Goal: Transaction & Acquisition: Book appointment/travel/reservation

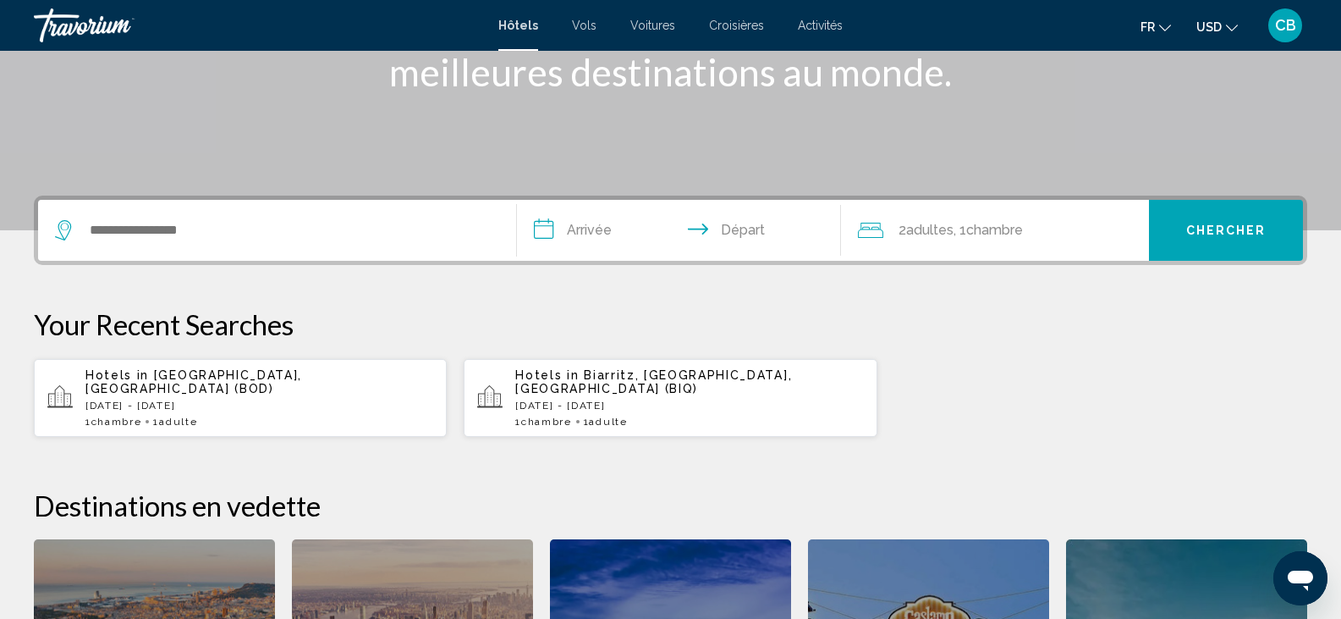
scroll to position [284, 0]
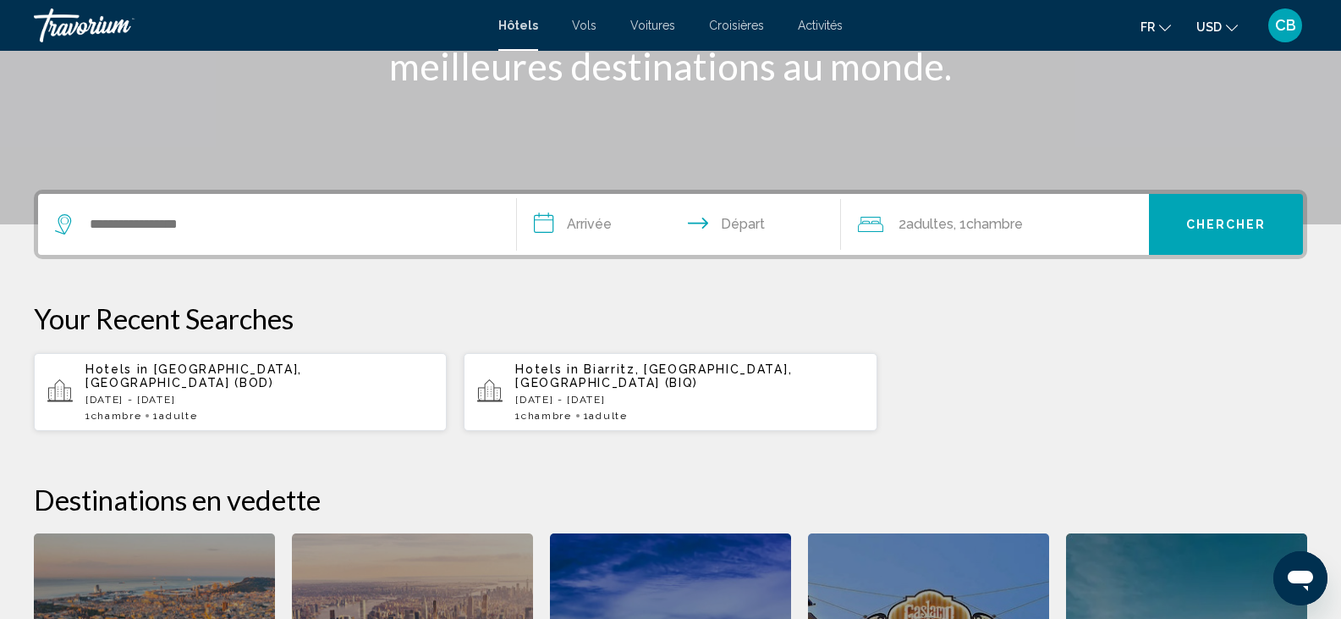
click at [289, 197] on div "Search widget" at bounding box center [277, 224] width 444 height 61
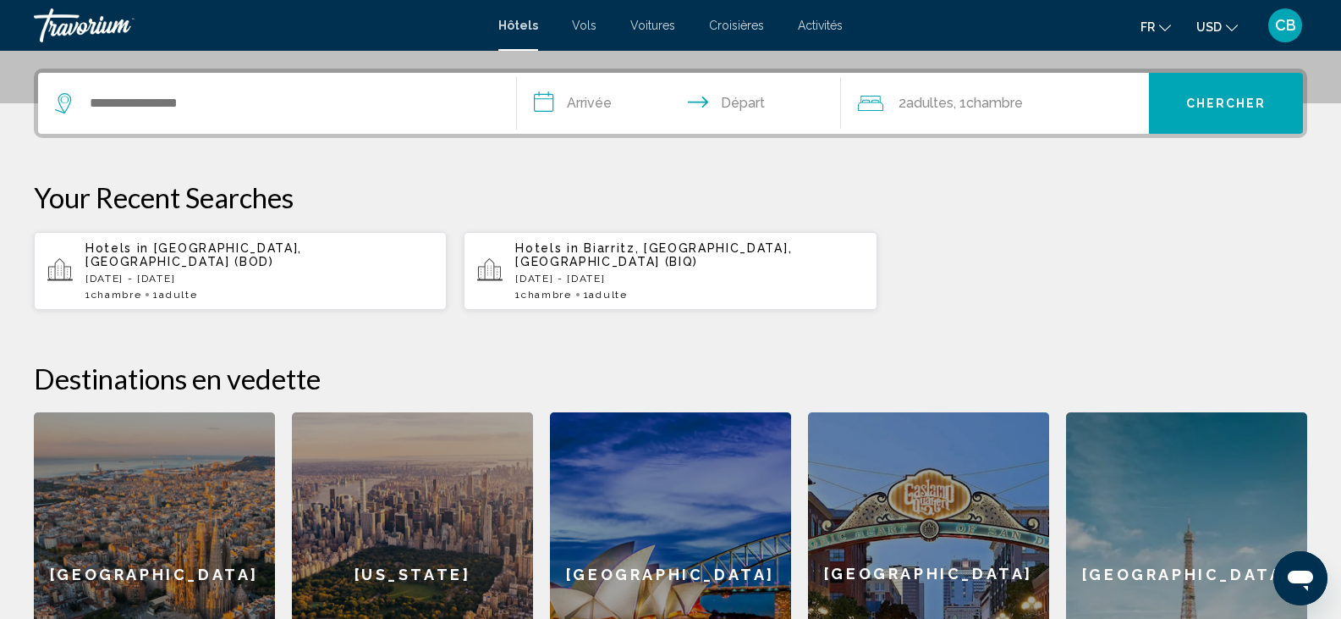
scroll to position [418, 0]
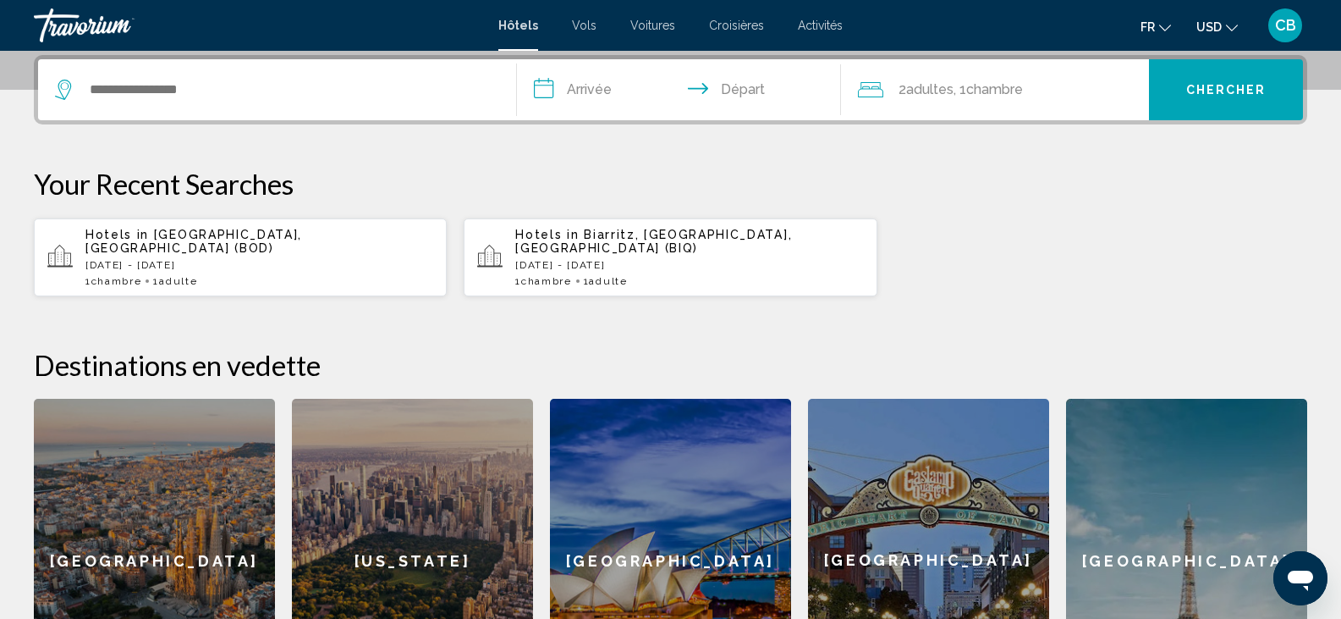
click at [558, 275] on span "Chambre" at bounding box center [546, 281] width 51 height 12
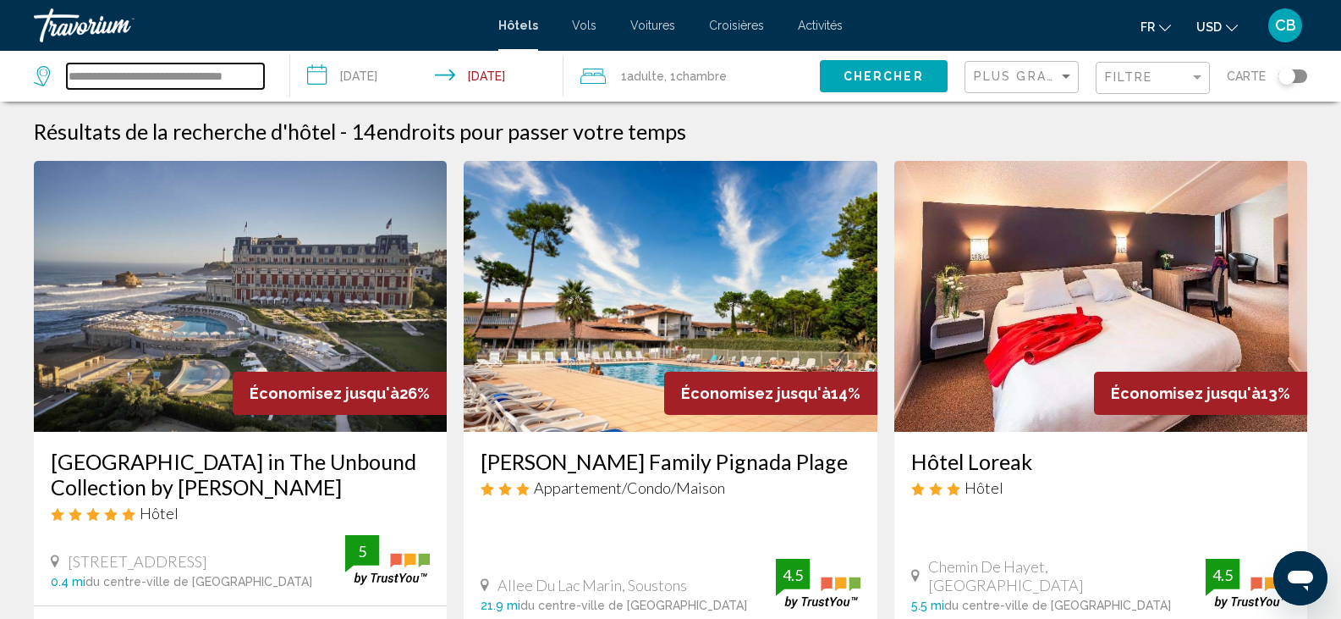
click at [230, 78] on input "**********" at bounding box center [165, 75] width 197 height 25
click at [872, 84] on button "Chercher" at bounding box center [884, 75] width 128 height 31
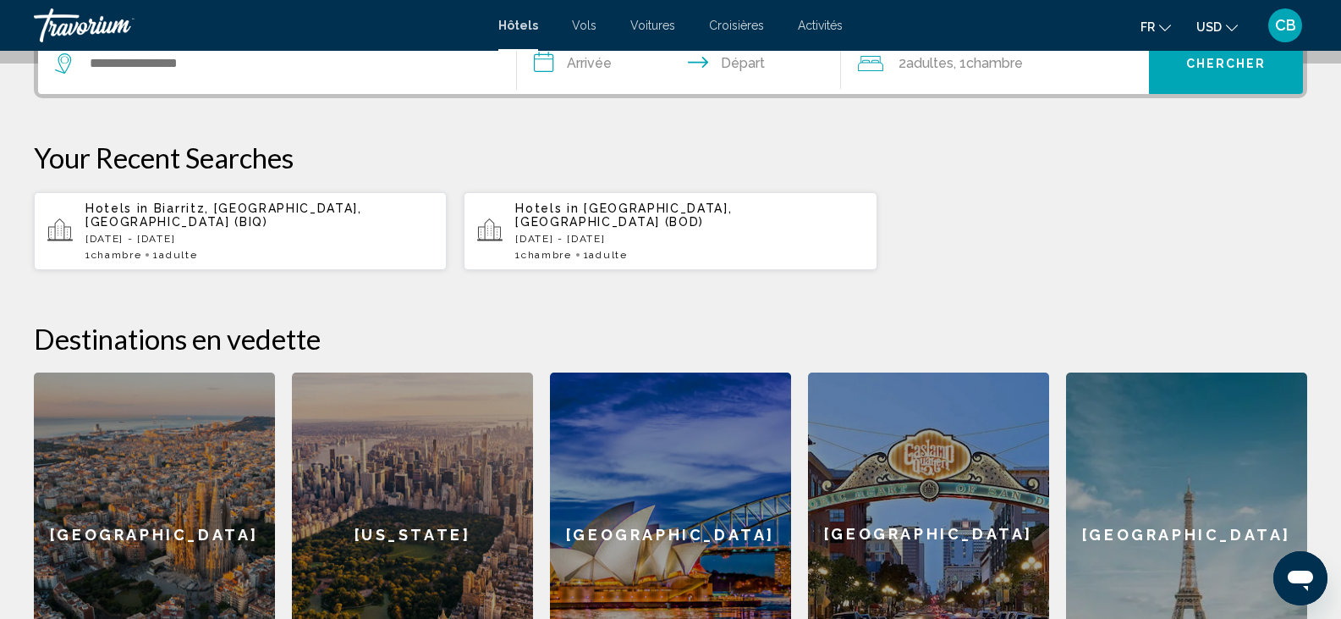
scroll to position [463, 0]
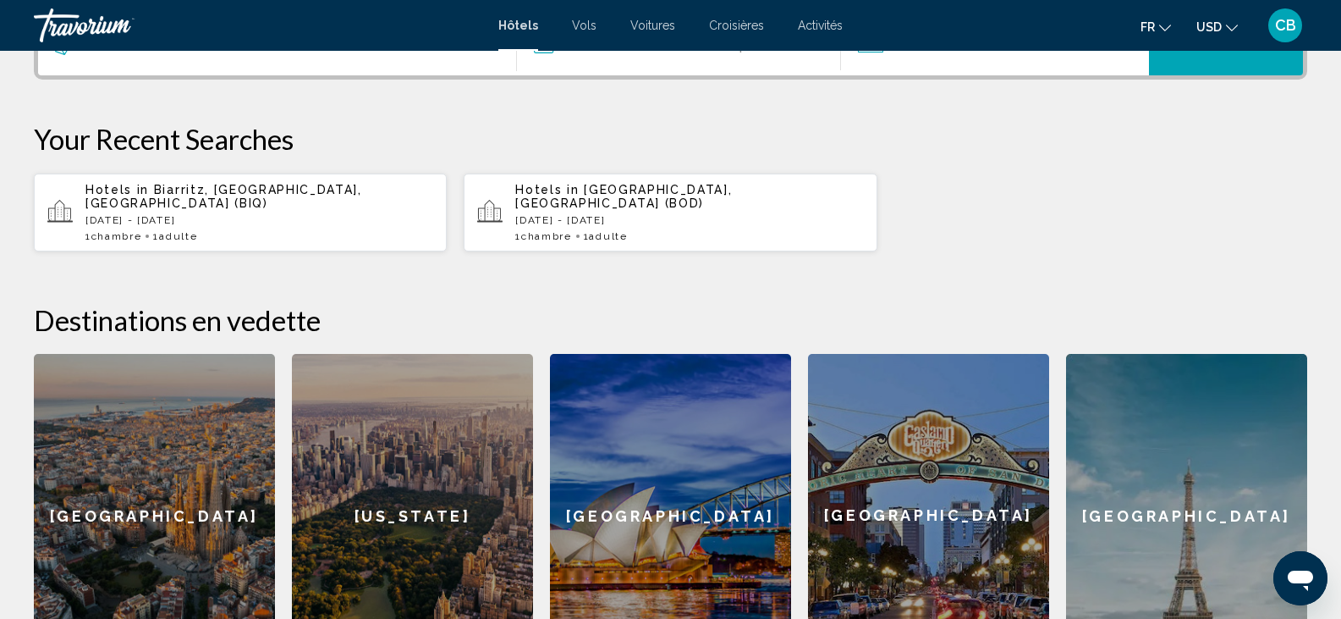
click at [508, 222] on app-hotels-recent-search "Hotels in [GEOGRAPHIC_DATA], [GEOGRAPHIC_DATA] (BOD) [DATE] - [DATE] 1 Chambre …" at bounding box center [670, 213] width 413 height 78
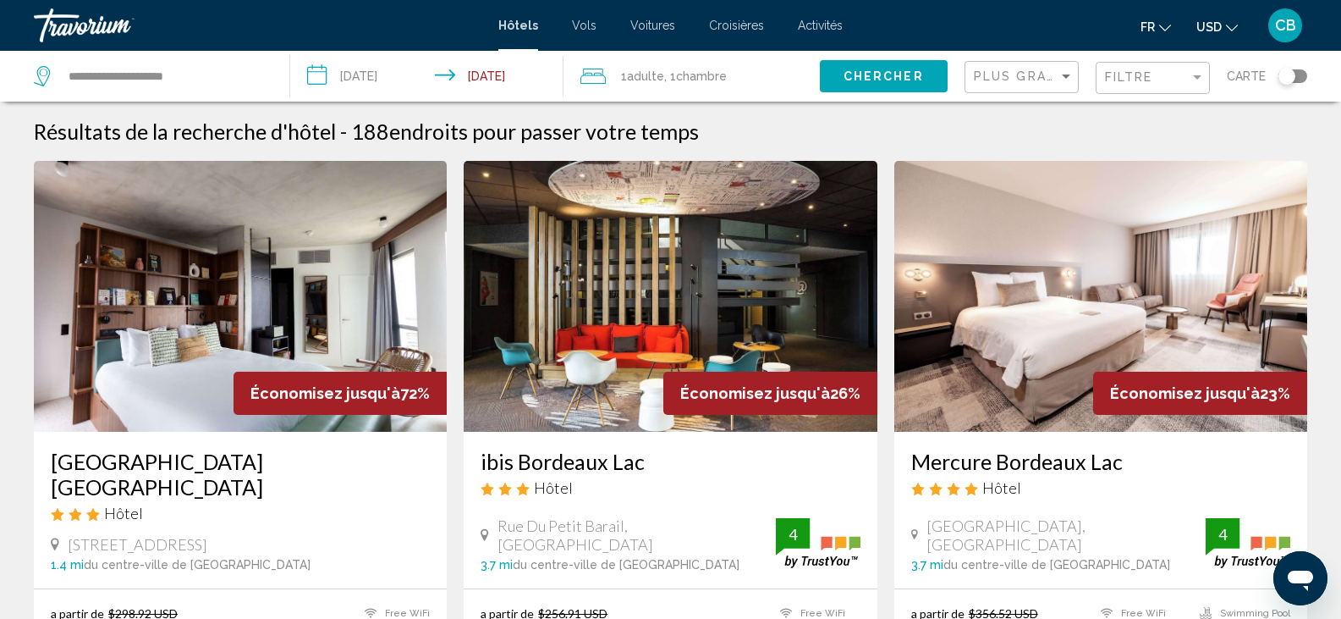
click at [1005, 67] on div "Plus grandes économies" at bounding box center [1024, 77] width 100 height 31
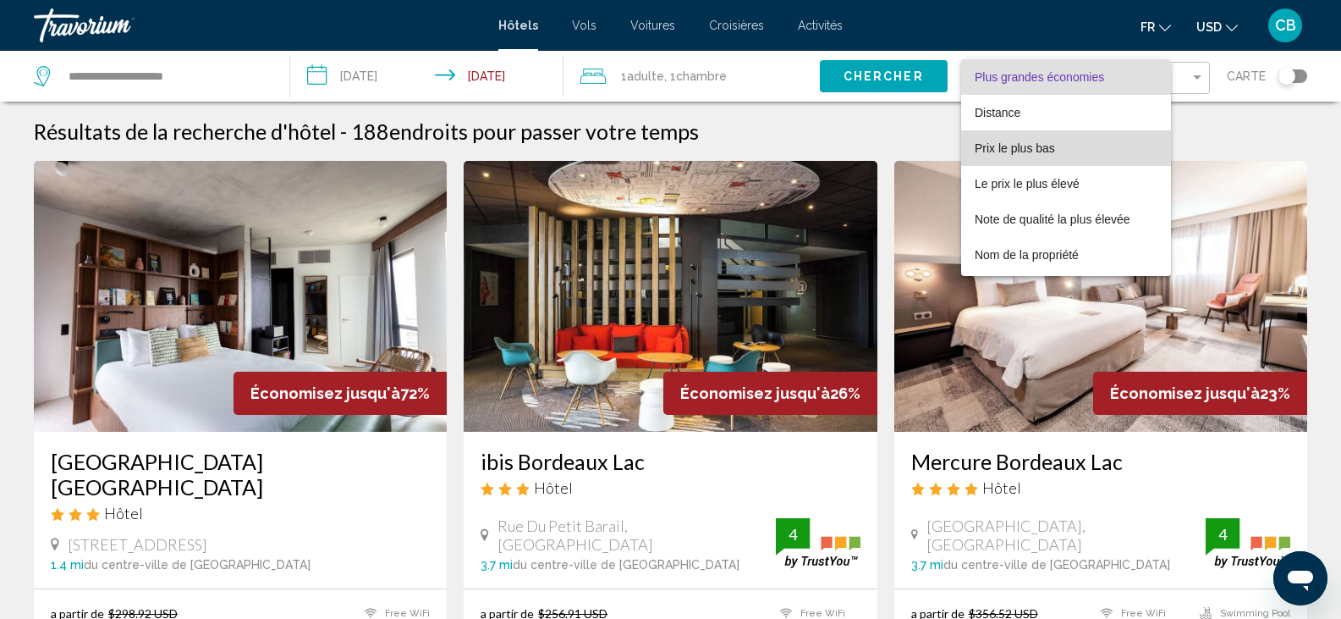
click at [994, 157] on span "Prix le plus bas" at bounding box center [1066, 148] width 183 height 36
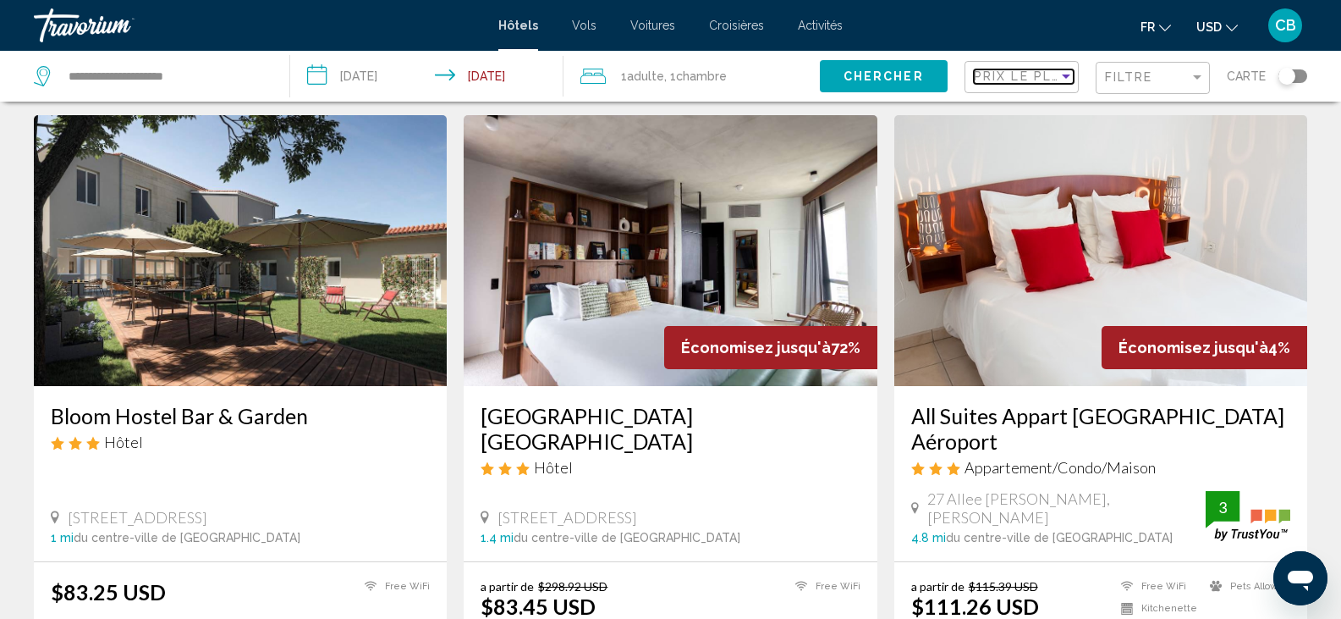
scroll to position [45, 0]
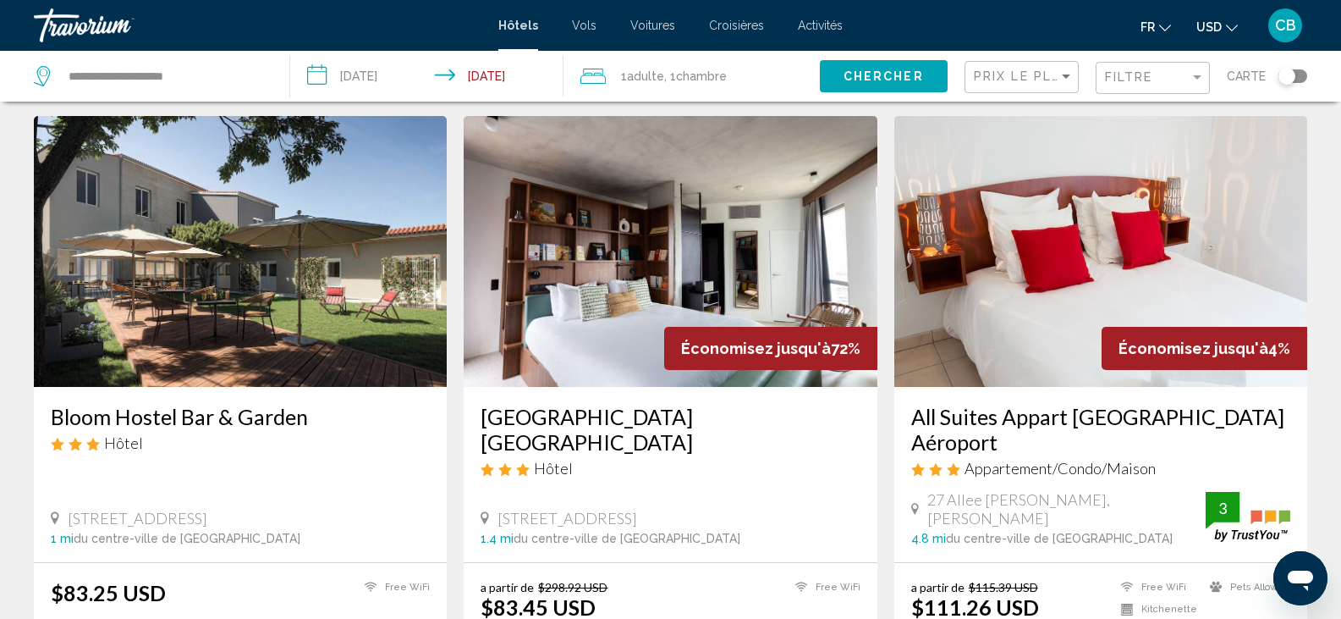
click at [736, 274] on img "Main content" at bounding box center [670, 251] width 413 height 271
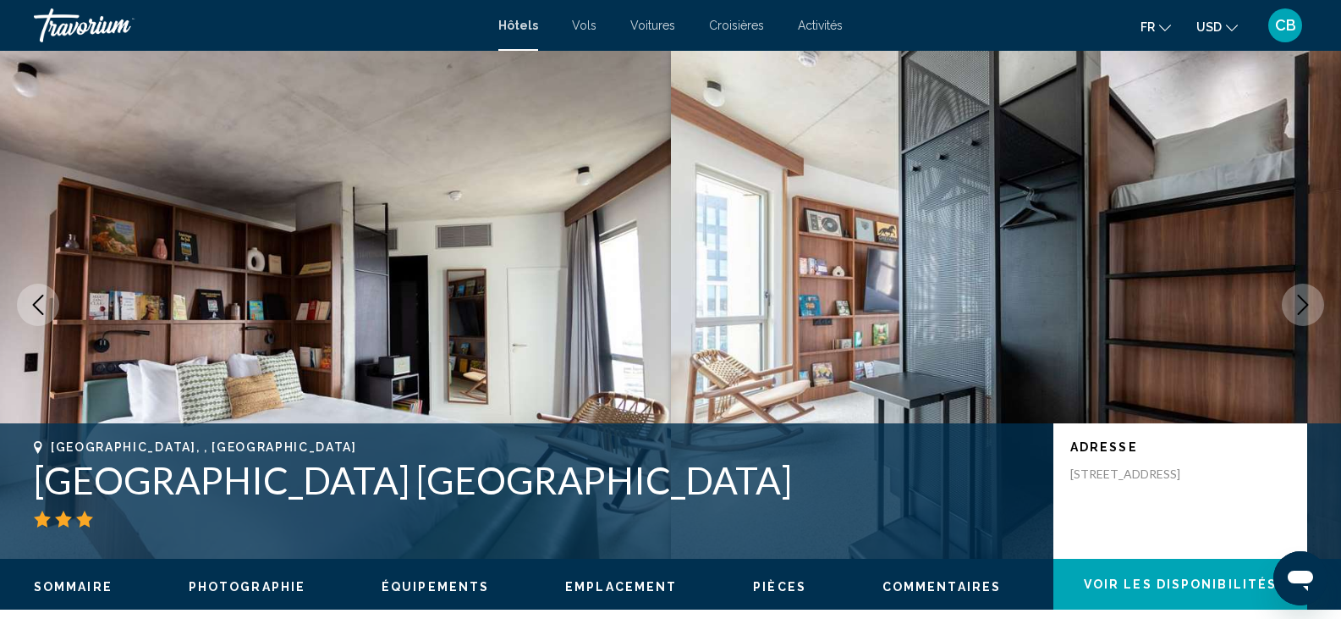
click at [1294, 301] on icon "Next image" at bounding box center [1303, 305] width 20 height 20
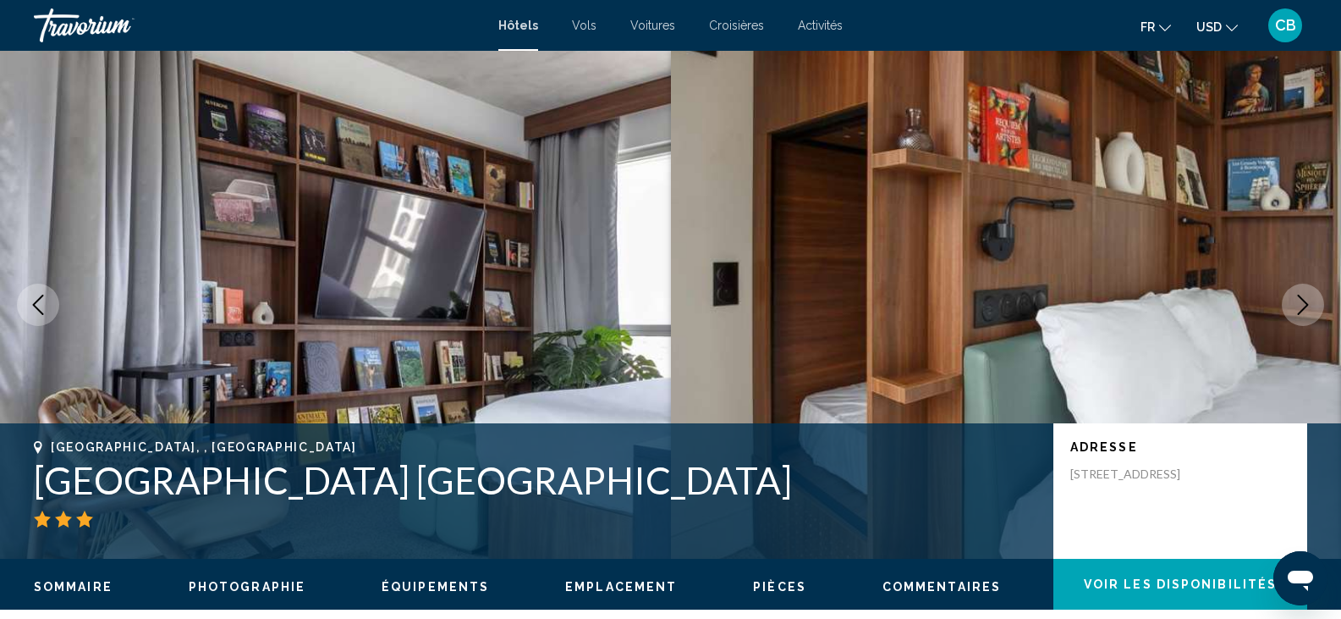
click at [1294, 301] on icon "Next image" at bounding box center [1303, 305] width 20 height 20
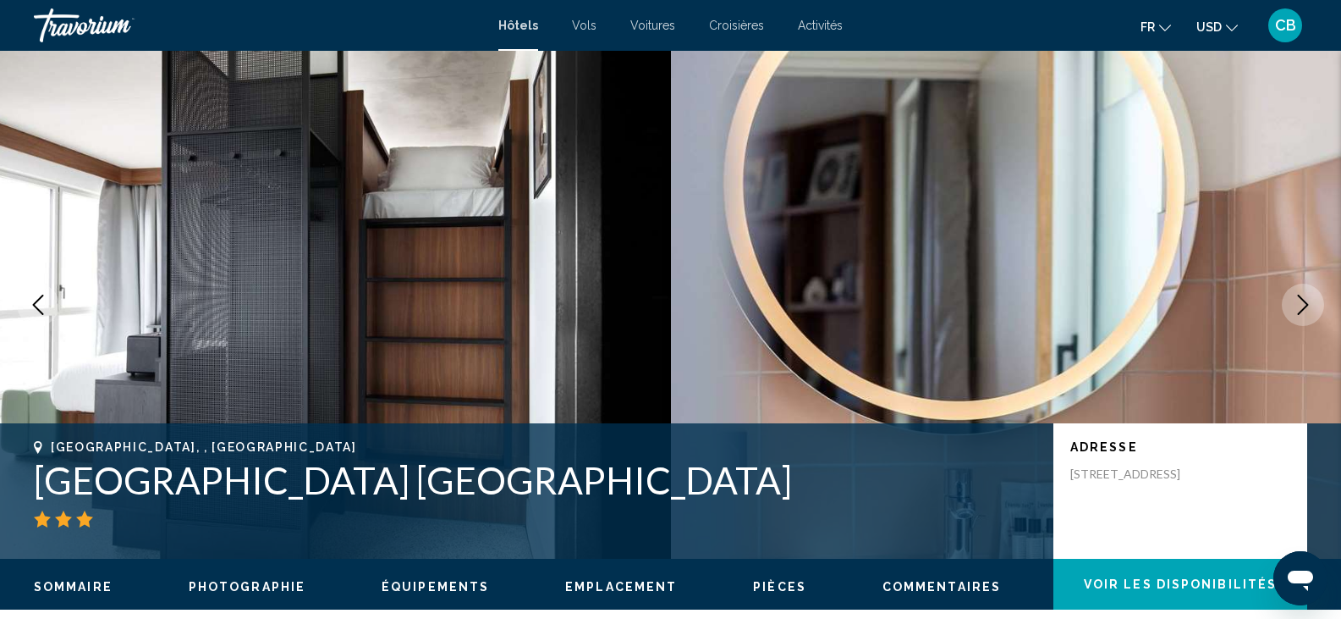
click at [1294, 301] on icon "Next image" at bounding box center [1303, 305] width 20 height 20
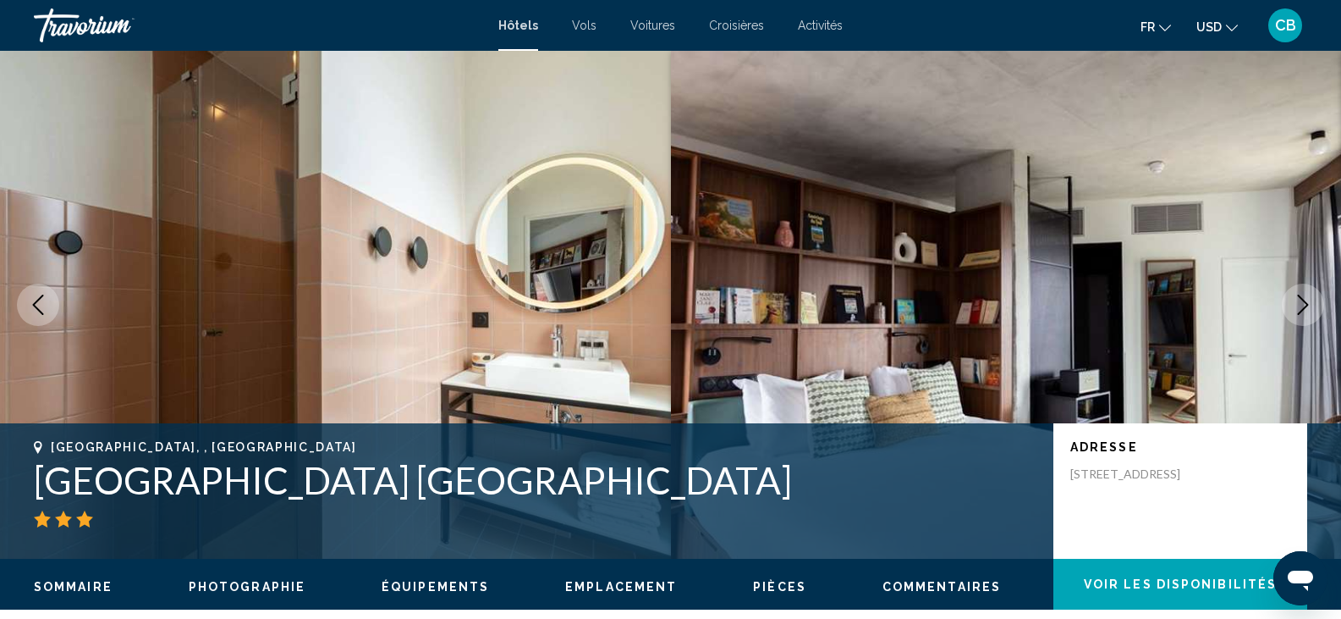
click at [1294, 301] on icon "Next image" at bounding box center [1303, 305] width 20 height 20
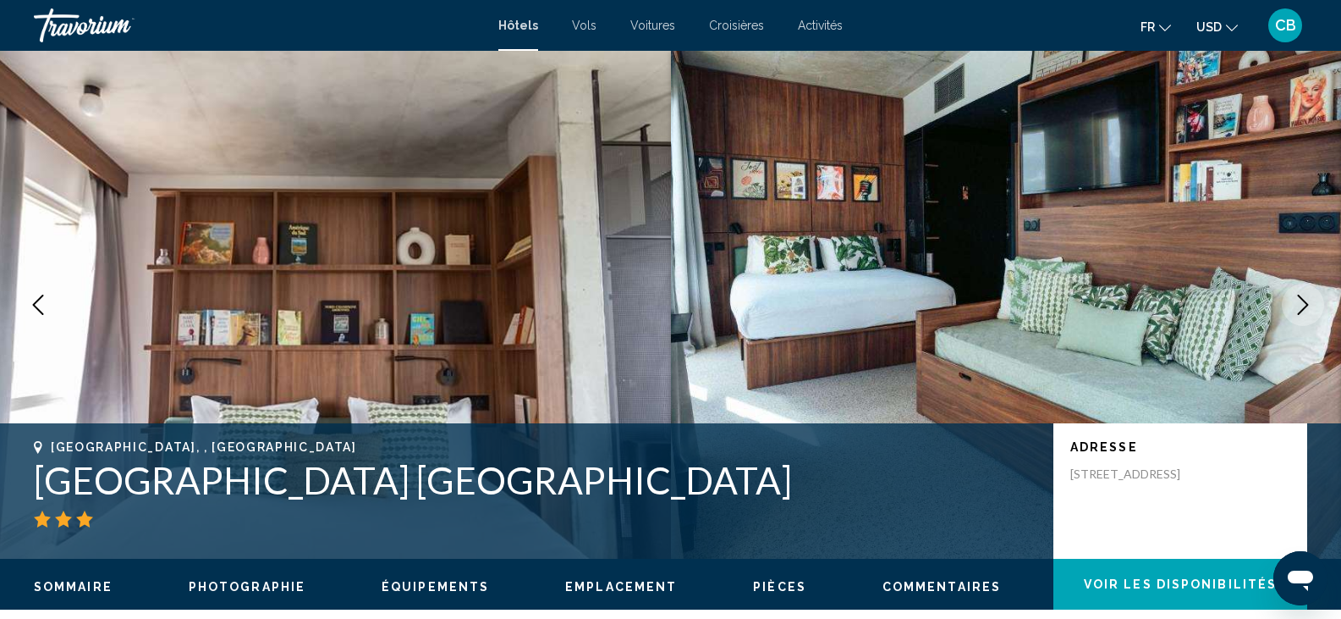
click at [1294, 301] on icon "Next image" at bounding box center [1303, 305] width 20 height 20
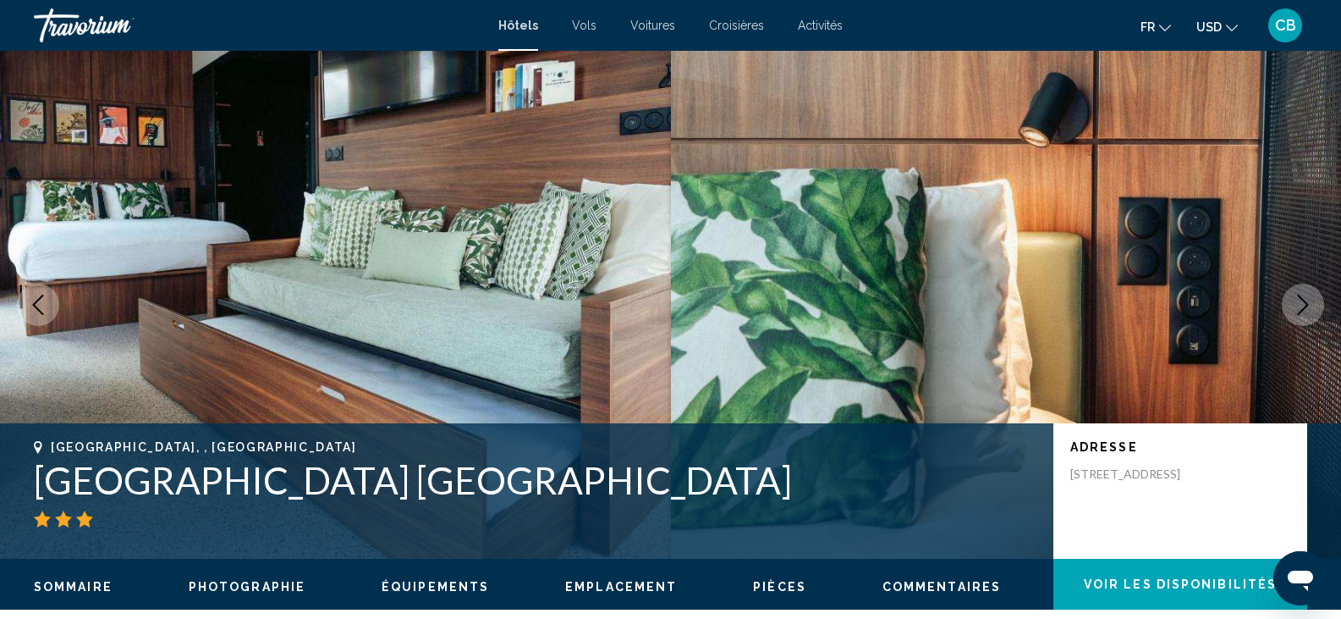
click at [1294, 301] on icon "Next image" at bounding box center [1303, 305] width 20 height 20
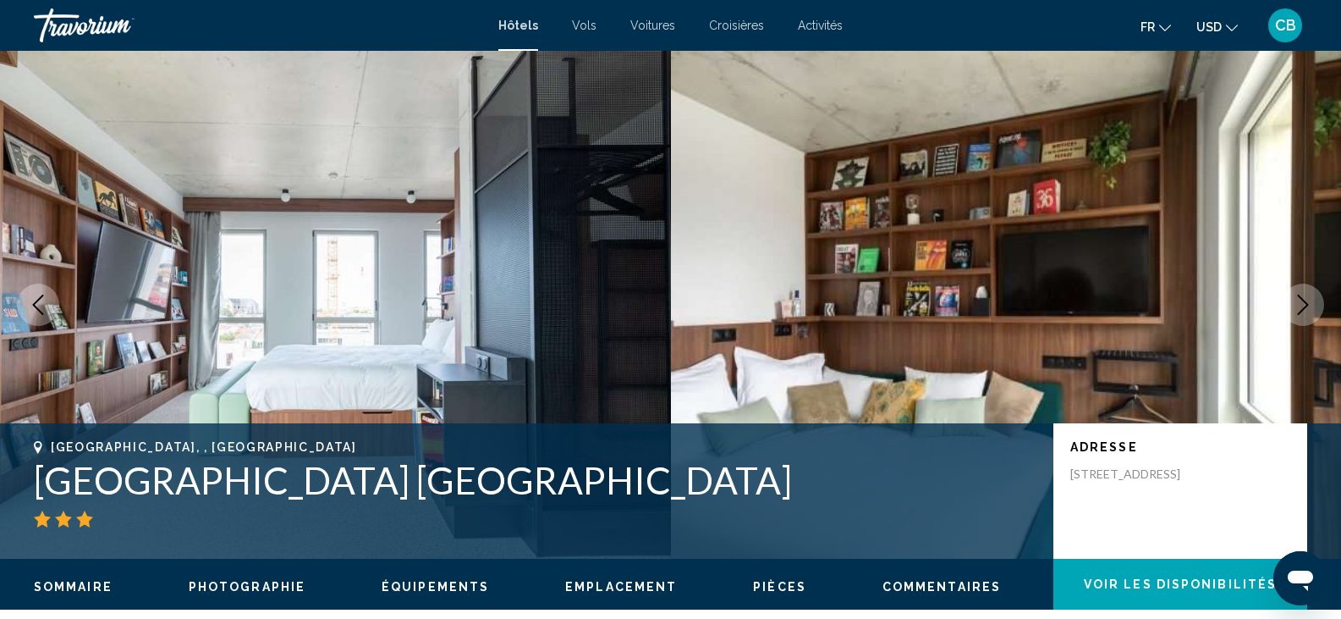
click at [1294, 301] on icon "Next image" at bounding box center [1303, 305] width 20 height 20
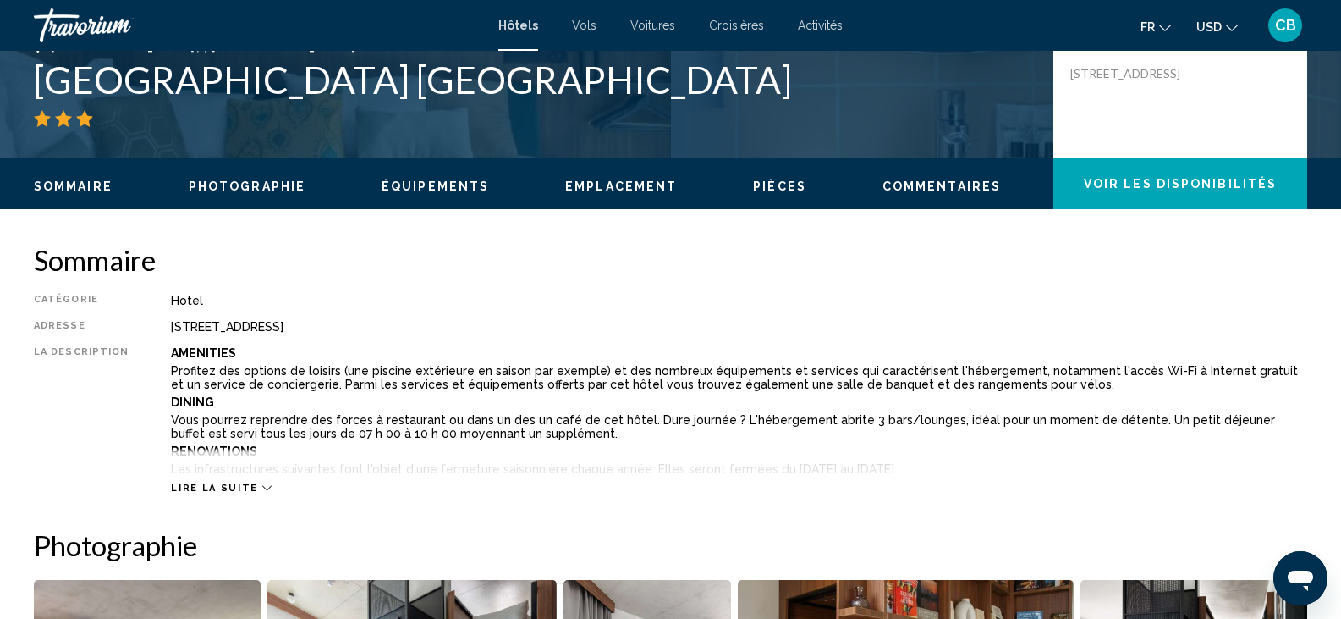
scroll to position [401, 0]
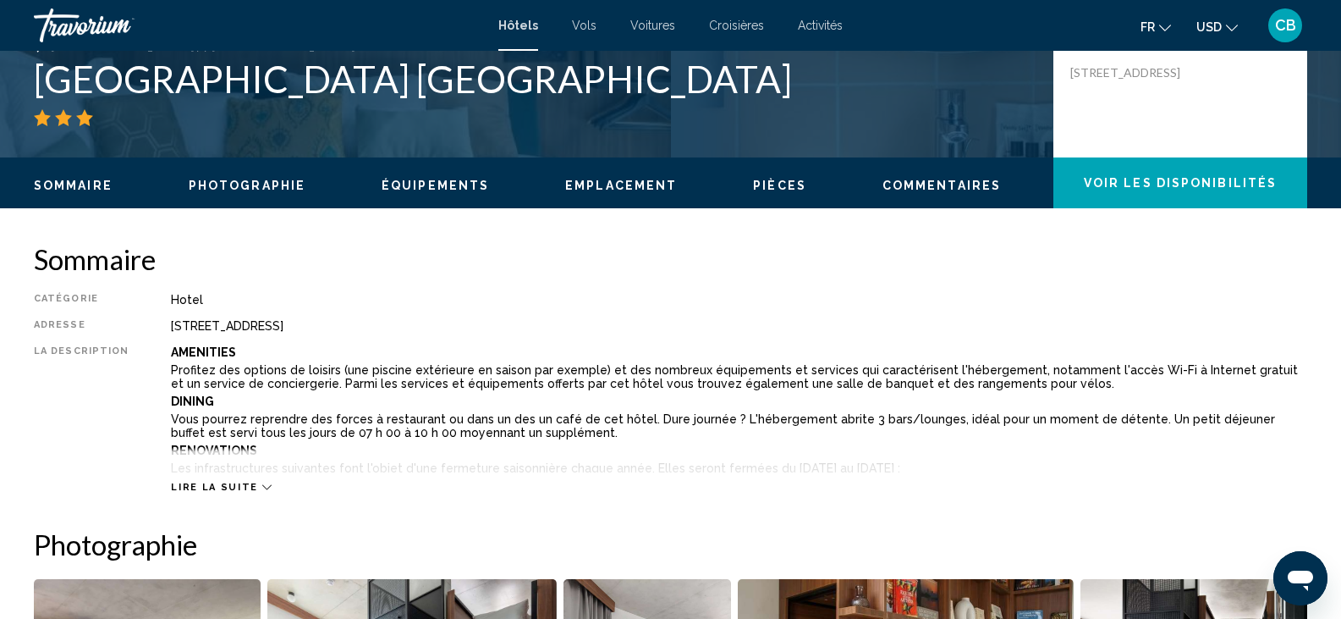
click at [190, 492] on span "Lire la suite" at bounding box center [214, 487] width 86 height 11
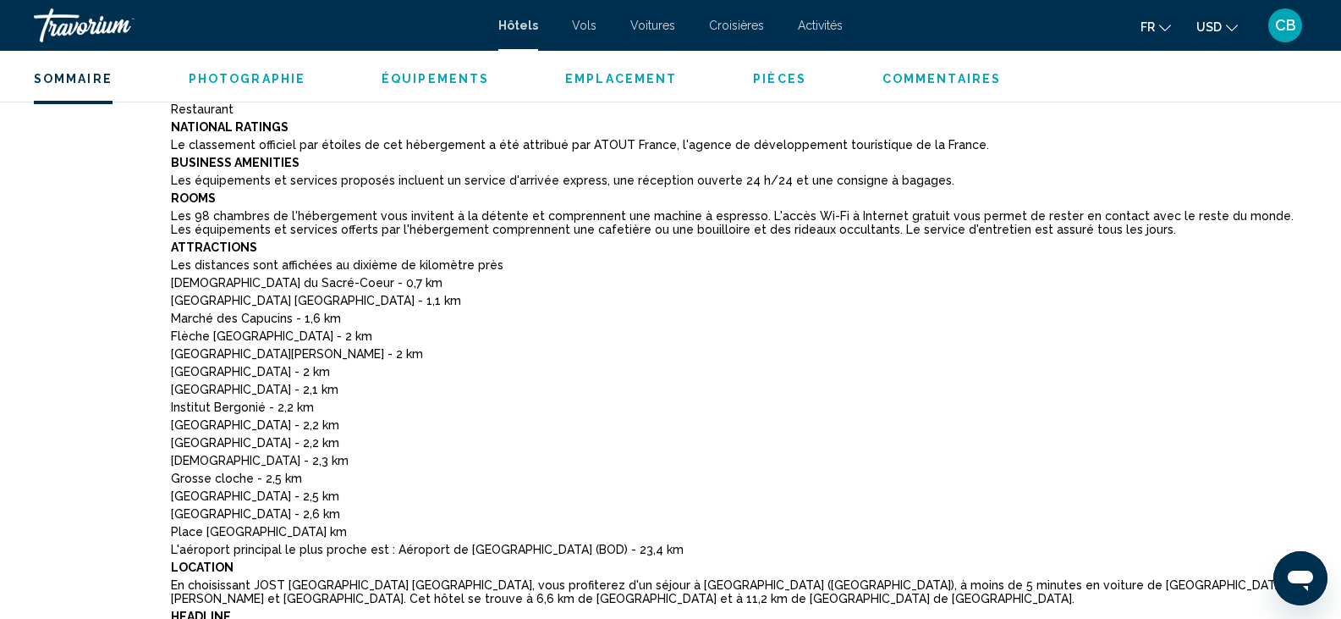
scroll to position [778, 0]
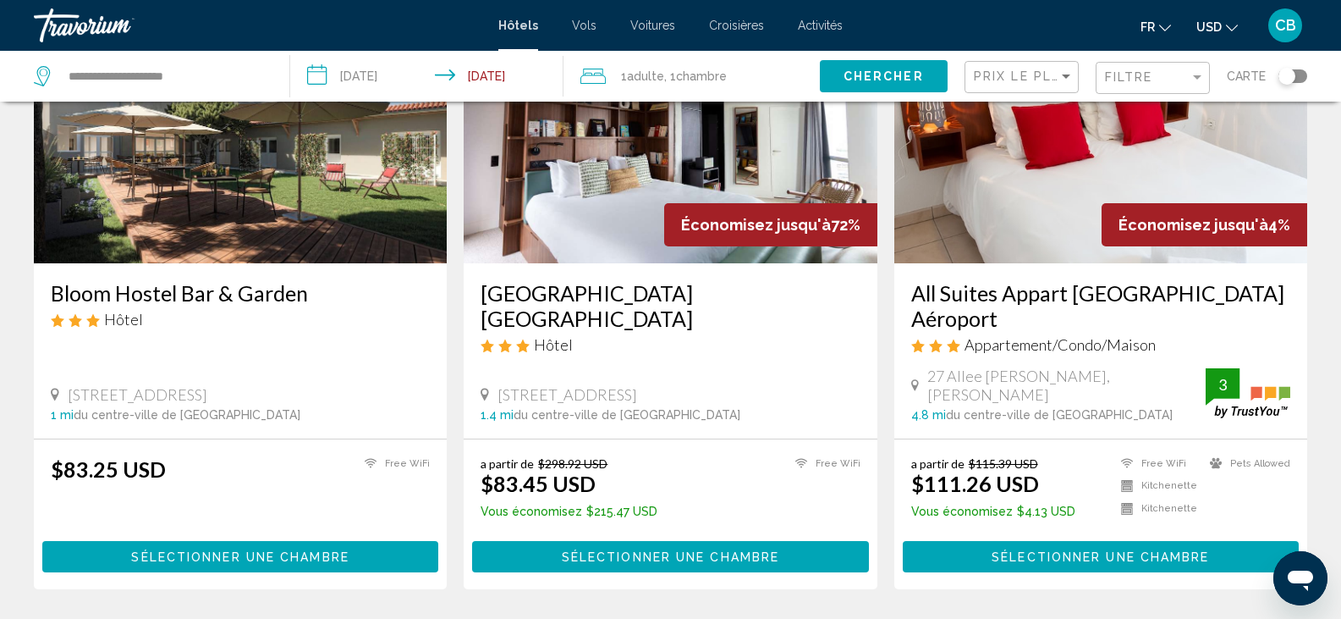
scroll to position [168, 0]
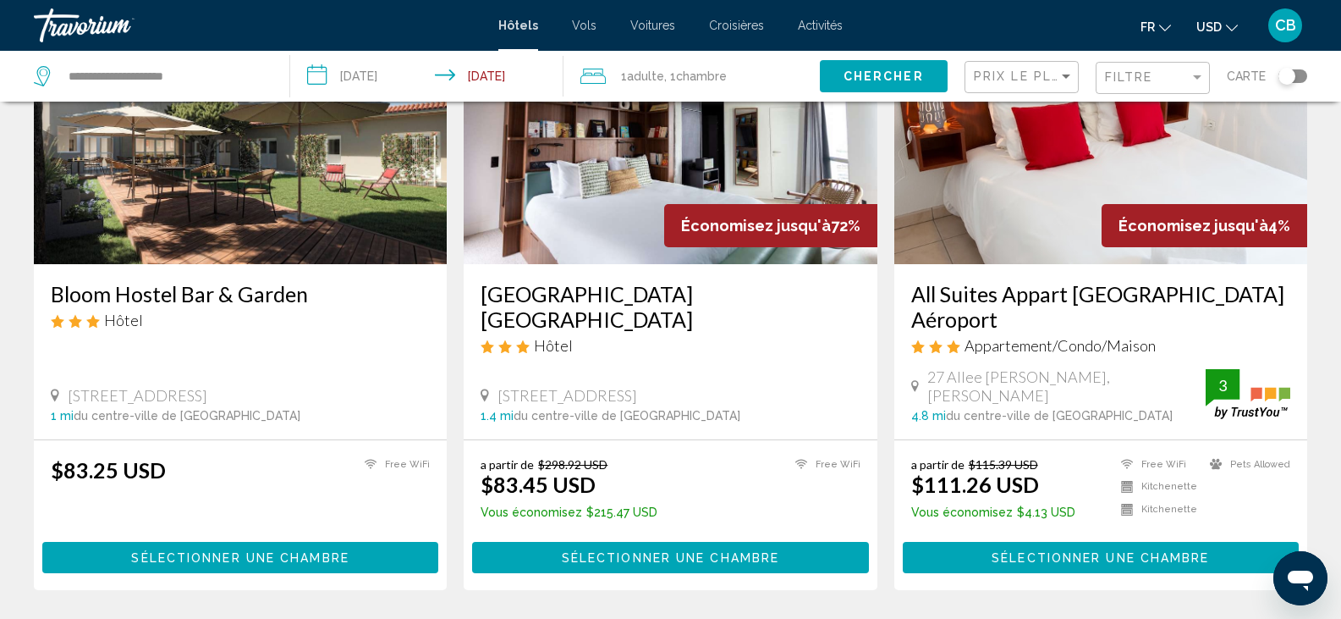
click at [1094, 189] on img "Main content" at bounding box center [1101, 128] width 413 height 271
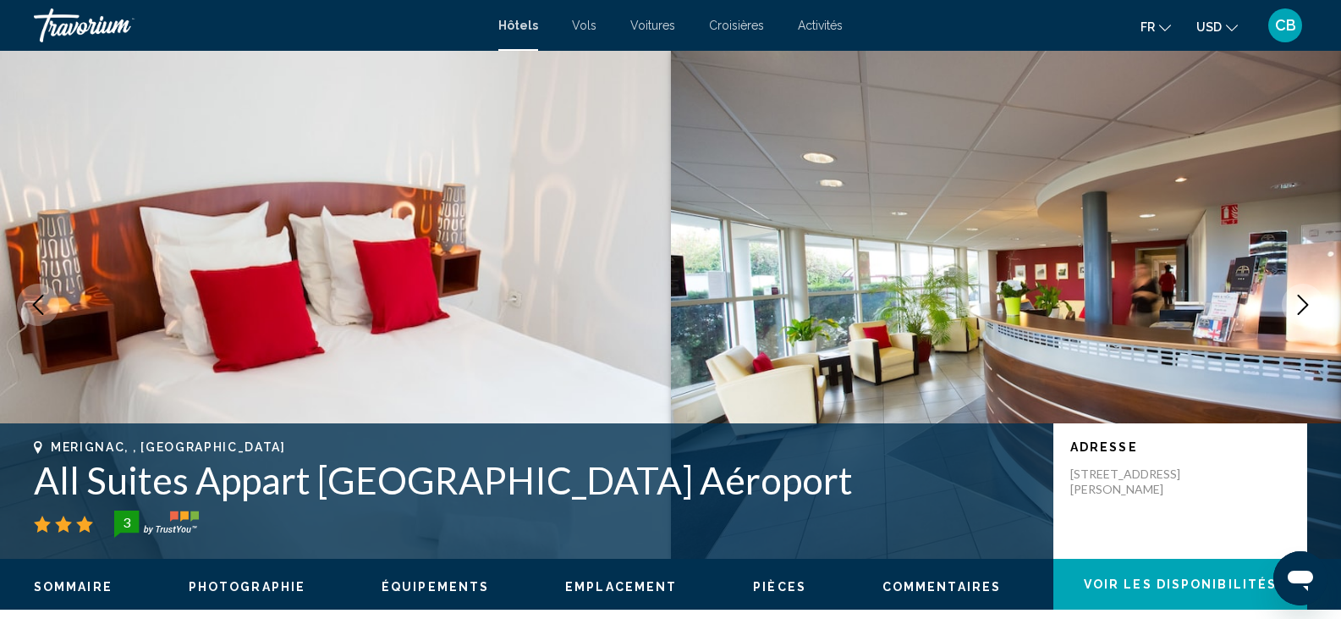
click at [1296, 297] on icon "Next image" at bounding box center [1303, 305] width 20 height 20
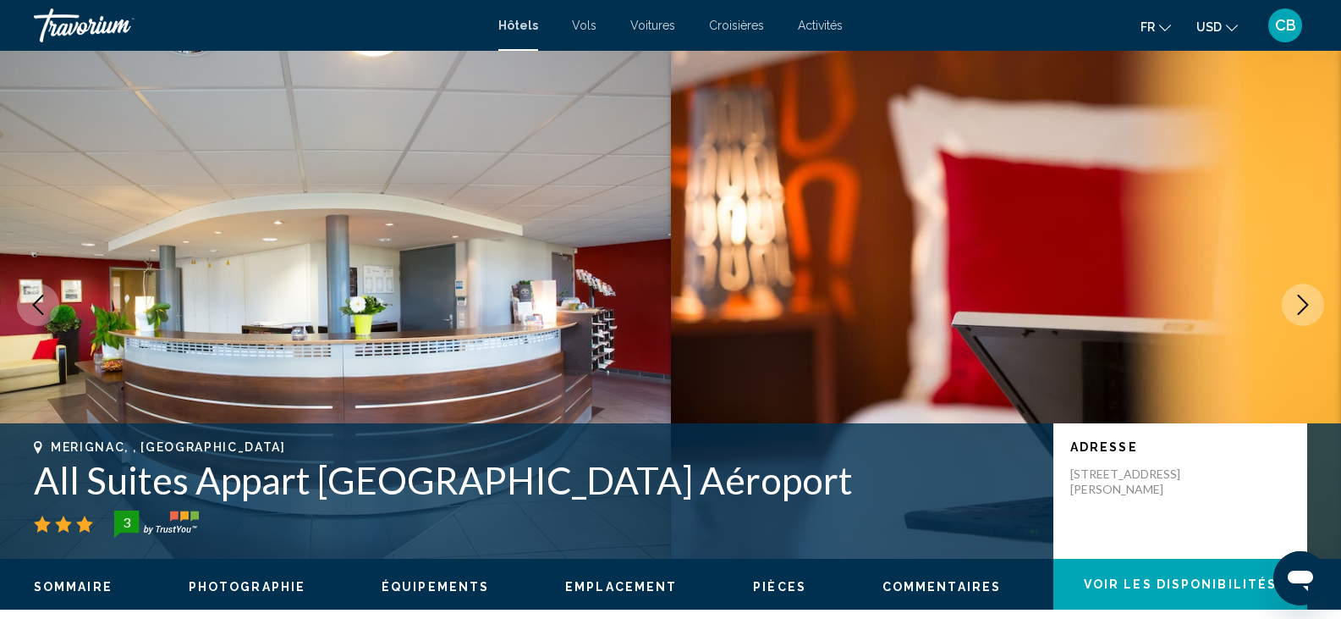
click at [1296, 297] on icon "Next image" at bounding box center [1303, 305] width 20 height 20
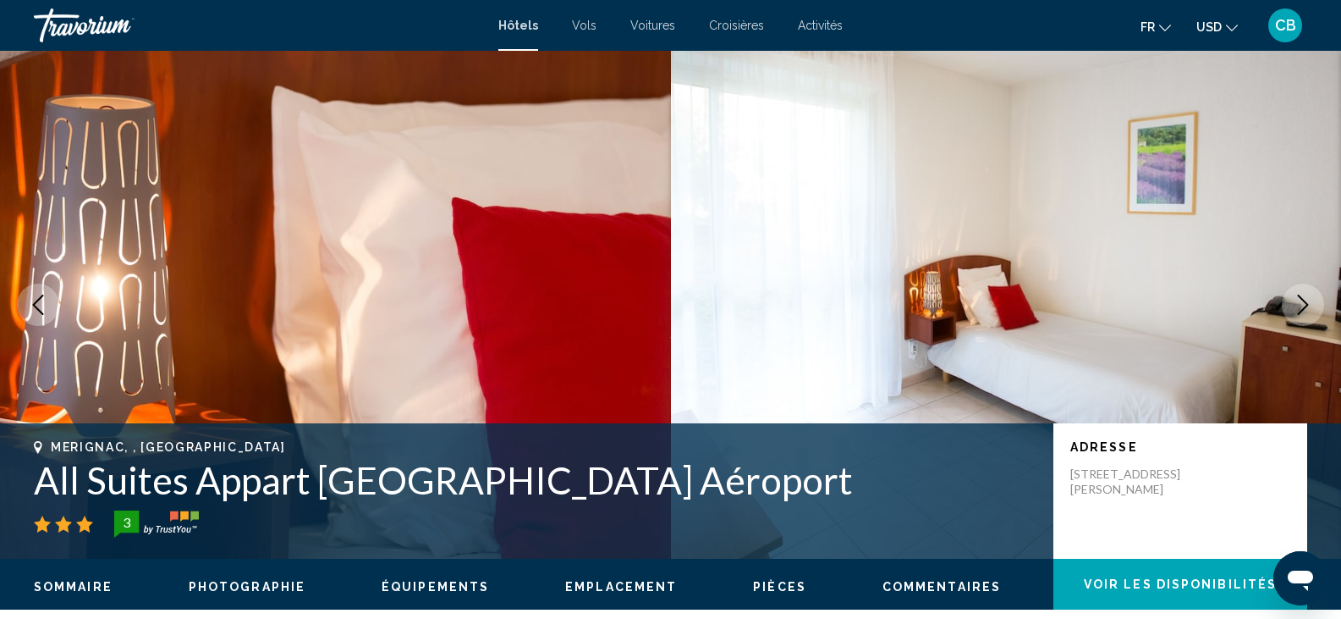
click at [1296, 297] on icon "Next image" at bounding box center [1303, 305] width 20 height 20
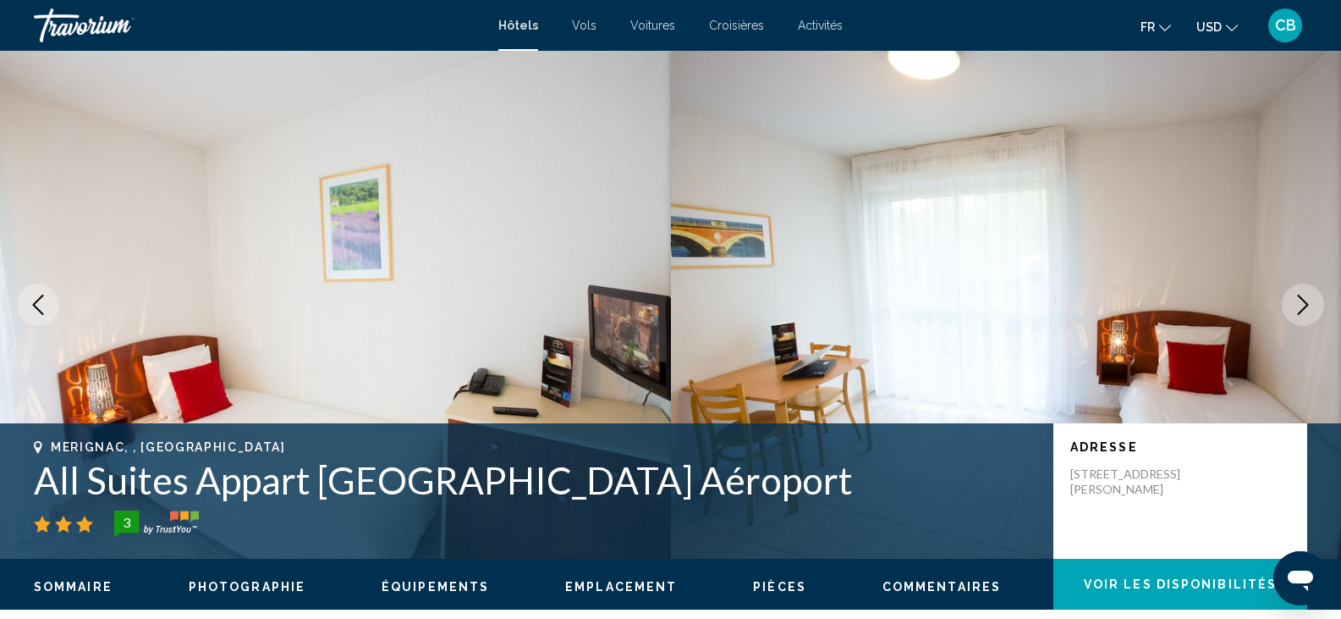
click at [1296, 297] on icon "Next image" at bounding box center [1303, 305] width 20 height 20
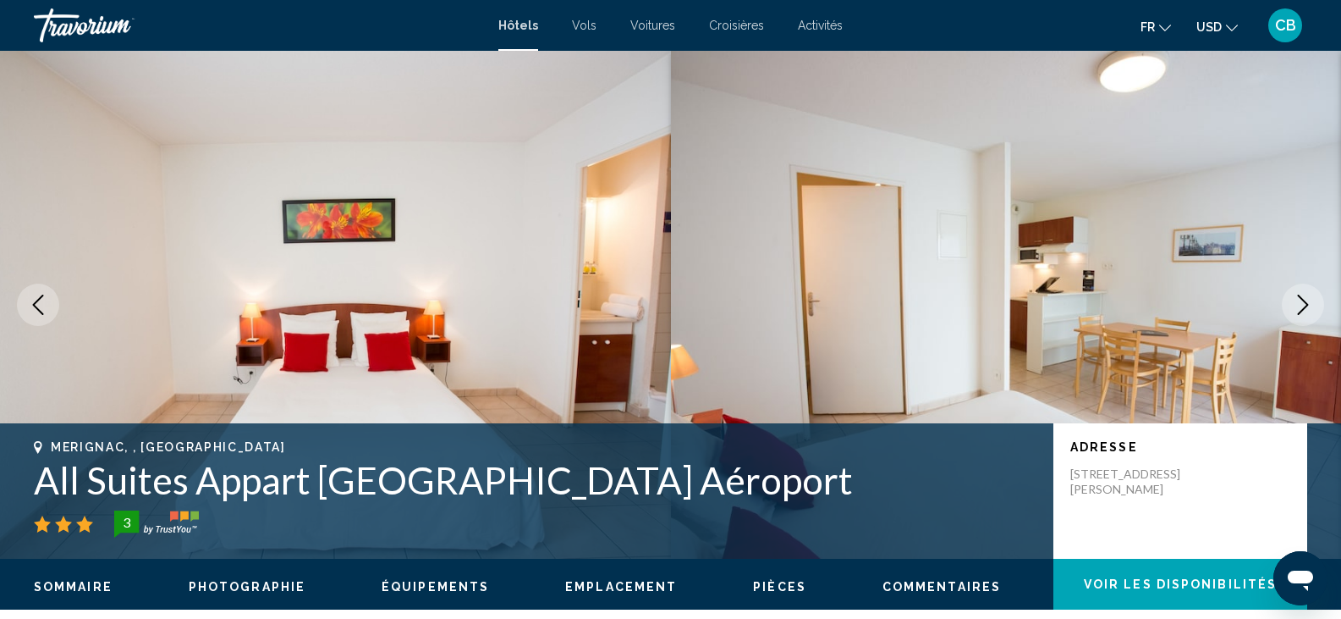
click at [1296, 297] on icon "Next image" at bounding box center [1303, 305] width 20 height 20
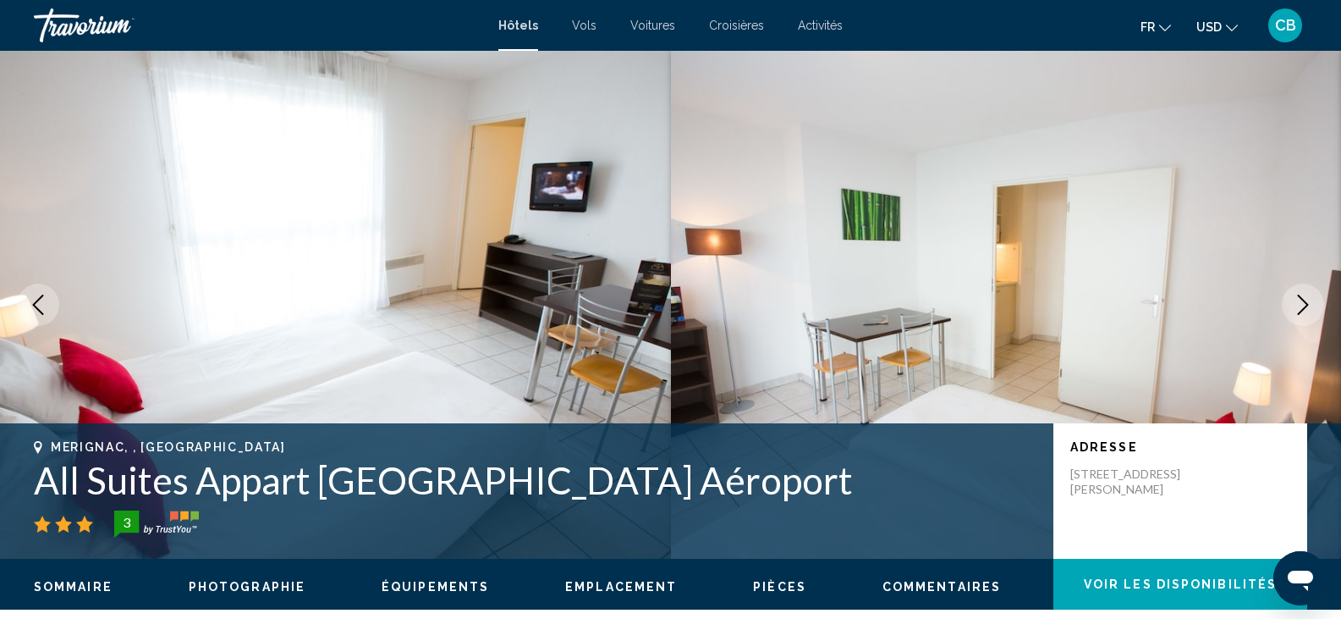
click at [1296, 297] on icon "Next image" at bounding box center [1303, 305] width 20 height 20
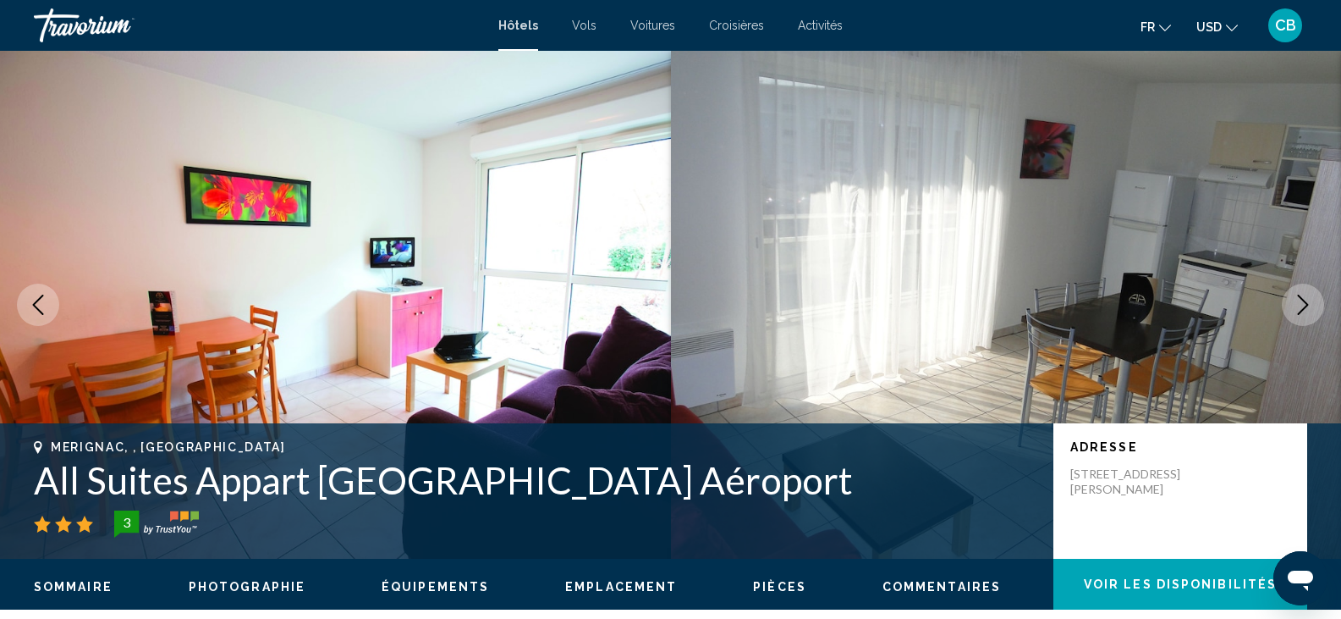
click at [1296, 297] on icon "Next image" at bounding box center [1303, 305] width 20 height 20
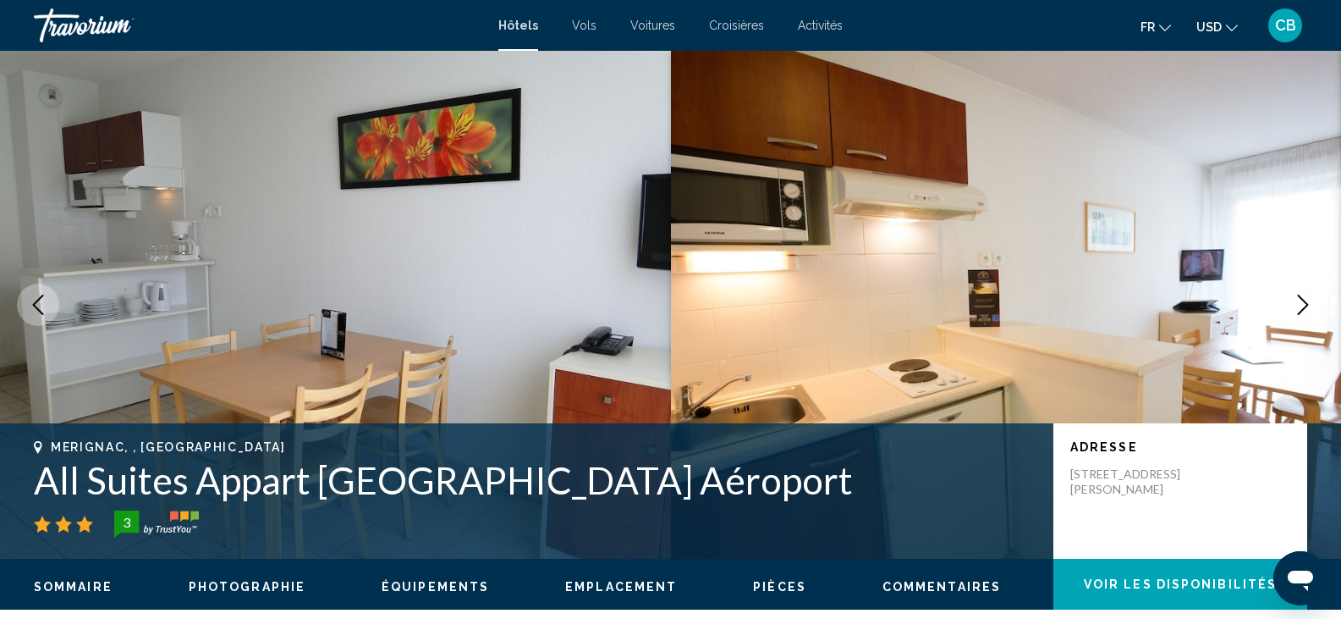
click at [1296, 297] on icon "Next image" at bounding box center [1303, 305] width 20 height 20
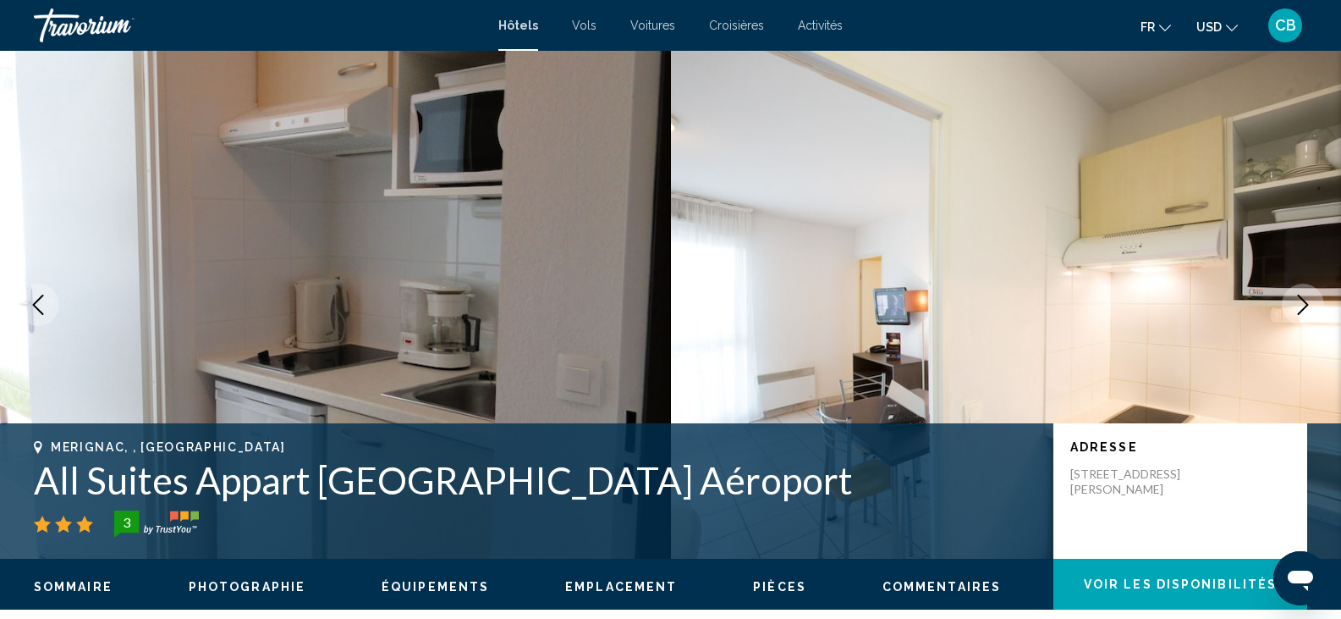
click at [1296, 297] on icon "Next image" at bounding box center [1303, 305] width 20 height 20
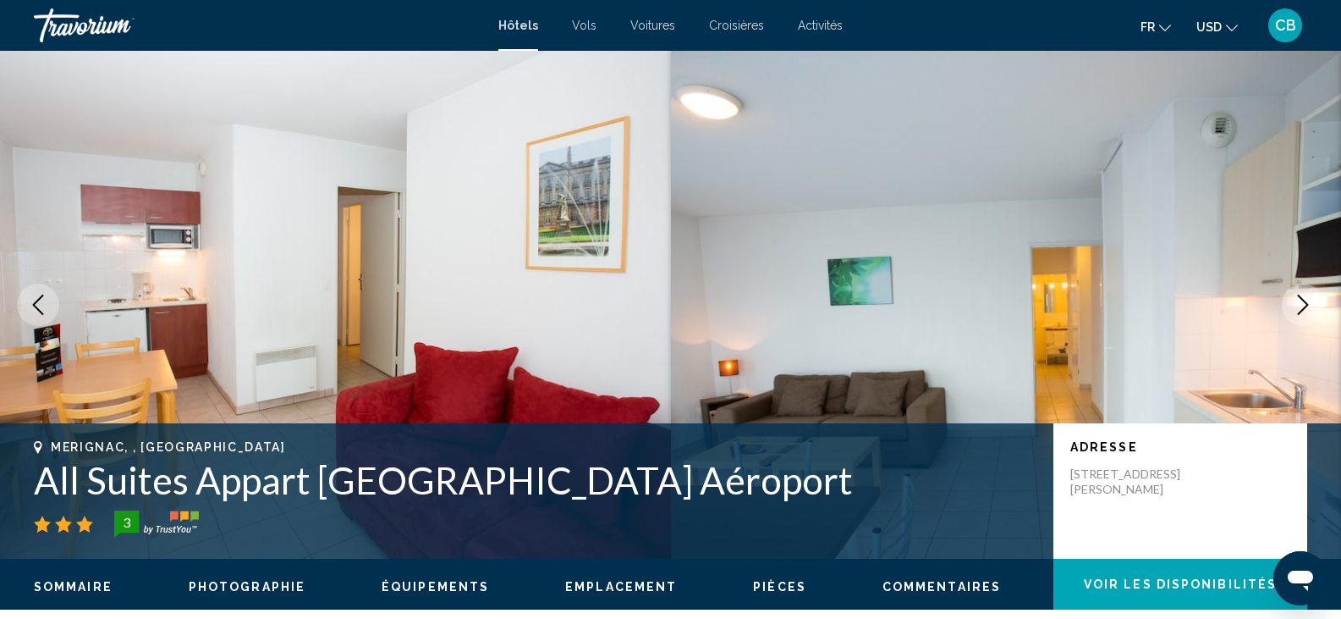
click at [1296, 297] on icon "Next image" at bounding box center [1303, 305] width 20 height 20
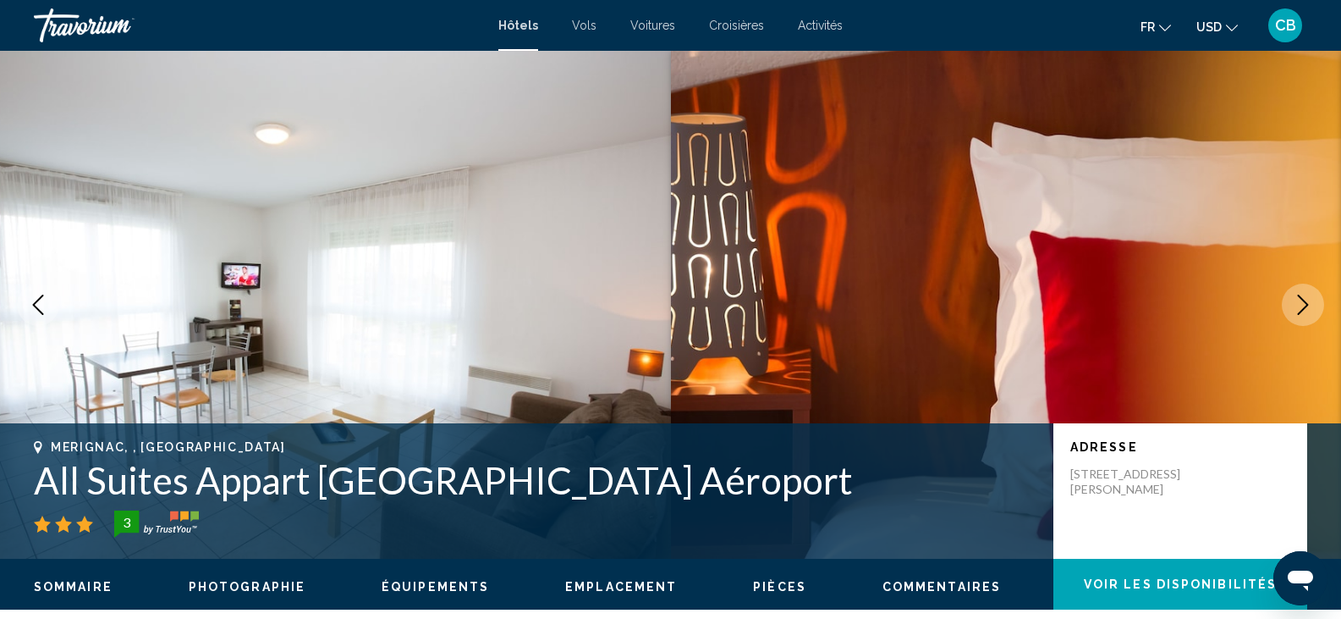
click at [1296, 297] on icon "Next image" at bounding box center [1303, 305] width 20 height 20
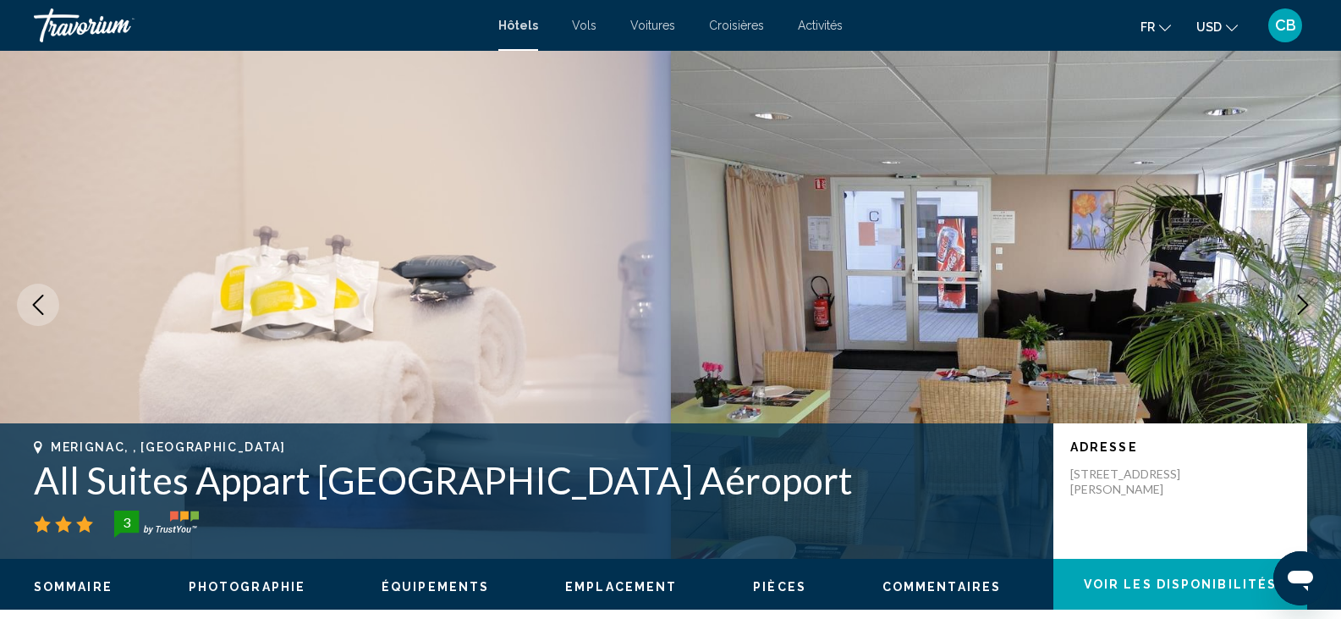
click at [1296, 297] on icon "Next image" at bounding box center [1303, 305] width 20 height 20
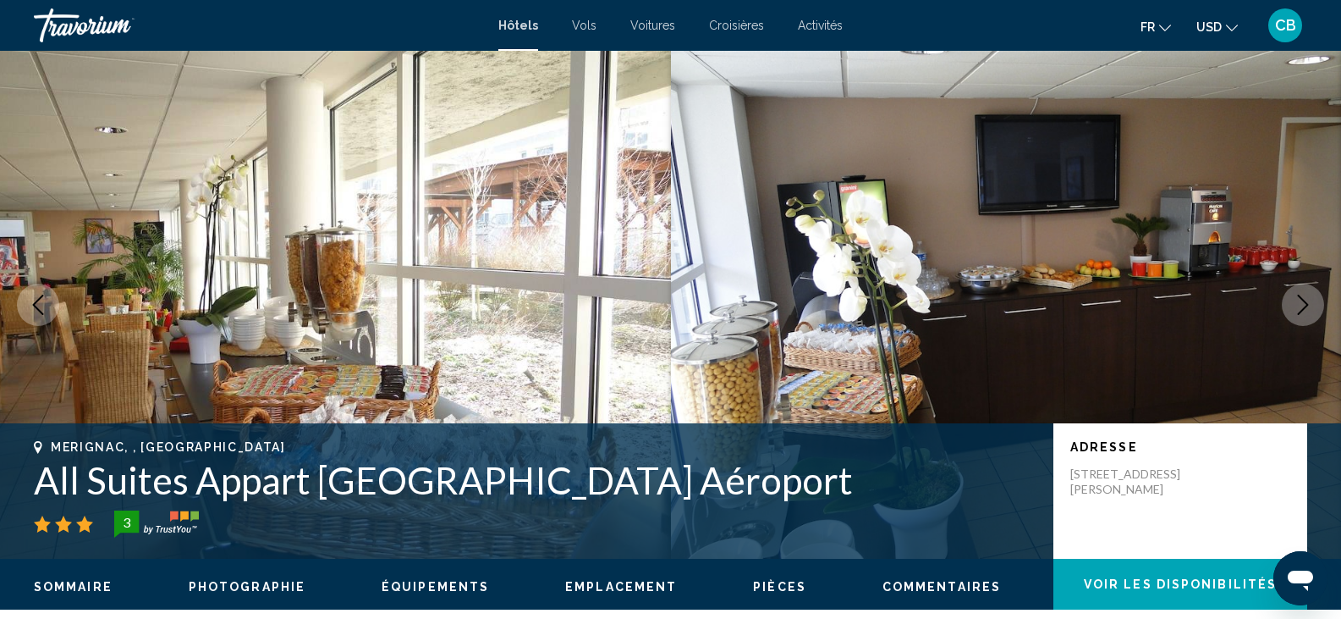
click at [1296, 297] on icon "Next image" at bounding box center [1303, 305] width 20 height 20
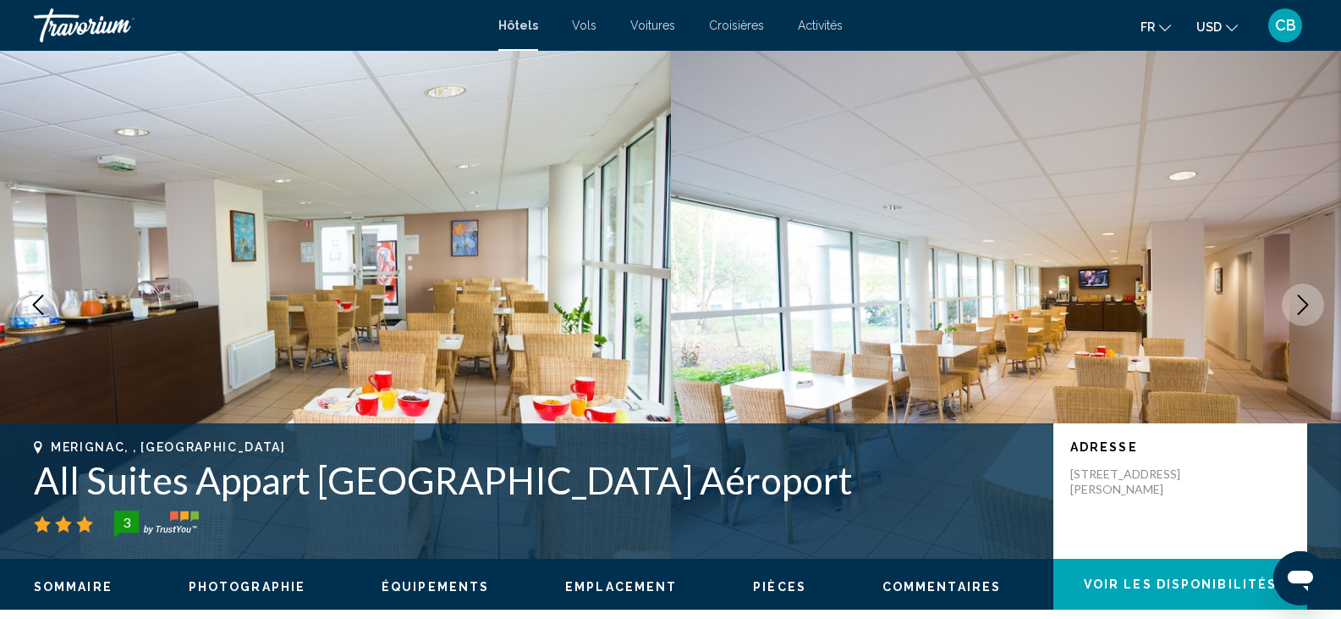
click at [33, 322] on button "Previous image" at bounding box center [38, 305] width 42 height 42
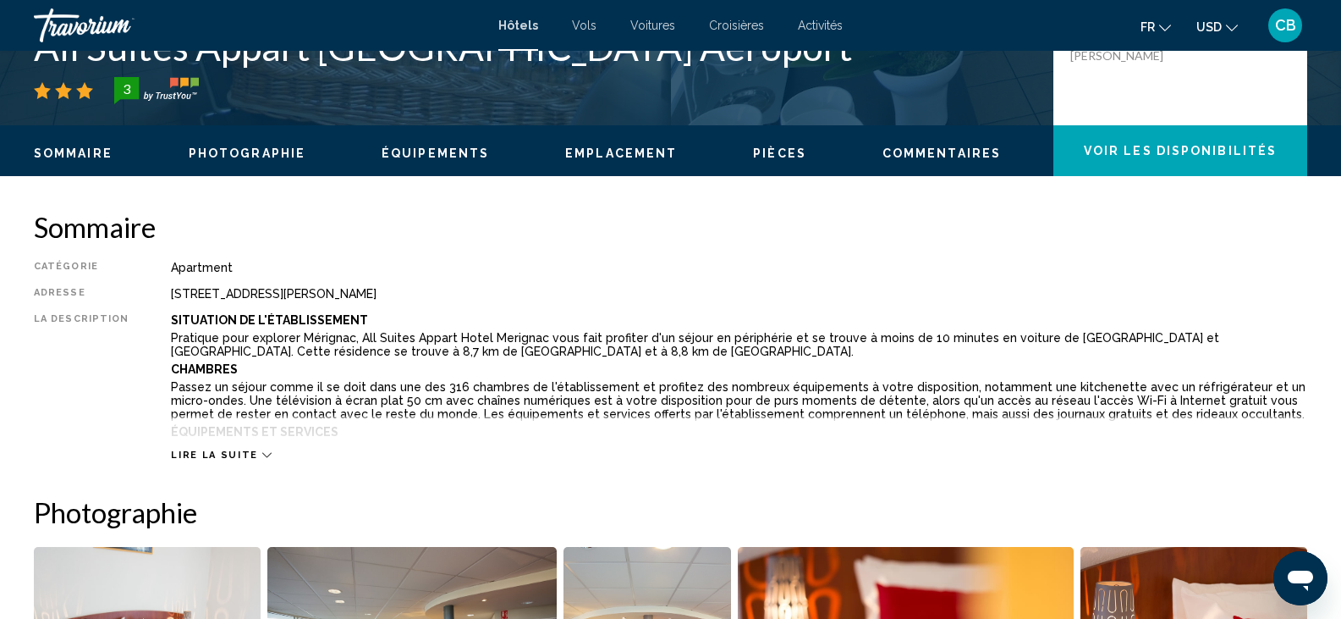
scroll to position [482, 0]
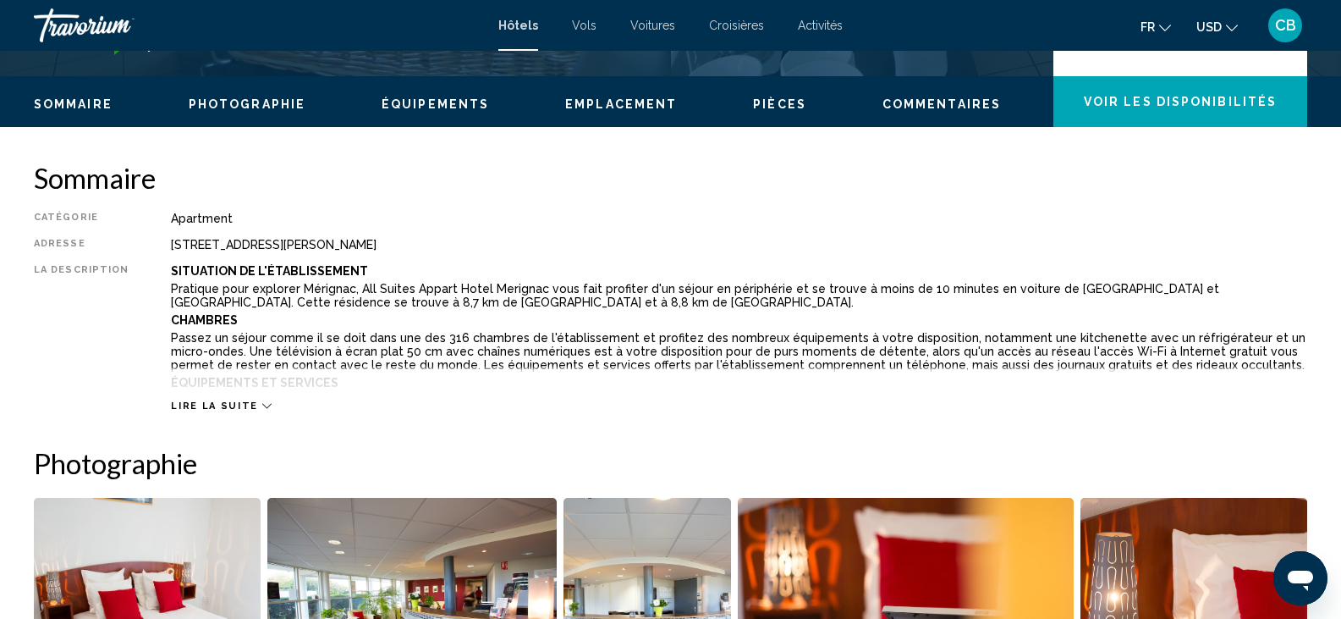
click at [202, 410] on span "Lire la suite" at bounding box center [214, 405] width 86 height 11
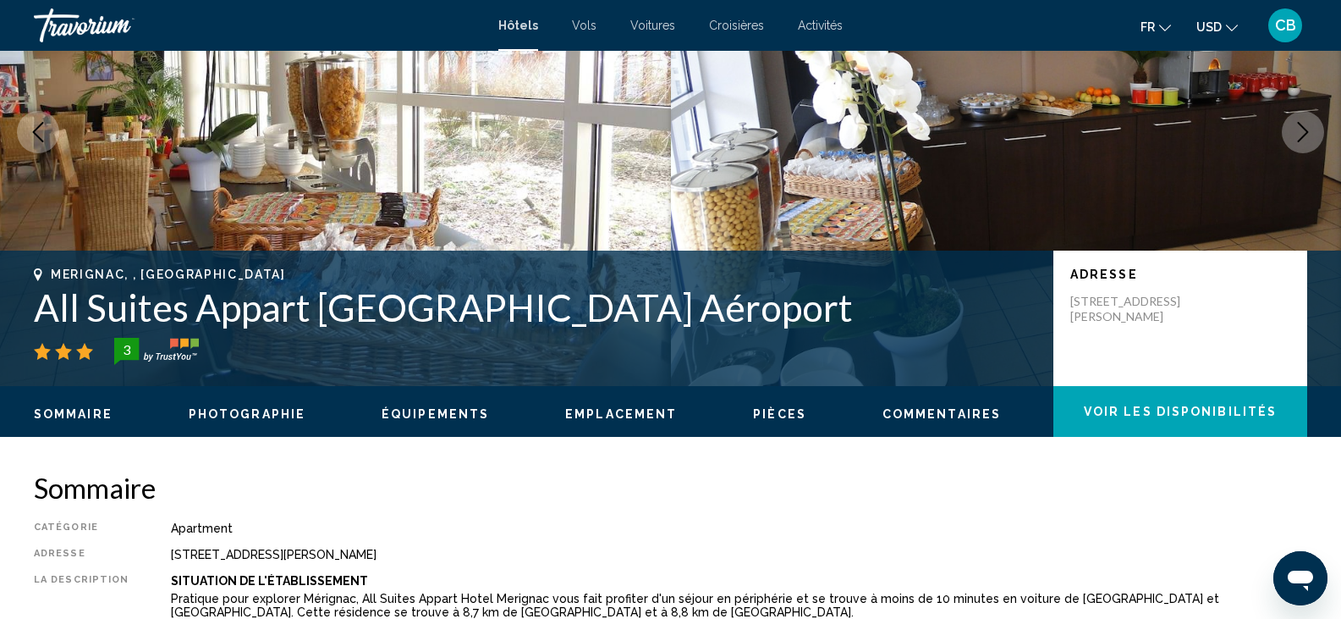
scroll to position [52, 0]
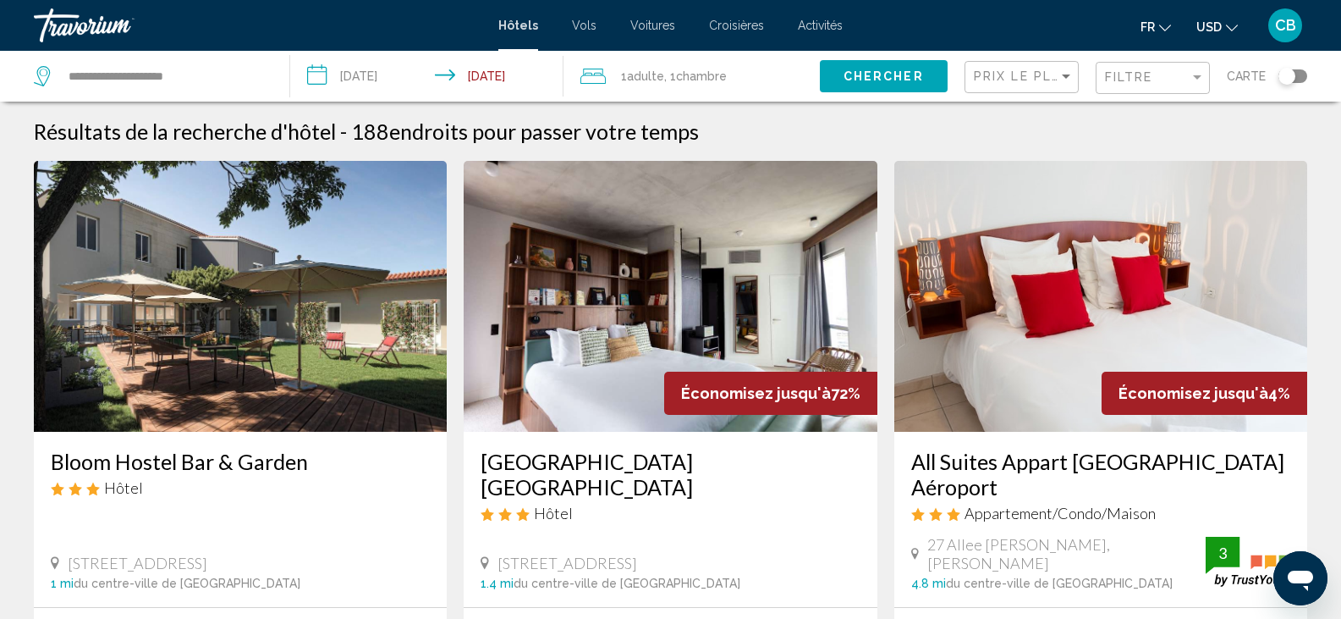
click at [256, 290] on img "Main content" at bounding box center [240, 296] width 413 height 271
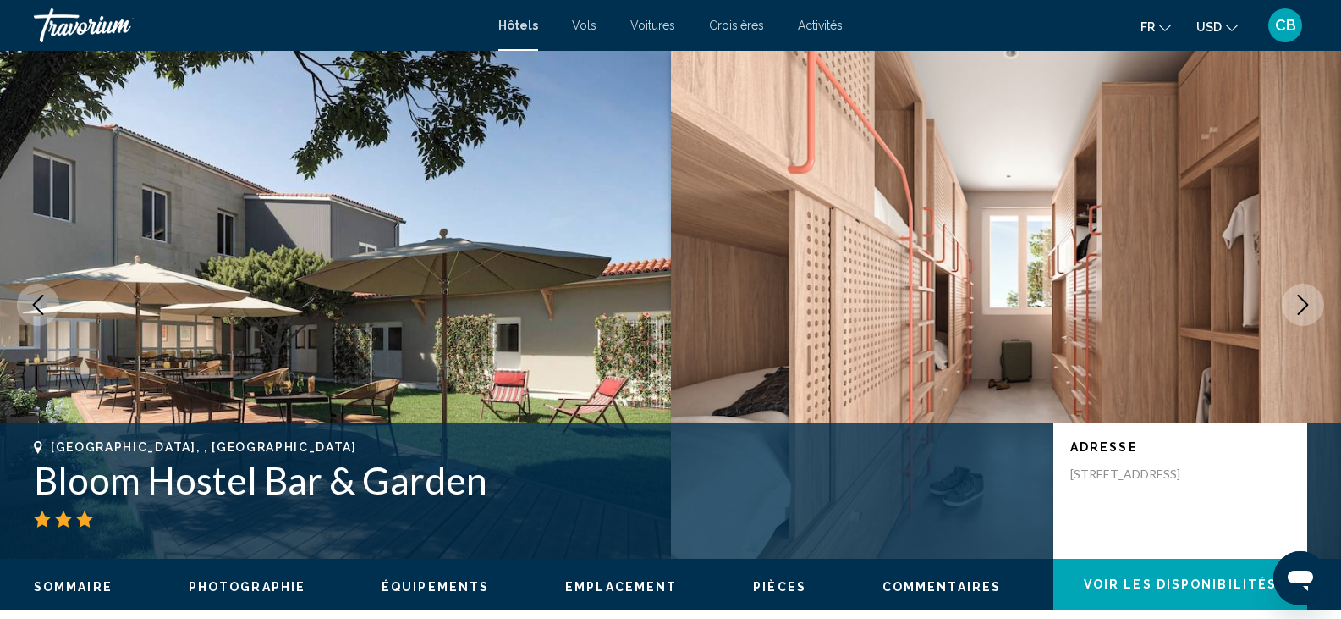
click at [1297, 295] on icon "Next image" at bounding box center [1303, 305] width 20 height 20
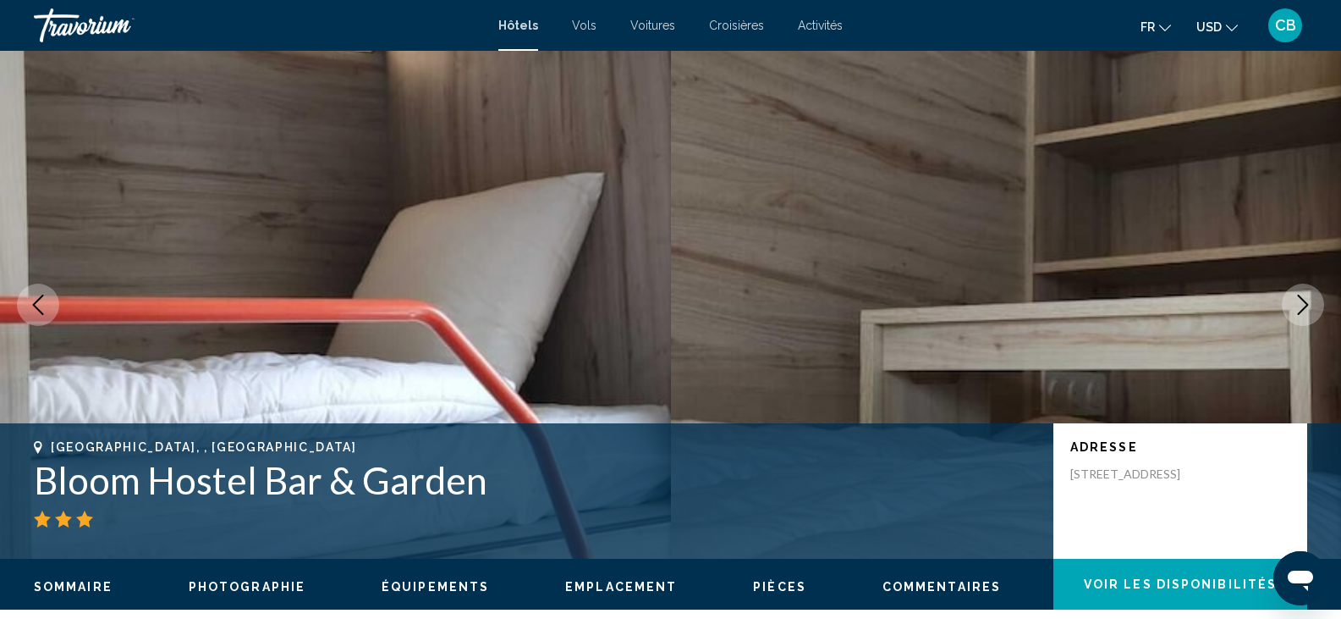
click at [1297, 295] on icon "Next image" at bounding box center [1303, 305] width 20 height 20
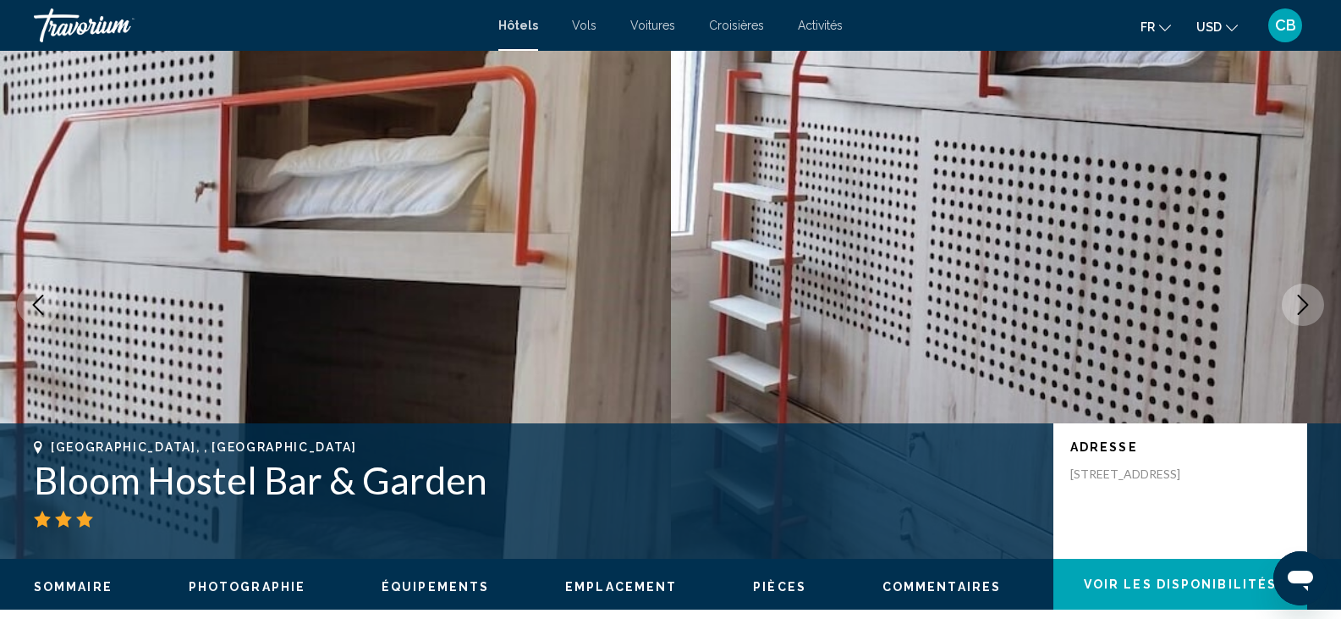
click at [1297, 295] on icon "Next image" at bounding box center [1303, 305] width 20 height 20
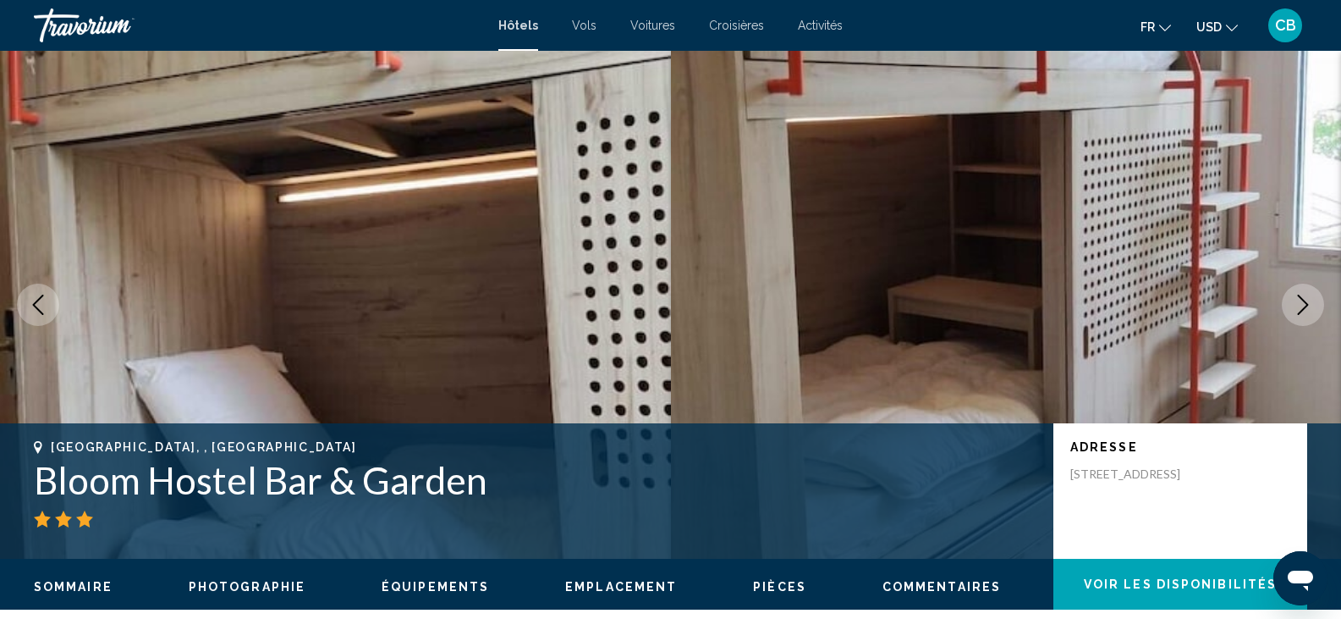
click at [1297, 295] on icon "Next image" at bounding box center [1303, 305] width 20 height 20
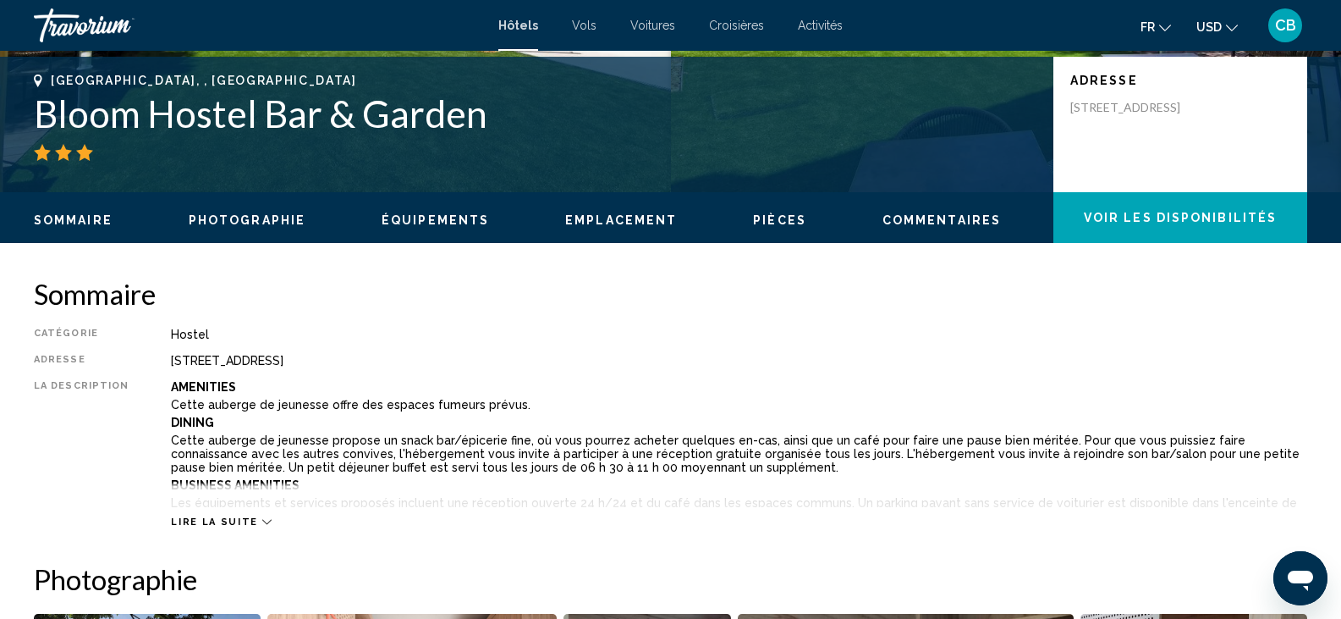
scroll to position [421, 0]
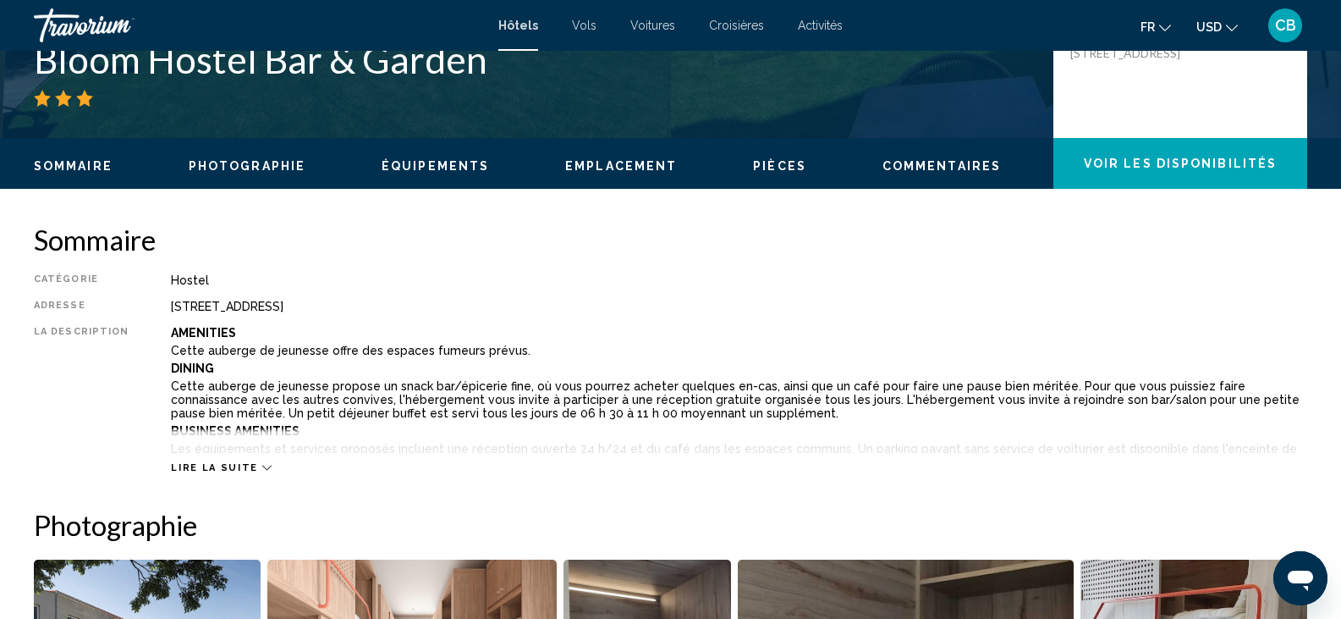
click at [246, 460] on div "Lire la suite" at bounding box center [739, 450] width 1137 height 47
click at [262, 468] on icon "Main content" at bounding box center [266, 467] width 9 height 9
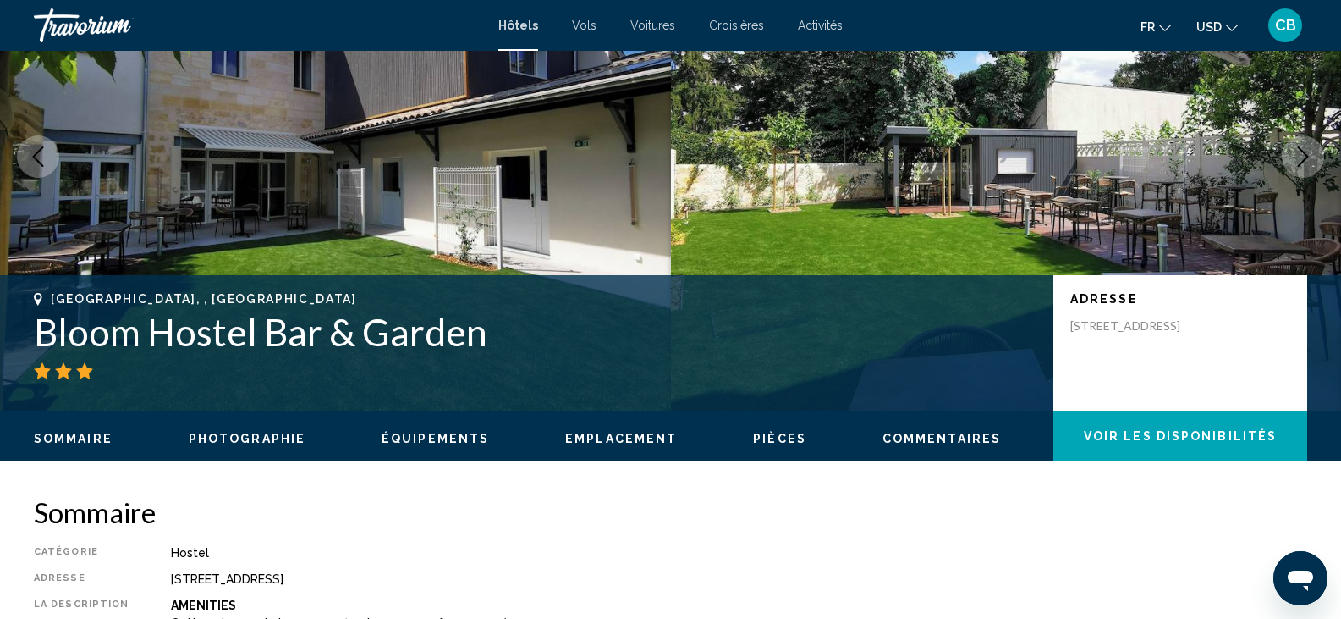
scroll to position [0, 0]
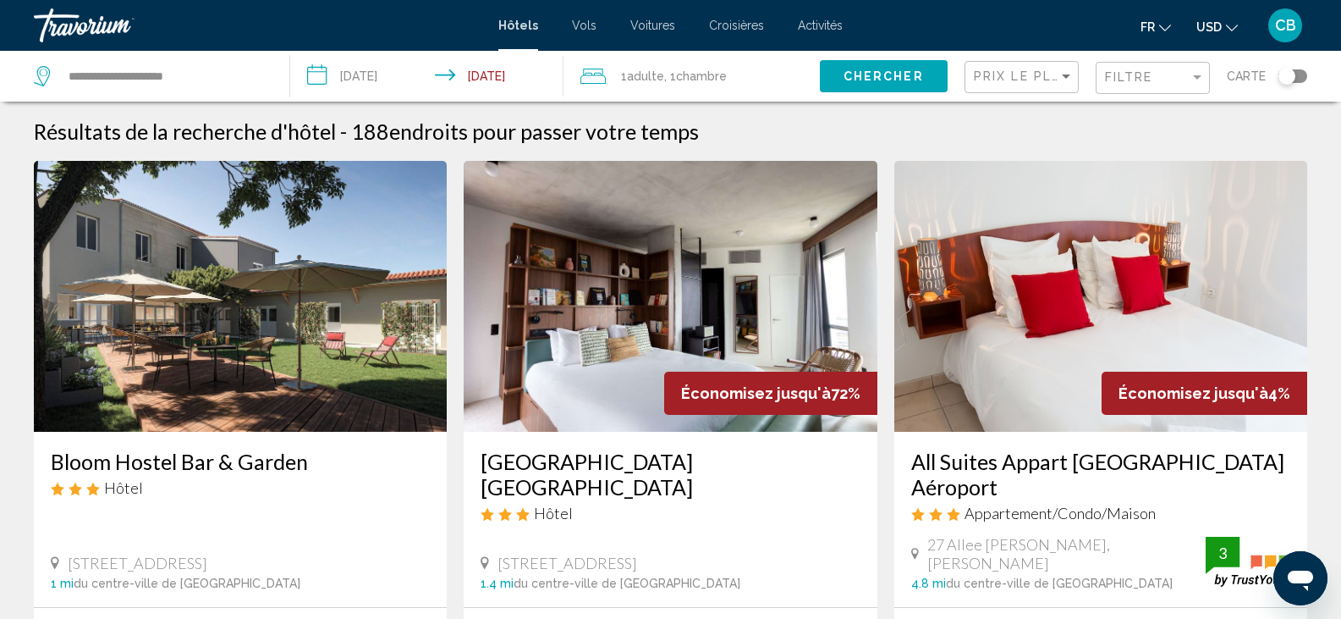
click at [675, 280] on img "Main content" at bounding box center [670, 296] width 413 height 271
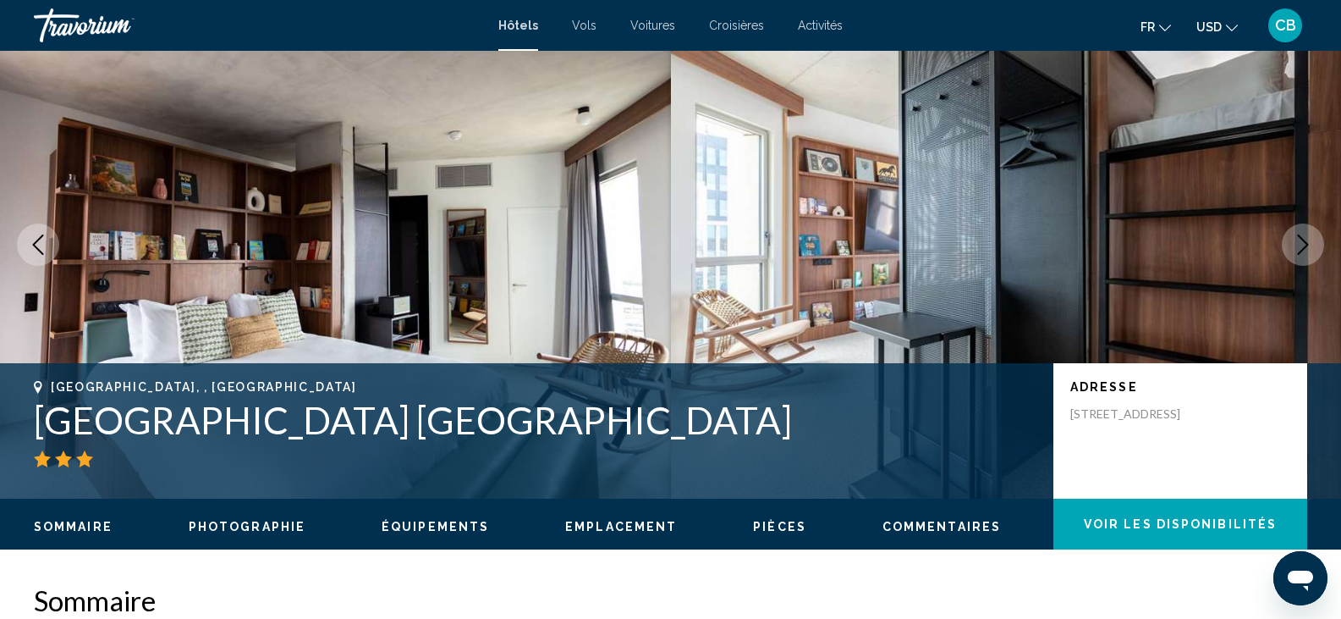
scroll to position [172, 0]
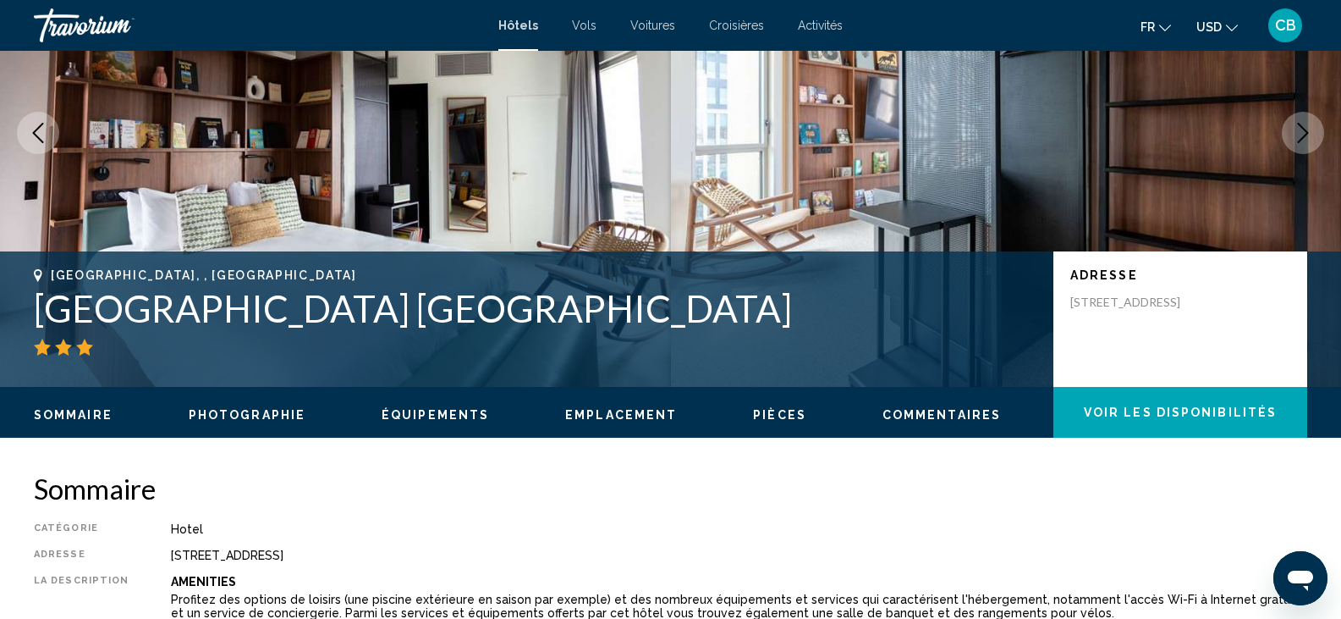
click at [544, 309] on h1 "[GEOGRAPHIC_DATA] [GEOGRAPHIC_DATA]" at bounding box center [535, 308] width 1003 height 44
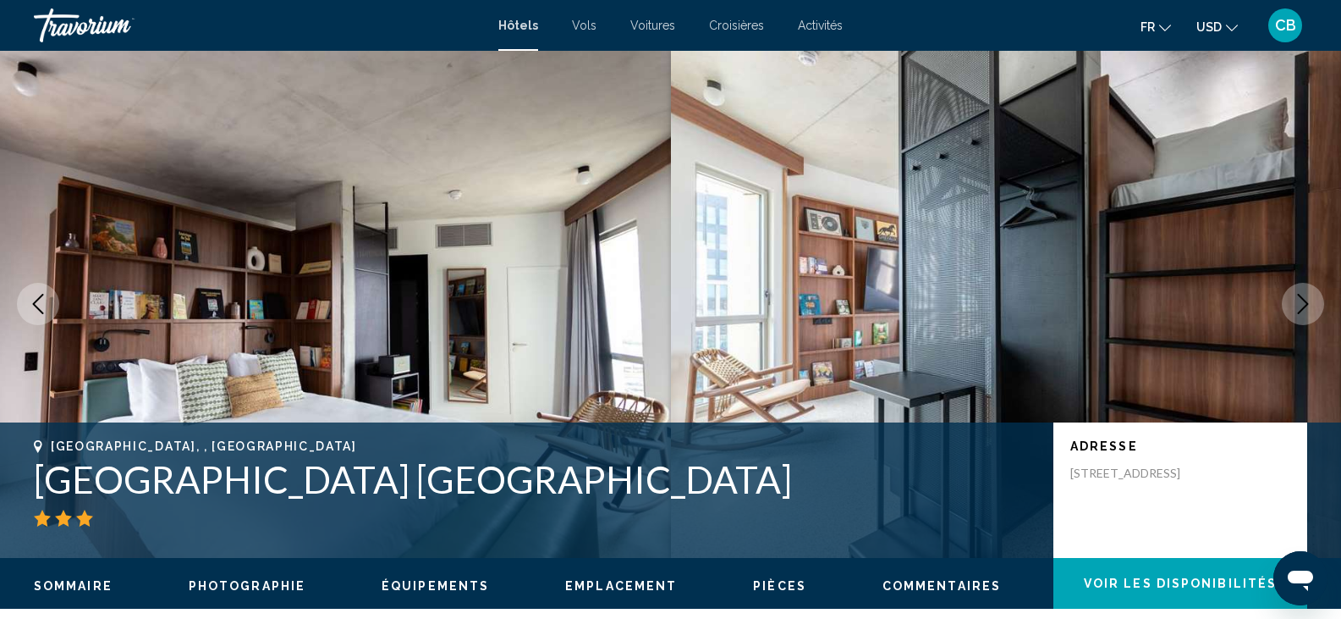
scroll to position [0, 0]
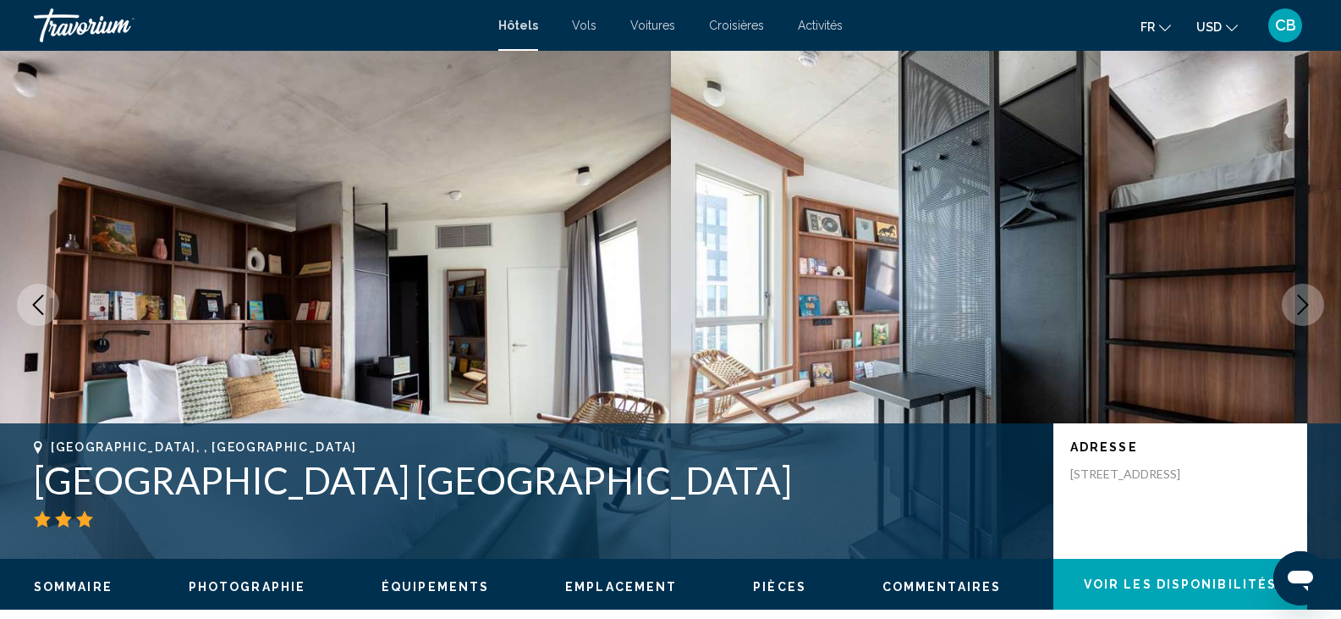
click at [753, 579] on button "Pièces" at bounding box center [779, 586] width 53 height 15
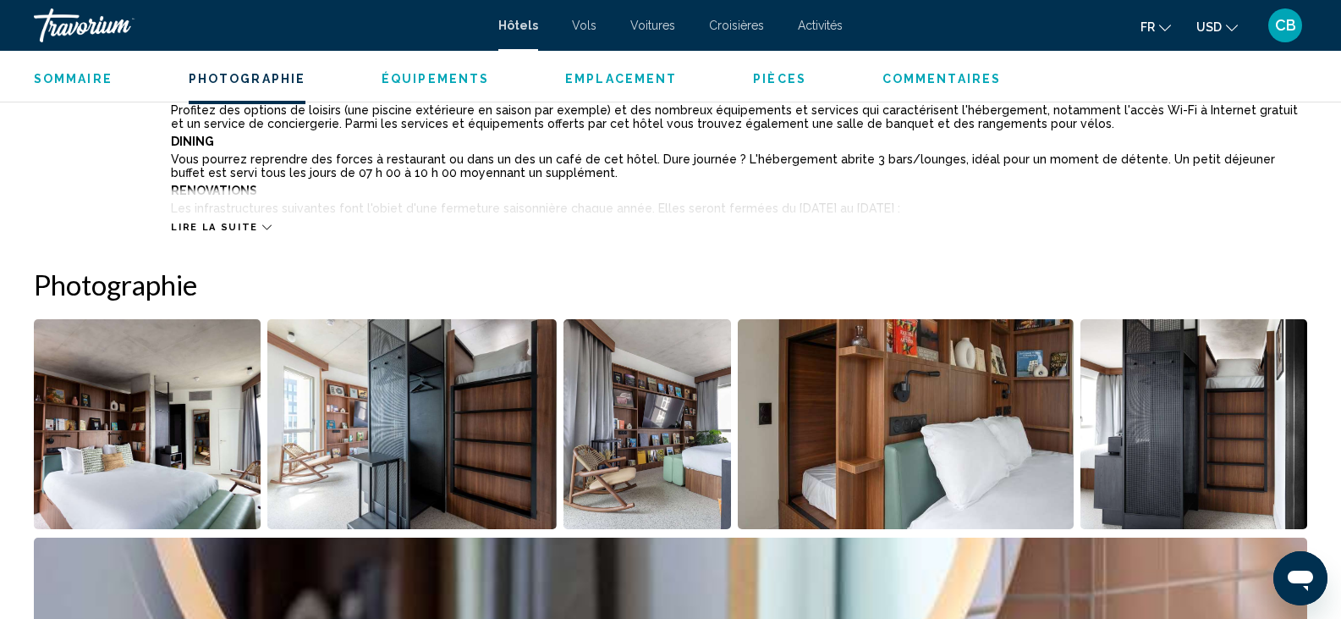
scroll to position [887, 0]
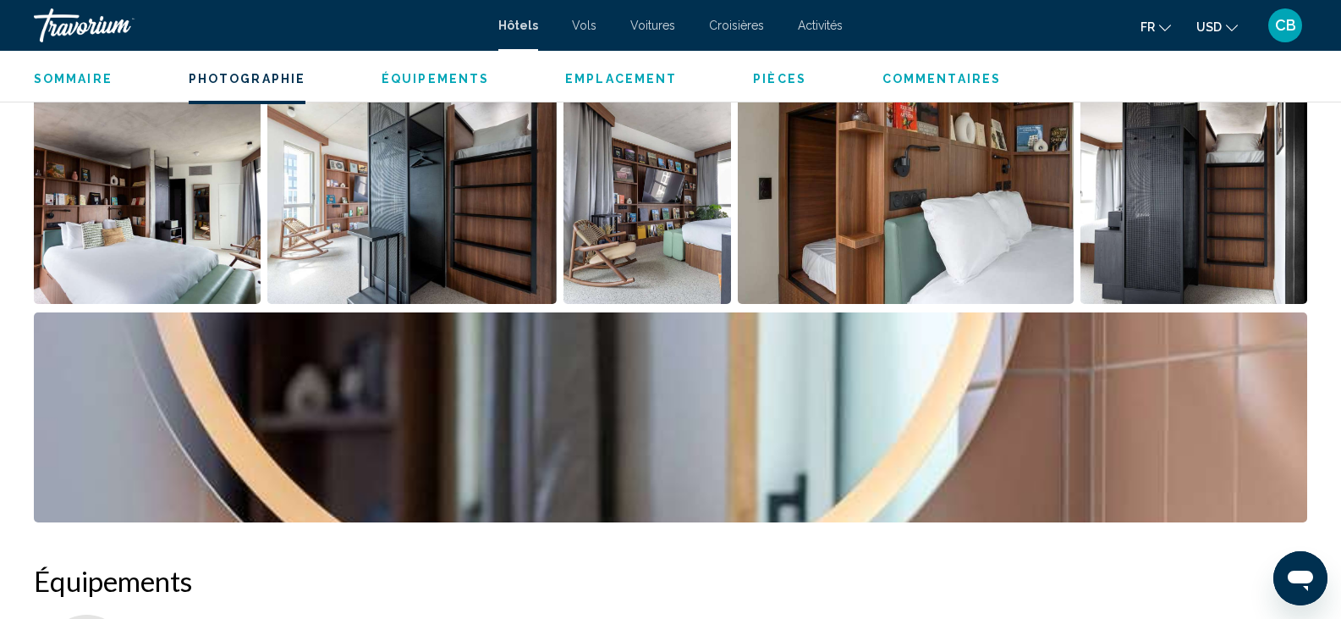
click at [157, 251] on img "Open full-screen image slider" at bounding box center [147, 199] width 227 height 210
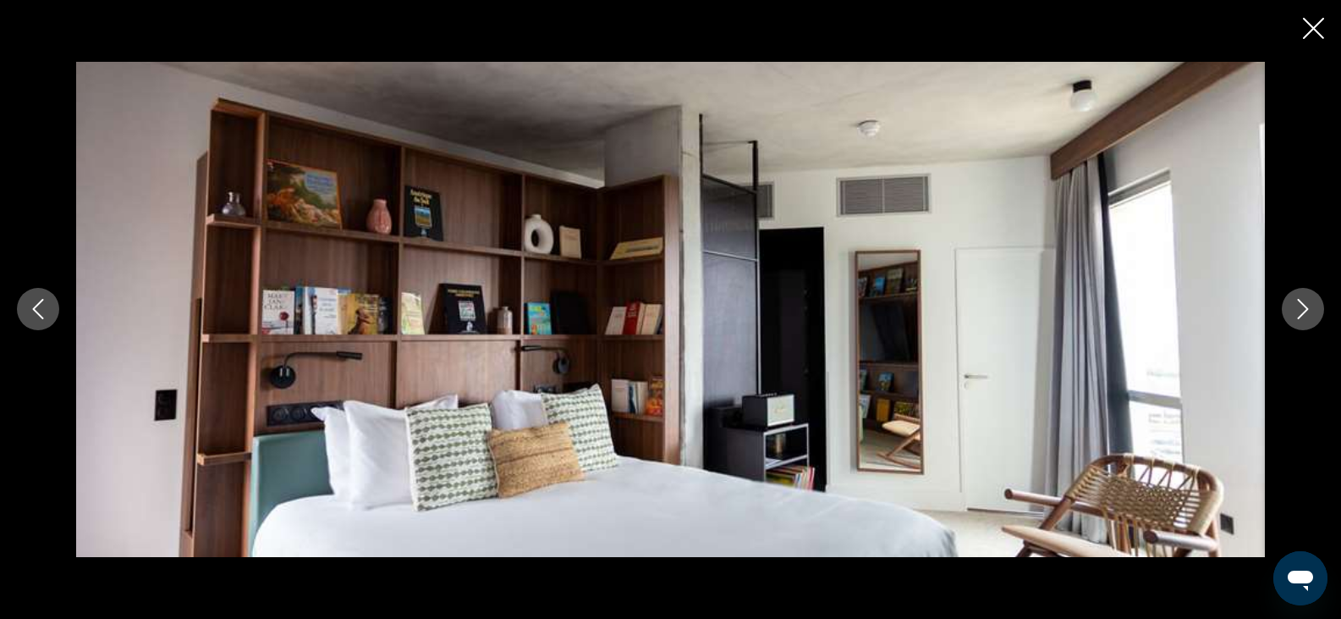
scroll to position [1421, 0]
click at [1288, 311] on button "Next image" at bounding box center [1303, 309] width 42 height 42
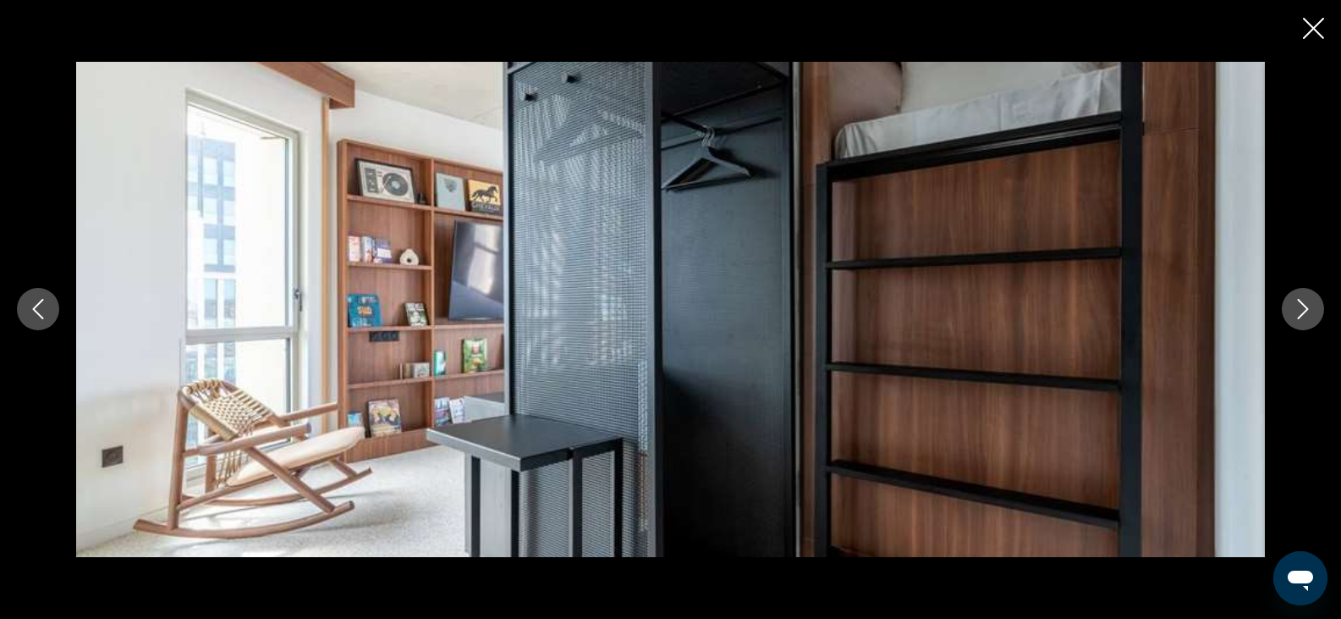
click at [1288, 311] on button "Next image" at bounding box center [1303, 309] width 42 height 42
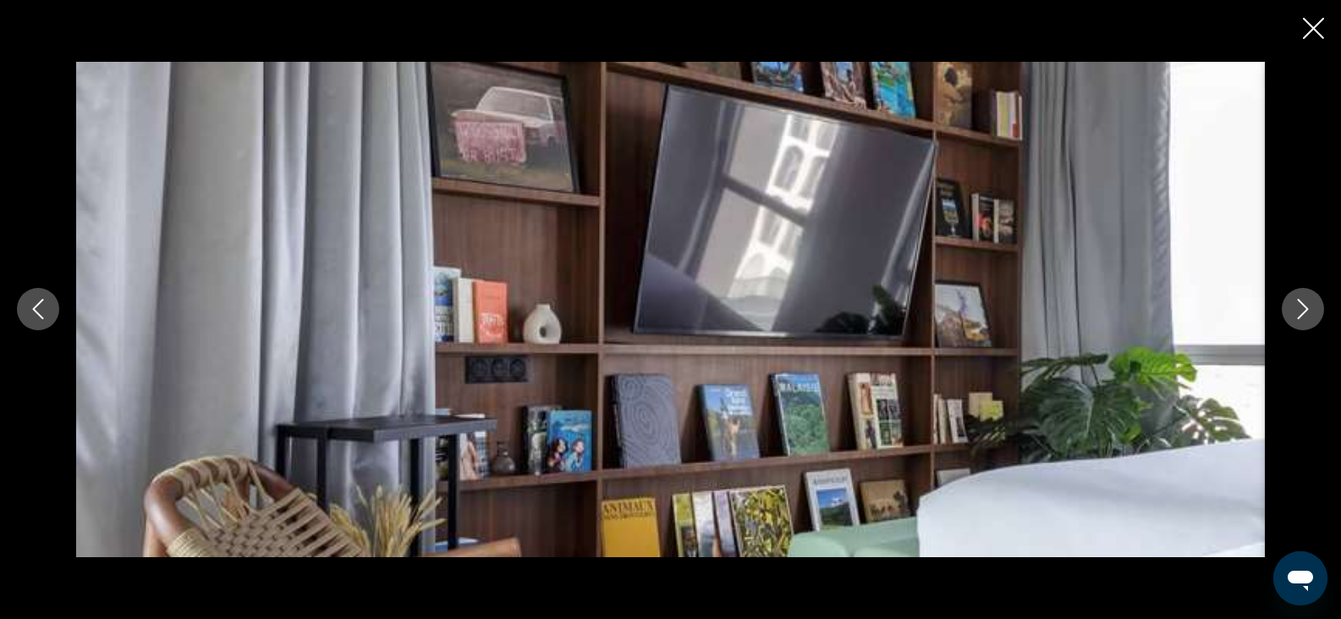
click at [1288, 311] on button "Next image" at bounding box center [1303, 309] width 42 height 42
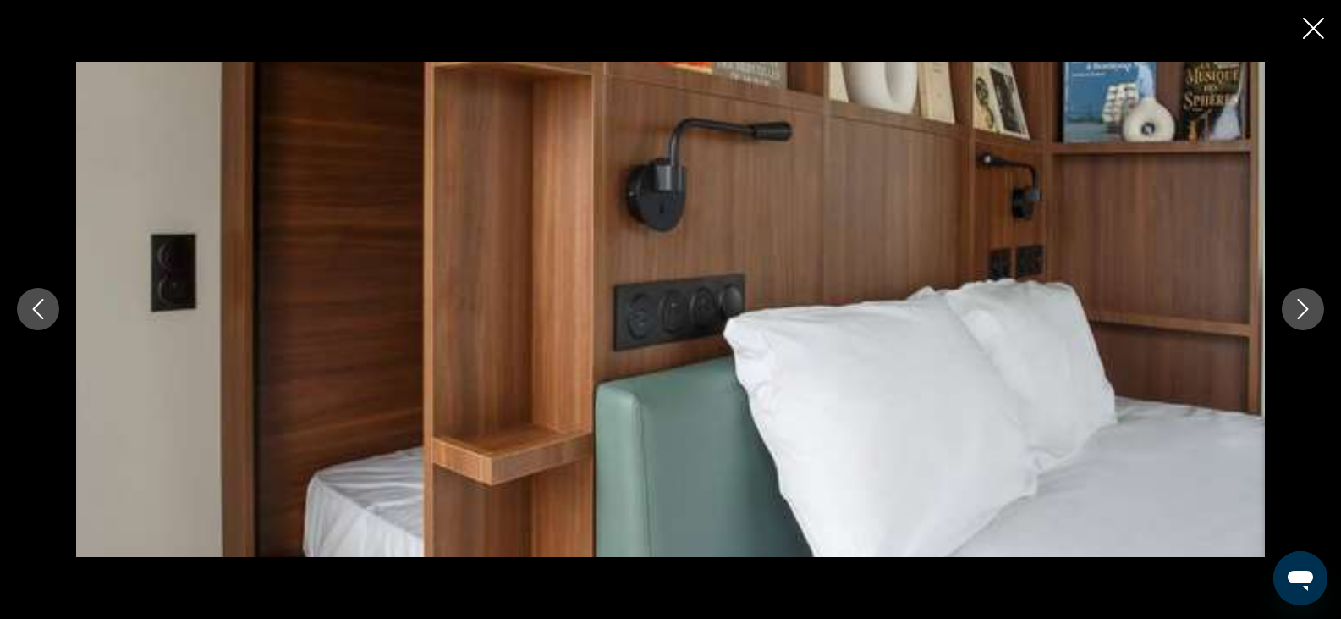
click at [1288, 311] on button "Next image" at bounding box center [1303, 309] width 42 height 42
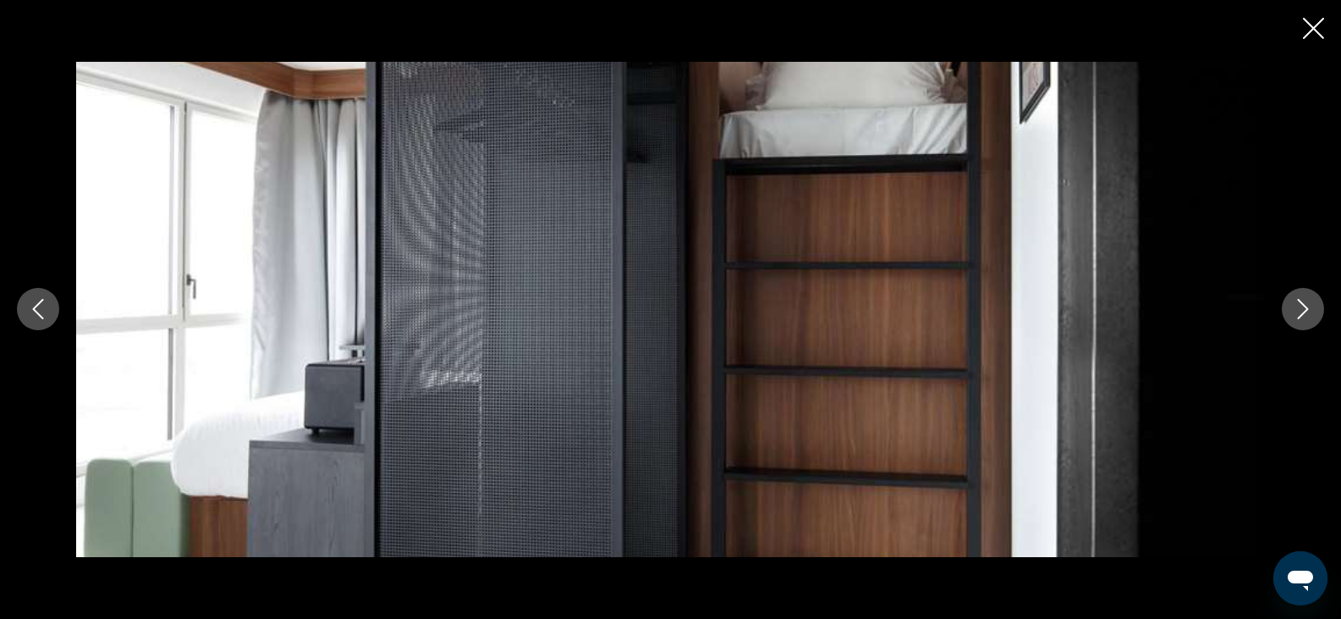
click at [1288, 311] on button "Next image" at bounding box center [1303, 309] width 42 height 42
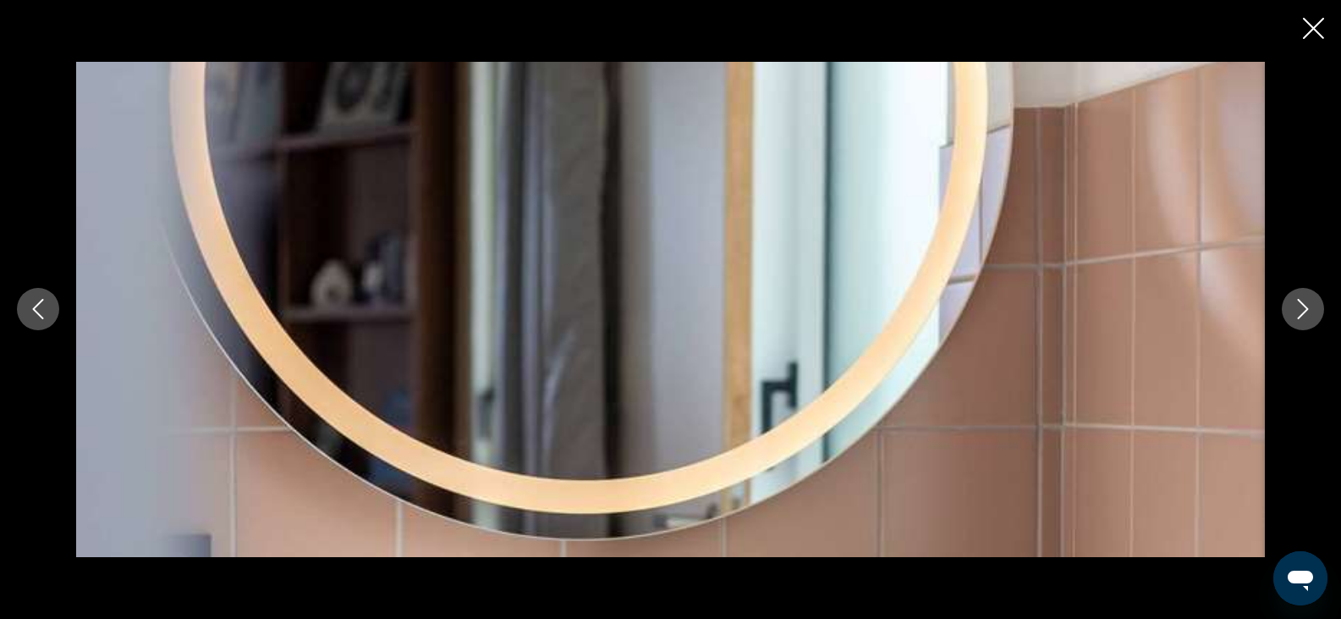
click at [1288, 311] on button "Next image" at bounding box center [1303, 309] width 42 height 42
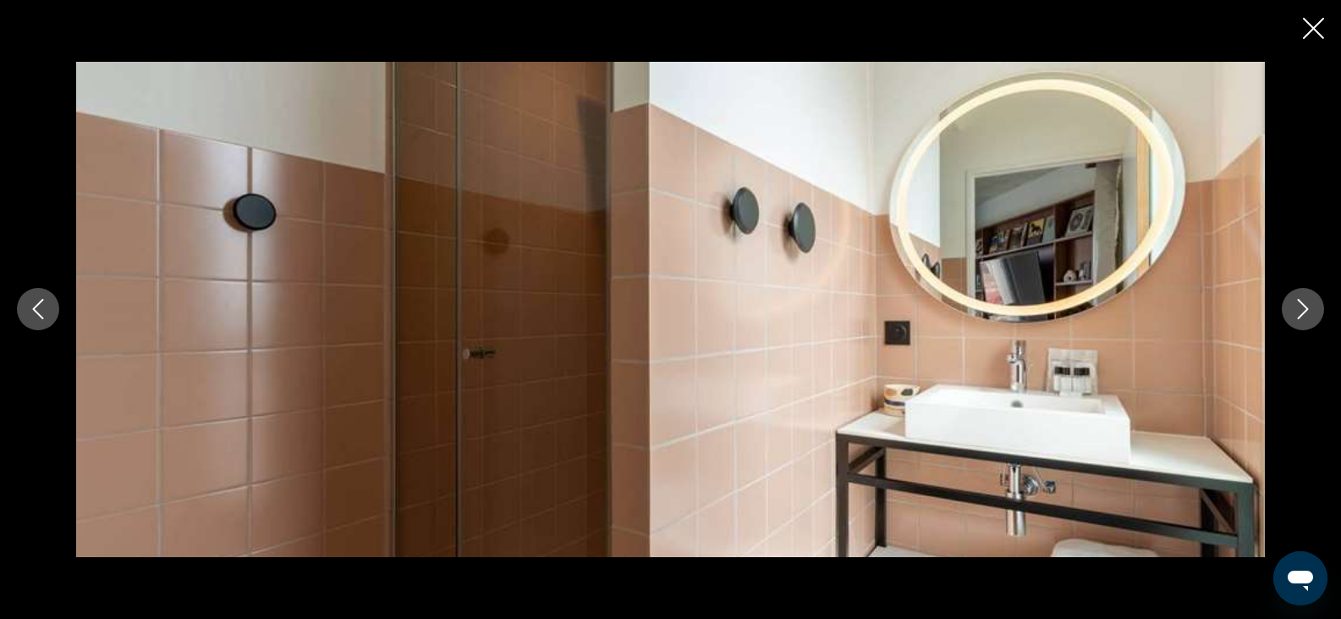
scroll to position [1530, 0]
click at [1288, 311] on button "Next image" at bounding box center [1303, 309] width 42 height 42
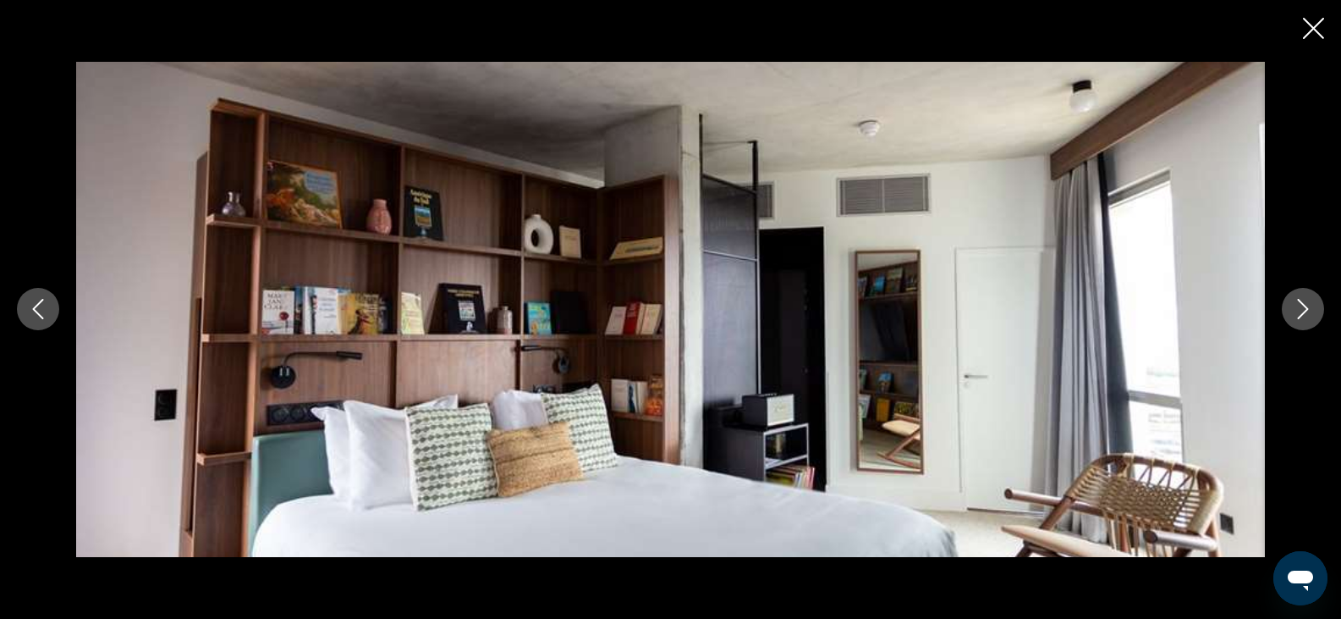
click at [1288, 311] on button "Next image" at bounding box center [1303, 309] width 42 height 42
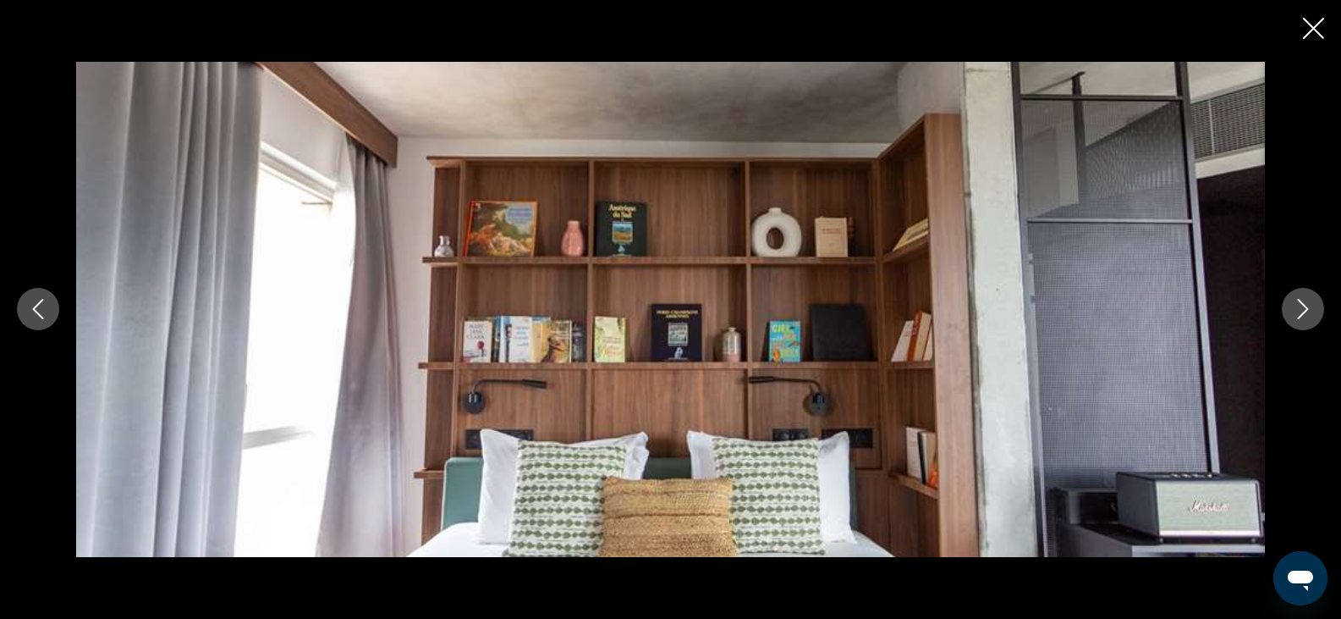
click at [1291, 311] on button "Next image" at bounding box center [1303, 309] width 42 height 42
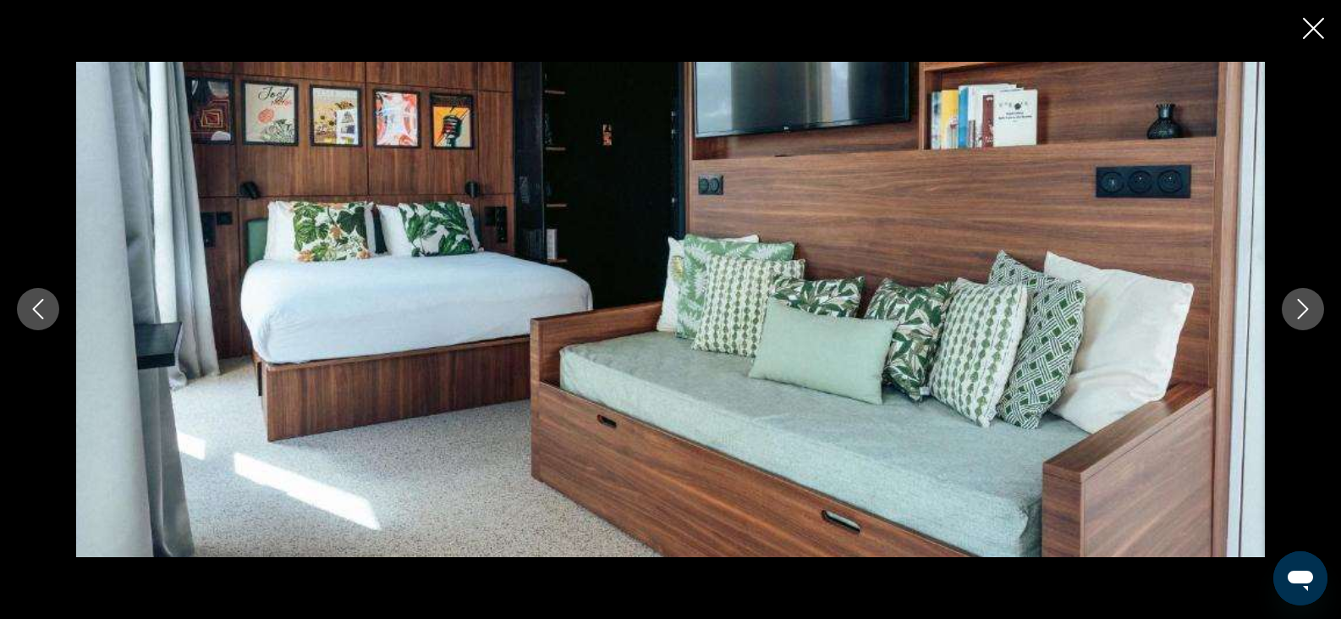
click at [1291, 311] on button "Next image" at bounding box center [1303, 309] width 42 height 42
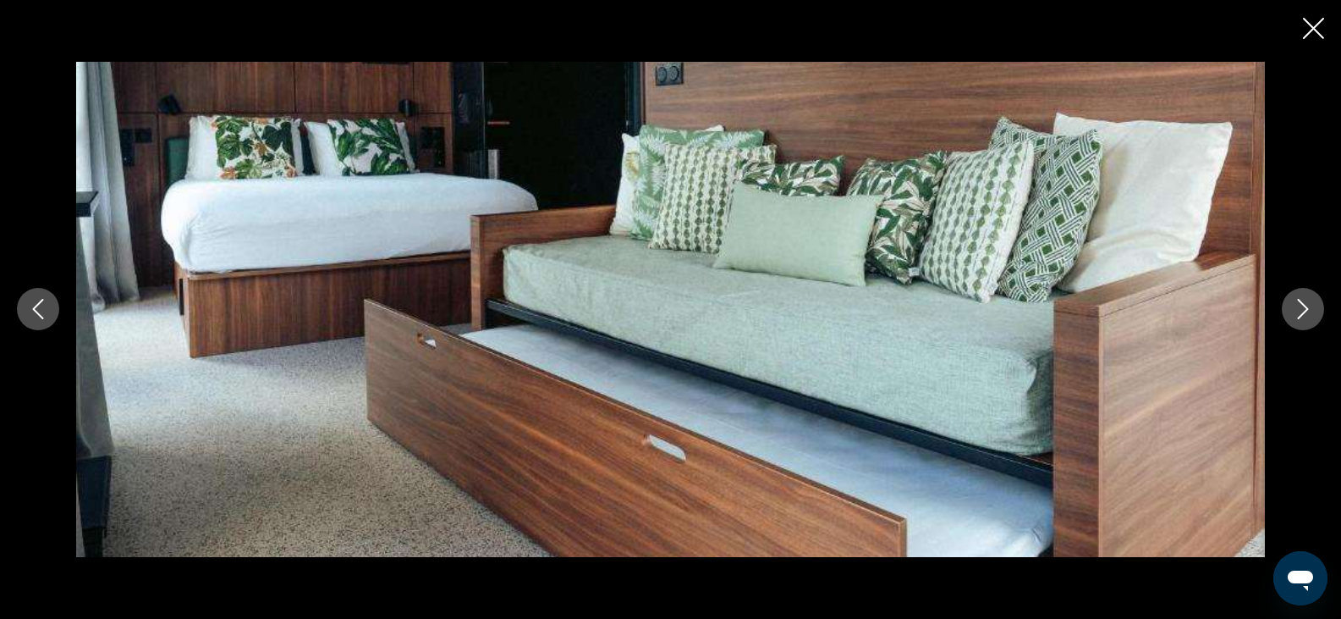
click at [1291, 311] on button "Next image" at bounding box center [1303, 309] width 42 height 42
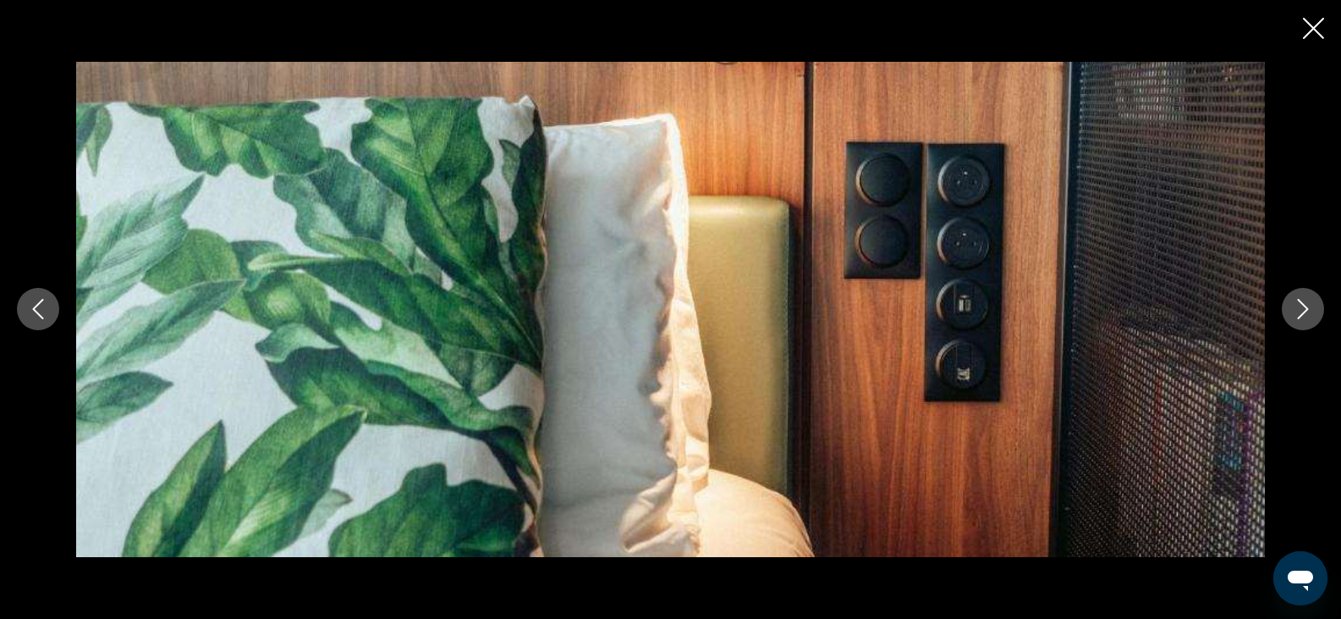
click at [1291, 311] on button "Next image" at bounding box center [1303, 309] width 42 height 42
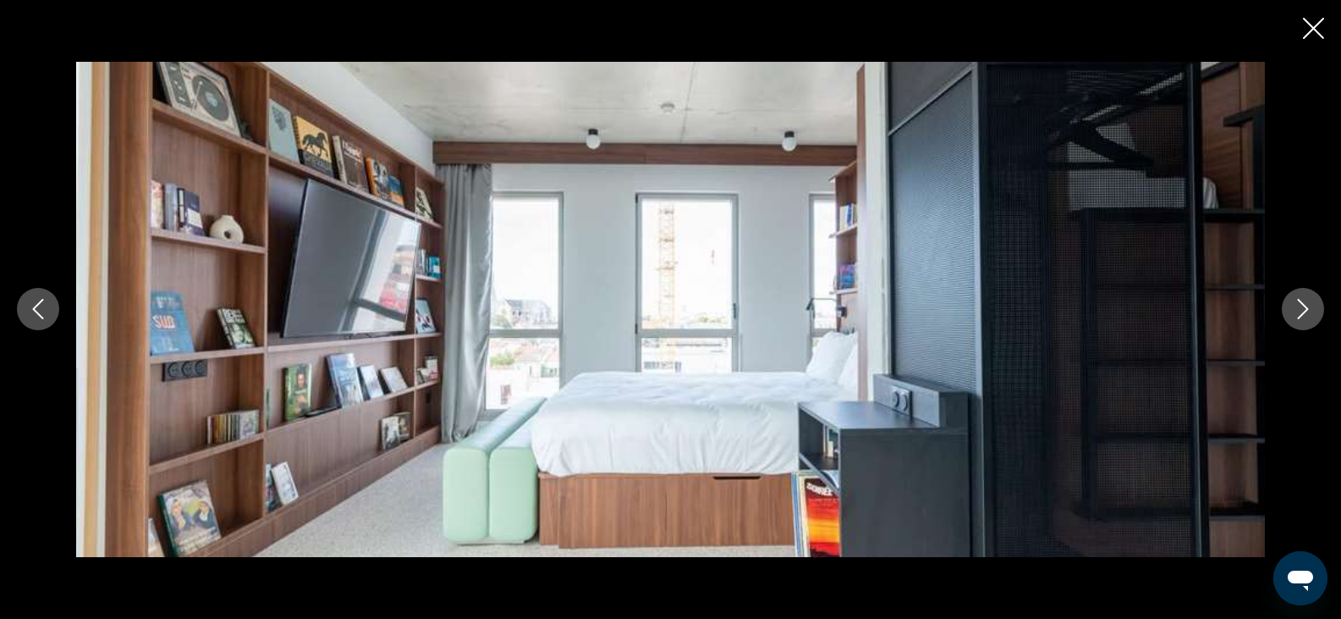
click at [1291, 311] on button "Next image" at bounding box center [1303, 309] width 42 height 42
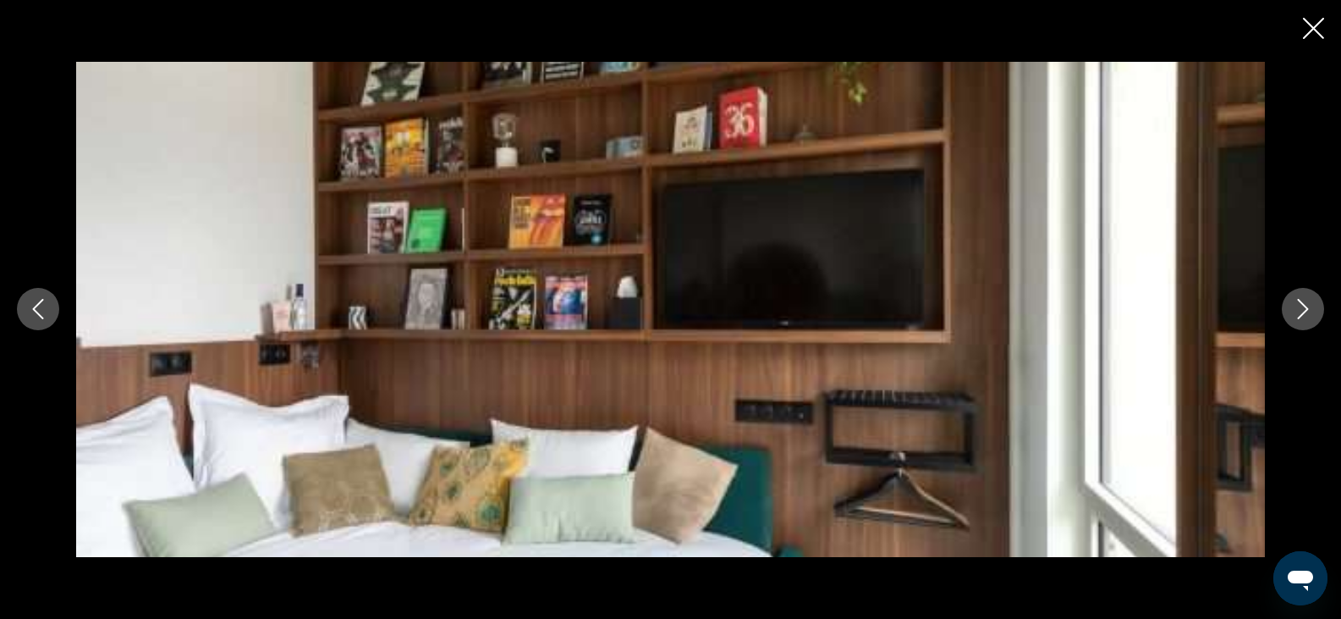
click at [1291, 311] on button "Next image" at bounding box center [1303, 309] width 42 height 42
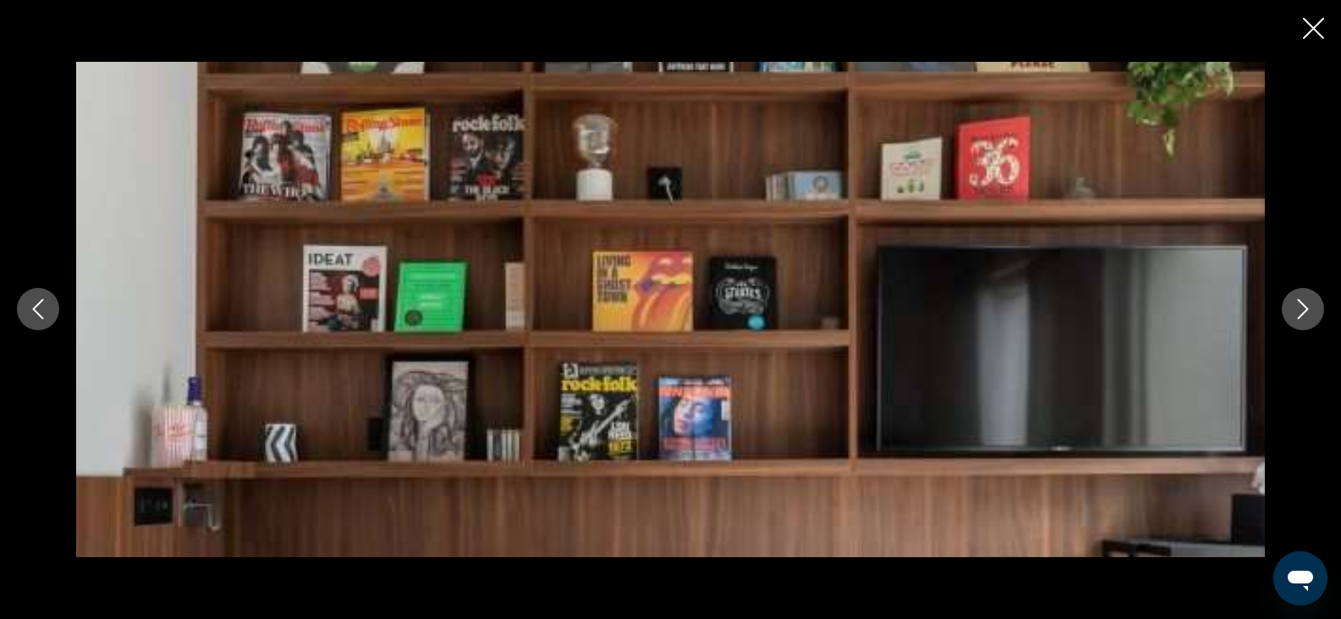
click at [1291, 311] on button "Next image" at bounding box center [1303, 309] width 42 height 42
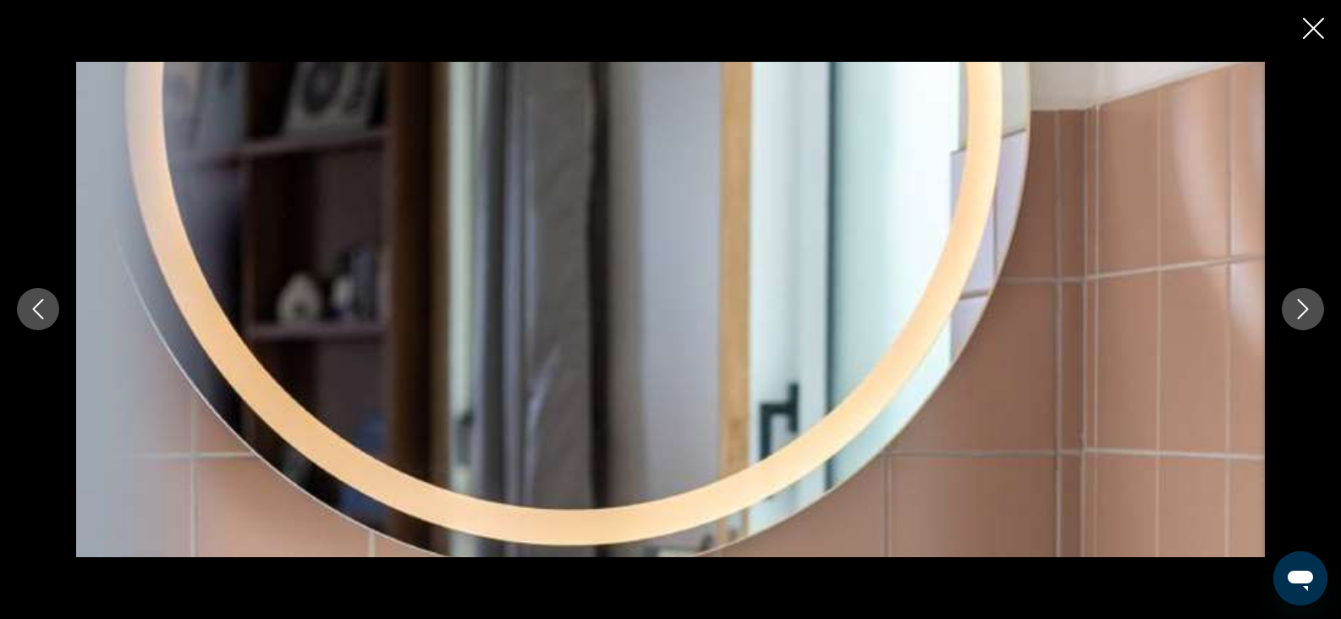
click at [1291, 311] on button "Next image" at bounding box center [1303, 309] width 42 height 42
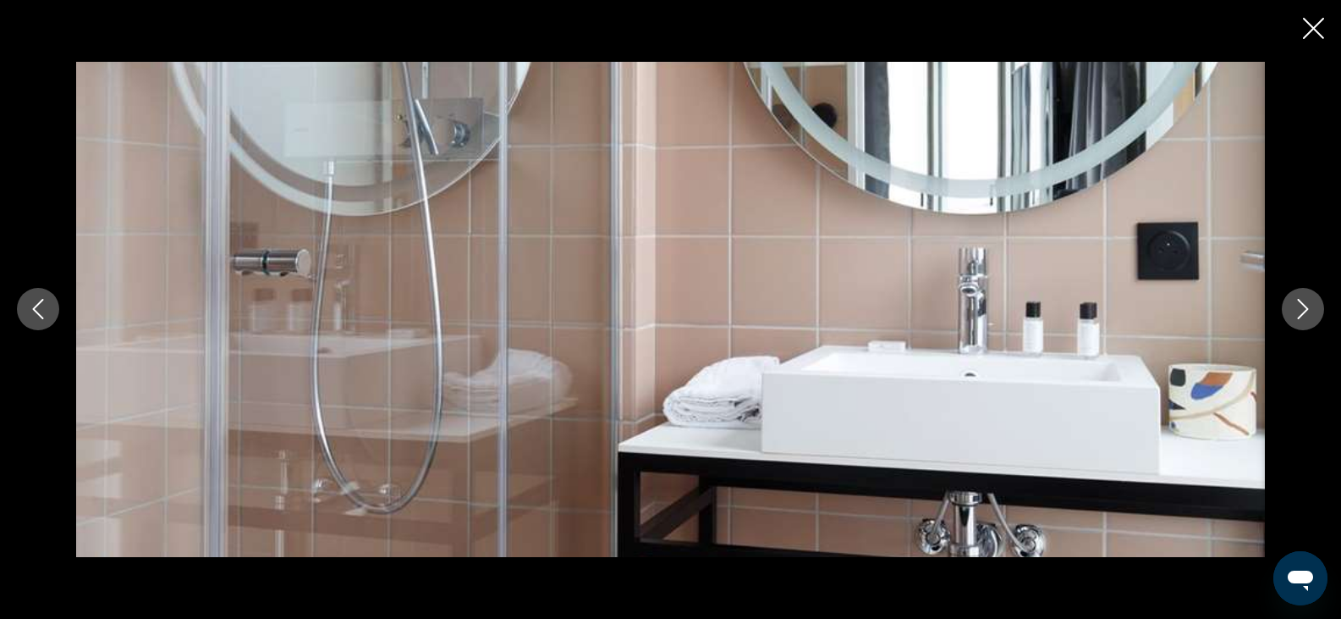
click at [1291, 311] on button "Next image" at bounding box center [1303, 309] width 42 height 42
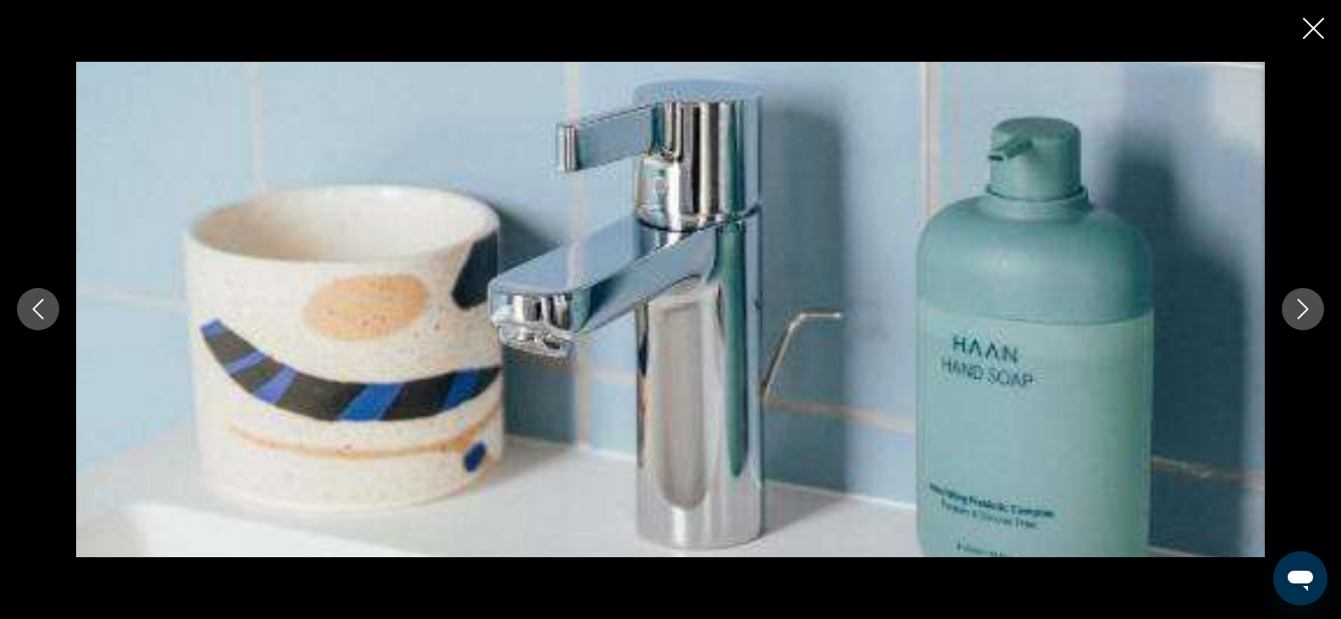
click at [1291, 311] on button "Next image" at bounding box center [1303, 309] width 42 height 42
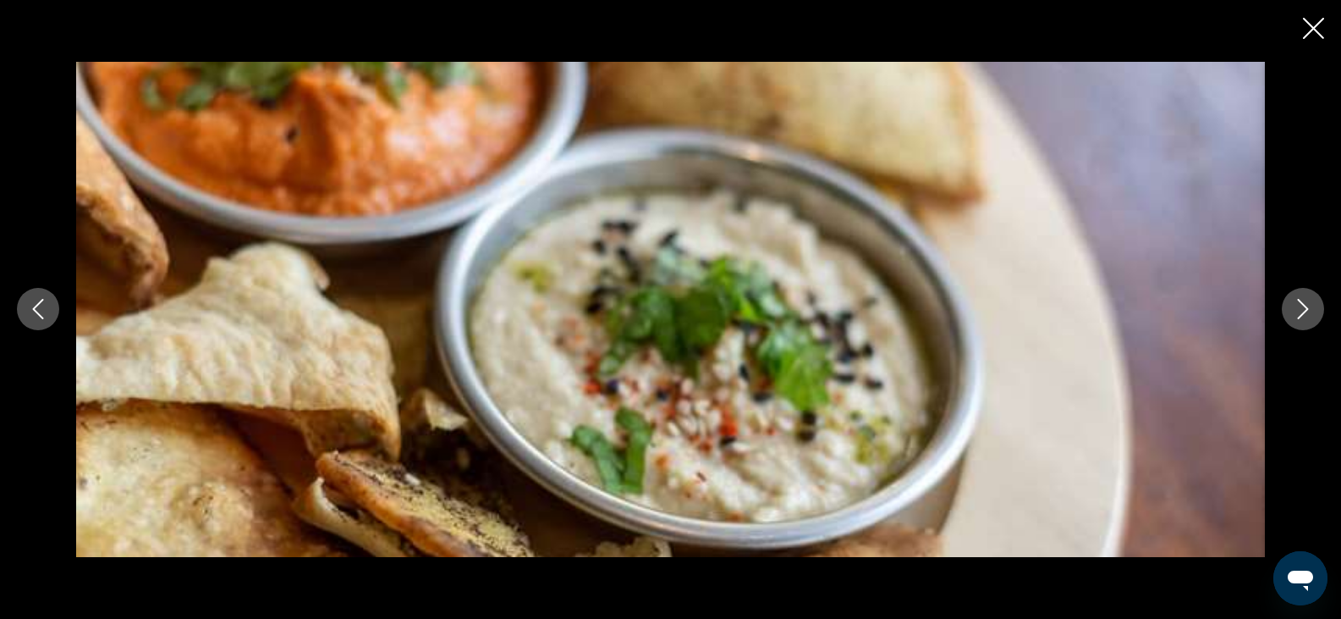
click at [1291, 311] on button "Next image" at bounding box center [1303, 309] width 42 height 42
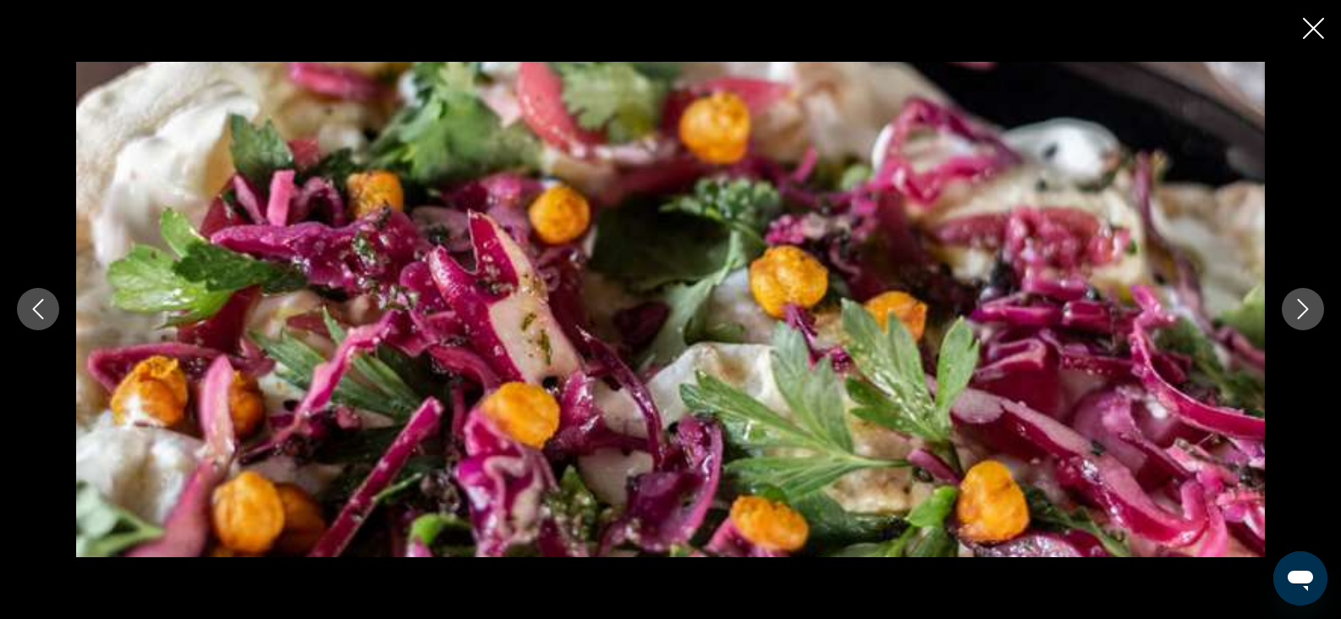
click at [1291, 311] on button "Next image" at bounding box center [1303, 309] width 42 height 42
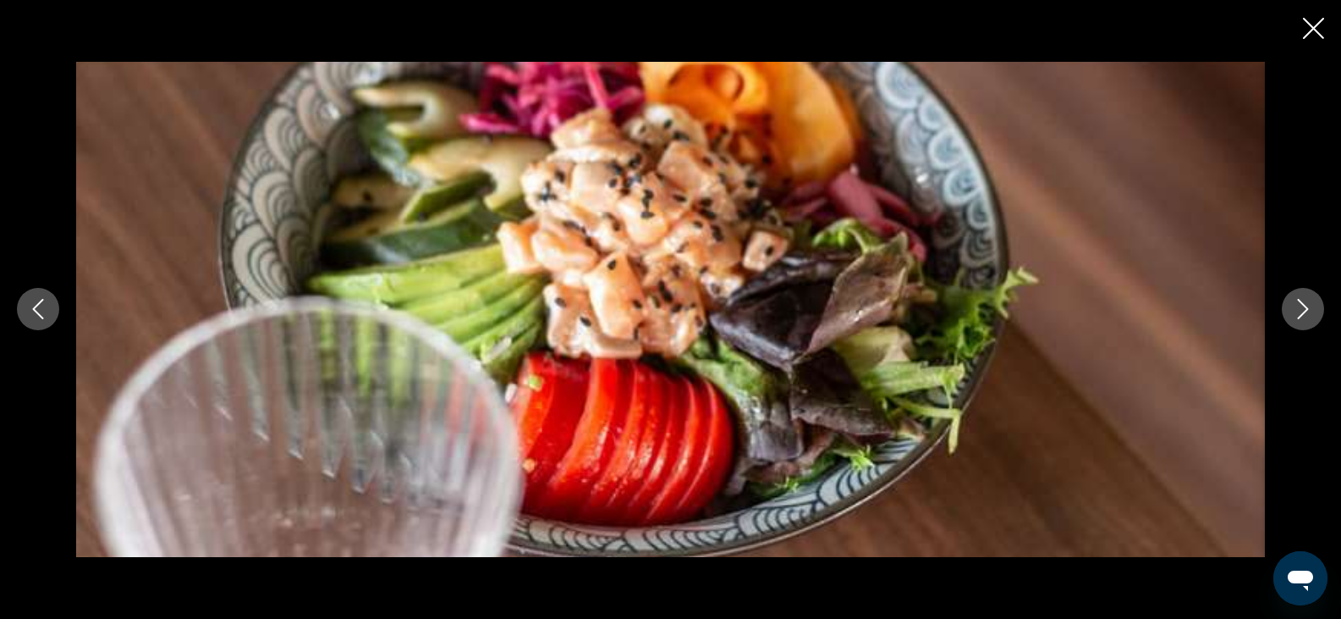
click at [1303, 27] on icon "Close slideshow" at bounding box center [1313, 28] width 21 height 21
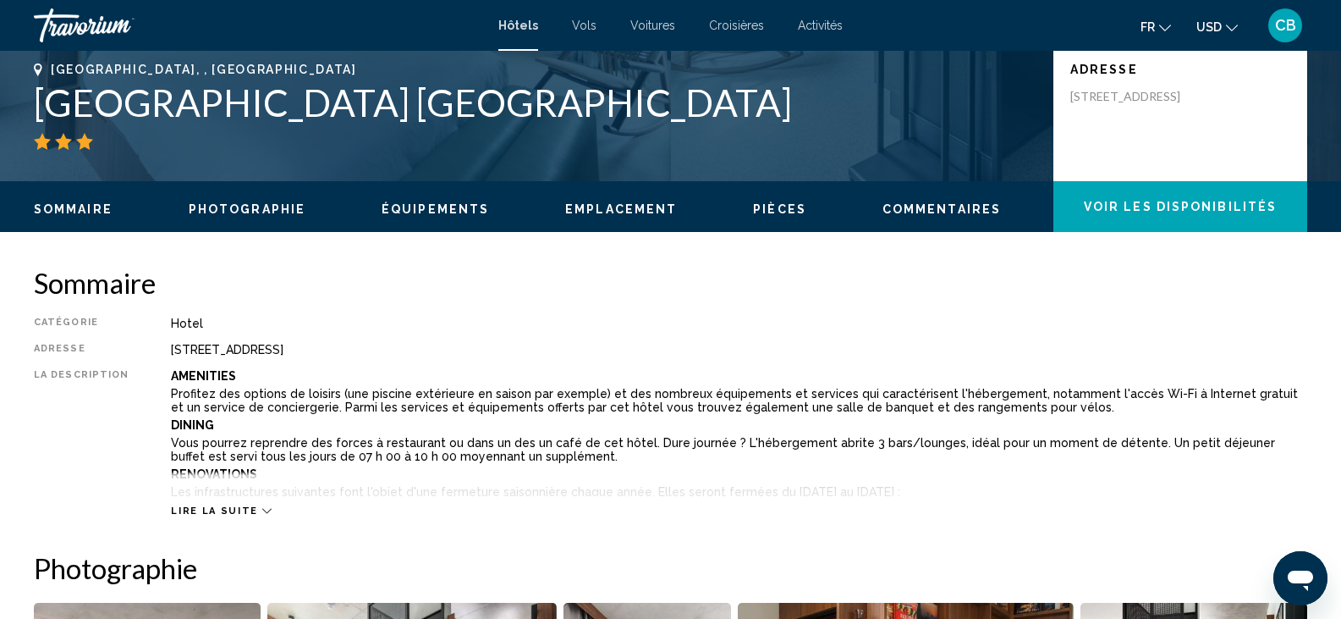
scroll to position [372, 0]
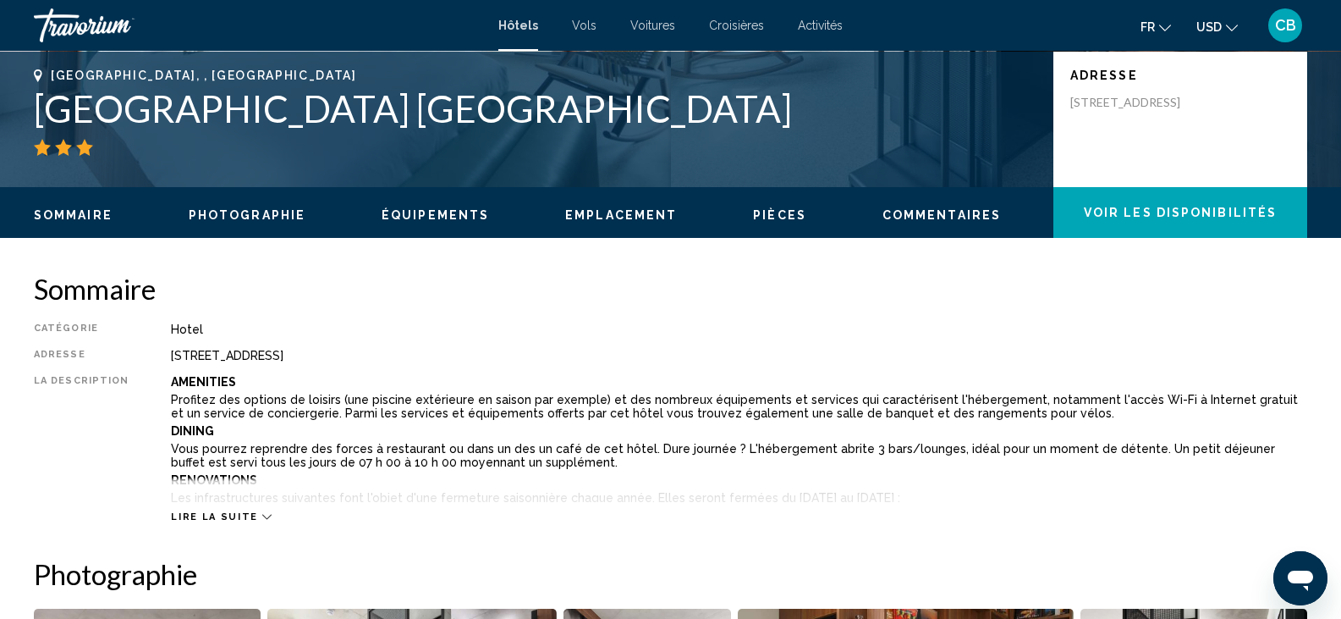
click at [238, 514] on span "Lire la suite" at bounding box center [214, 516] width 86 height 11
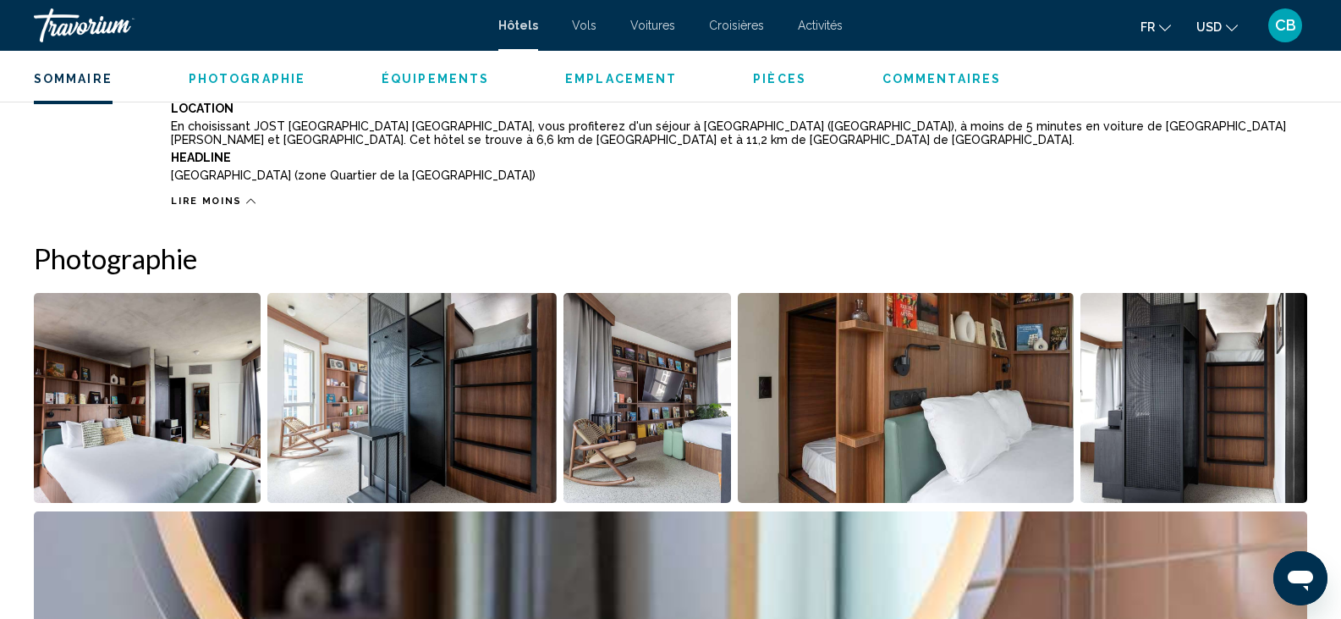
scroll to position [1218, 0]
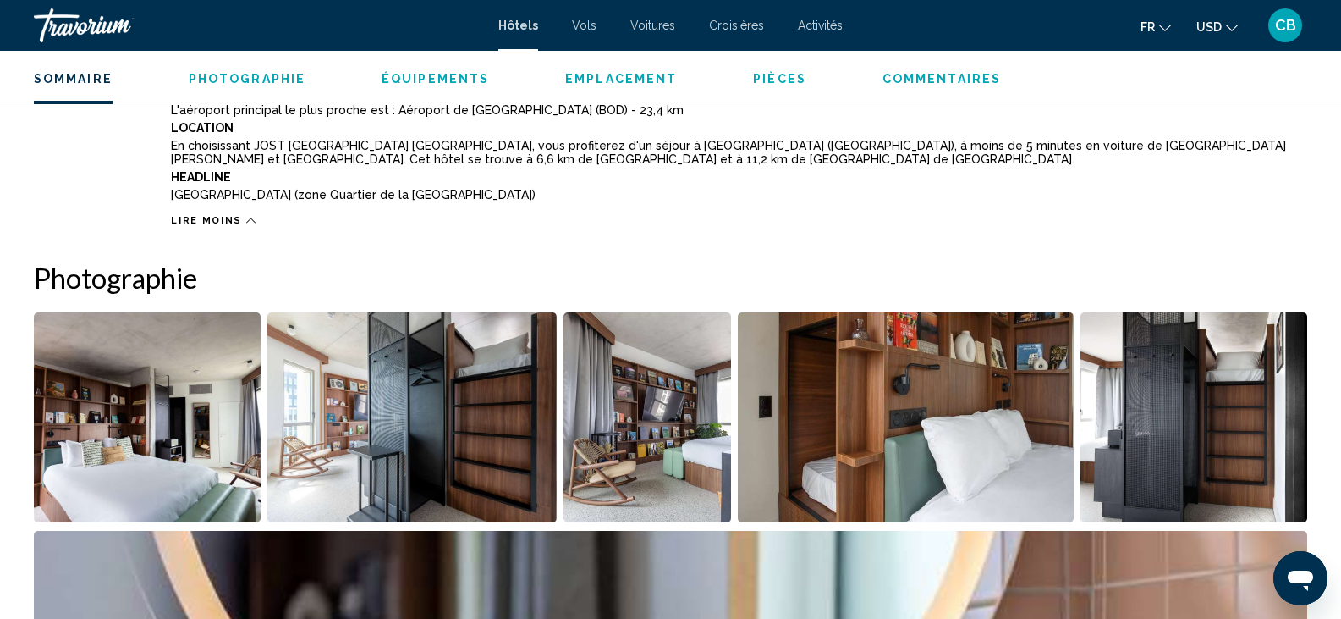
click at [170, 446] on img "Open full-screen image slider" at bounding box center [147, 417] width 227 height 210
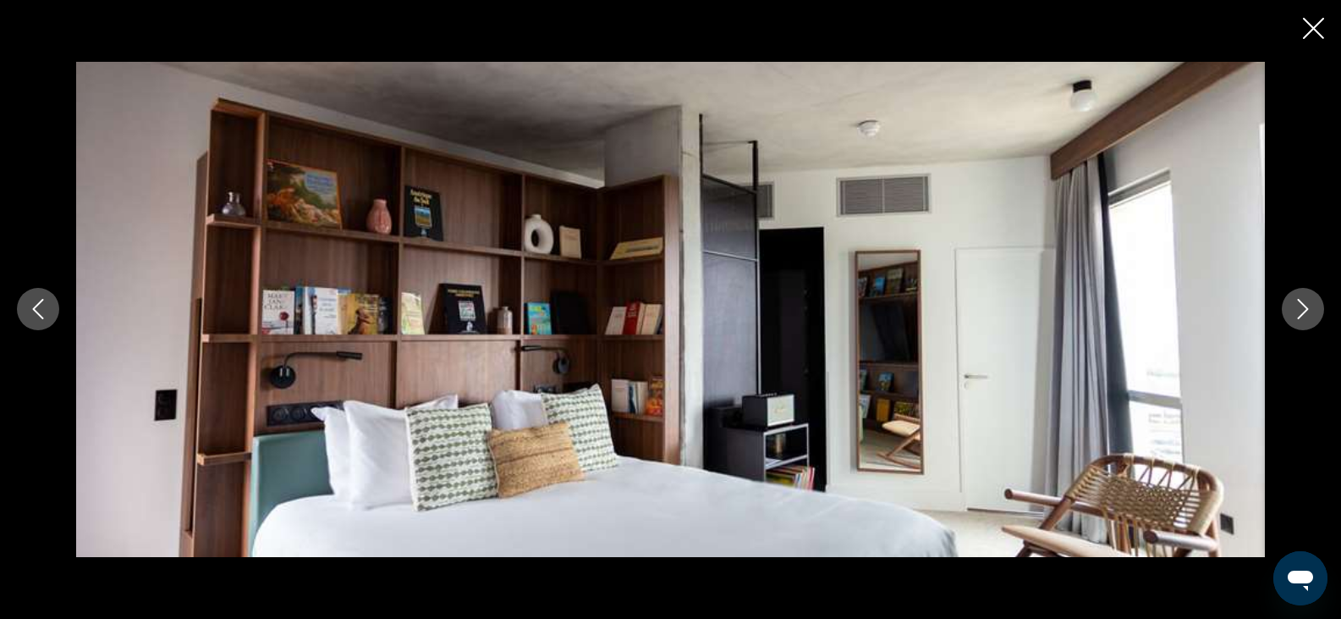
click at [1304, 303] on icon "Next image" at bounding box center [1303, 309] width 20 height 20
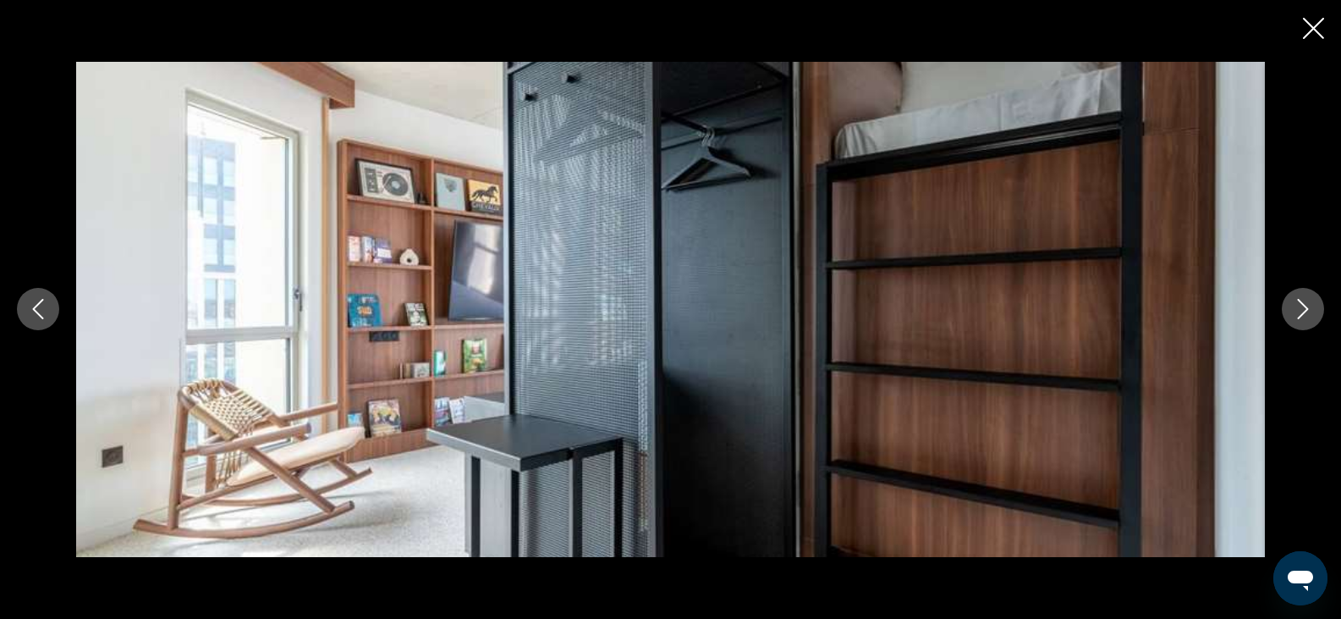
click at [1304, 303] on icon "Next image" at bounding box center [1303, 309] width 20 height 20
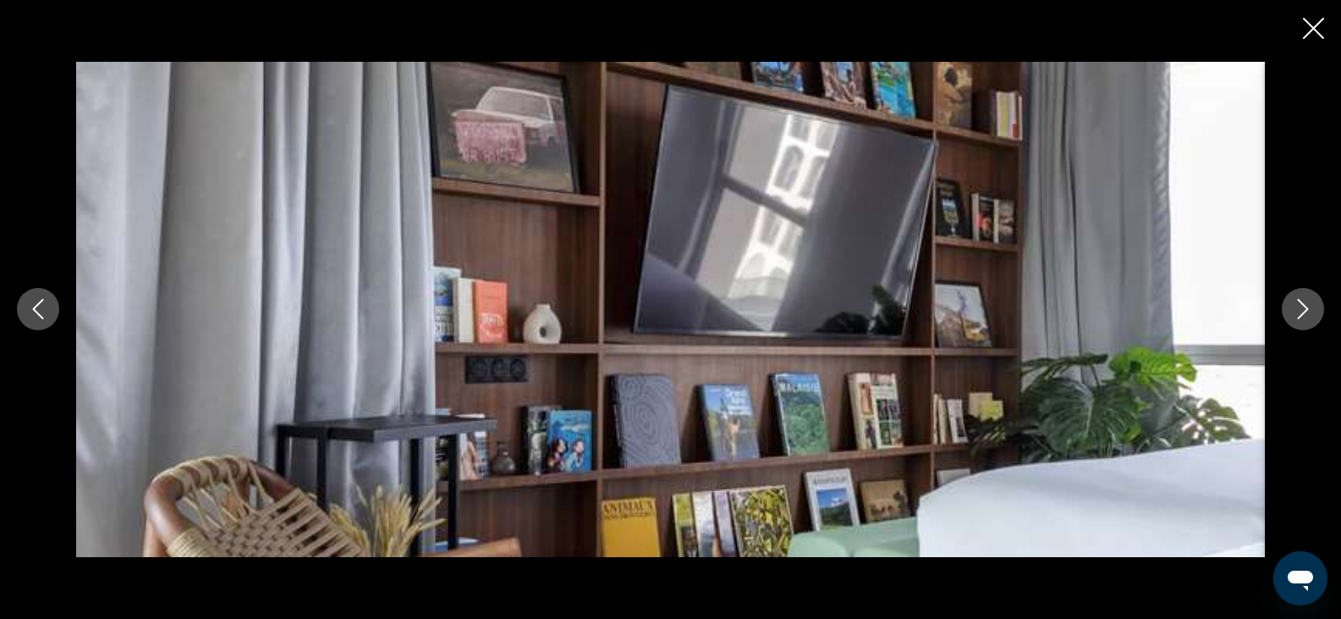
click at [1304, 303] on icon "Next image" at bounding box center [1303, 309] width 20 height 20
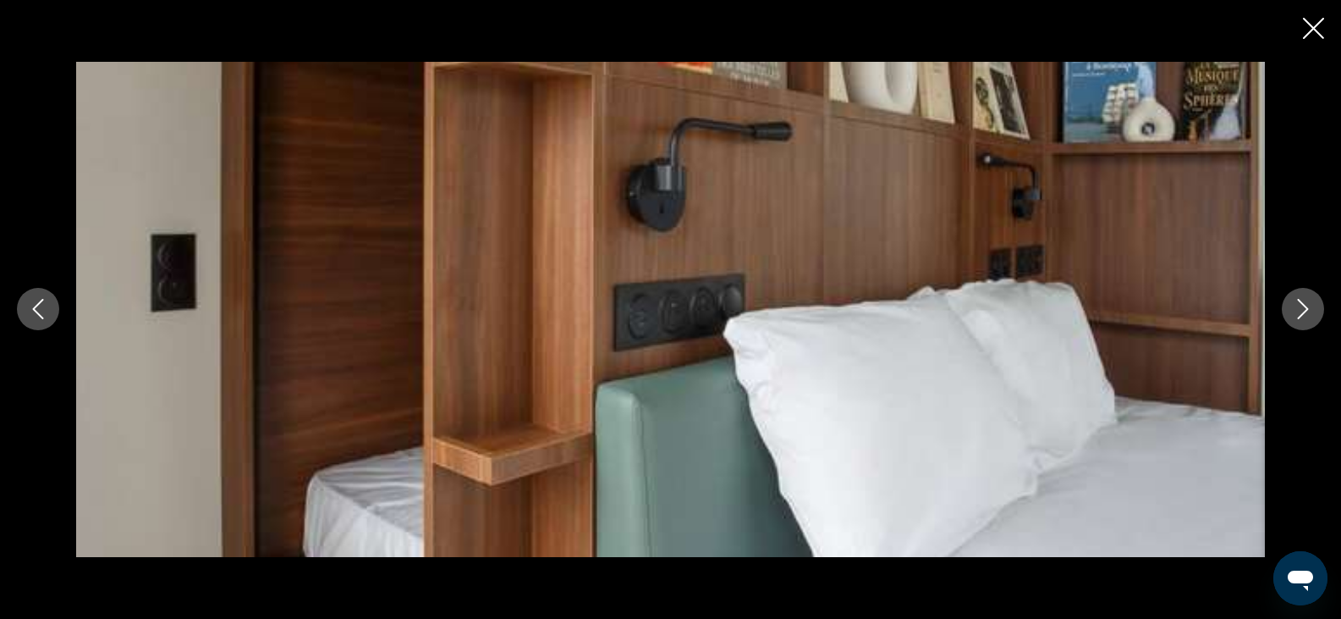
click at [1308, 32] on icon "Close slideshow" at bounding box center [1313, 28] width 21 height 21
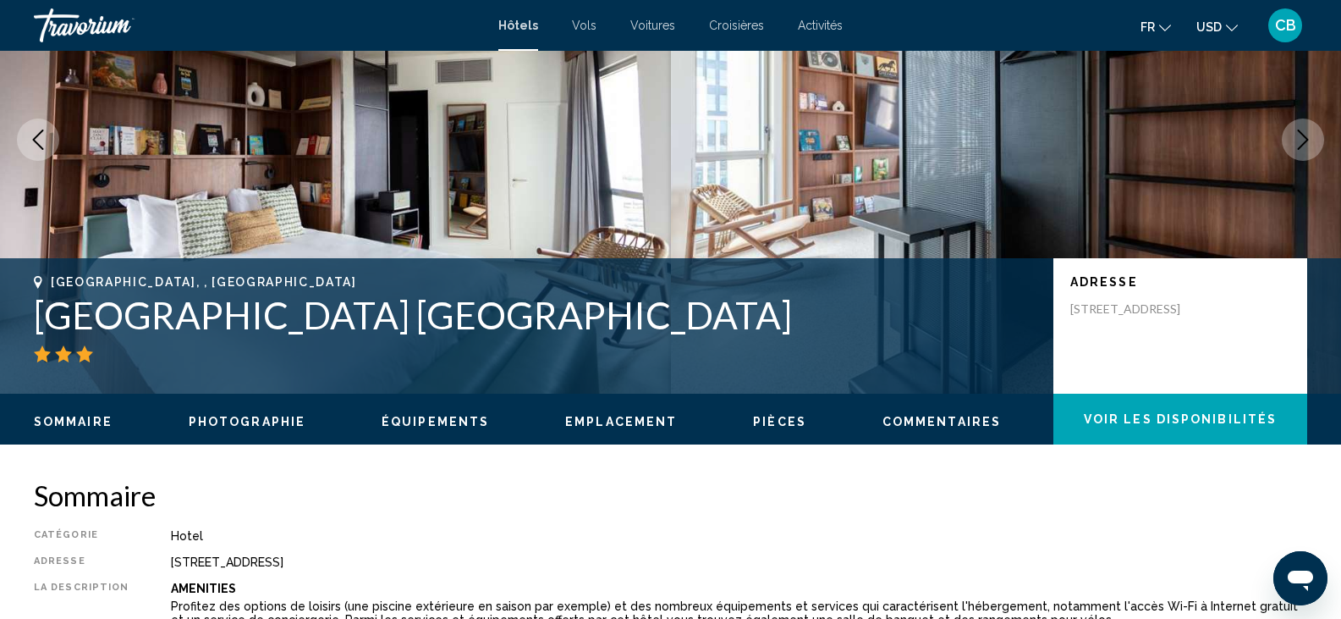
scroll to position [0, 0]
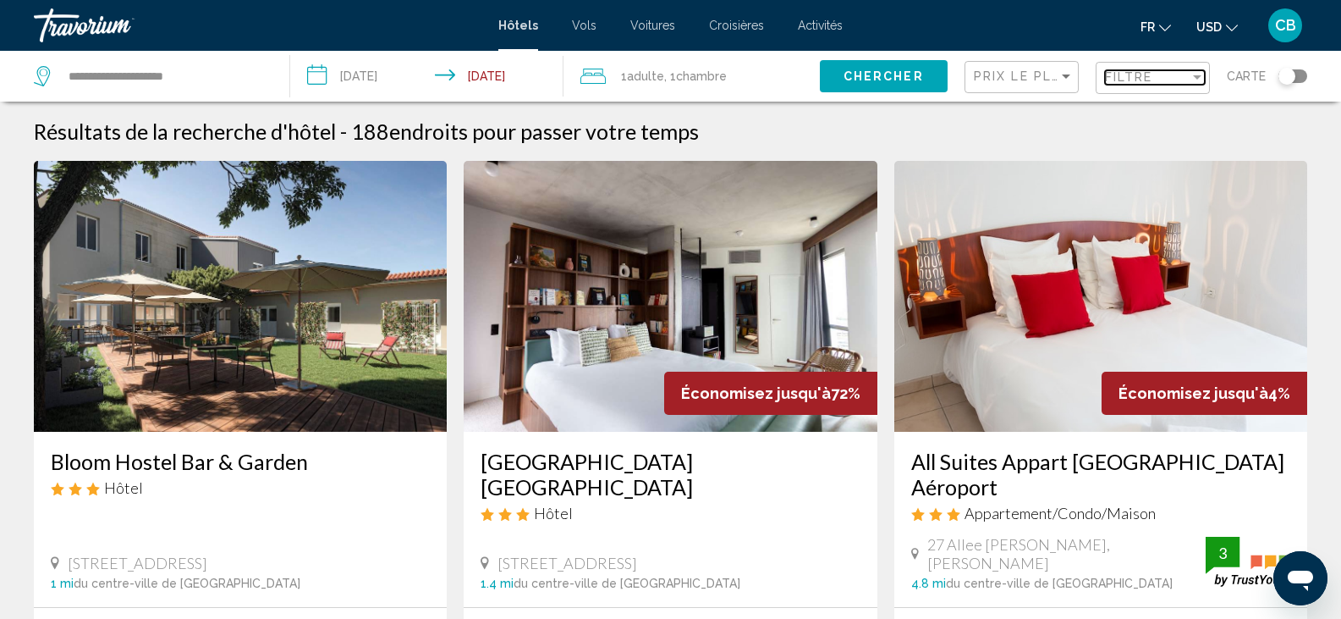
click at [1175, 81] on div "Filtre" at bounding box center [1147, 77] width 85 height 14
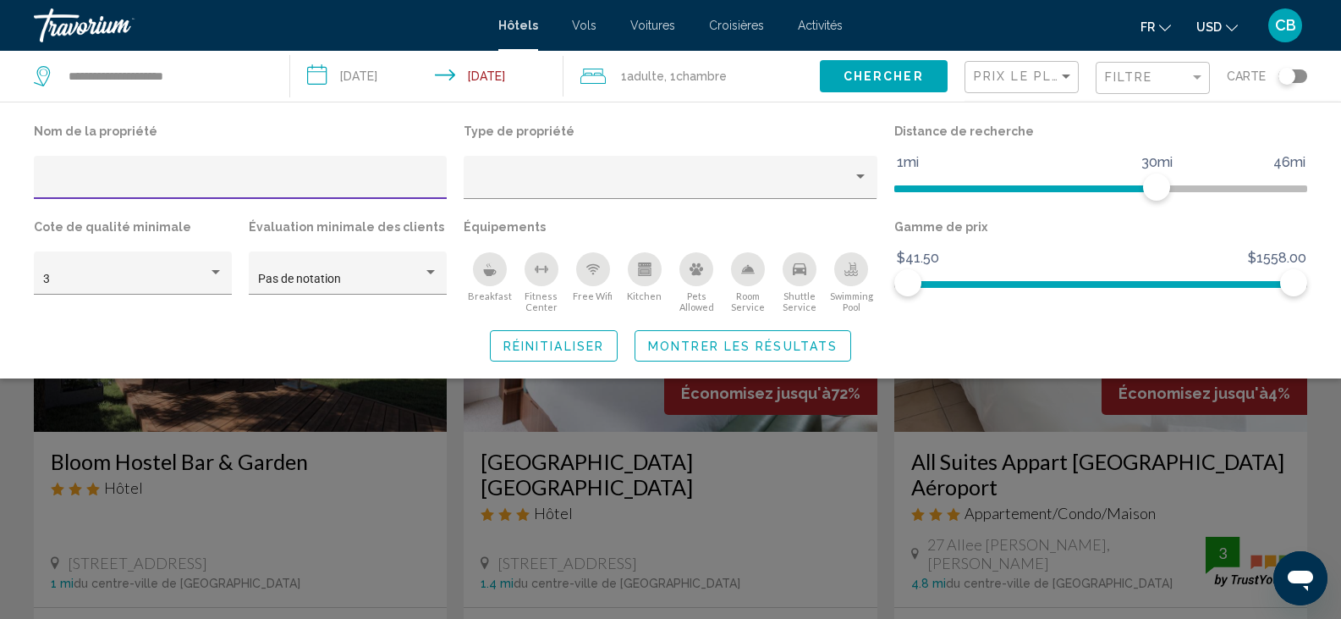
click at [644, 268] on icon "Kitchen" at bounding box center [644, 271] width 13 height 8
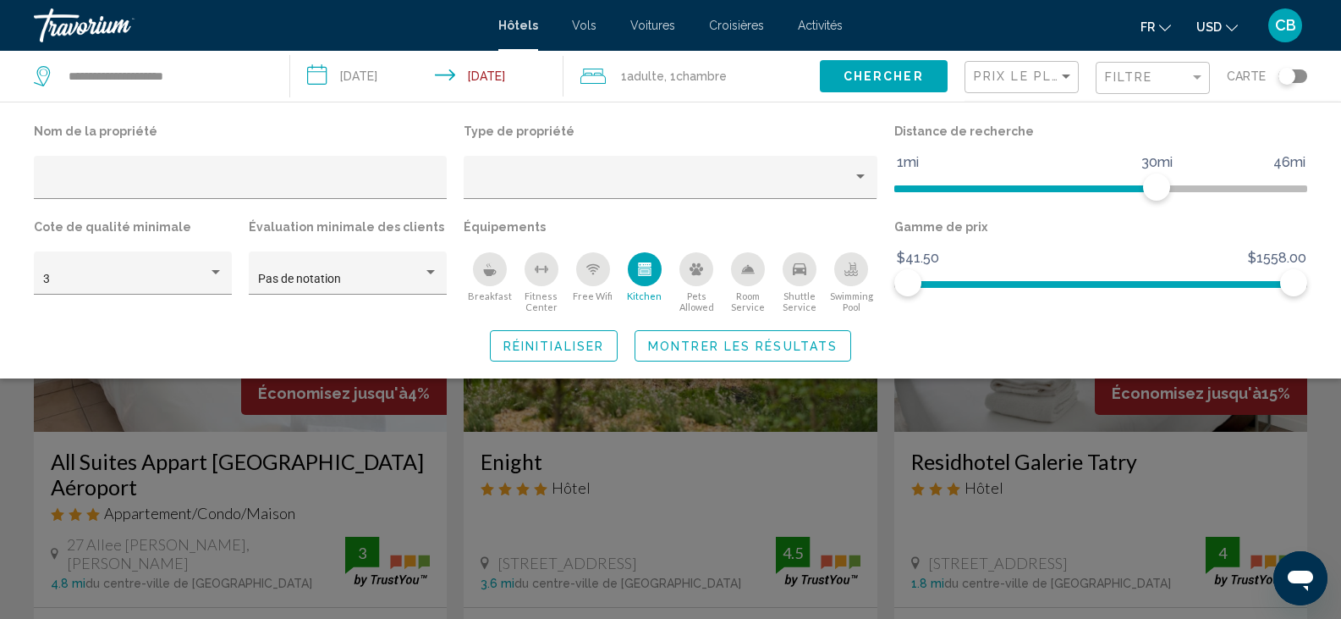
click at [593, 281] on div "Free Wifi" at bounding box center [593, 269] width 34 height 34
click at [694, 355] on button "Montrer les résultats" at bounding box center [743, 345] width 217 height 31
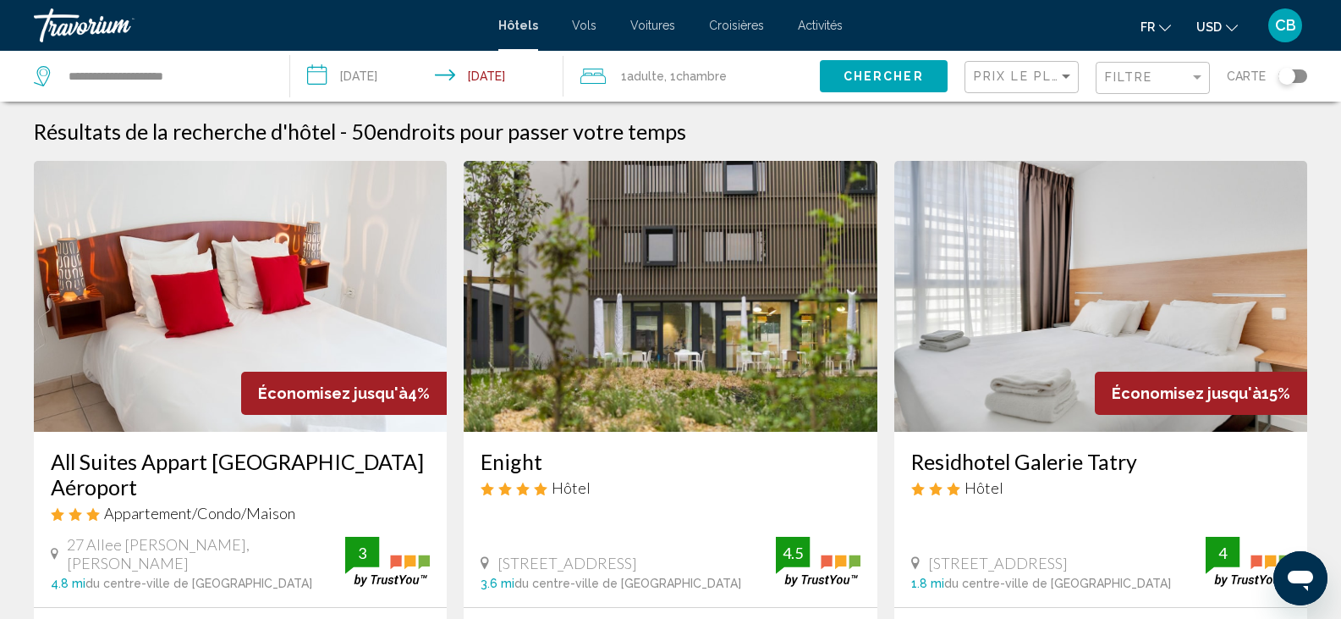
click at [703, 323] on img "Main content" at bounding box center [670, 296] width 413 height 271
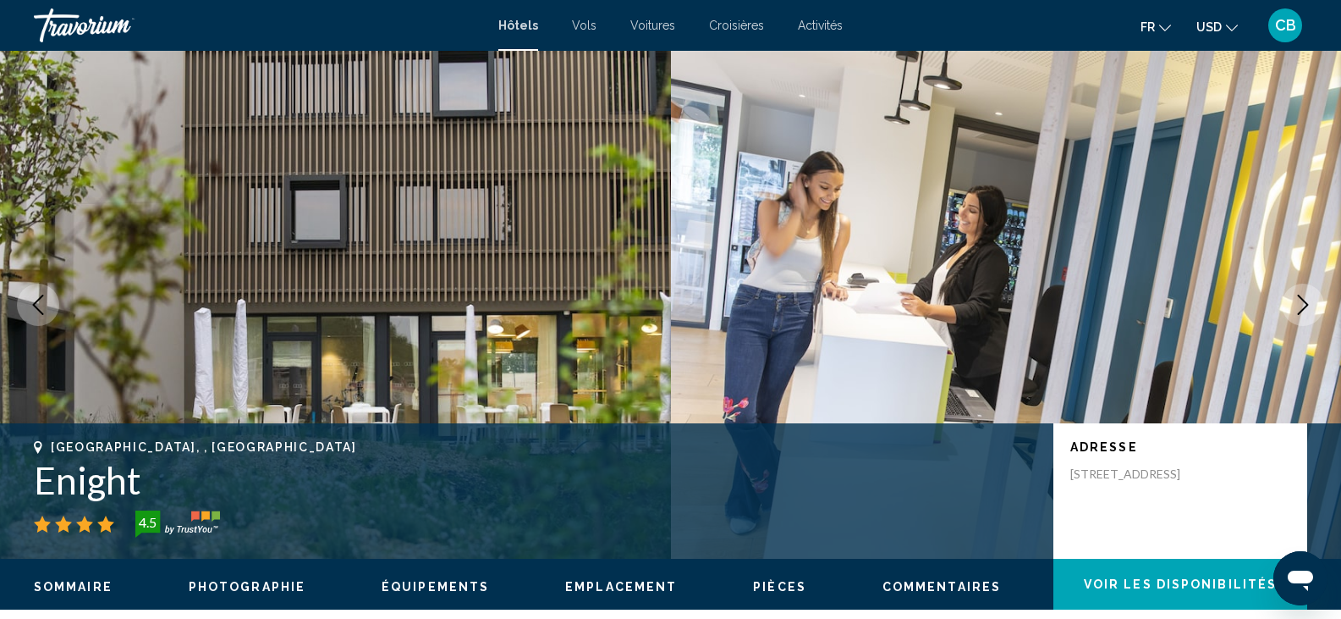
click at [1308, 305] on icon "Next image" at bounding box center [1303, 305] width 11 height 20
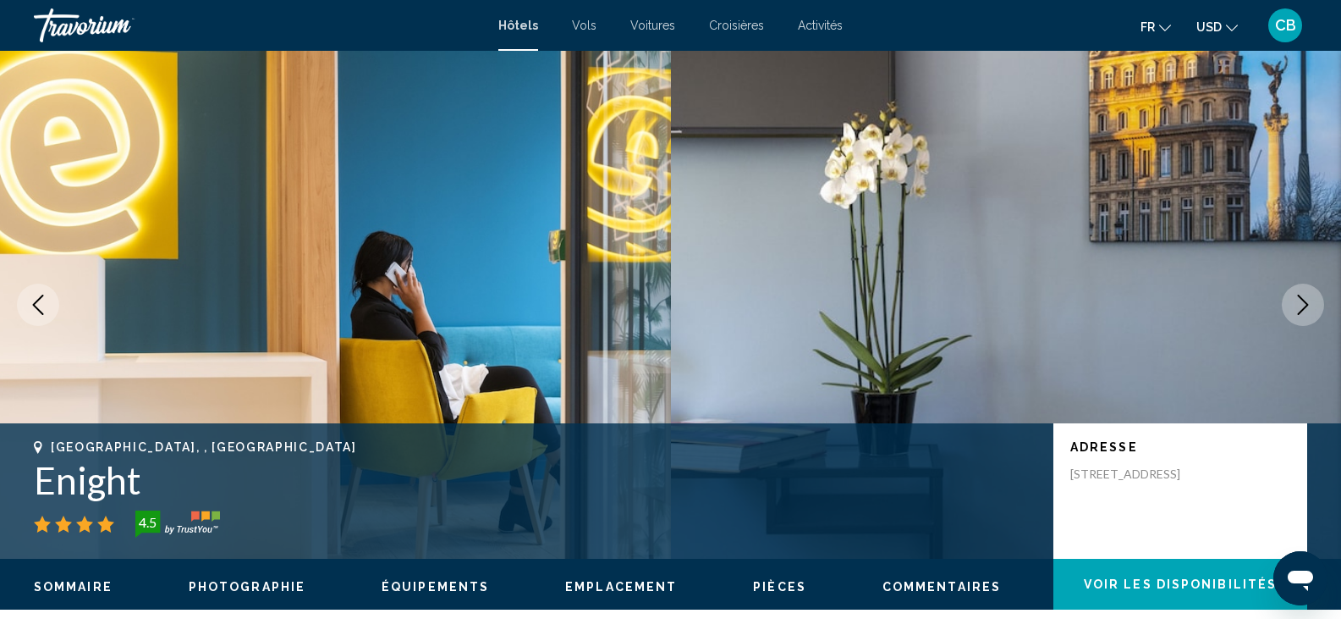
click at [1308, 305] on icon "Next image" at bounding box center [1303, 305] width 11 height 20
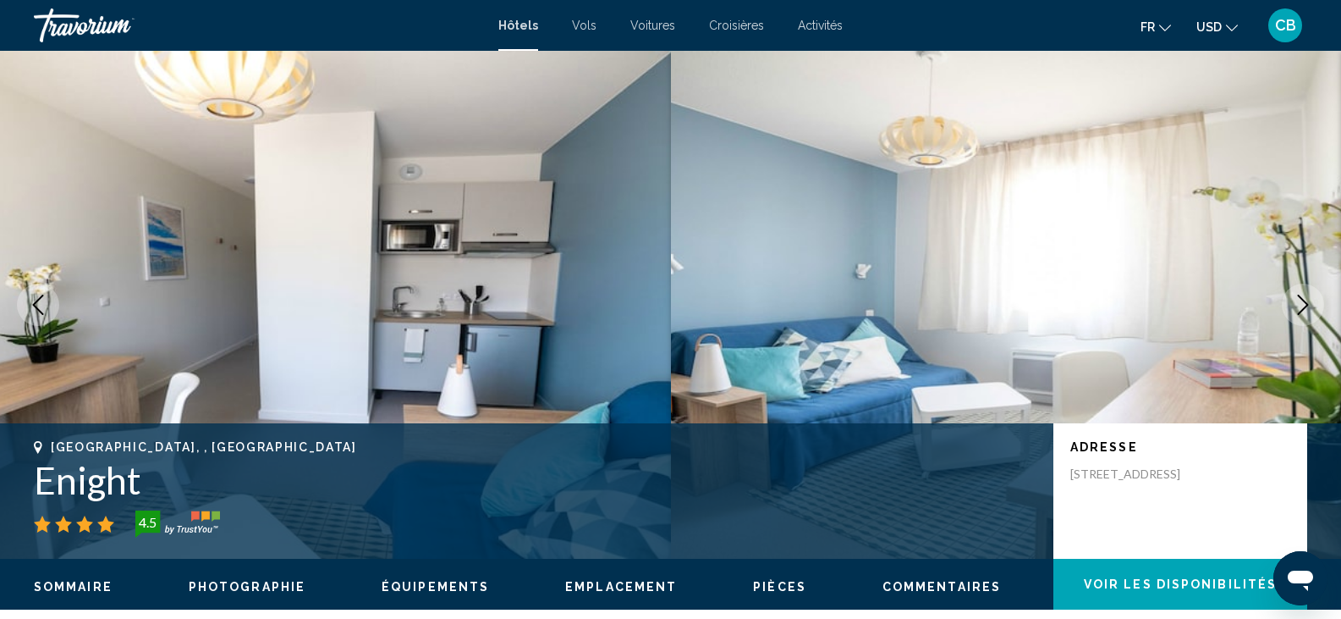
click at [1308, 305] on icon "Next image" at bounding box center [1303, 305] width 11 height 20
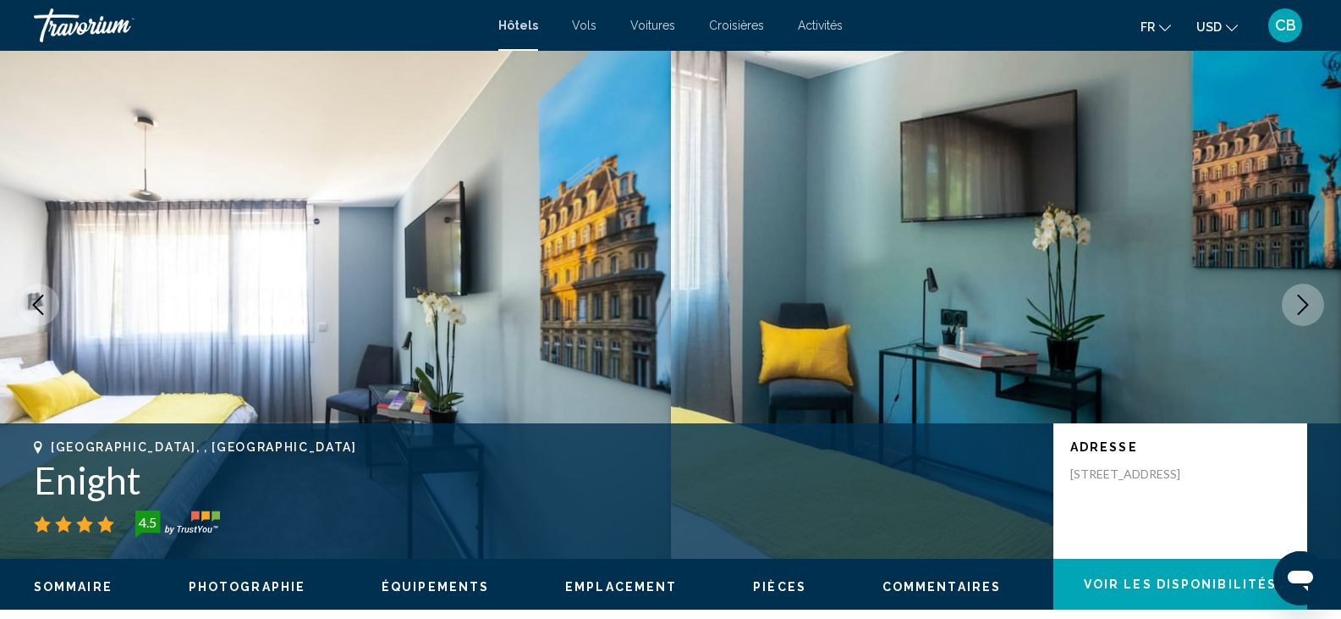
click at [1308, 305] on icon "Next image" at bounding box center [1303, 305] width 11 height 20
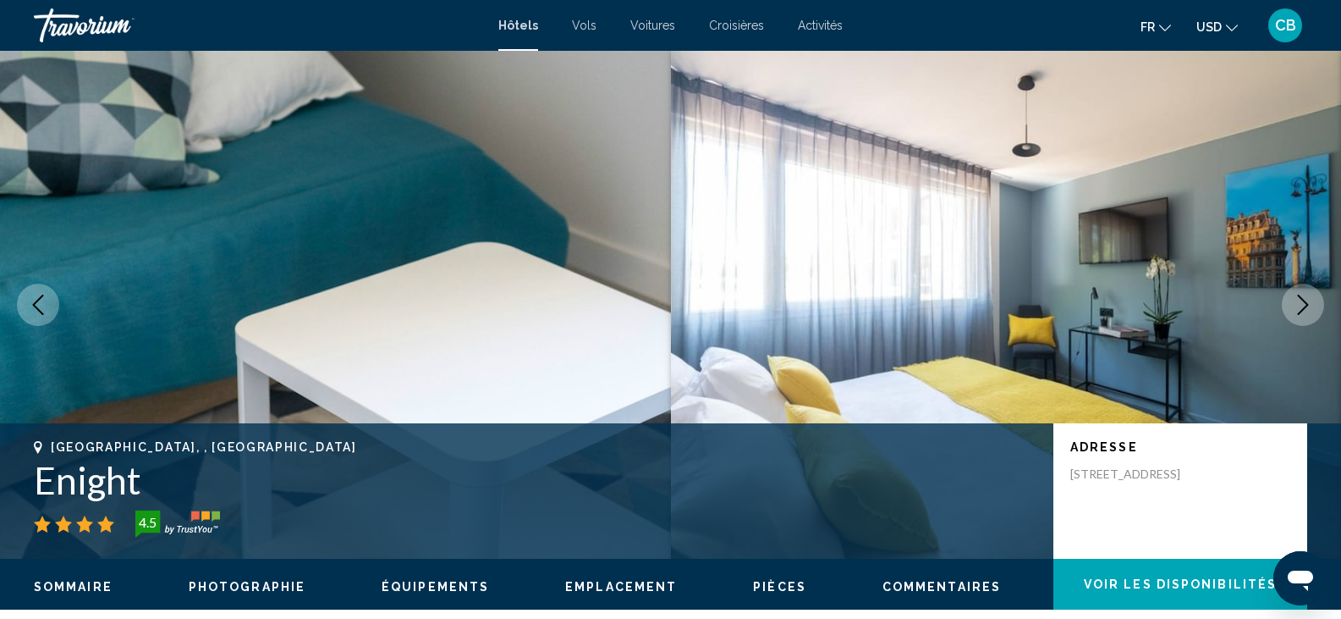
click at [1308, 305] on icon "Next image" at bounding box center [1303, 305] width 11 height 20
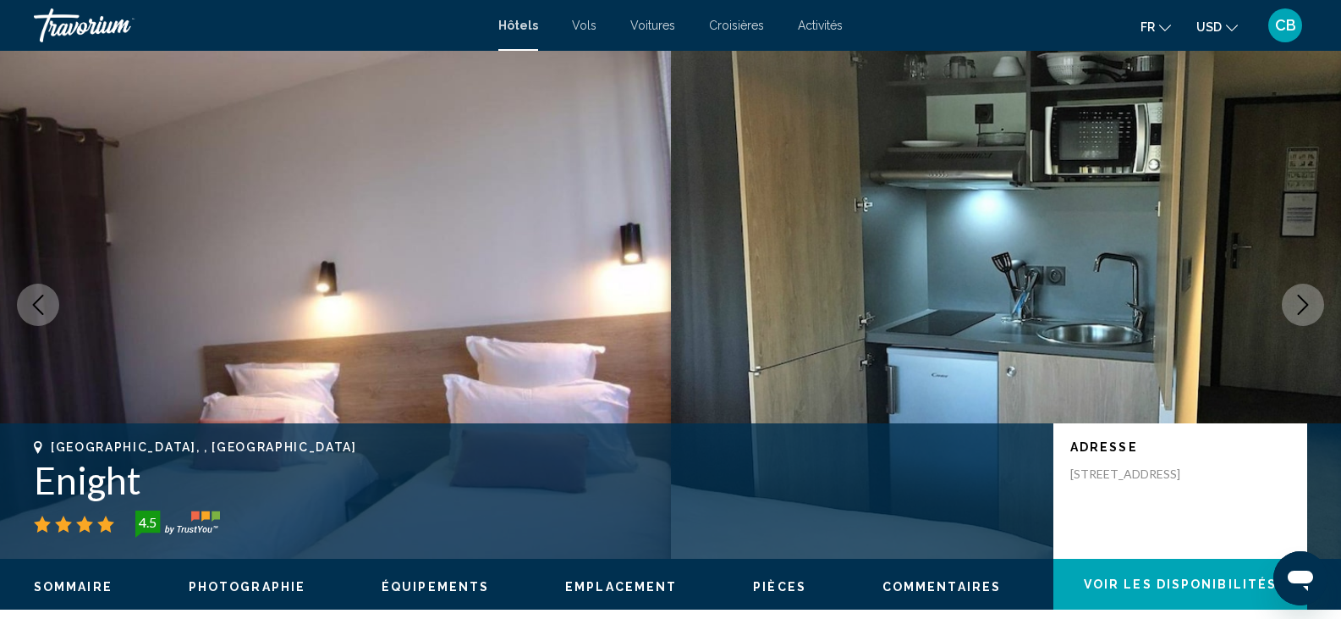
click at [1308, 305] on icon "Next image" at bounding box center [1303, 305] width 11 height 20
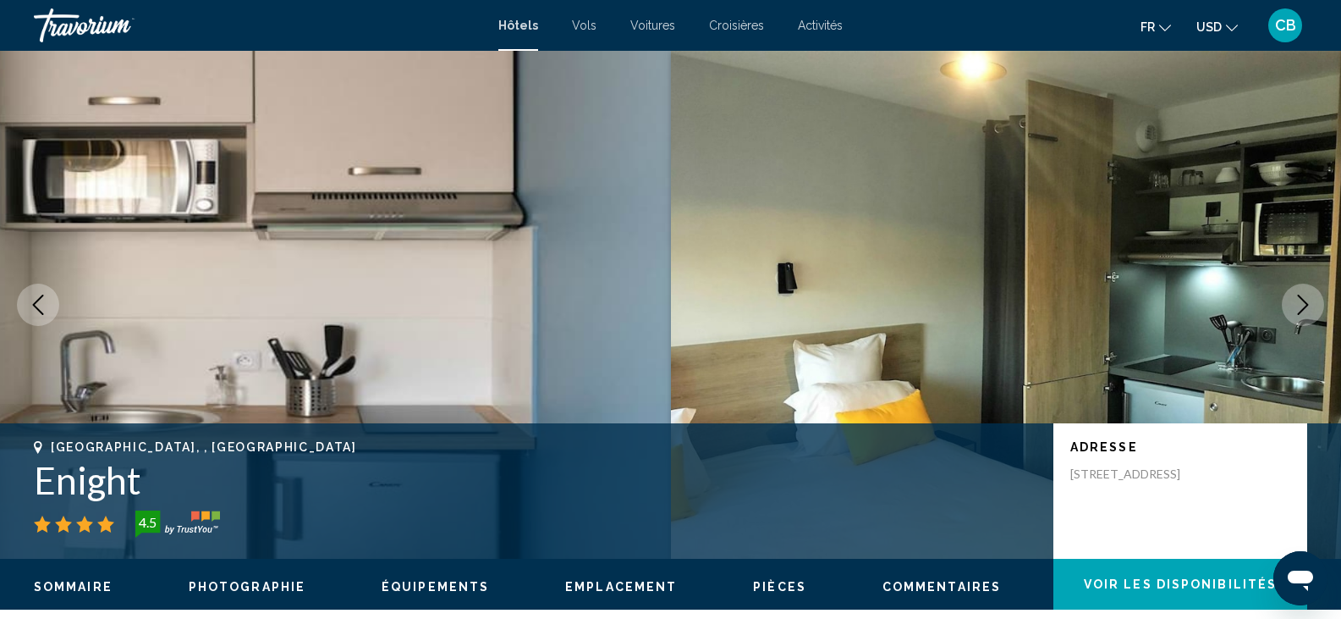
click at [1308, 305] on icon "Next image" at bounding box center [1303, 305] width 11 height 20
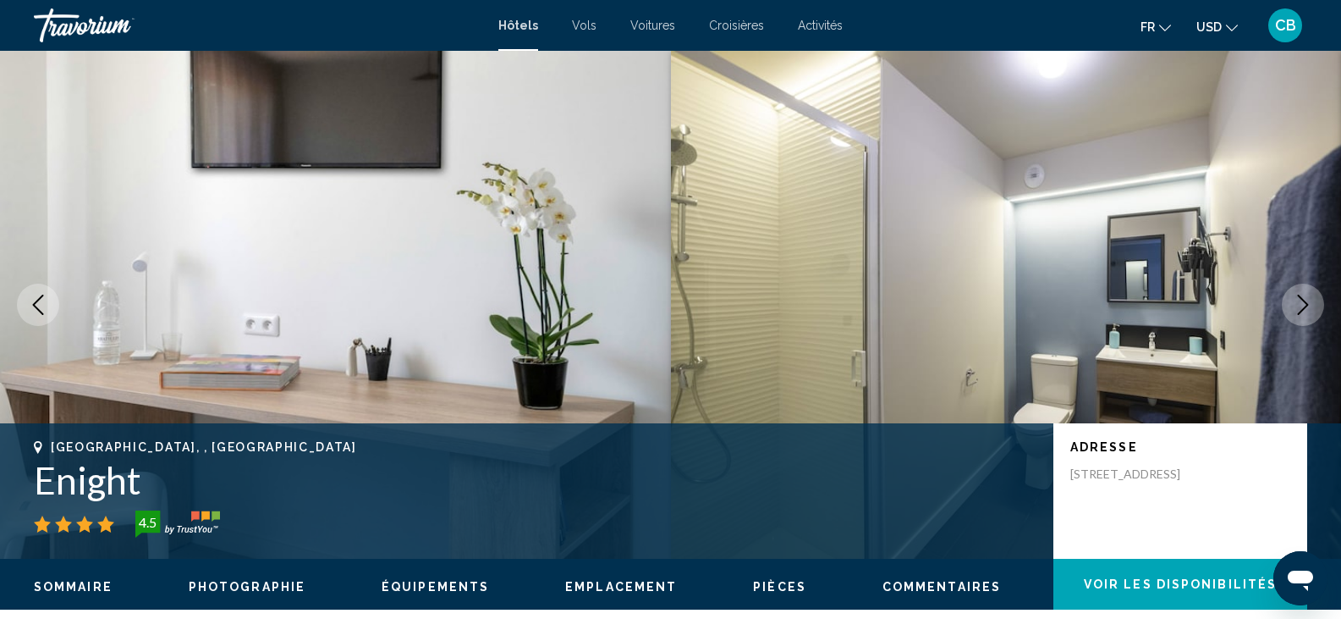
click at [737, 586] on ul "Sommaire Photographie Équipements Emplacement Pièces Commentaires Voir les disp…" at bounding box center [671, 585] width 1274 height 19
click at [1289, 295] on button "Next image" at bounding box center [1303, 305] width 42 height 42
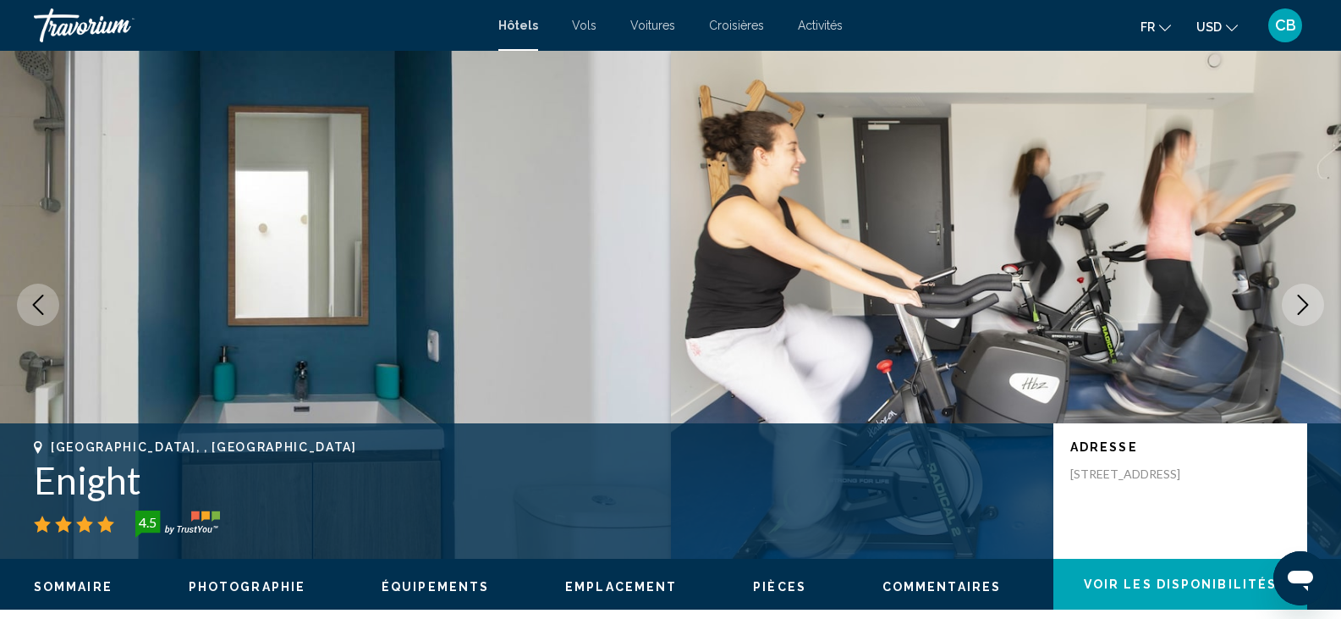
click at [1297, 285] on button "Next image" at bounding box center [1303, 305] width 42 height 42
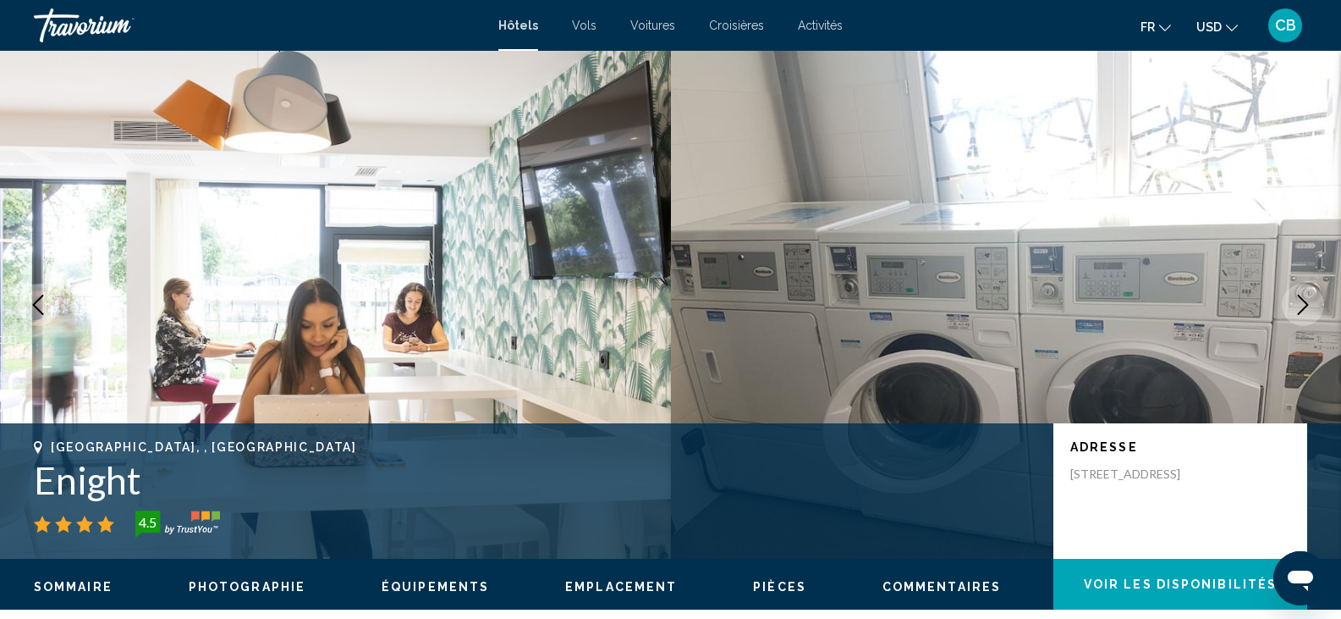
click at [1297, 285] on button "Next image" at bounding box center [1303, 305] width 42 height 42
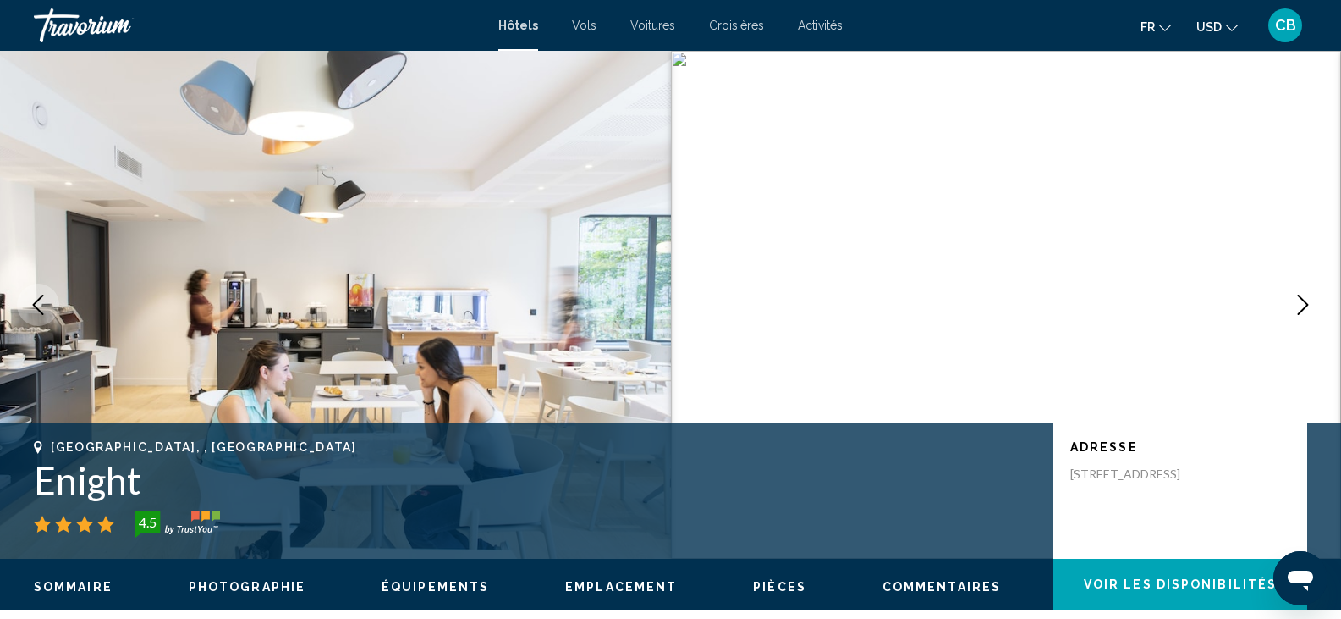
click at [1297, 285] on button "Next image" at bounding box center [1303, 305] width 42 height 42
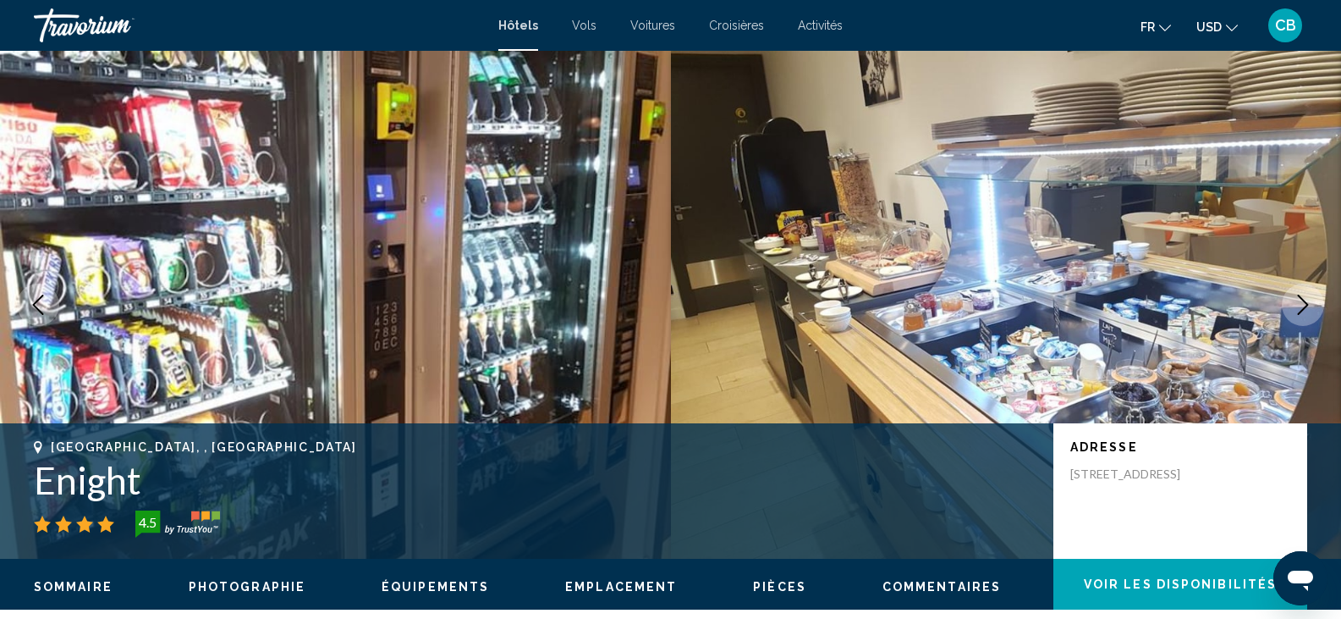
click at [1297, 285] on button "Next image" at bounding box center [1303, 305] width 42 height 42
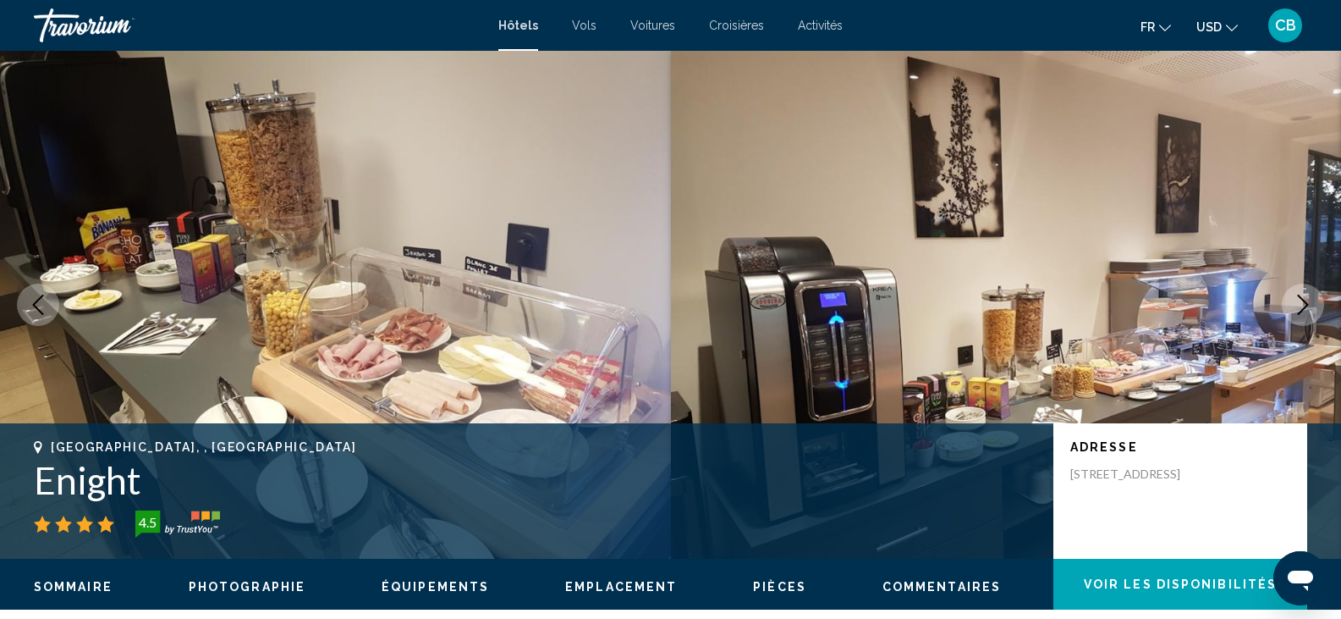
click at [1297, 285] on button "Next image" at bounding box center [1303, 305] width 42 height 42
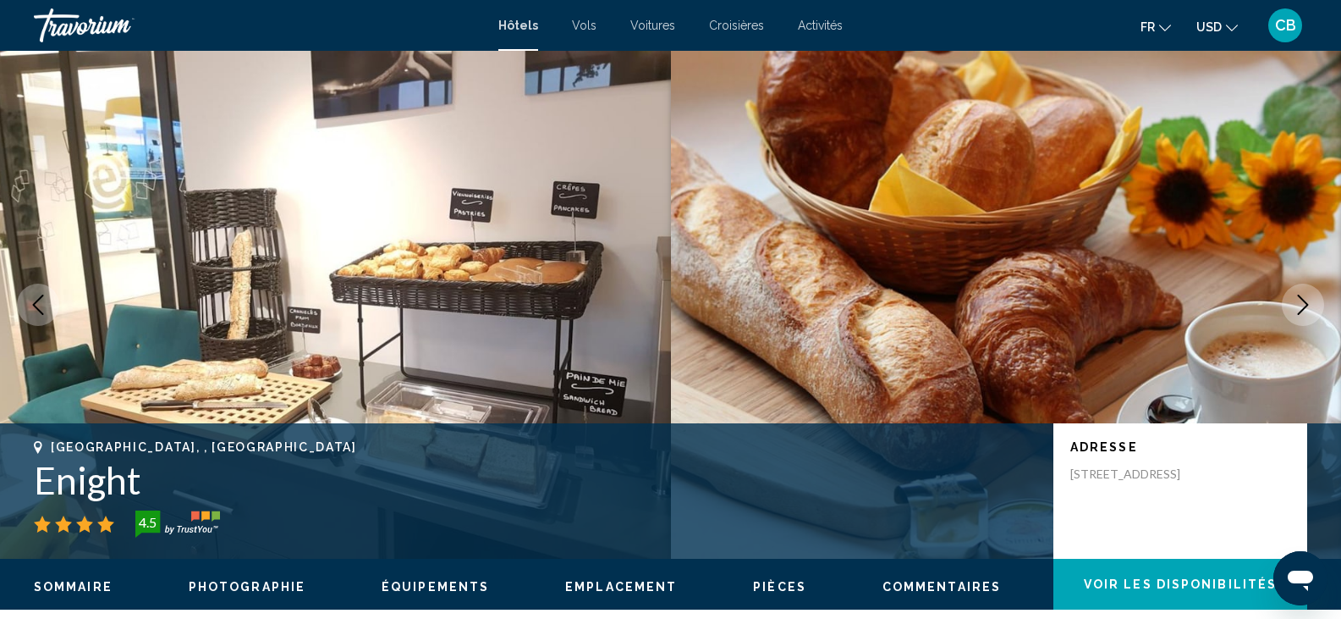
click at [1297, 285] on button "Next image" at bounding box center [1303, 305] width 42 height 42
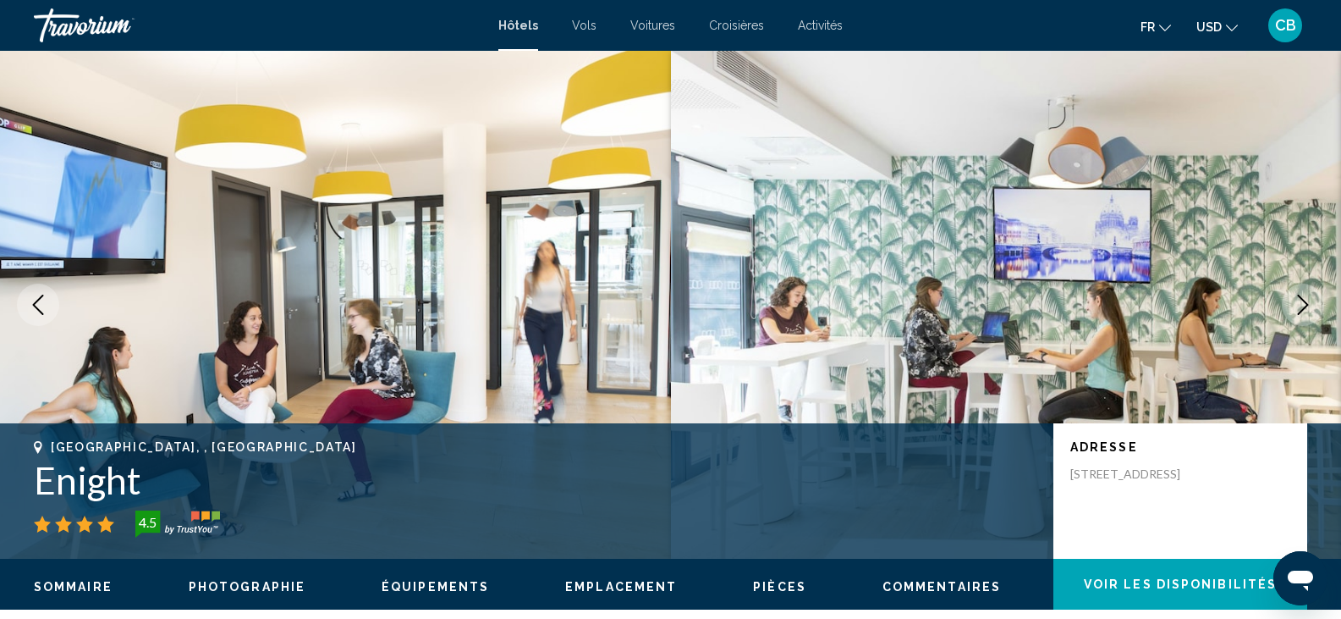
click at [1297, 285] on button "Next image" at bounding box center [1303, 305] width 42 height 42
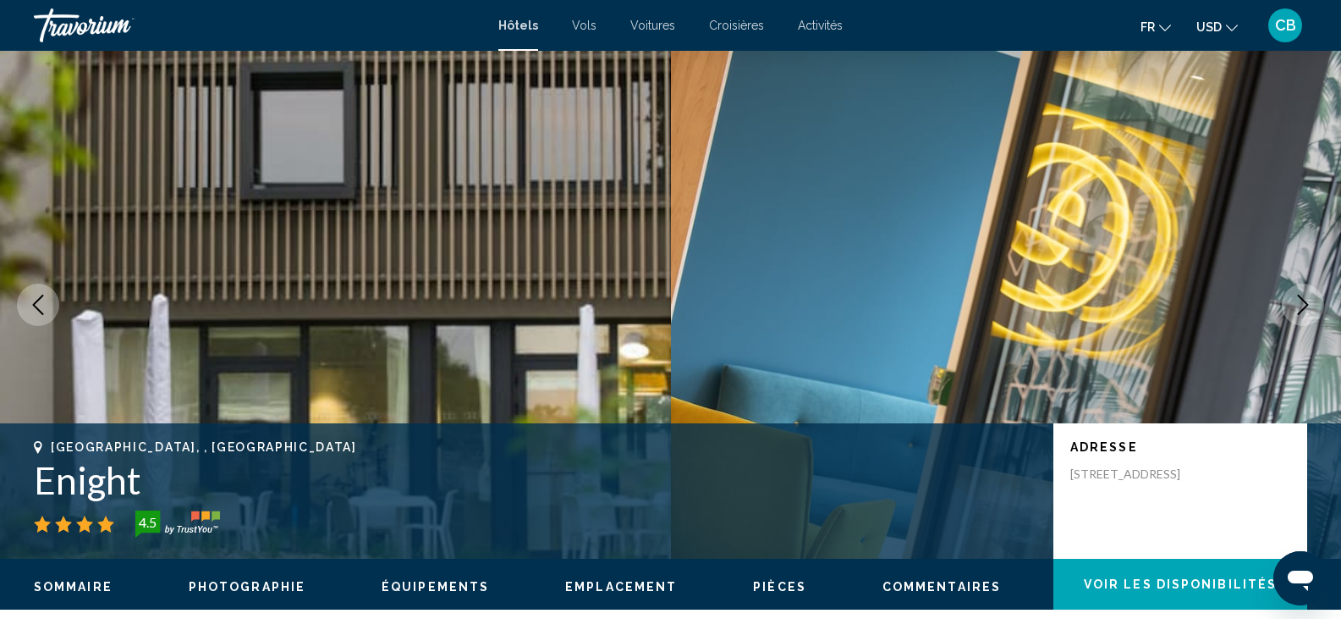
click at [1297, 285] on button "Next image" at bounding box center [1303, 305] width 42 height 42
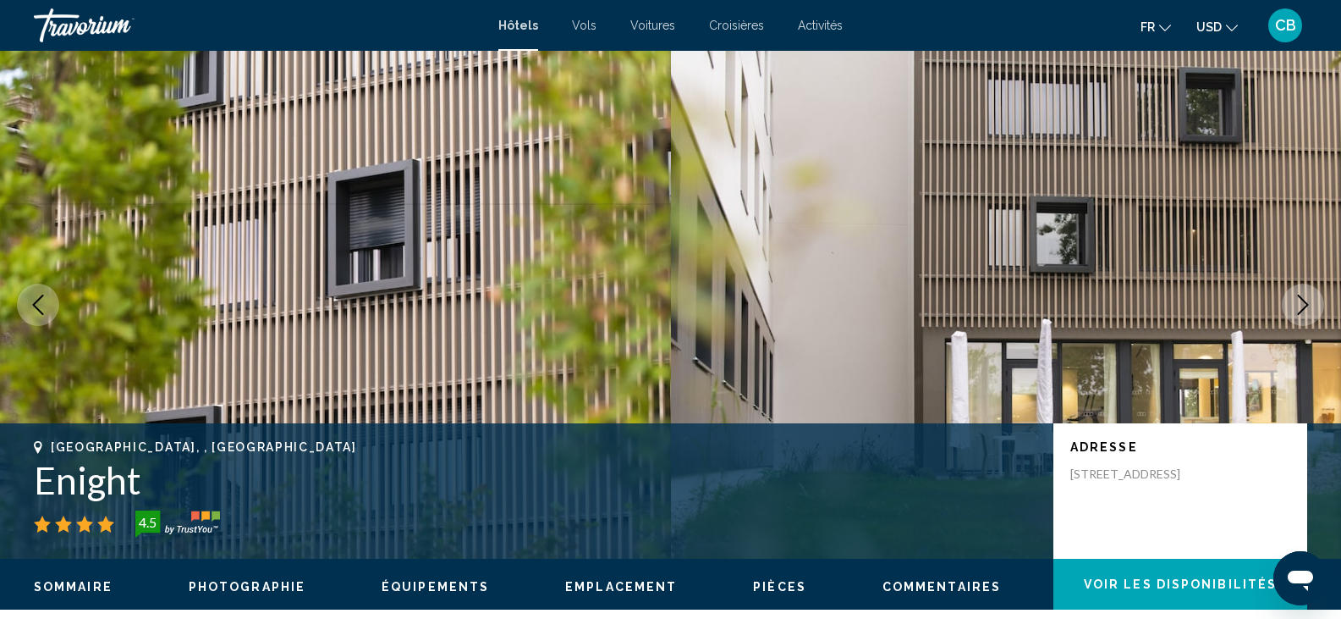
click at [1297, 285] on button "Next image" at bounding box center [1303, 305] width 42 height 42
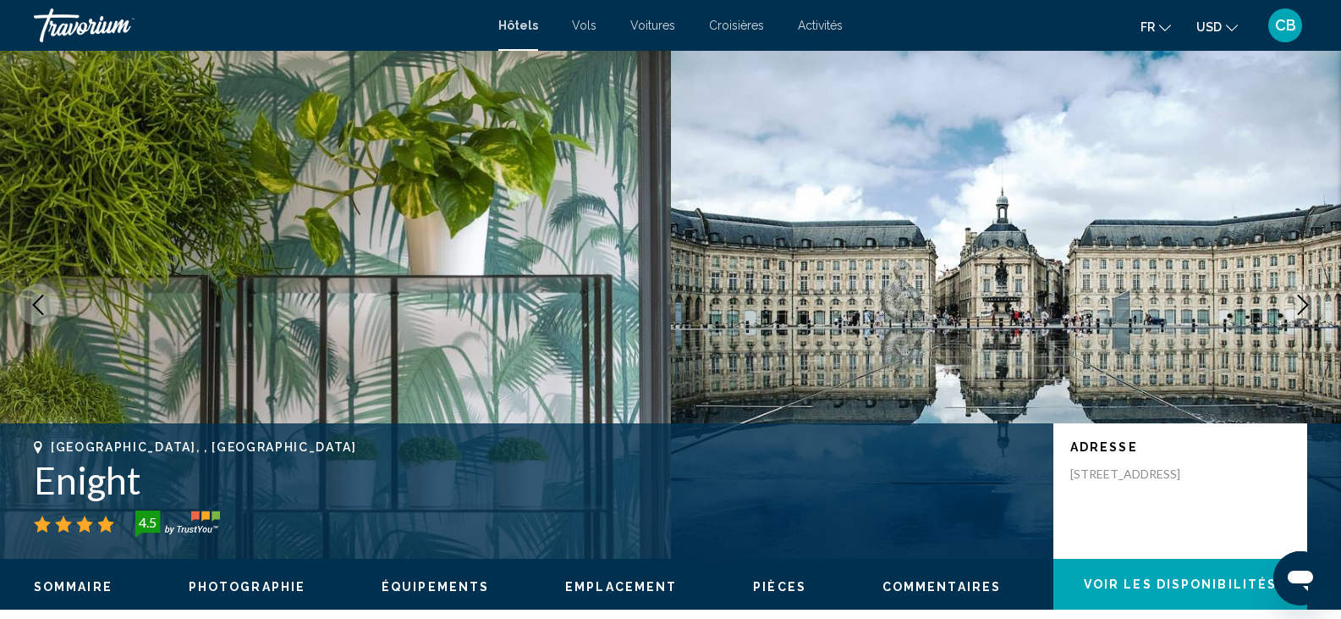
click at [1297, 285] on button "Next image" at bounding box center [1303, 305] width 42 height 42
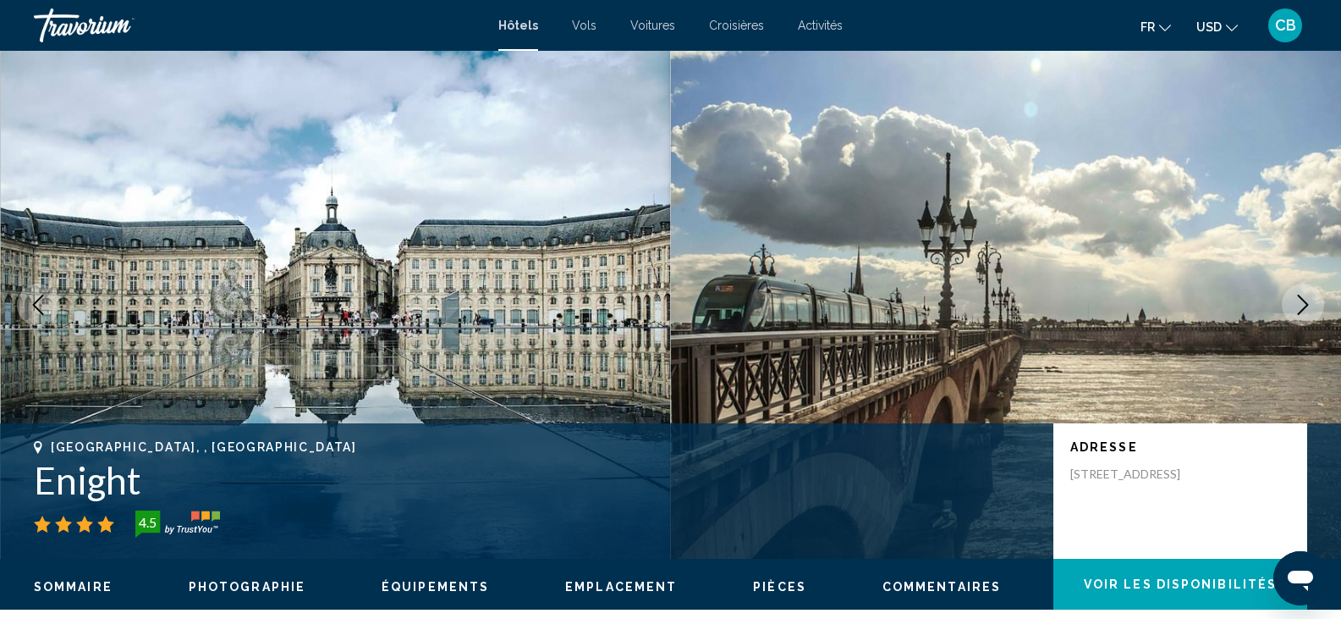
click at [43, 297] on icon "Previous image" at bounding box center [38, 305] width 20 height 20
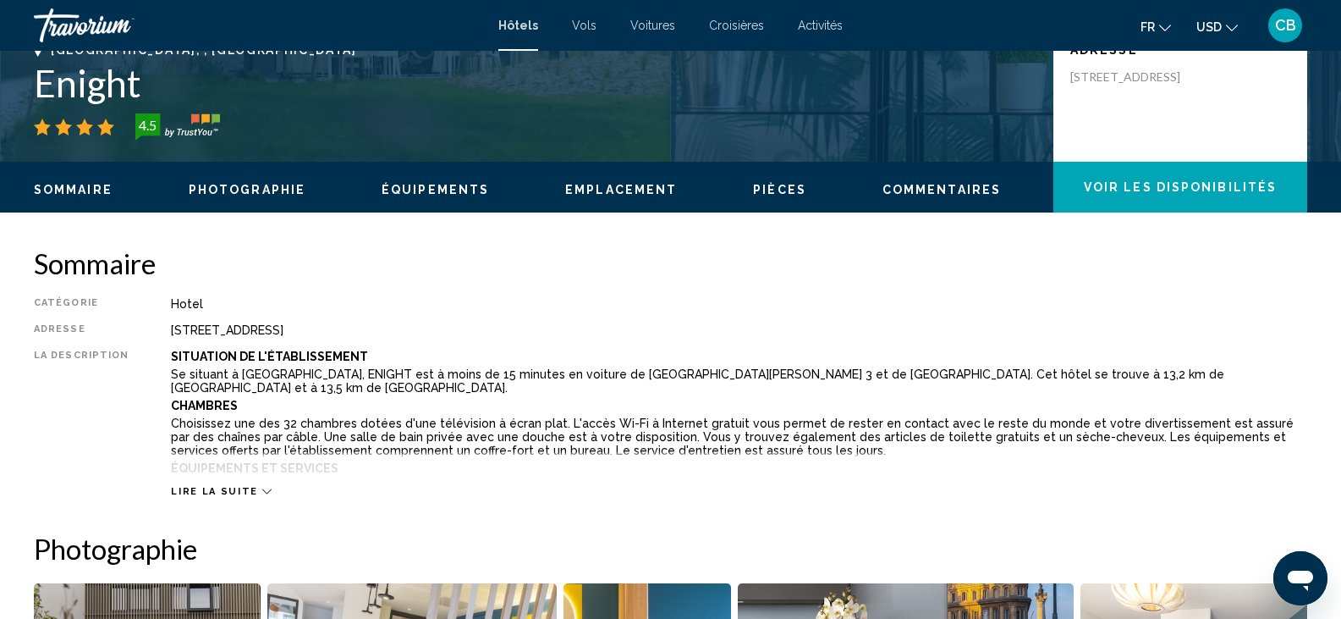
scroll to position [427, 0]
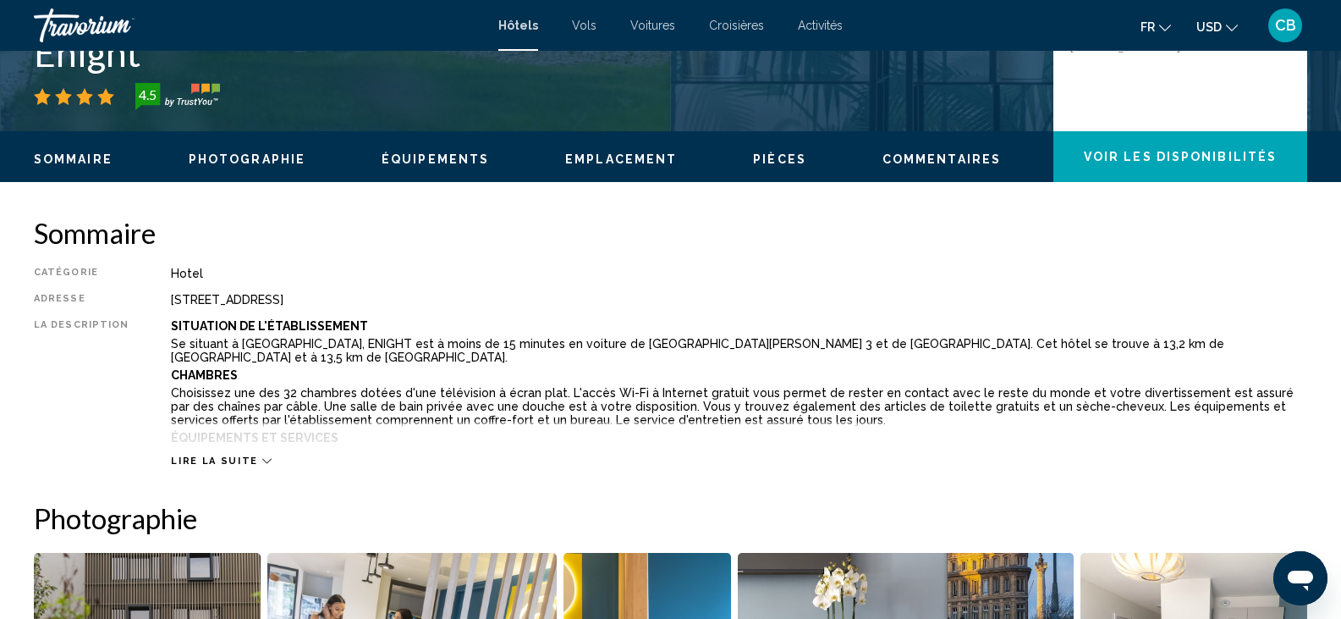
click at [184, 465] on span "Lire la suite" at bounding box center [214, 460] width 86 height 11
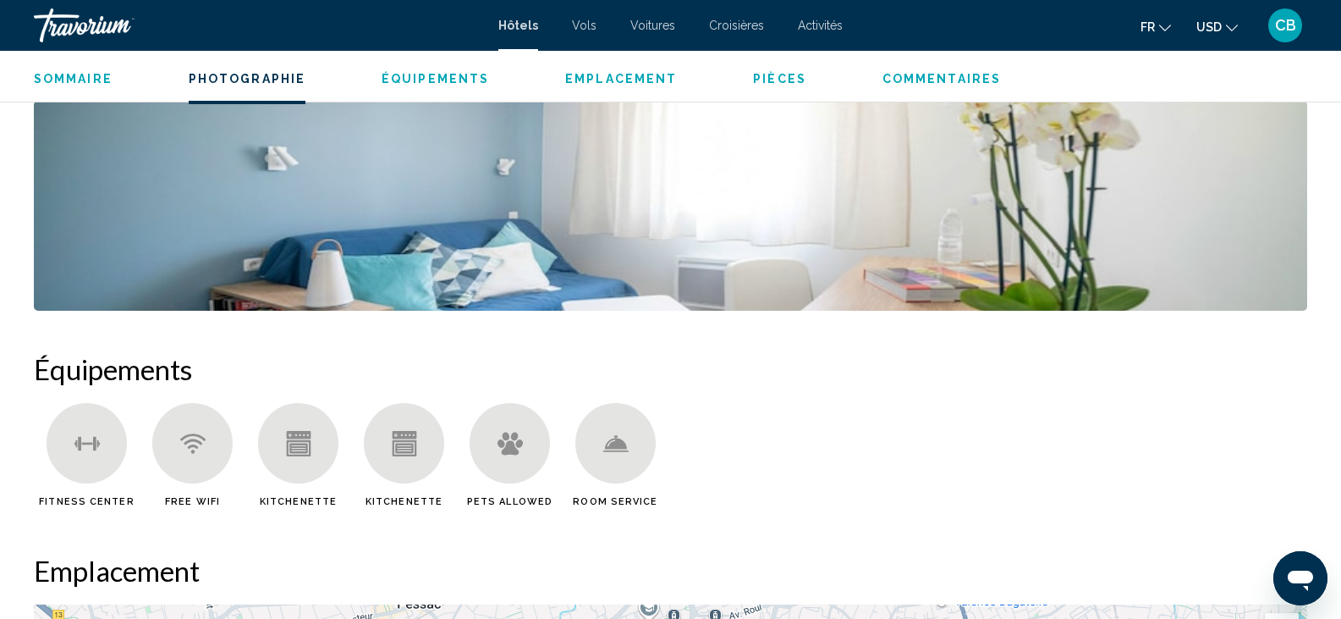
scroll to position [1263, 0]
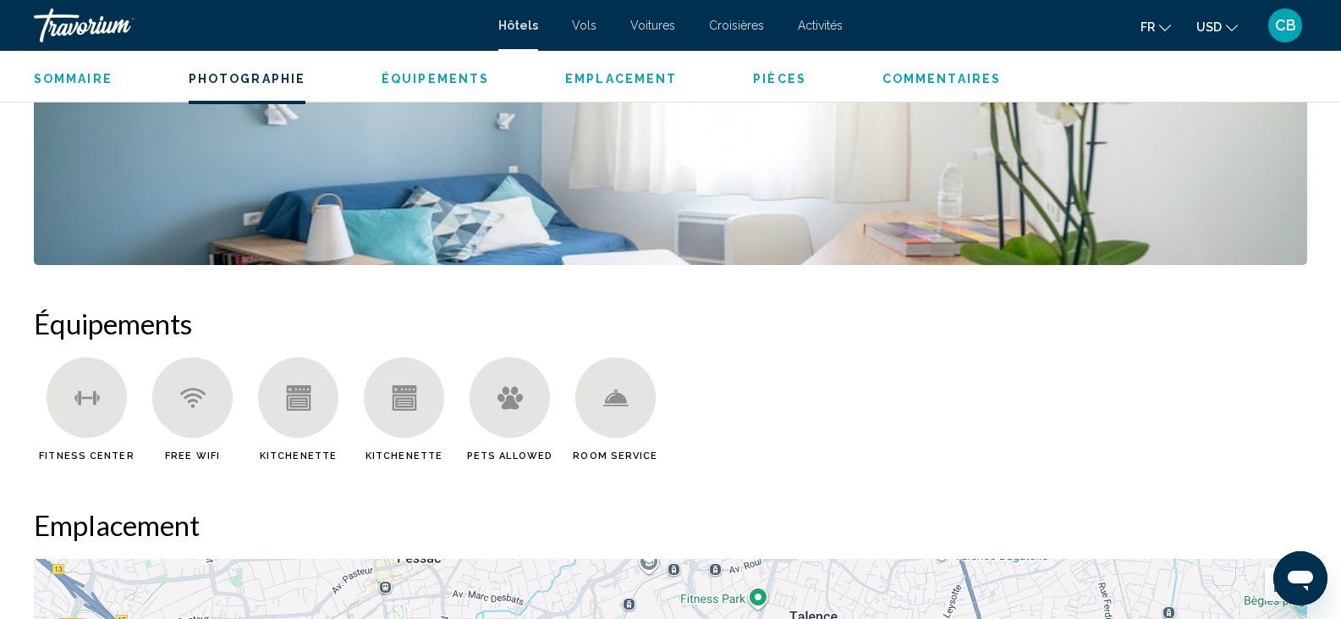
click at [74, 400] on icon "Main content" at bounding box center [86, 397] width 25 height 25
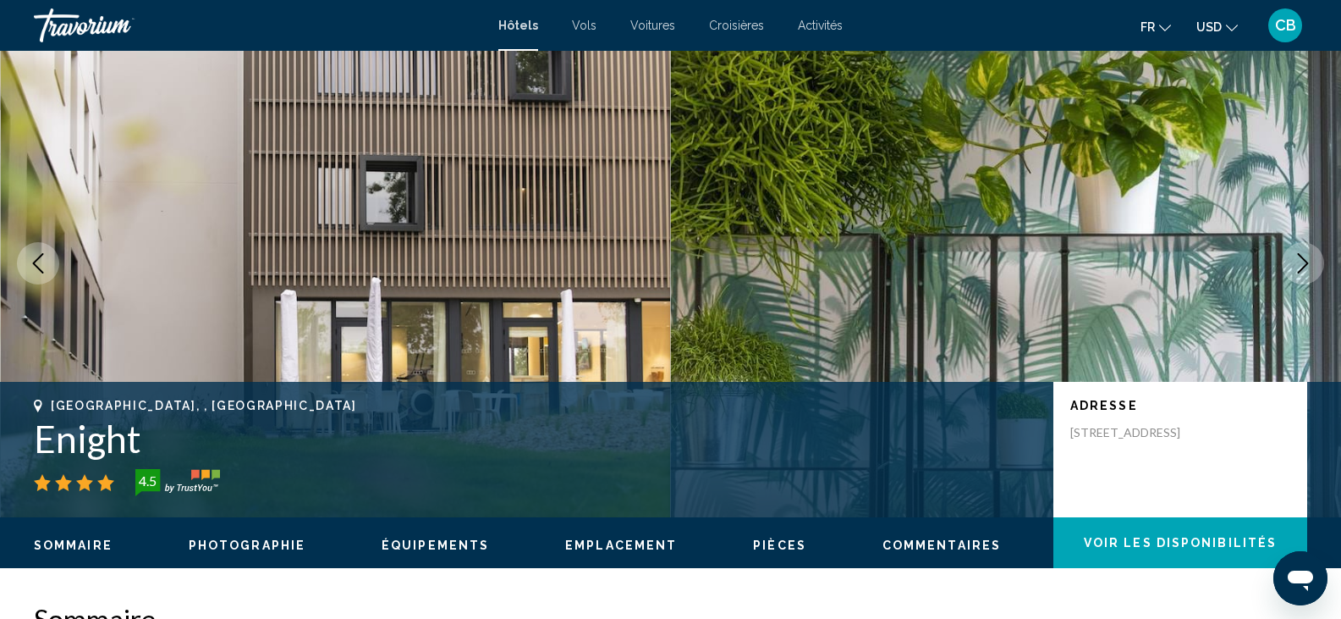
scroll to position [0, 0]
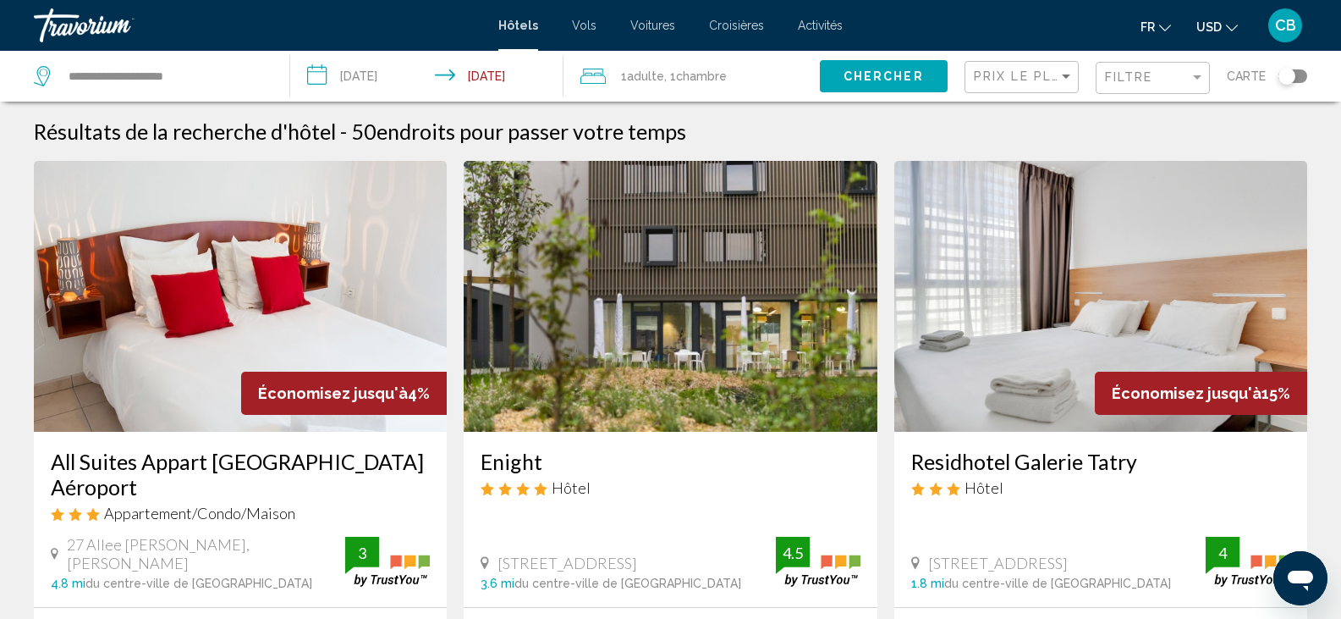
click at [507, 66] on input "**********" at bounding box center [430, 79] width 280 height 56
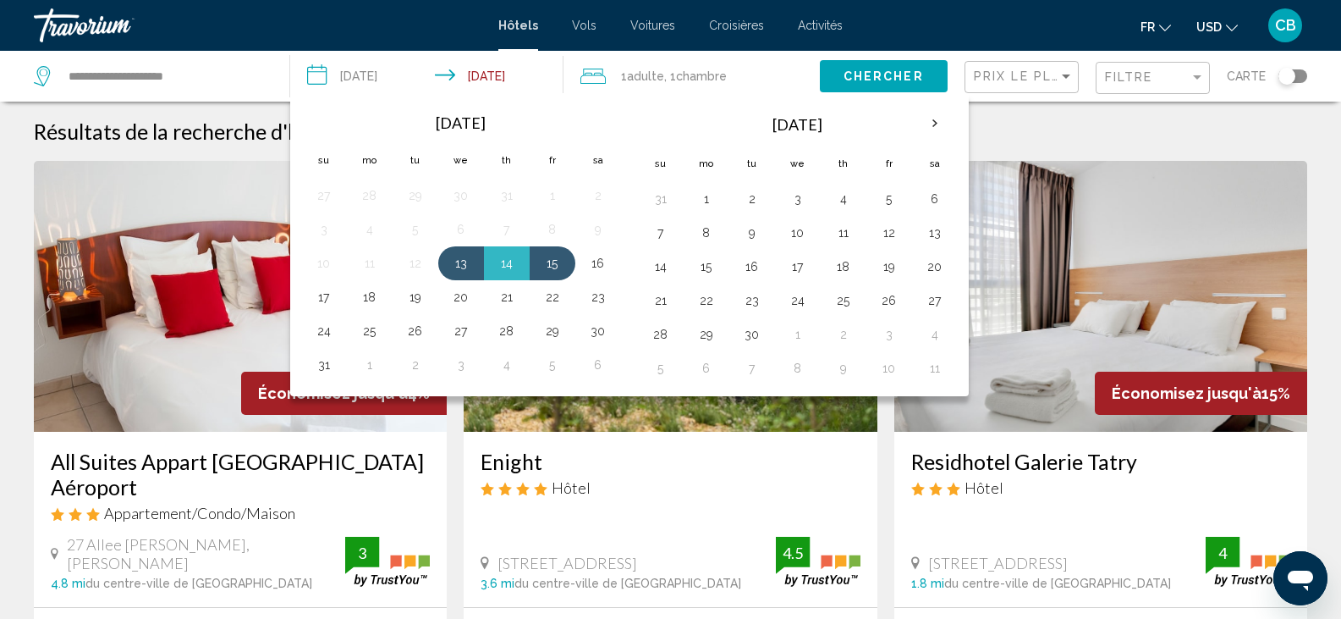
click at [507, 66] on input "**********" at bounding box center [430, 79] width 280 height 56
click at [1113, 74] on span "Filtre" at bounding box center [1129, 77] width 48 height 14
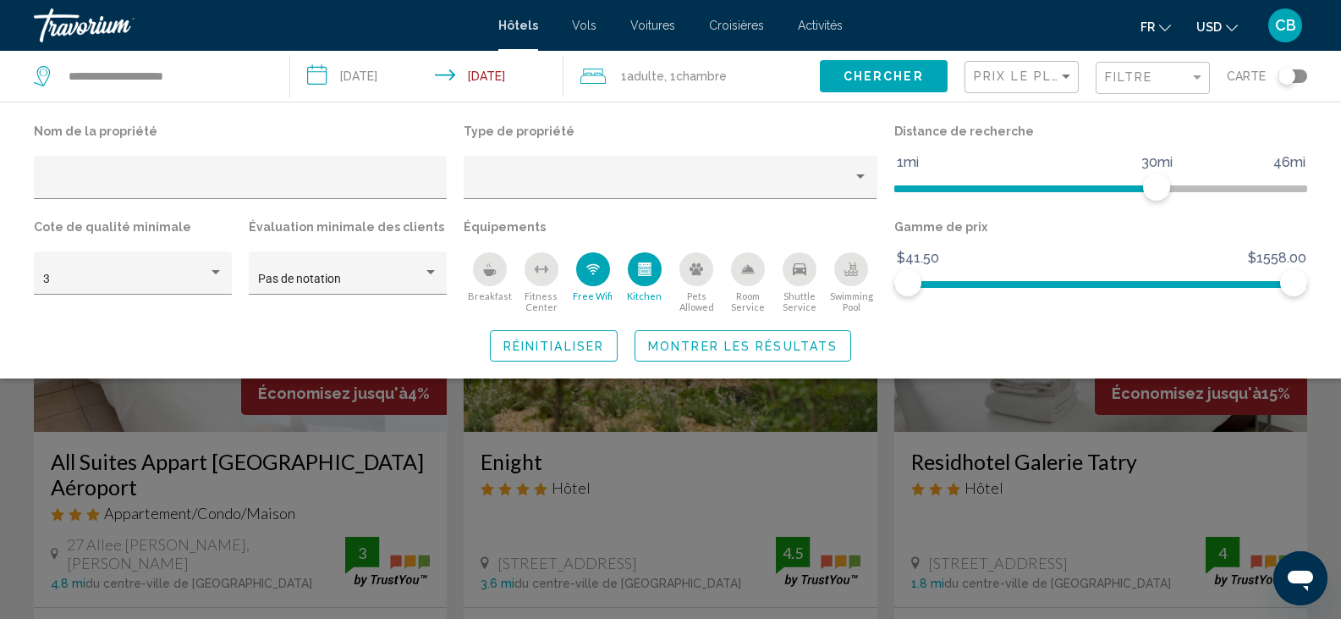
click at [851, 266] on icon "Swimming Pool" at bounding box center [852, 266] width 7 height 8
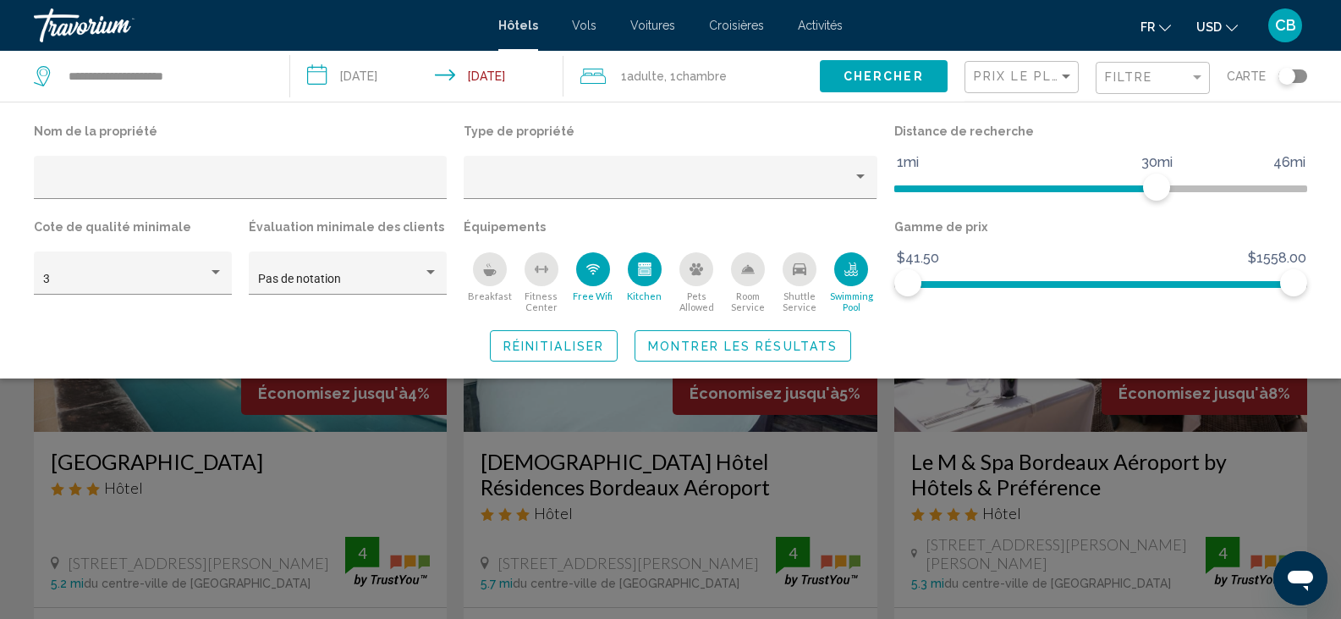
click at [497, 274] on div "Breakfast" at bounding box center [490, 269] width 34 height 34
click at [541, 275] on icon "Fitness Center" at bounding box center [542, 269] width 14 height 14
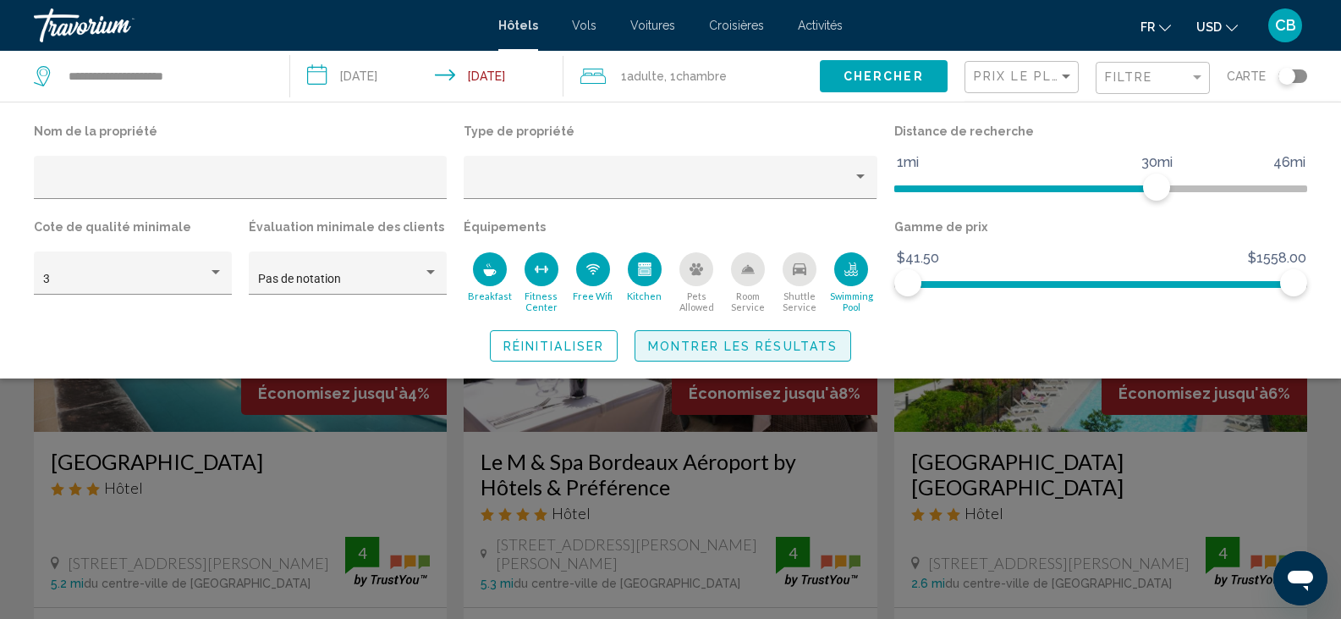
click at [704, 336] on button "Montrer les résultats" at bounding box center [743, 345] width 217 height 31
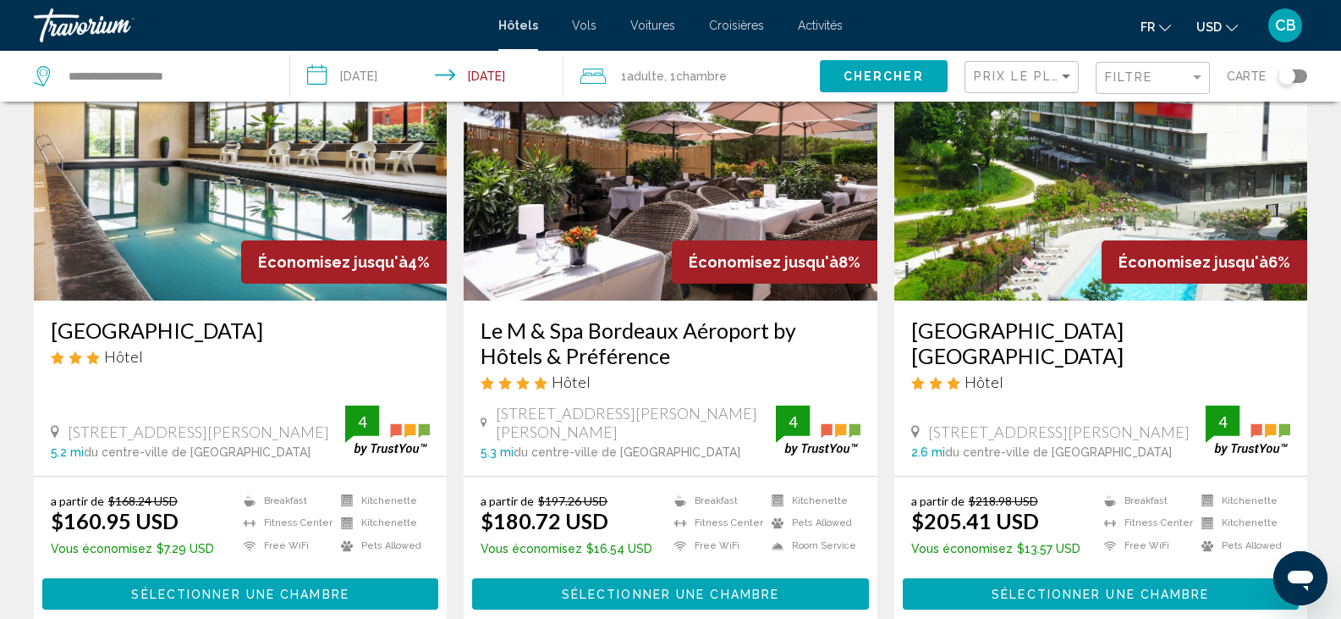
scroll to position [129, 0]
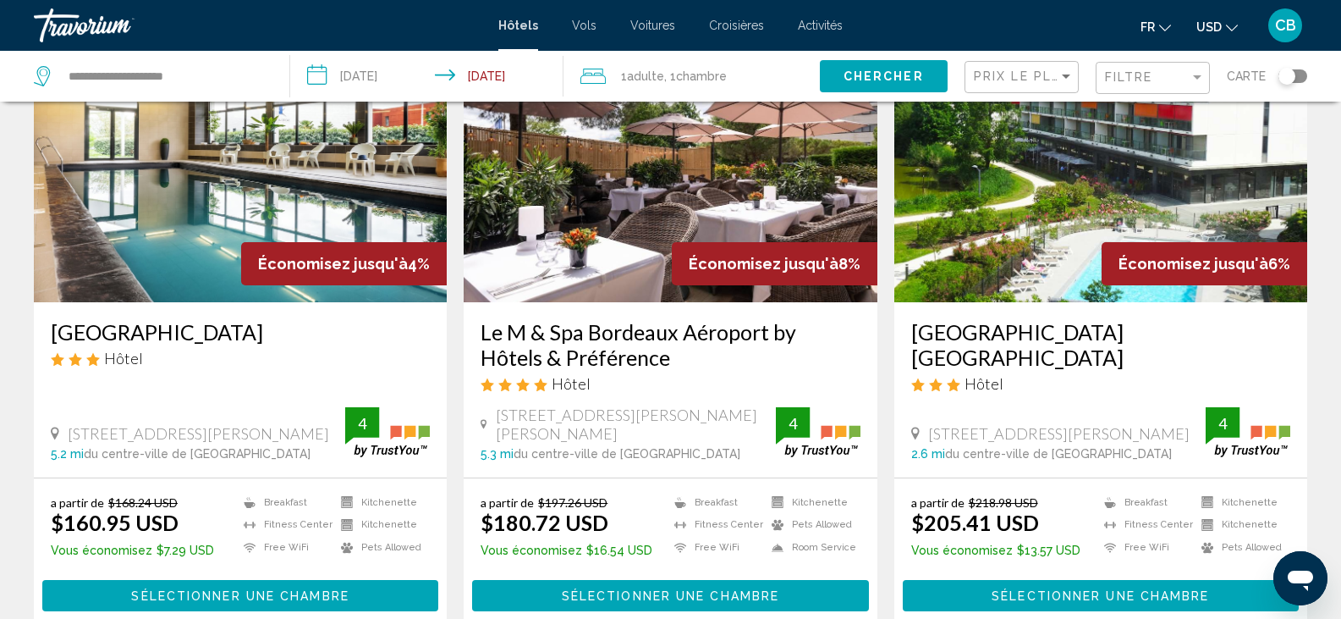
click at [677, 256] on div "Économisez jusqu'à 8%" at bounding box center [775, 263] width 206 height 43
click at [684, 159] on img "Main content" at bounding box center [670, 166] width 413 height 271
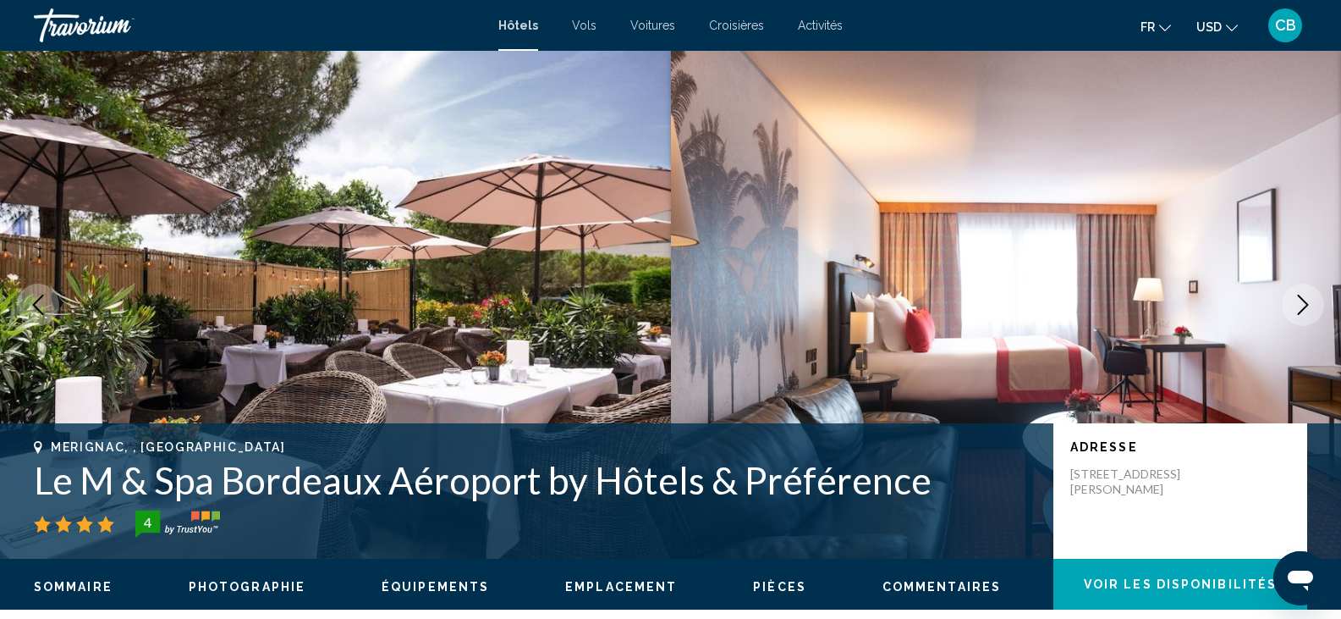
click at [1279, 320] on img "Main content" at bounding box center [1006, 305] width 671 height 508
click at [1314, 300] on button "Next image" at bounding box center [1303, 305] width 42 height 42
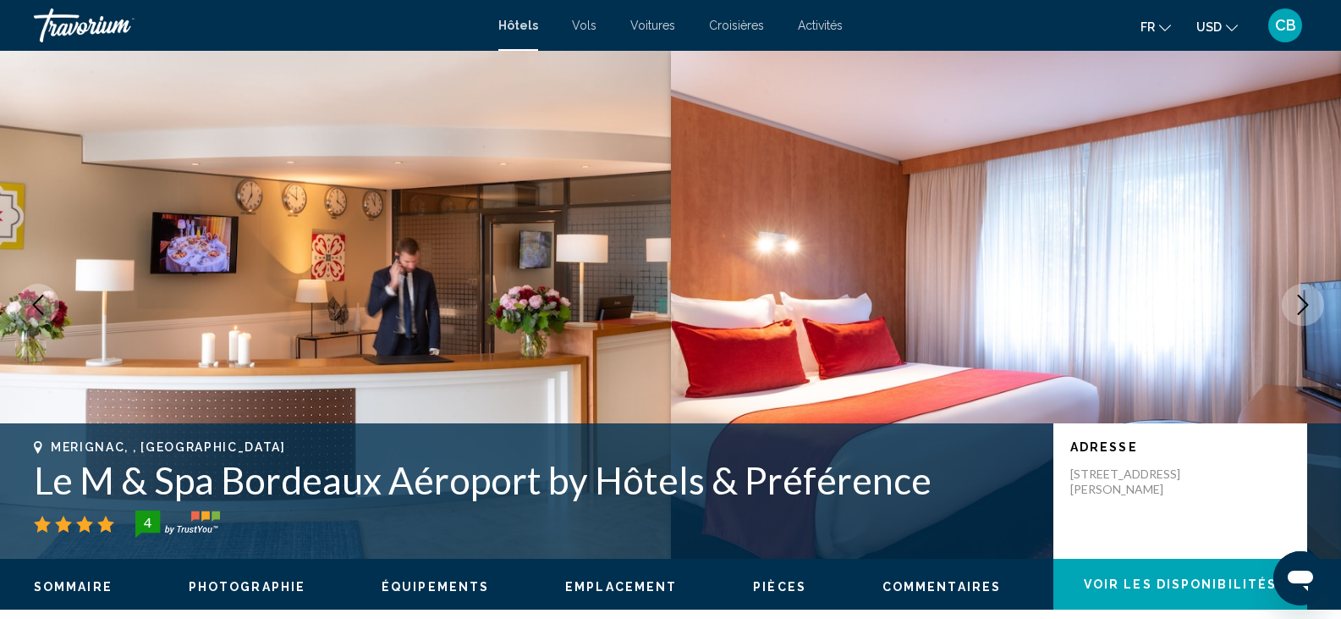
click at [779, 588] on span "Pièces" at bounding box center [779, 587] width 53 height 14
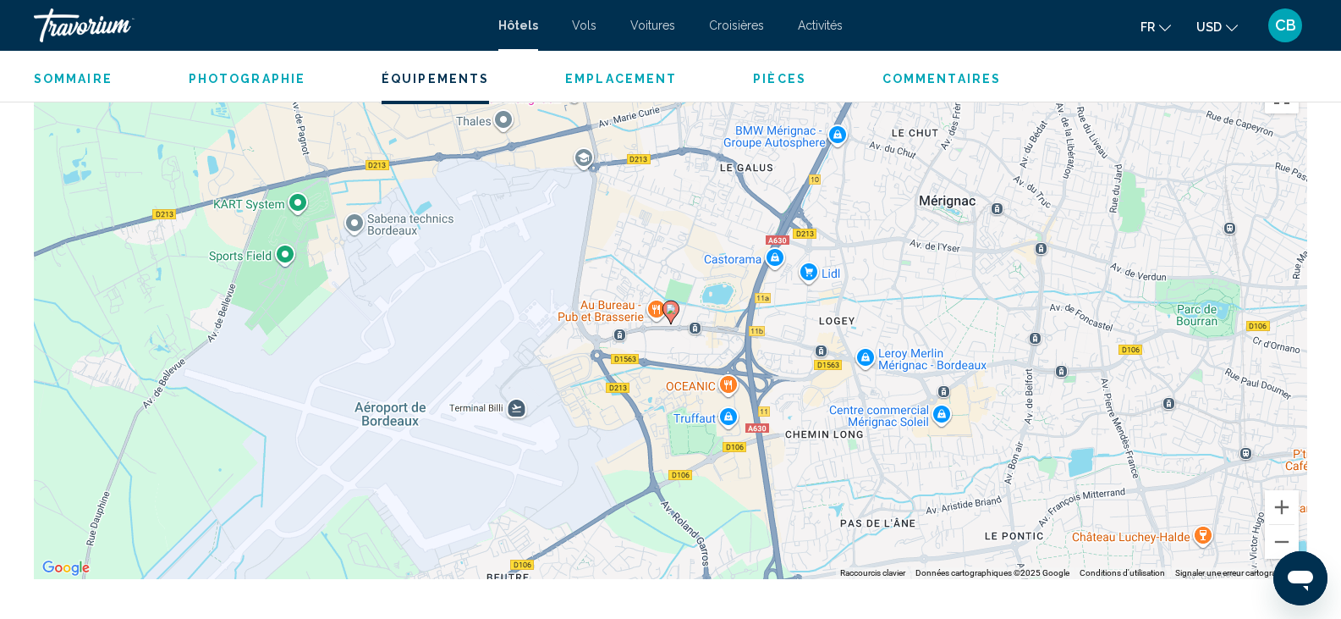
scroll to position [1471, 0]
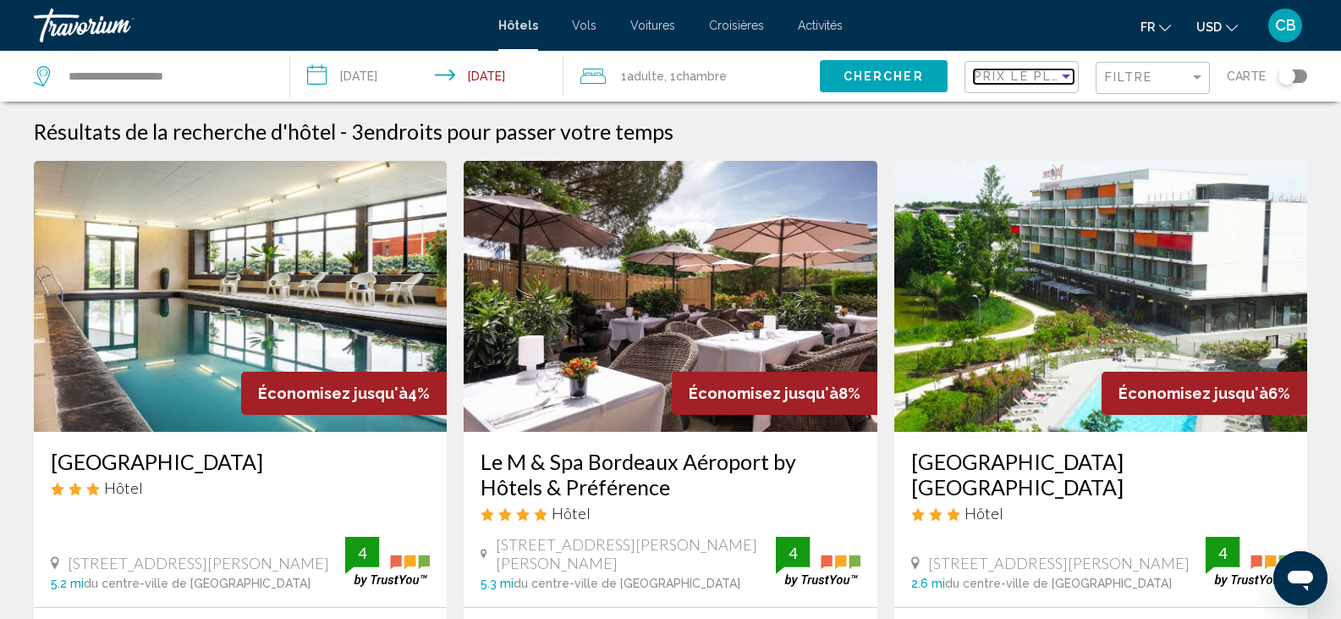
click at [1027, 78] on span "Prix le plus bas" at bounding box center [1039, 76] width 131 height 14
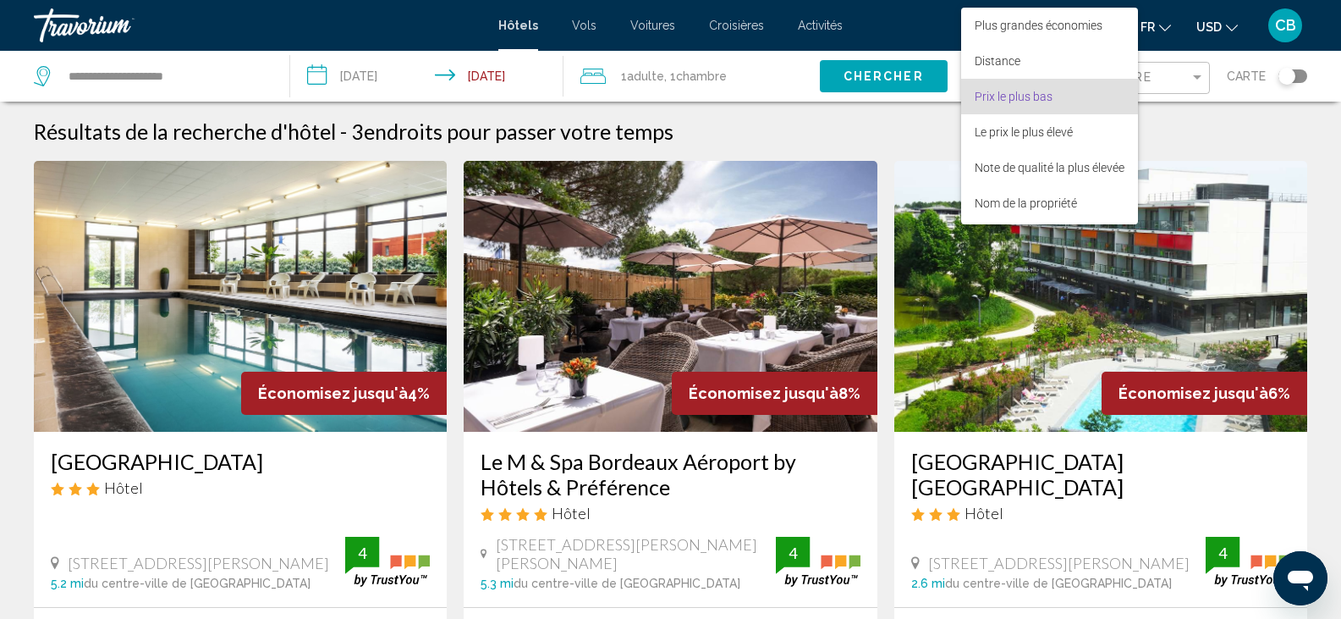
scroll to position [19, 0]
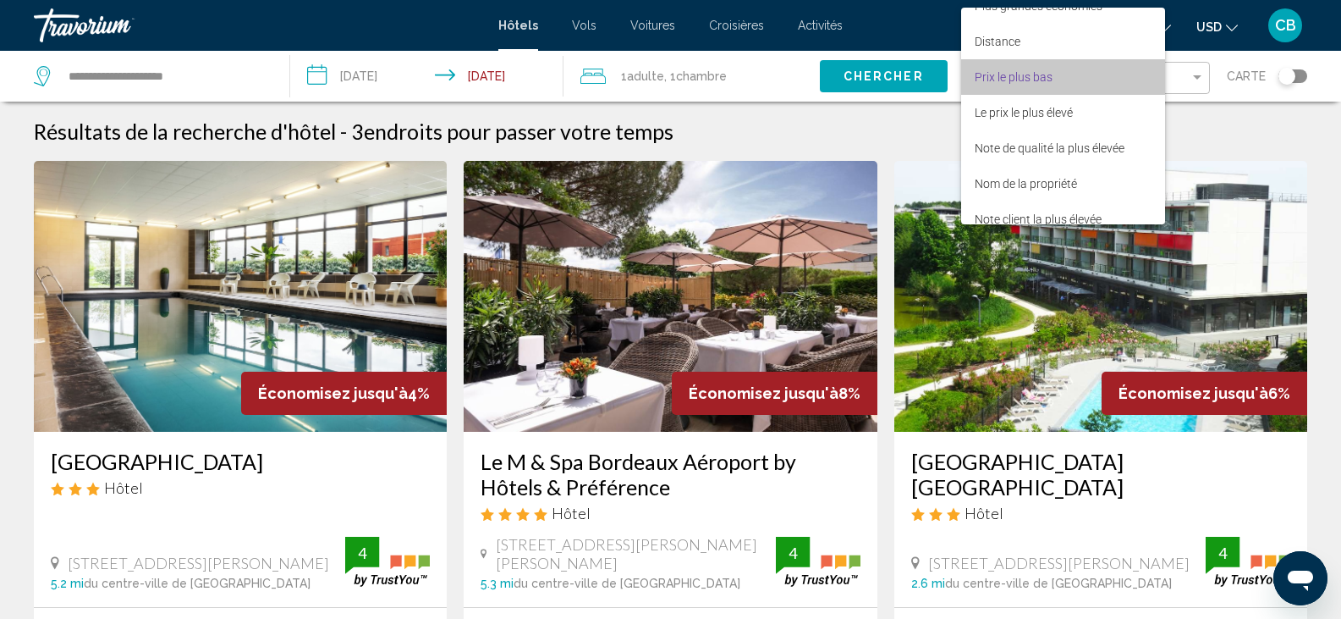
click at [1027, 78] on span "Prix le plus bas" at bounding box center [1014, 77] width 78 height 14
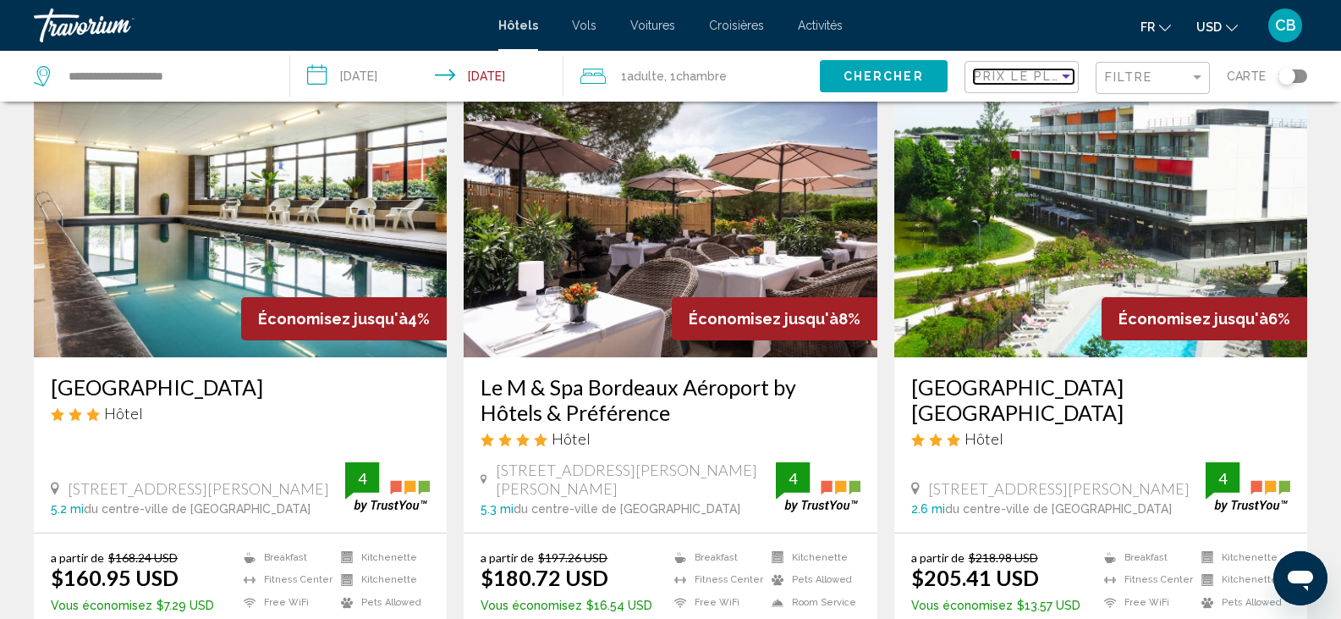
scroll to position [74, 0]
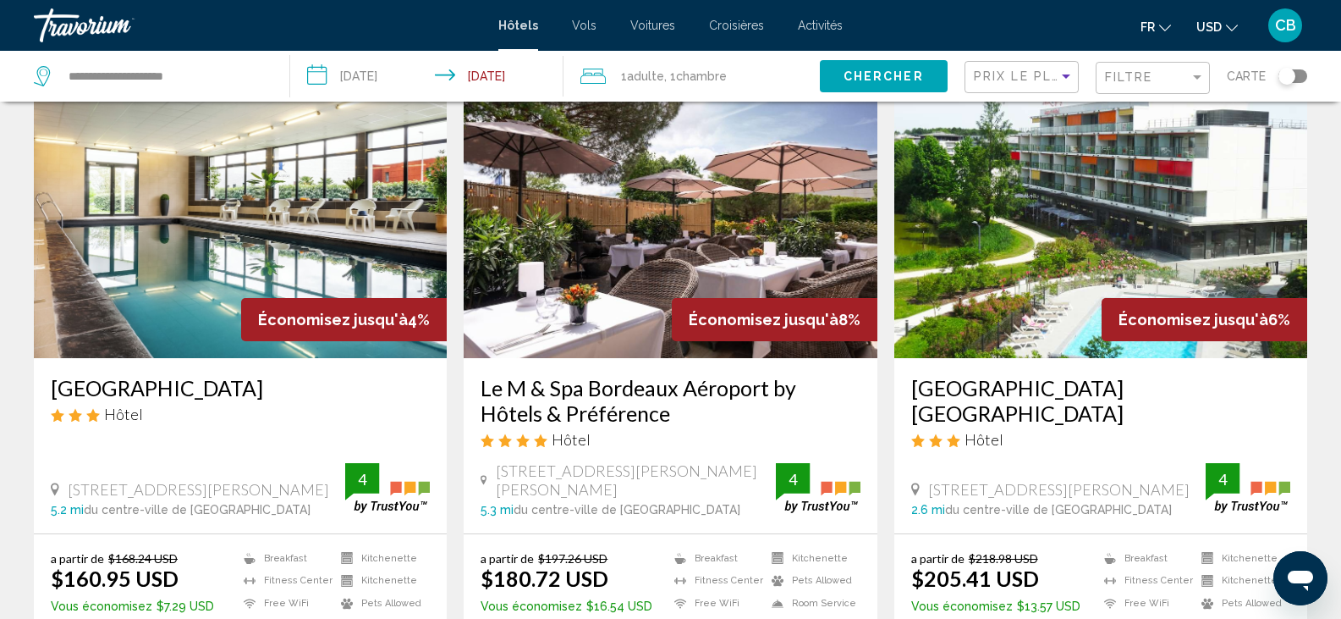
click at [402, 190] on img "Main content" at bounding box center [240, 222] width 413 height 271
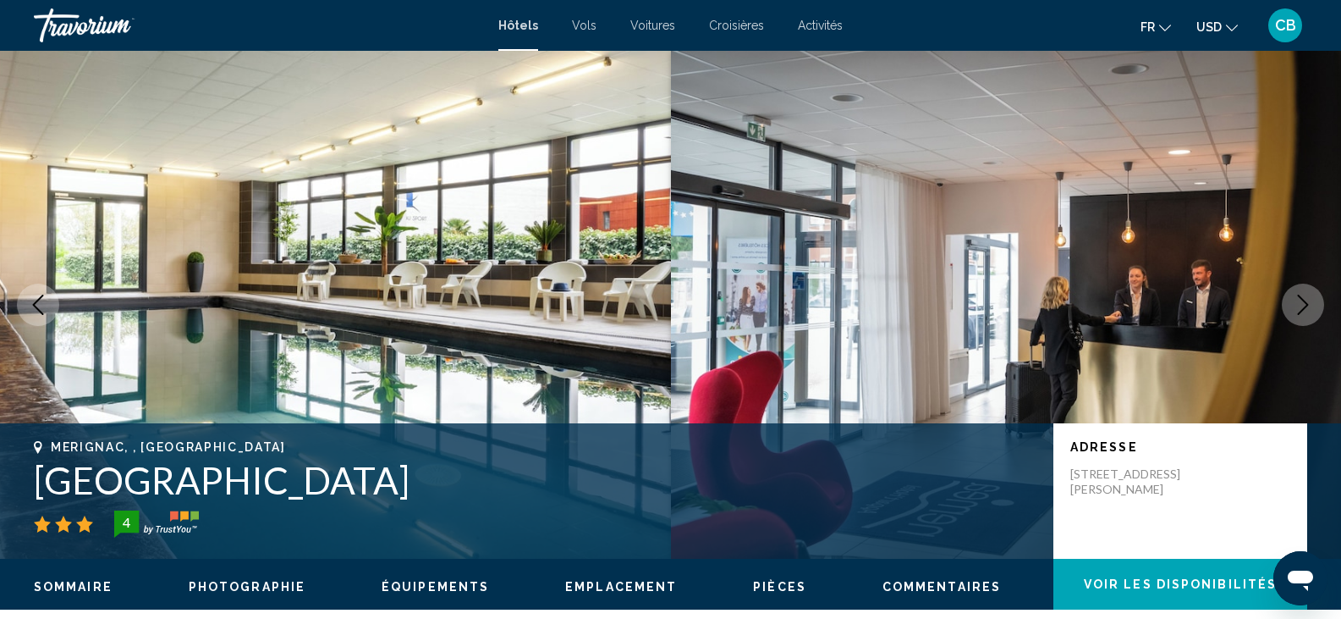
click at [1280, 300] on img "Main content" at bounding box center [1006, 305] width 671 height 508
click at [768, 578] on ul "Sommaire Photographie Équipements Emplacement Pièces Commentaires Voir les disp…" at bounding box center [671, 585] width 1274 height 19
click at [763, 587] on span "Pièces" at bounding box center [779, 587] width 53 height 14
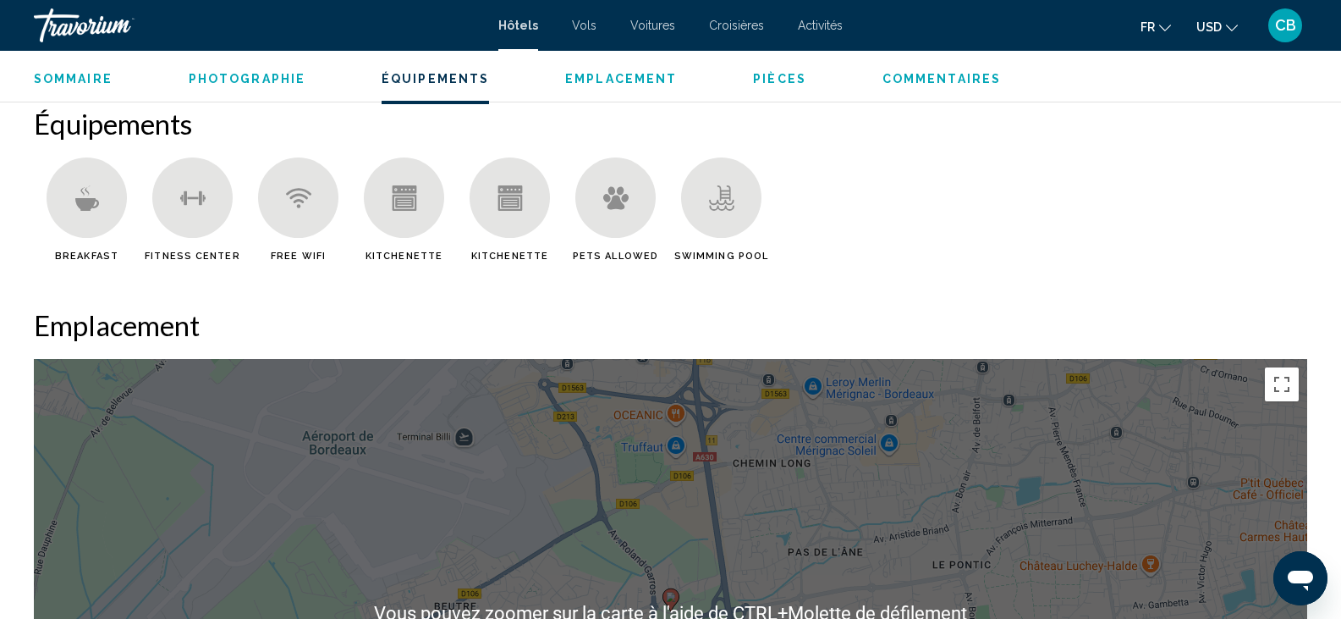
scroll to position [1340, 0]
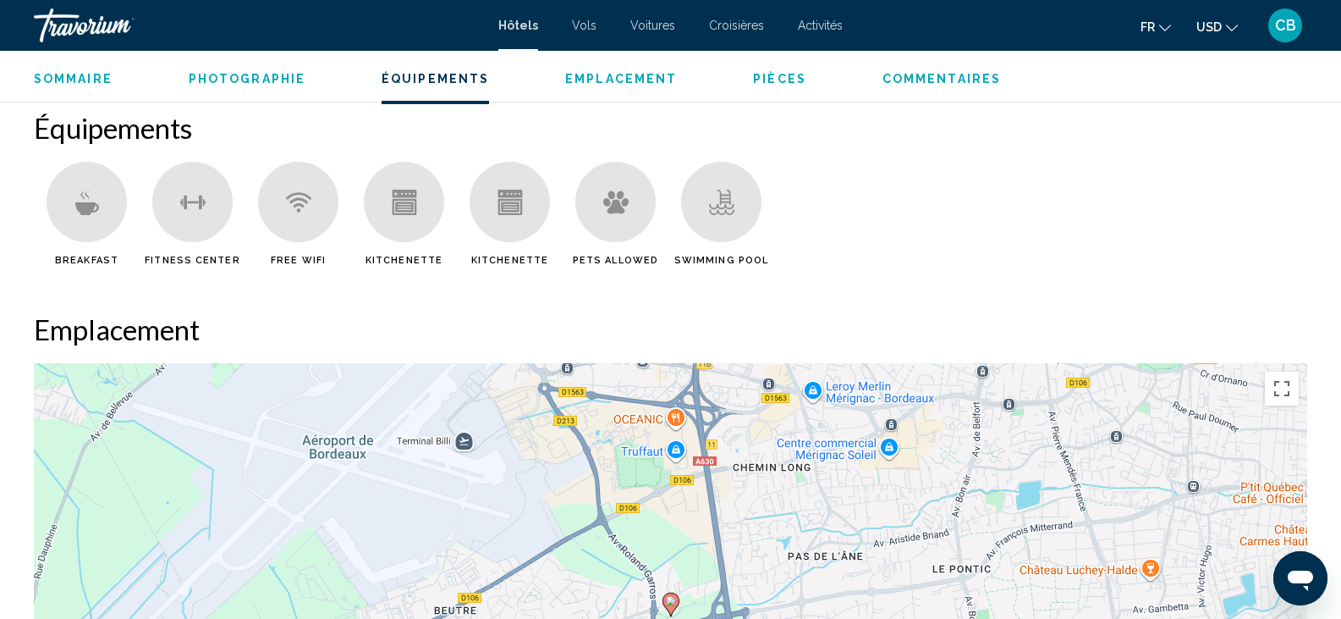
click at [780, 77] on span "Pièces" at bounding box center [779, 79] width 53 height 14
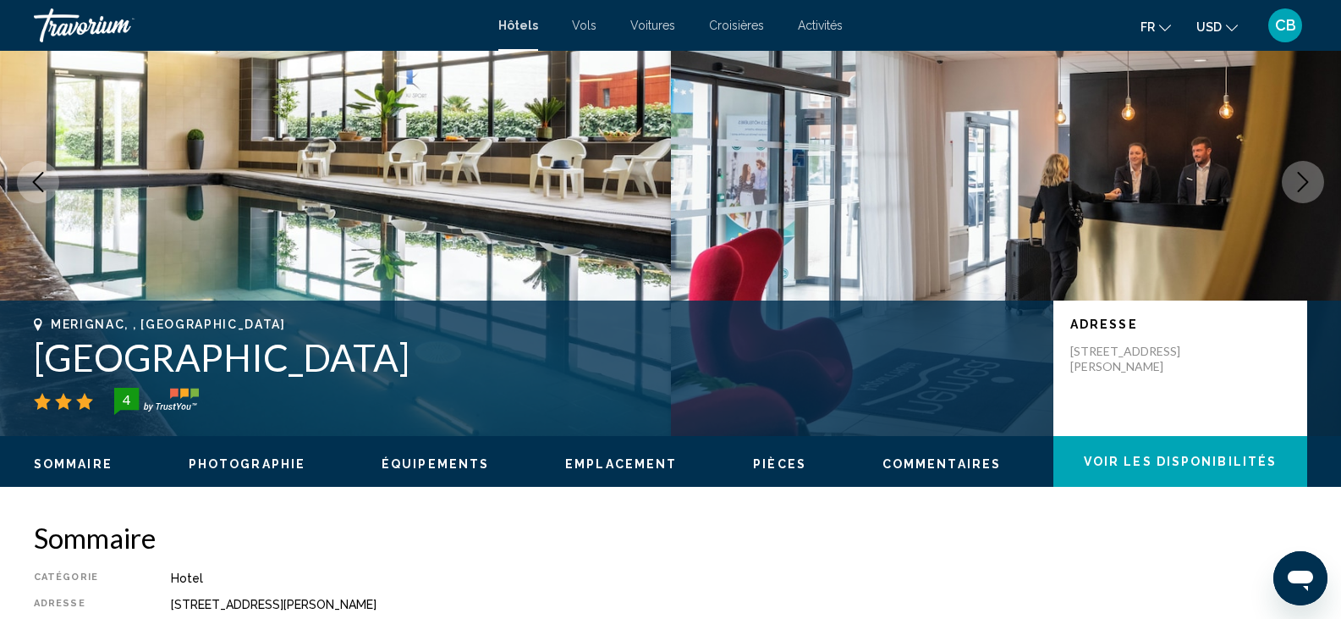
scroll to position [0, 0]
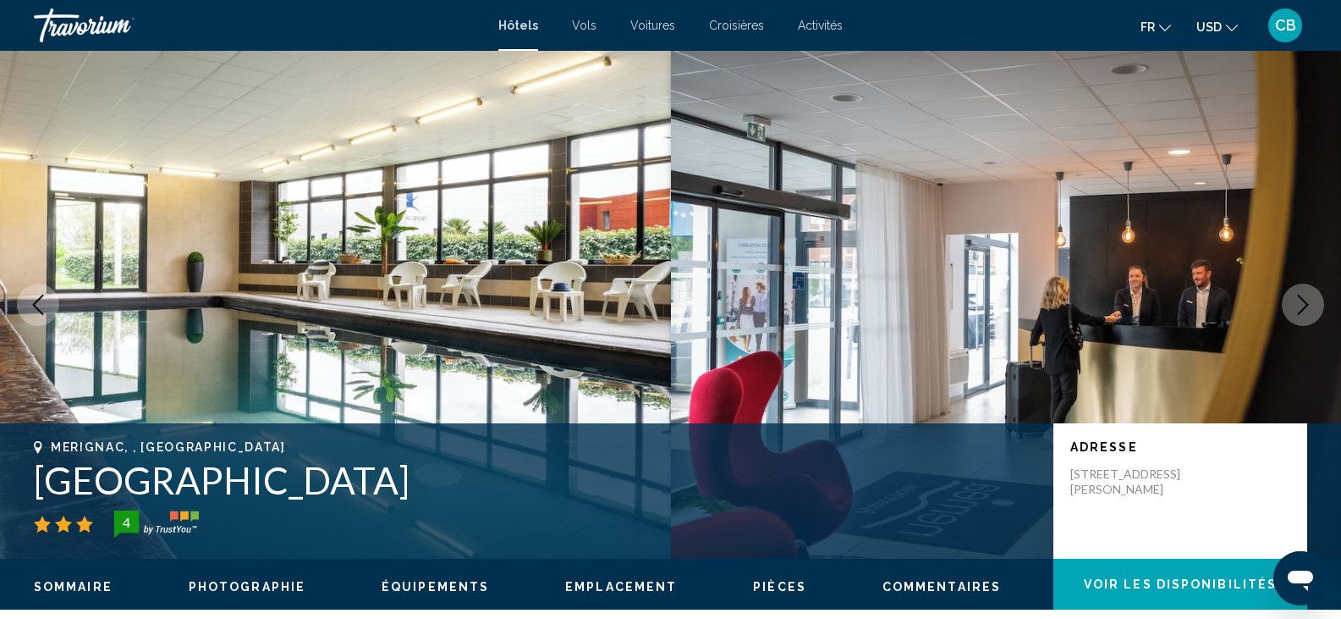
click at [1293, 298] on icon "Next image" at bounding box center [1303, 305] width 20 height 20
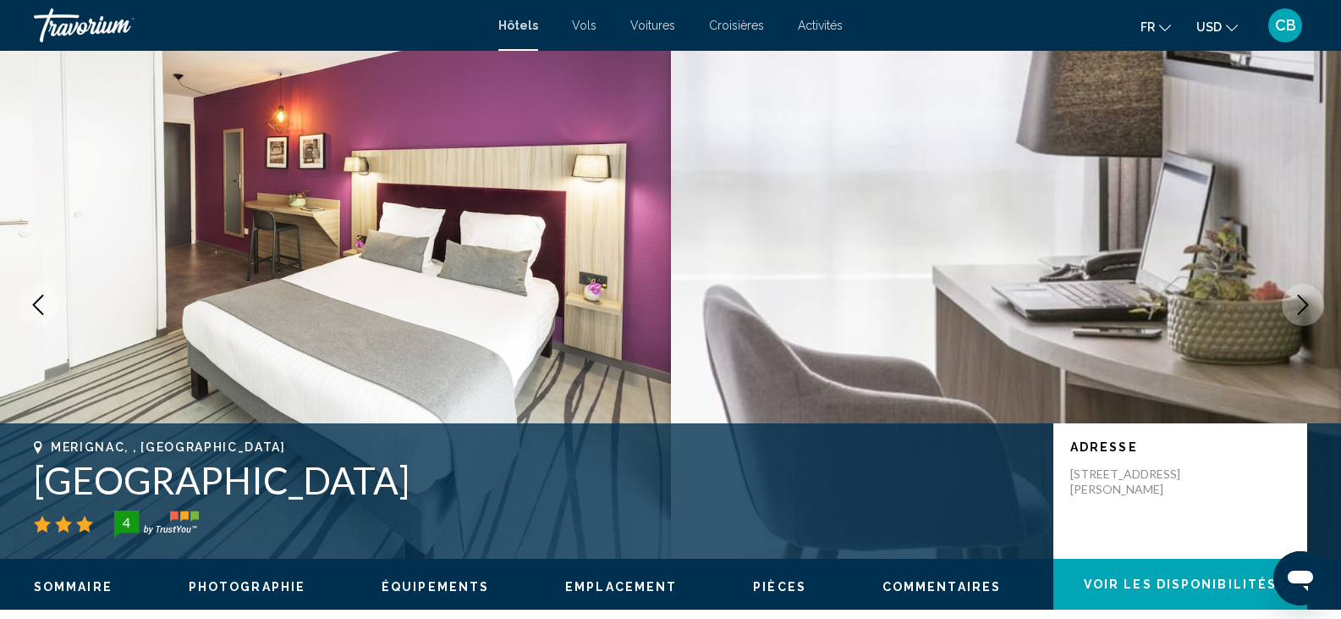
click at [1293, 298] on icon "Next image" at bounding box center [1303, 305] width 20 height 20
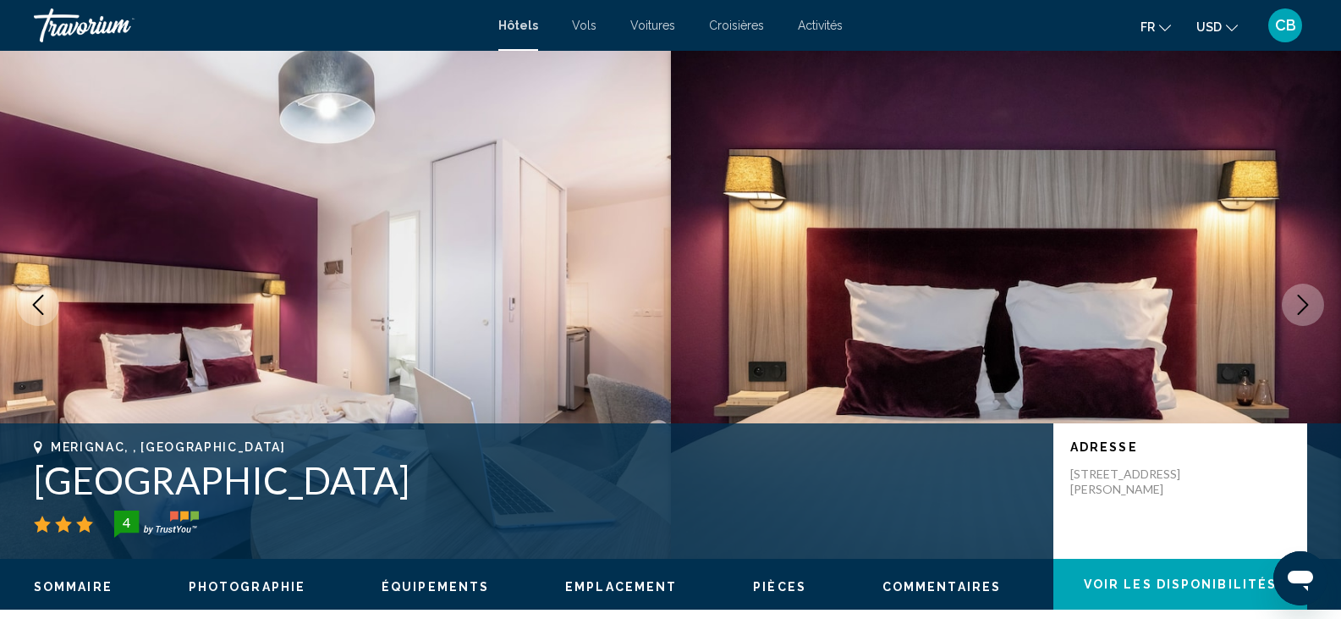
click at [1293, 298] on icon "Next image" at bounding box center [1303, 305] width 20 height 20
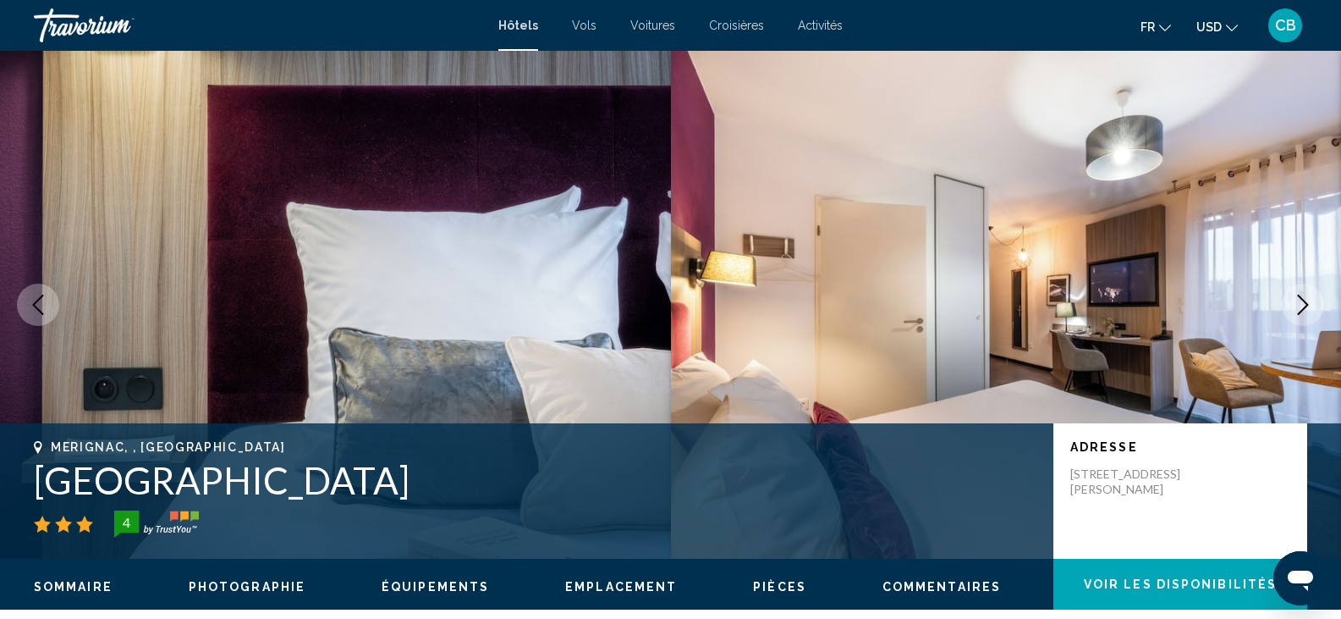
click at [1293, 298] on icon "Next image" at bounding box center [1303, 305] width 20 height 20
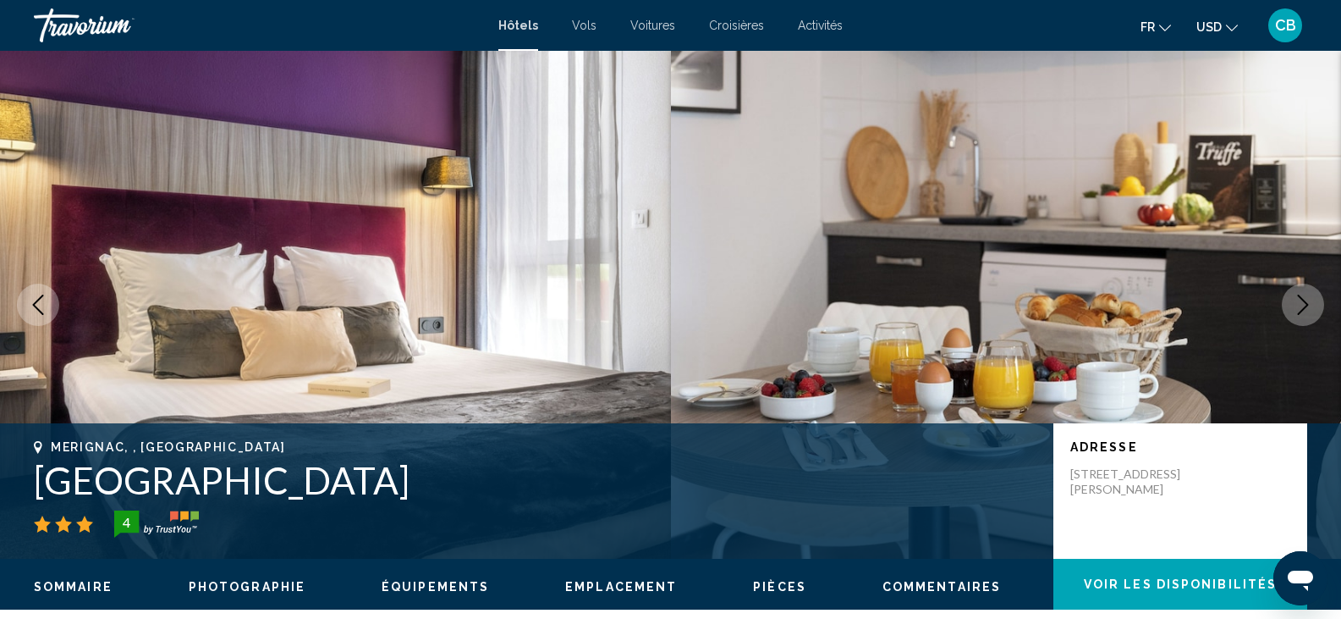
click at [1293, 298] on icon "Next image" at bounding box center [1303, 305] width 20 height 20
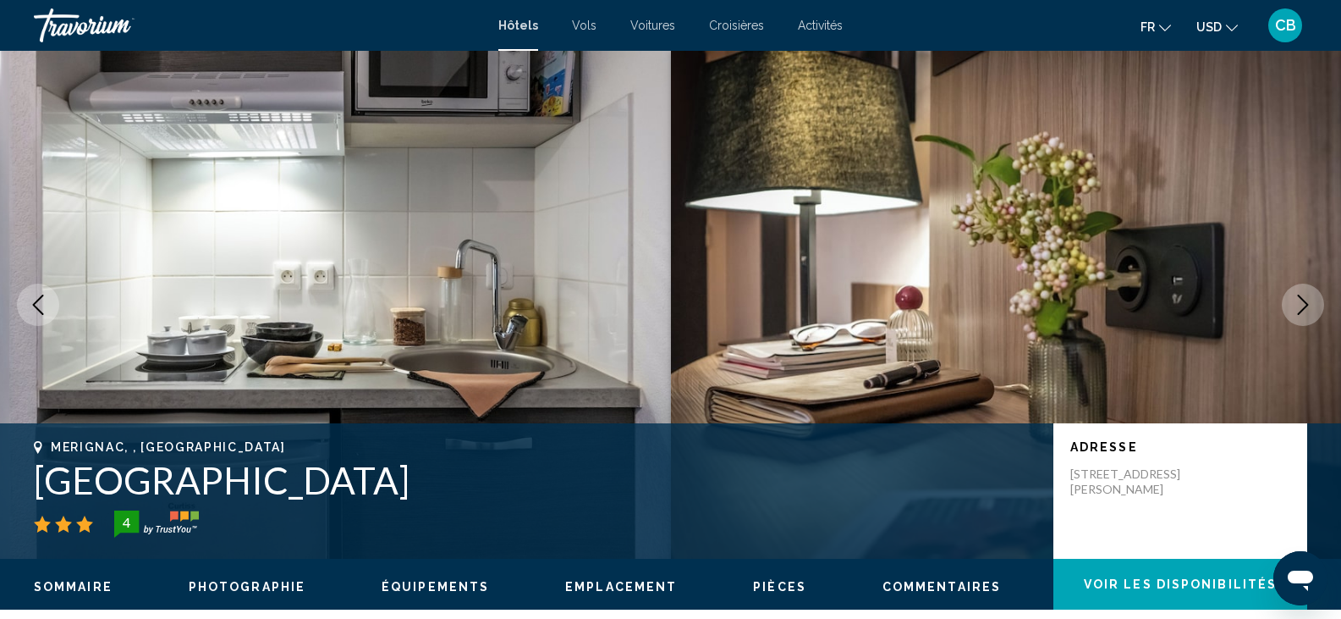
click at [1293, 298] on icon "Next image" at bounding box center [1303, 305] width 20 height 20
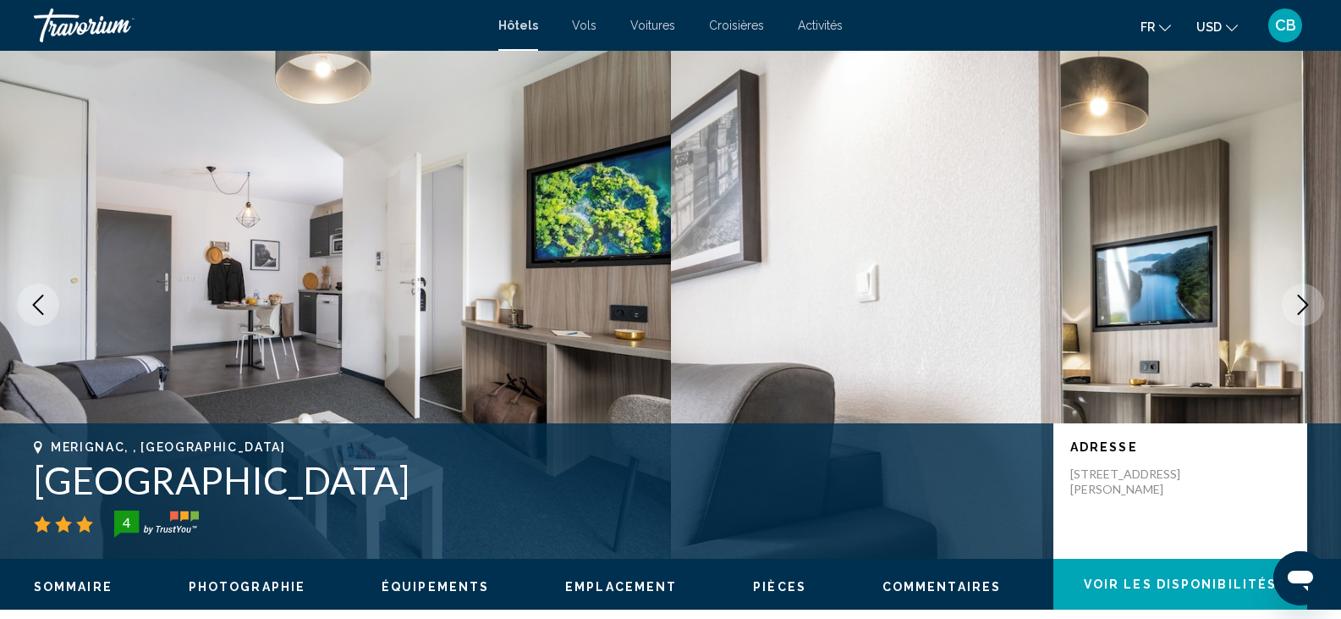
click at [1293, 298] on icon "Next image" at bounding box center [1303, 305] width 20 height 20
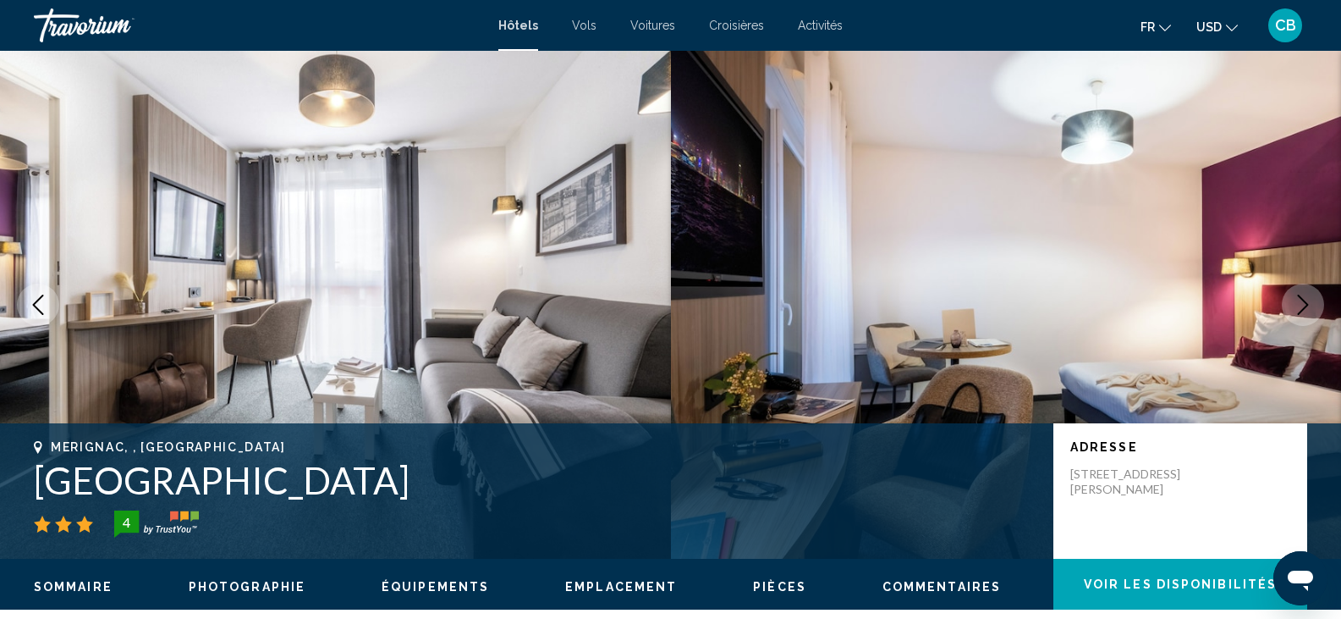
click at [1293, 298] on icon "Next image" at bounding box center [1303, 305] width 20 height 20
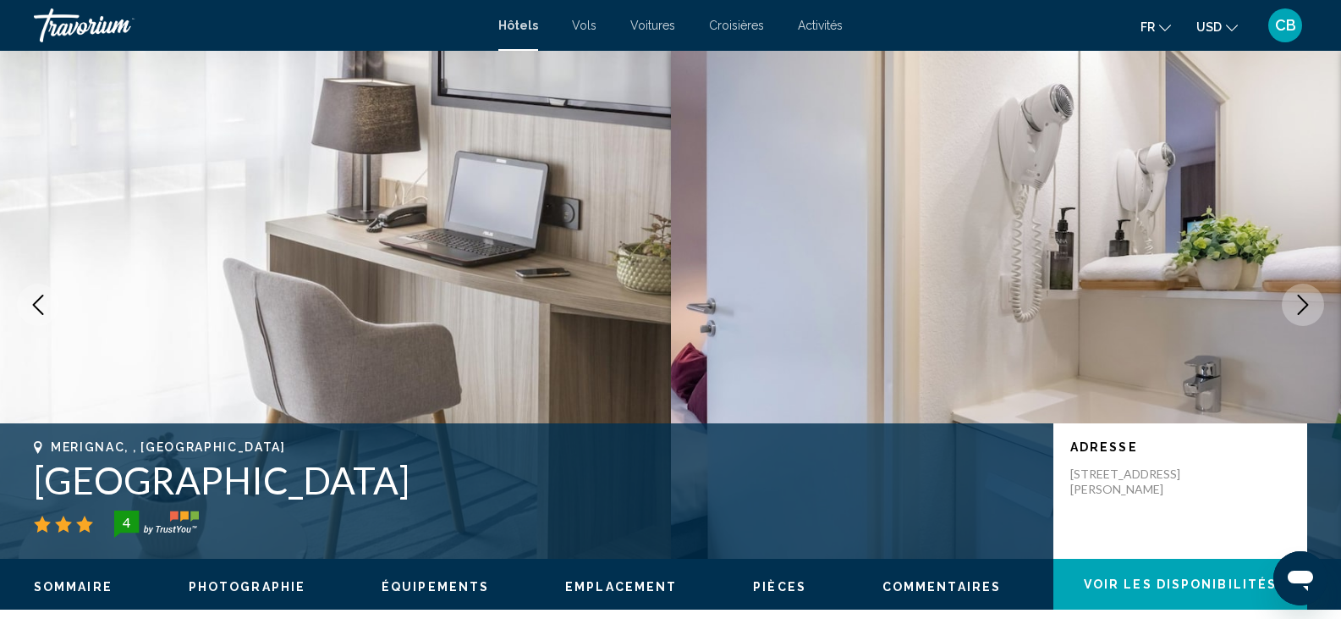
click at [1293, 298] on icon "Next image" at bounding box center [1303, 305] width 20 height 20
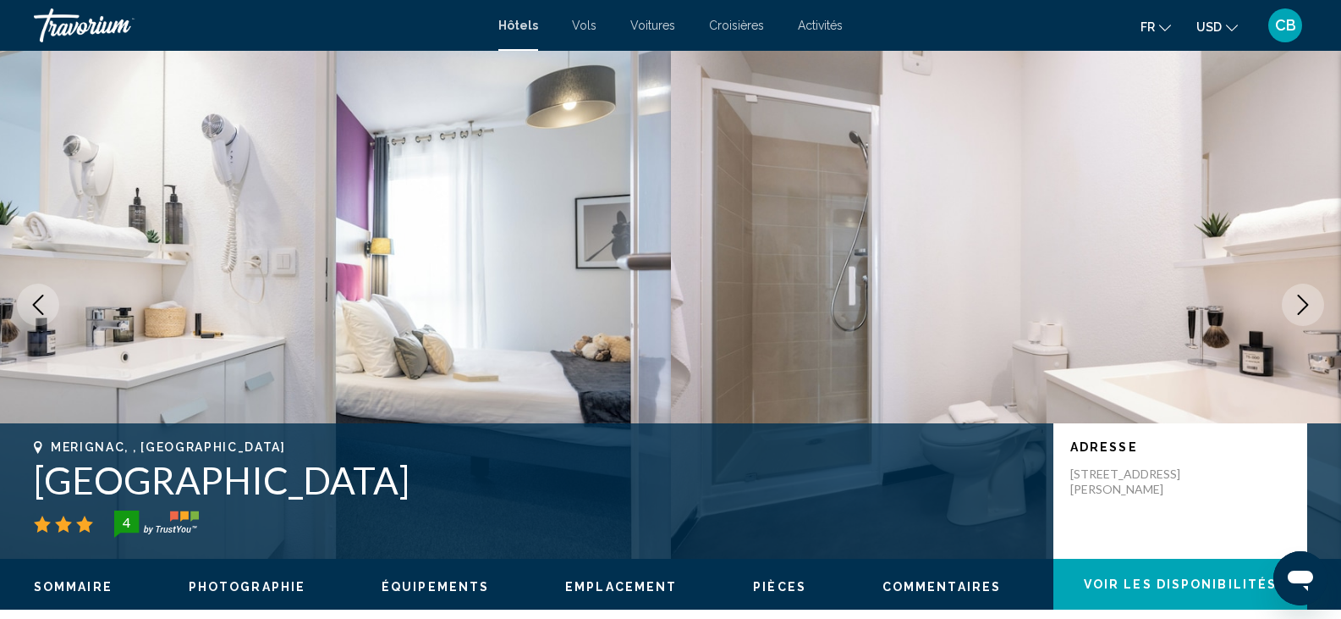
click at [1293, 298] on icon "Next image" at bounding box center [1303, 305] width 20 height 20
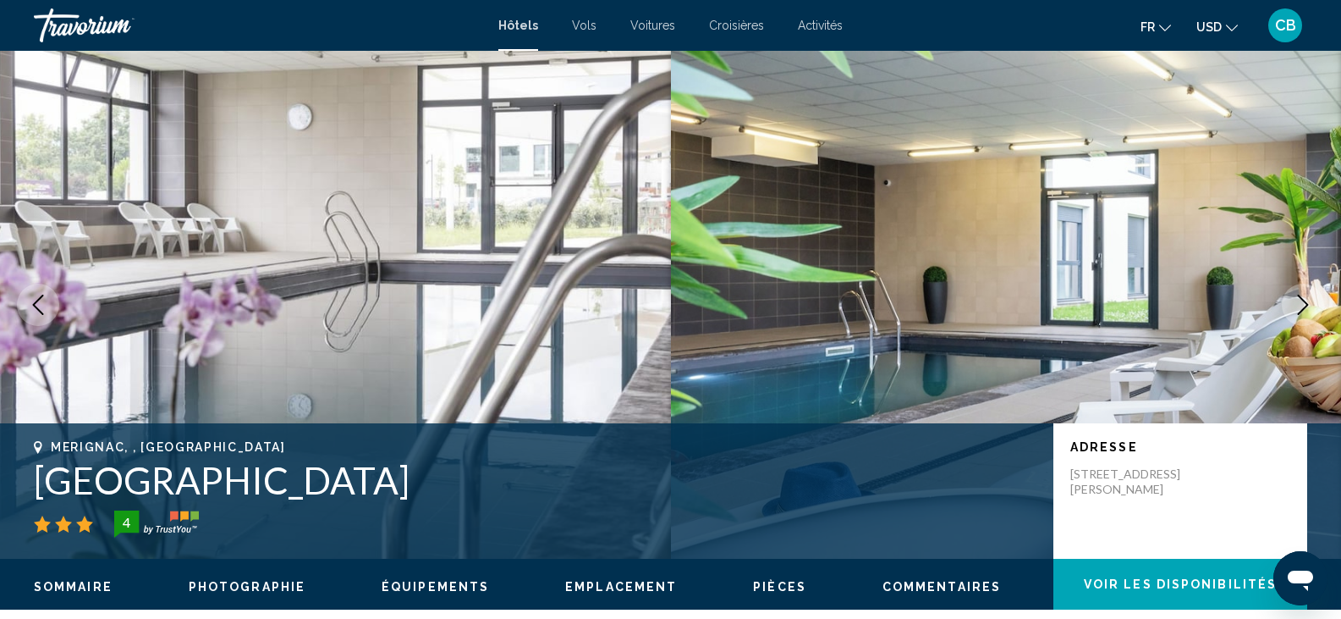
click at [1303, 307] on icon "Next image" at bounding box center [1303, 305] width 20 height 20
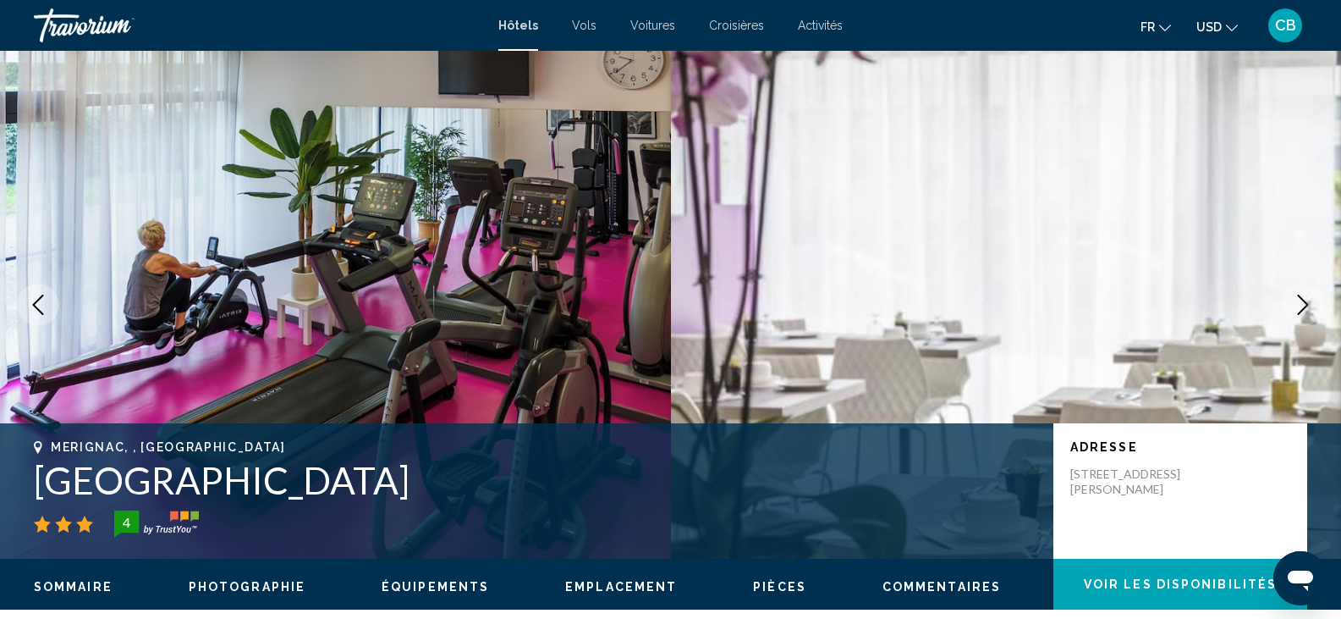
click at [1303, 307] on icon "Next image" at bounding box center [1303, 305] width 20 height 20
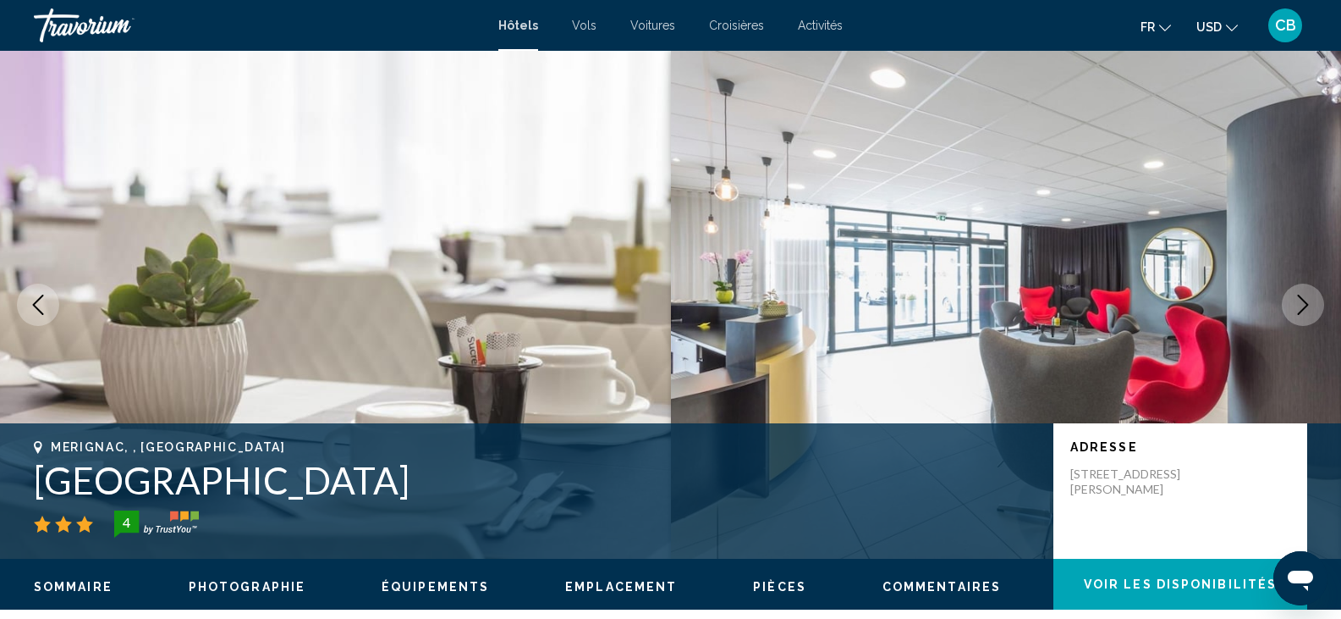
click at [1303, 307] on icon "Next image" at bounding box center [1303, 305] width 20 height 20
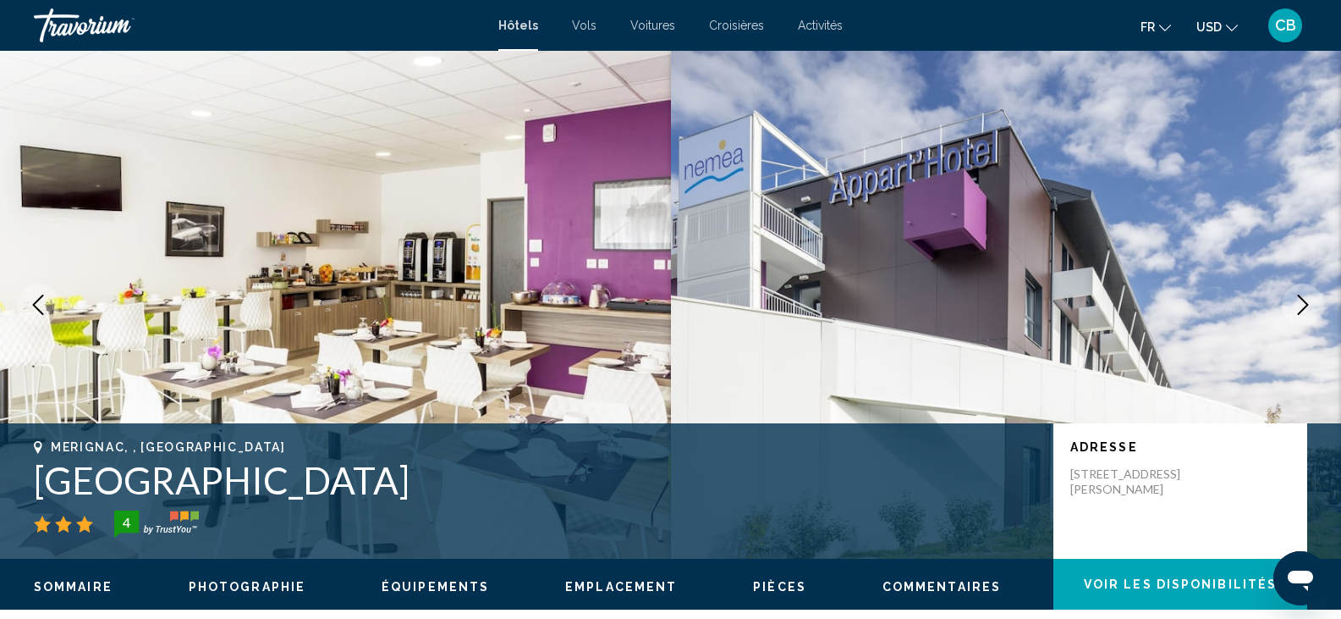
click at [1303, 307] on icon "Next image" at bounding box center [1303, 305] width 20 height 20
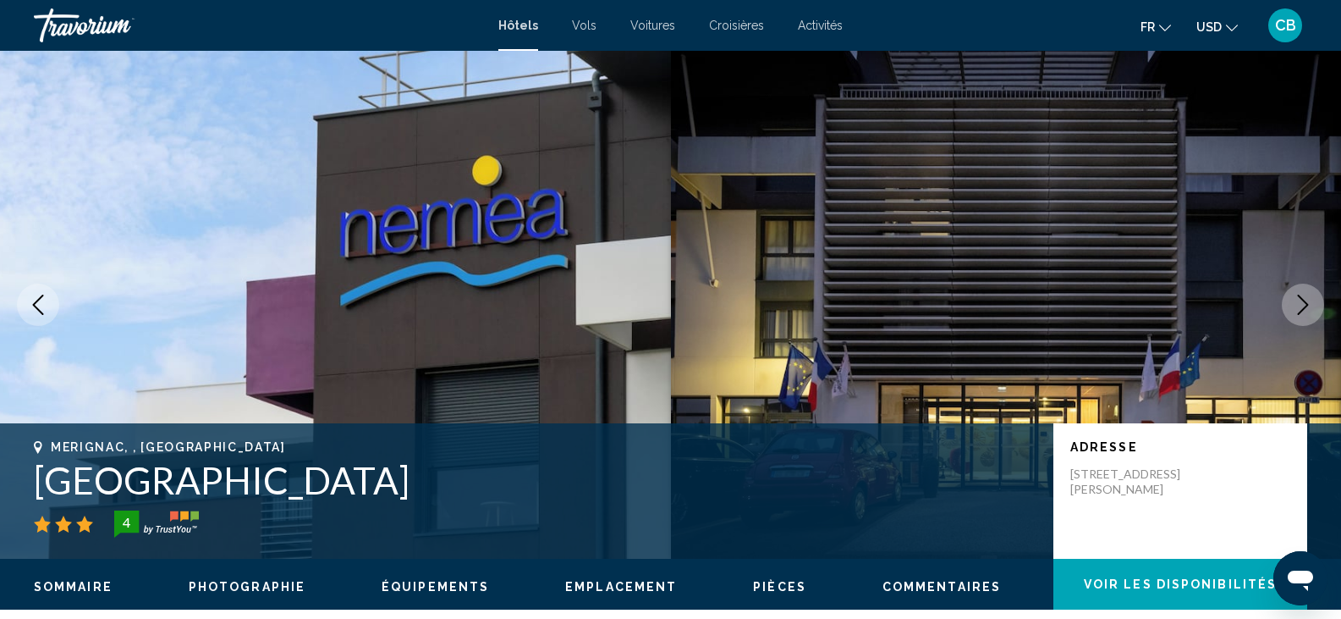
click at [1303, 307] on icon "Next image" at bounding box center [1303, 305] width 20 height 20
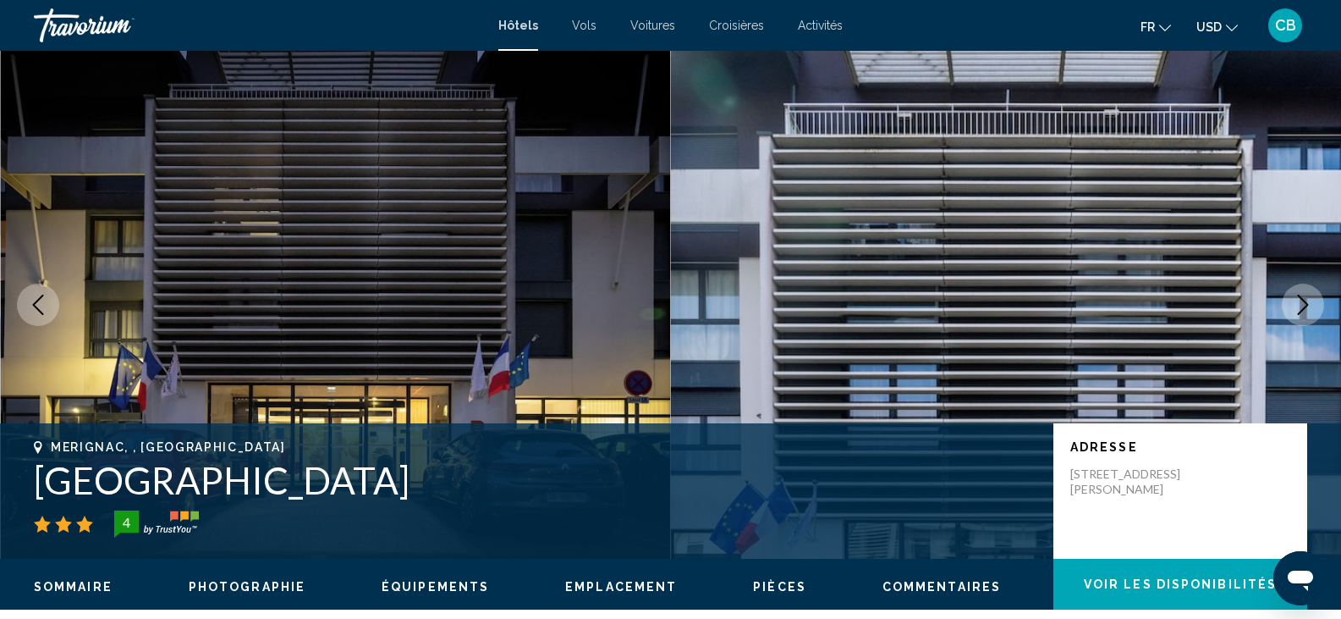
click at [1303, 307] on icon "Next image" at bounding box center [1303, 305] width 20 height 20
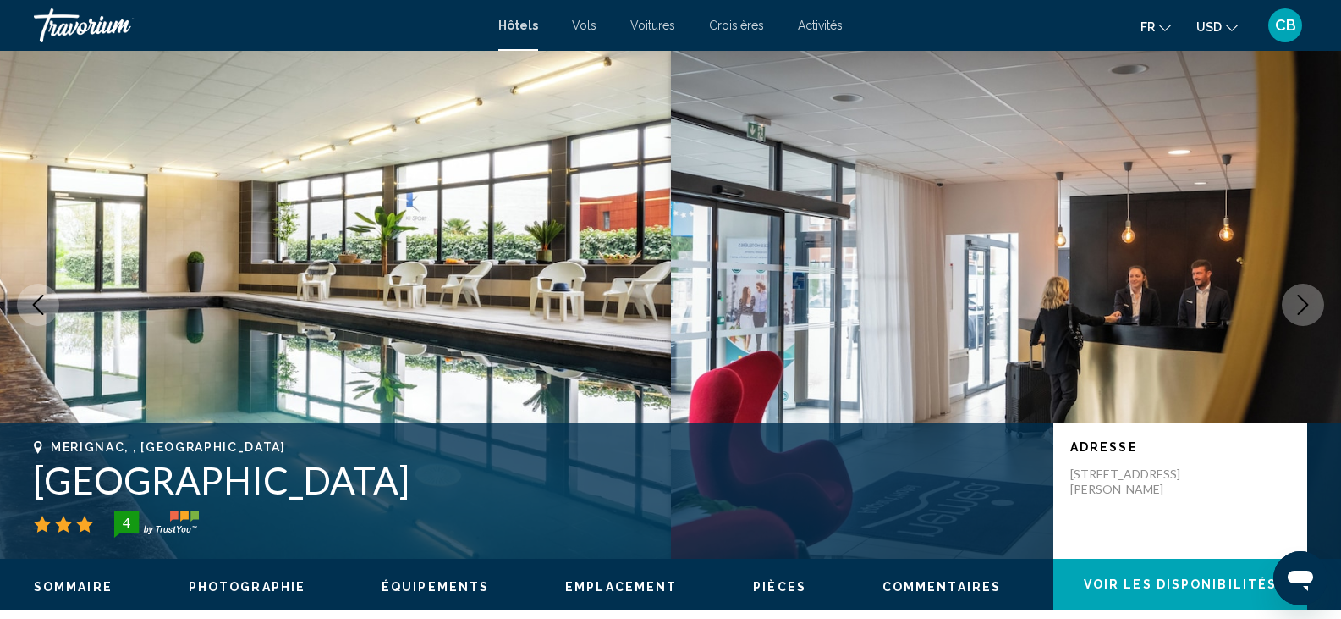
click at [1303, 307] on icon "Next image" at bounding box center [1303, 305] width 20 height 20
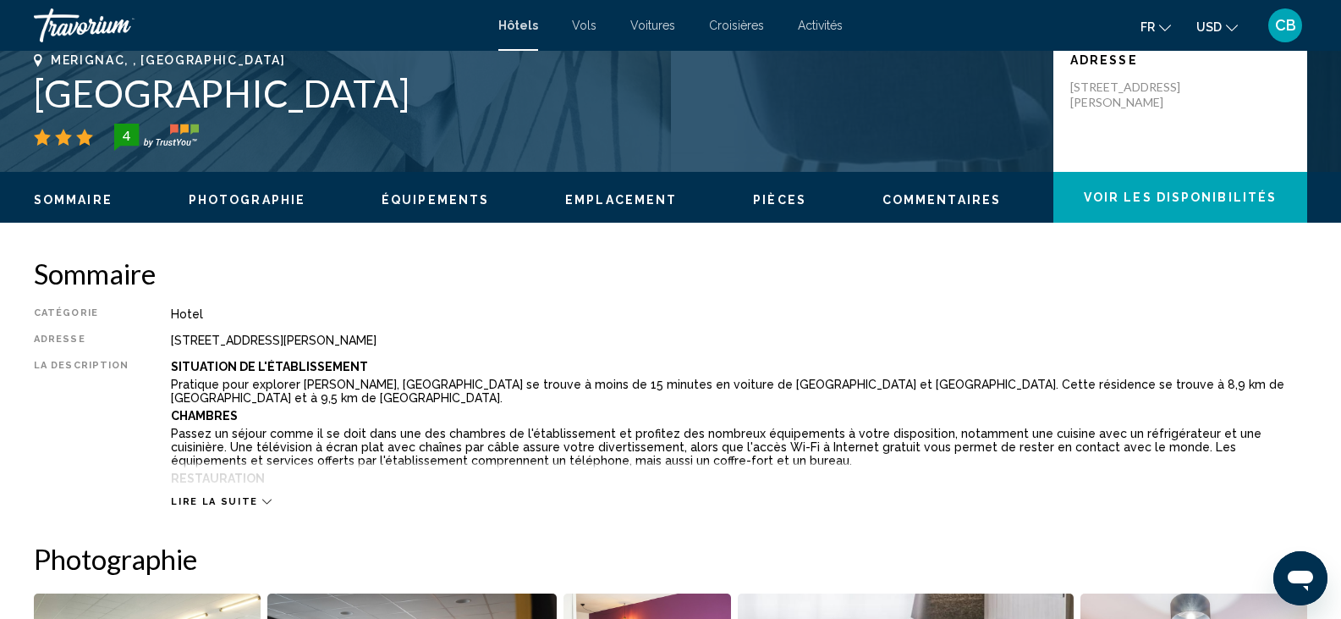
scroll to position [411, 0]
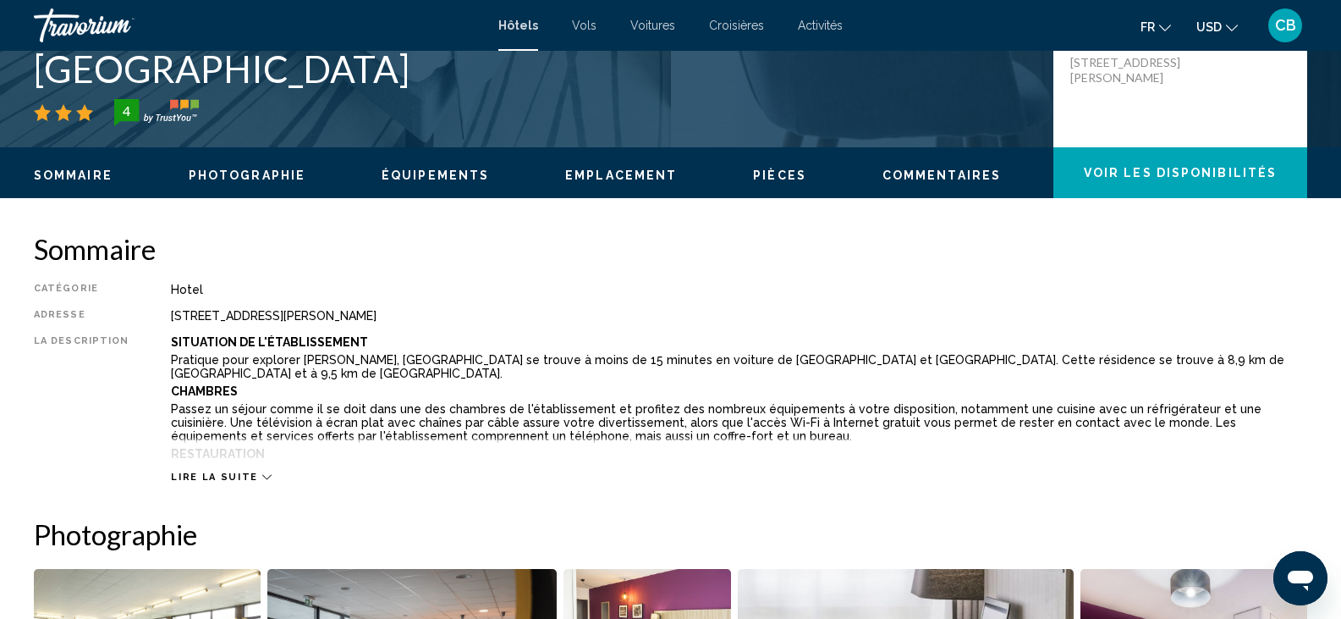
click at [204, 471] on span "Lire la suite" at bounding box center [214, 476] width 86 height 11
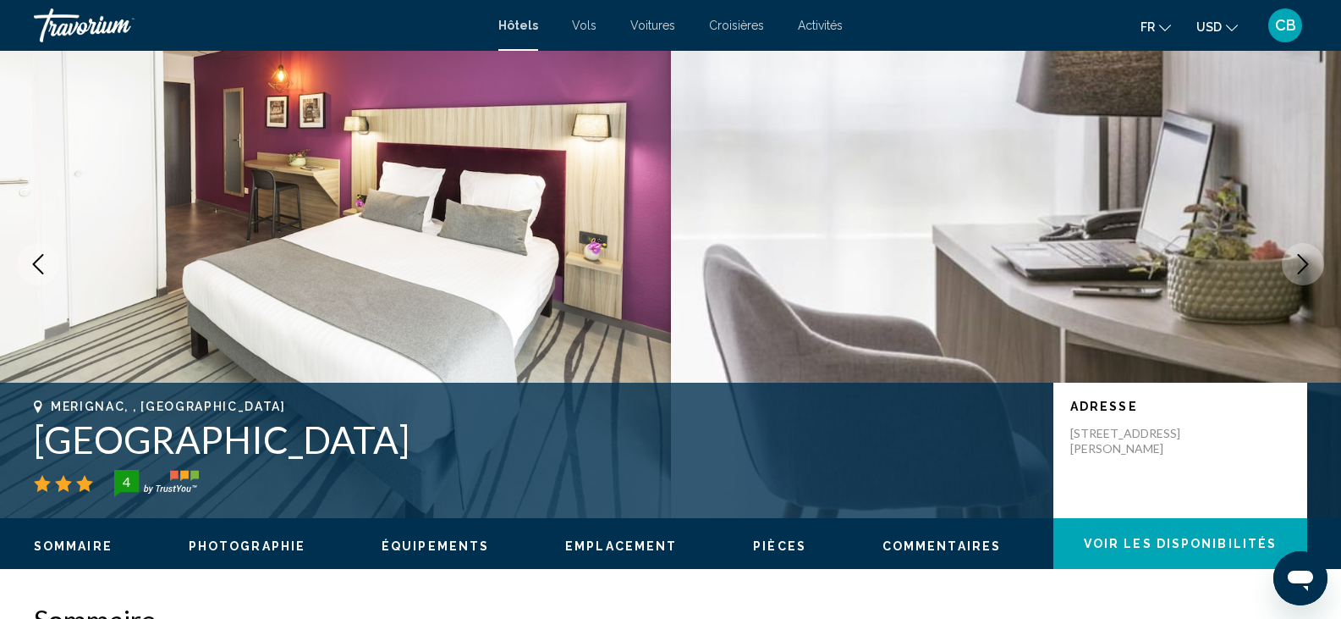
scroll to position [0, 0]
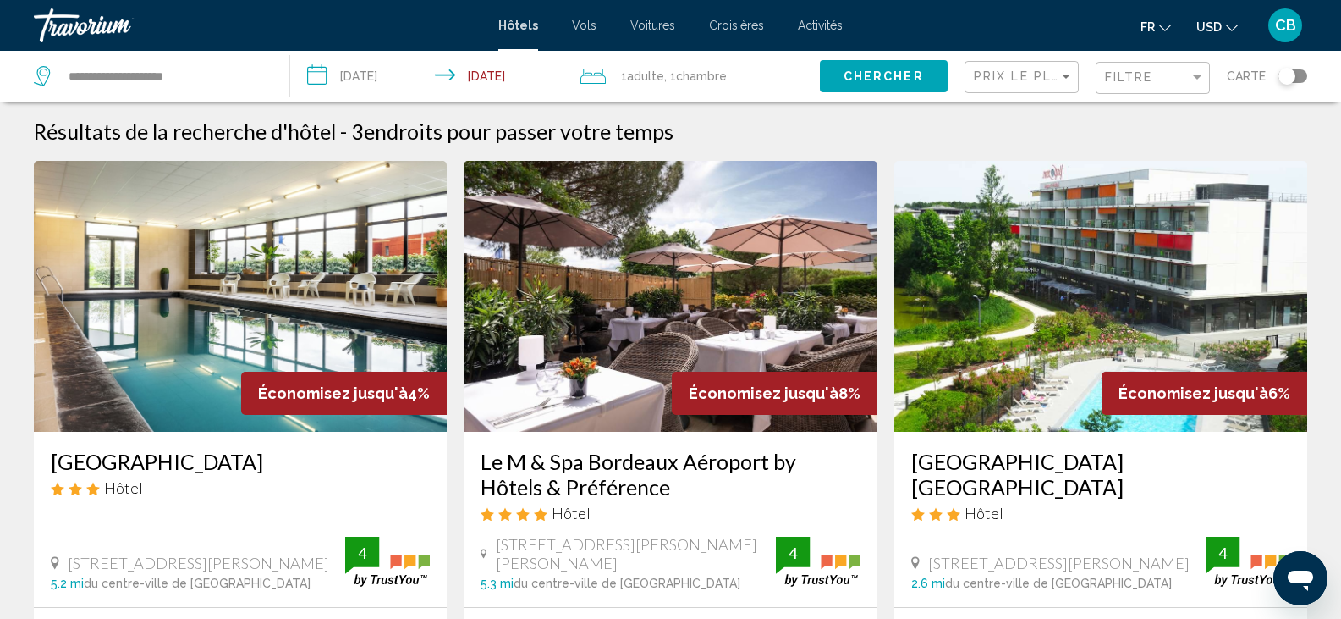
click at [1102, 61] on button "Filtre" at bounding box center [1153, 78] width 114 height 35
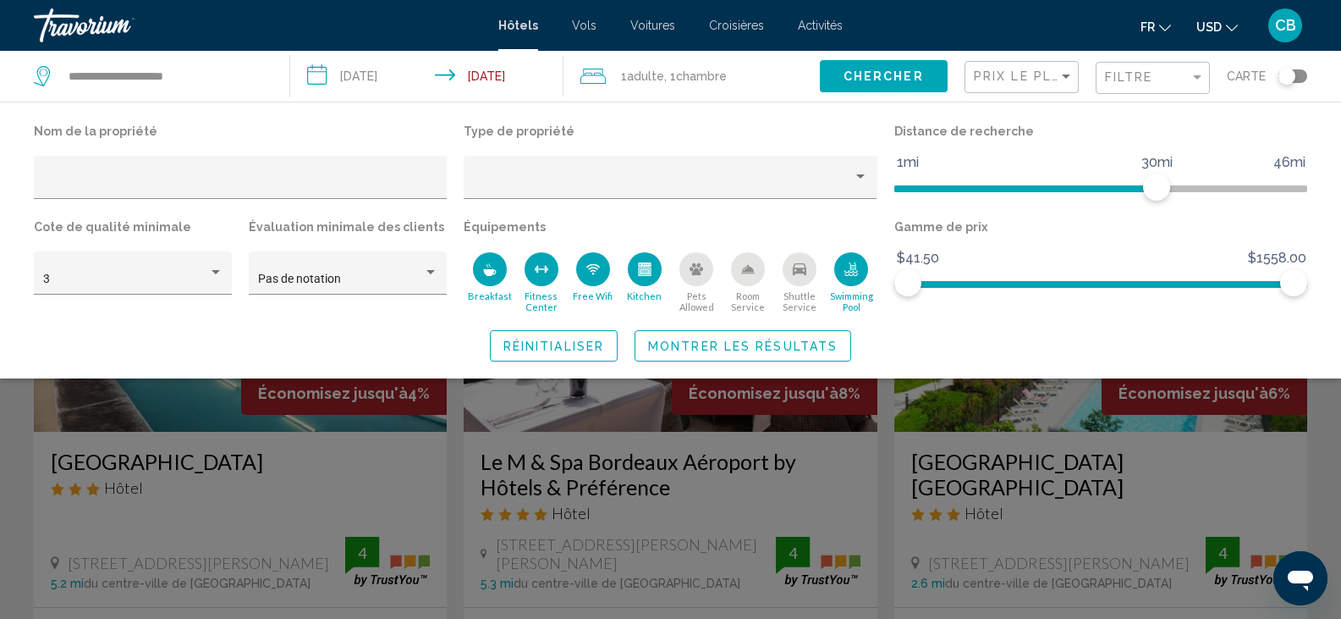
click at [542, 288] on button "Fitness Center" at bounding box center [541, 282] width 52 height 62
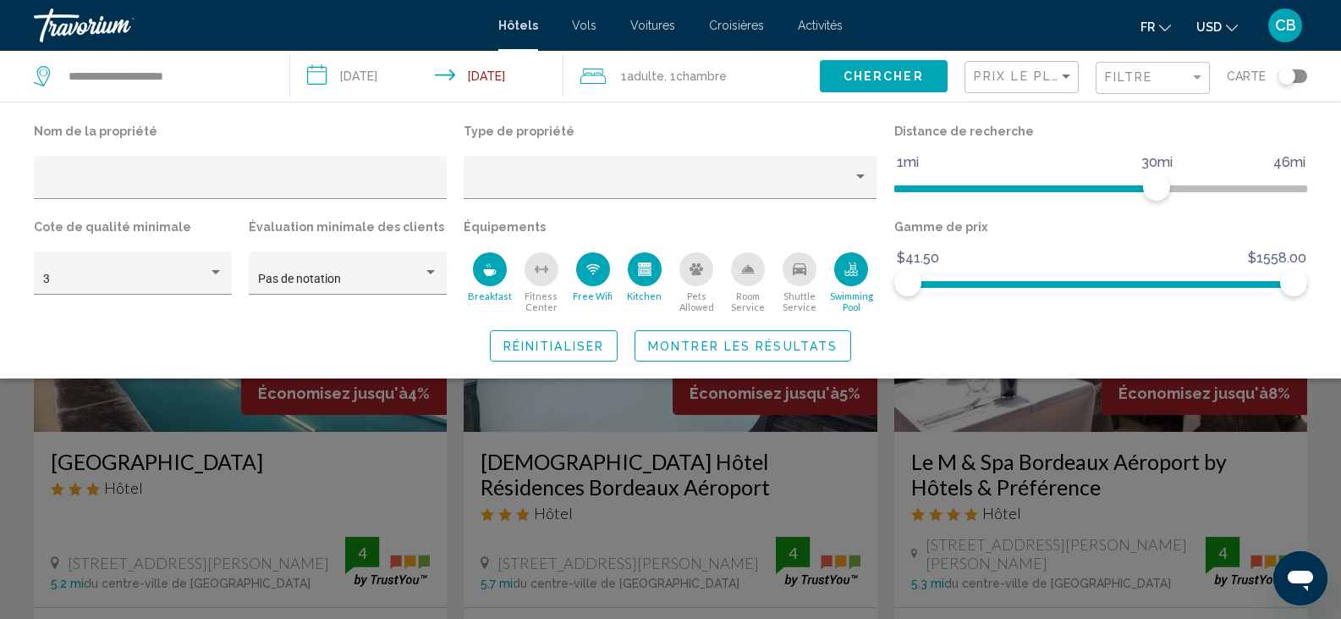
click at [503, 278] on div "Breakfast" at bounding box center [490, 269] width 34 height 34
click at [663, 355] on button "Montrer les résultats" at bounding box center [743, 345] width 217 height 31
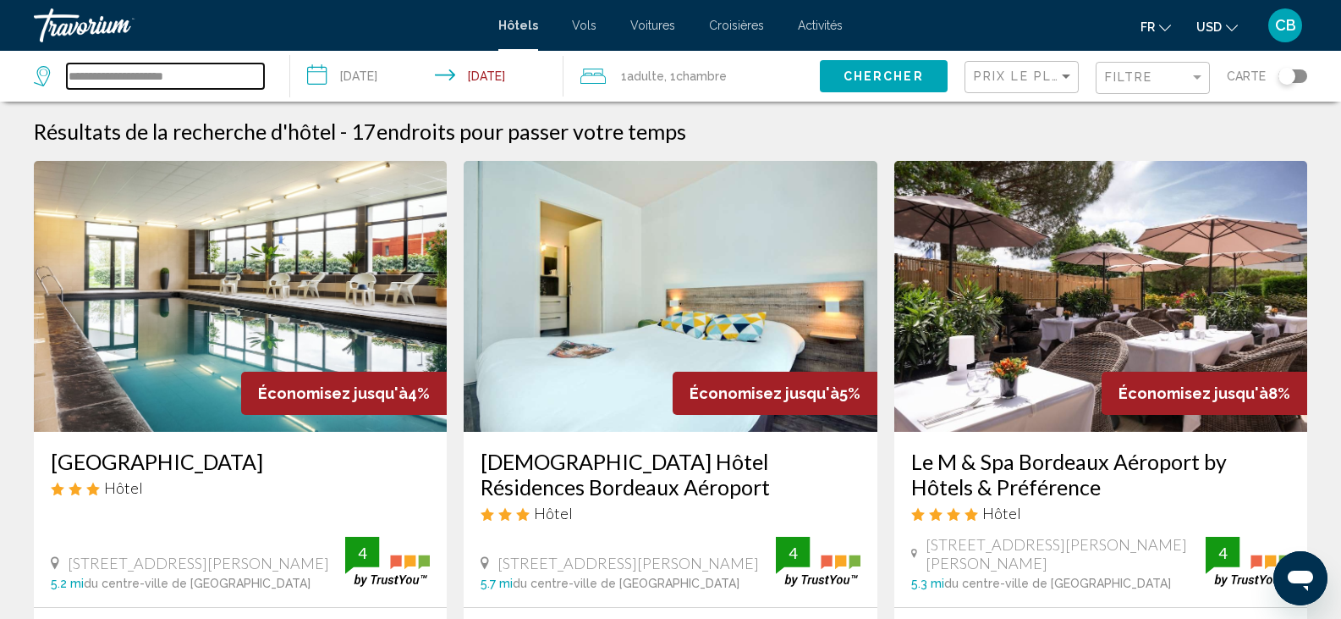
click at [245, 66] on input "**********" at bounding box center [165, 75] width 197 height 25
type input "*"
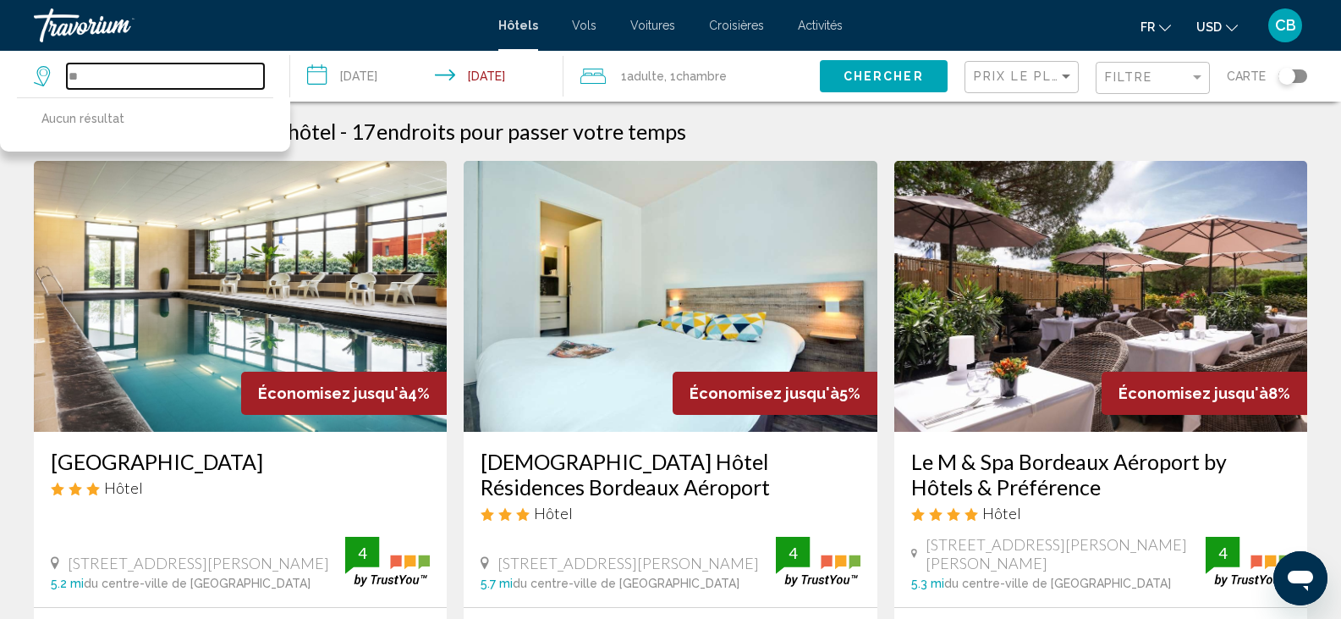
type input "*"
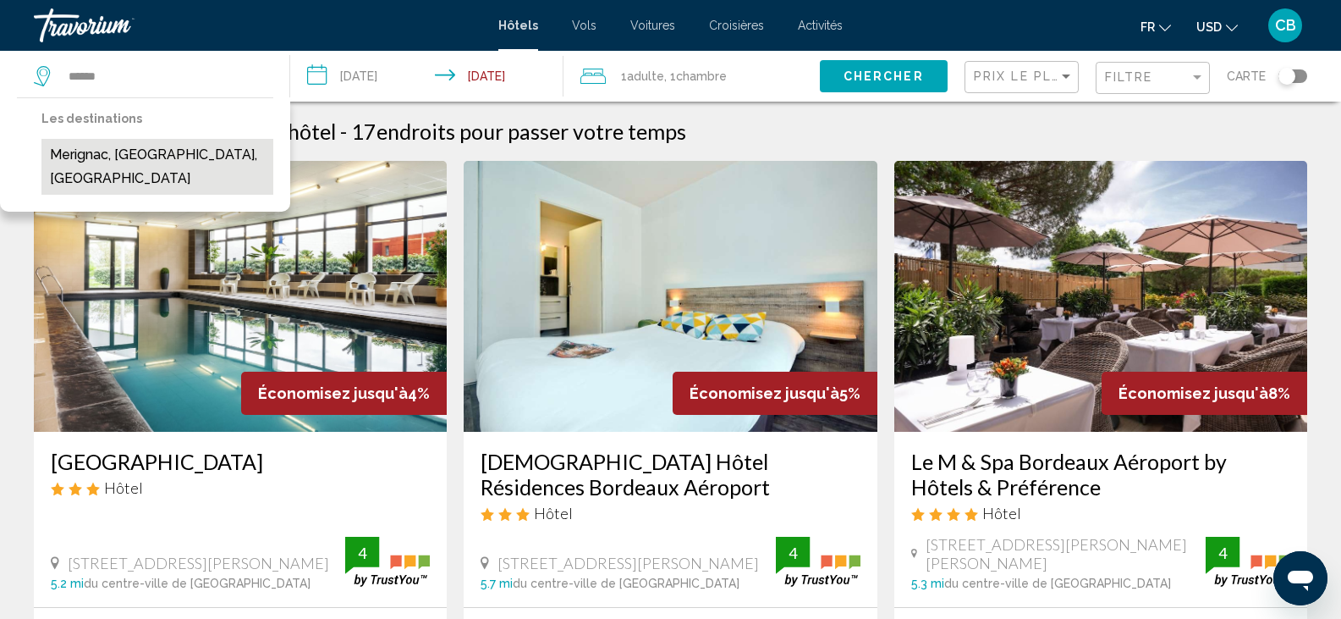
click at [119, 141] on button "Merignac, [GEOGRAPHIC_DATA], [GEOGRAPHIC_DATA]" at bounding box center [157, 167] width 232 height 56
type input "**********"
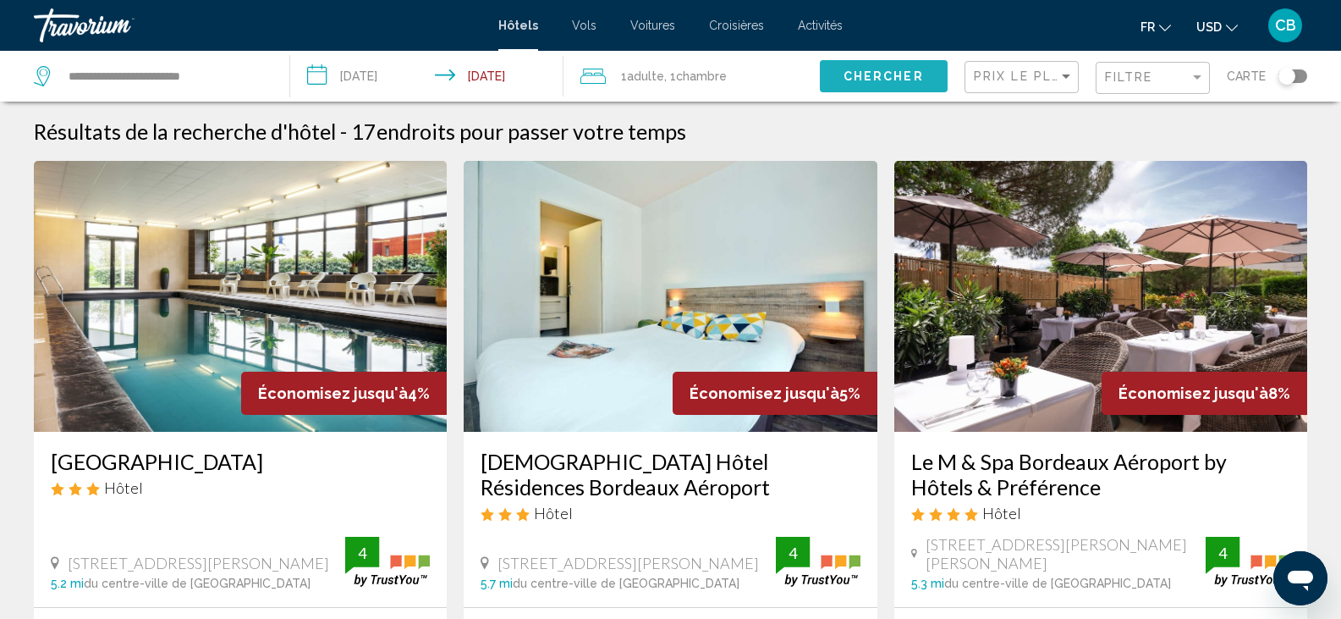
click at [858, 76] on span "Chercher" at bounding box center [884, 77] width 80 height 14
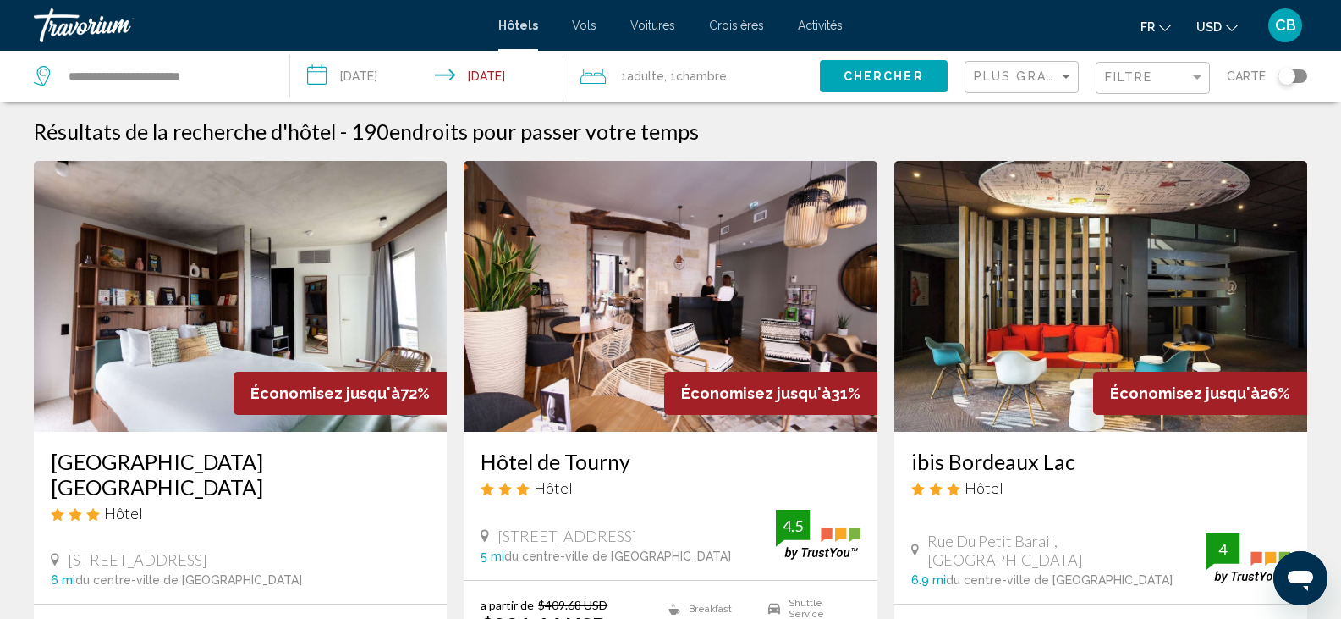
click at [1055, 87] on div "Plus grandes économies" at bounding box center [1024, 77] width 100 height 31
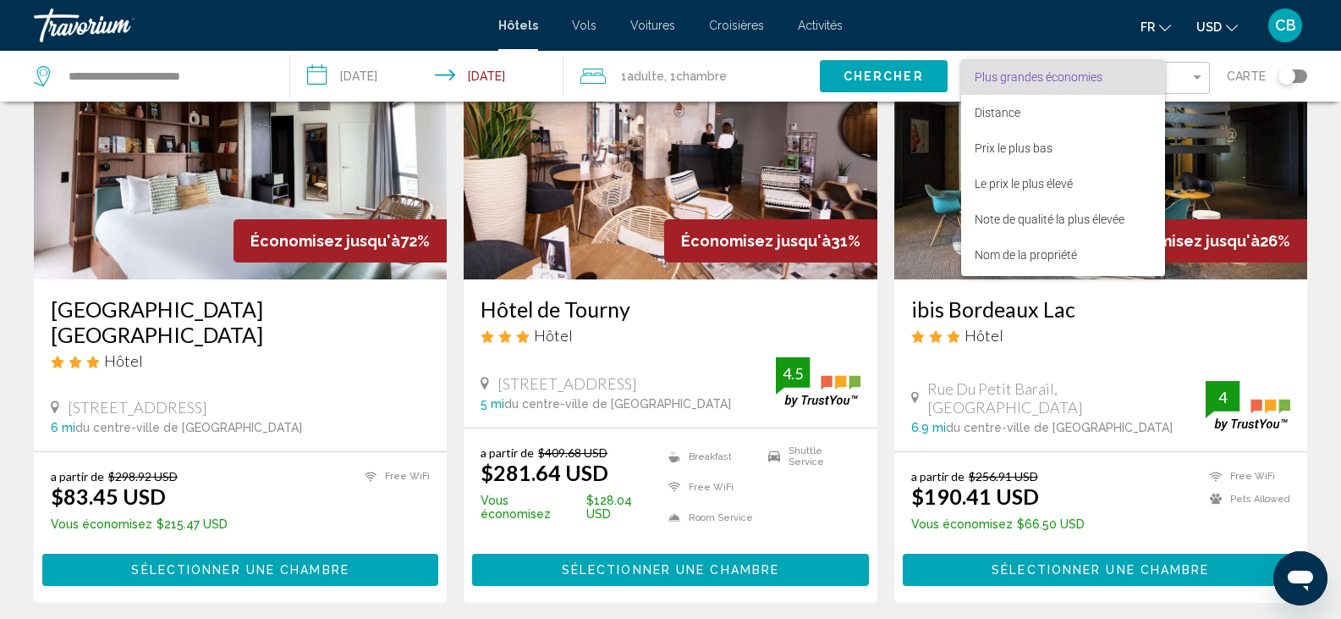
scroll to position [114, 0]
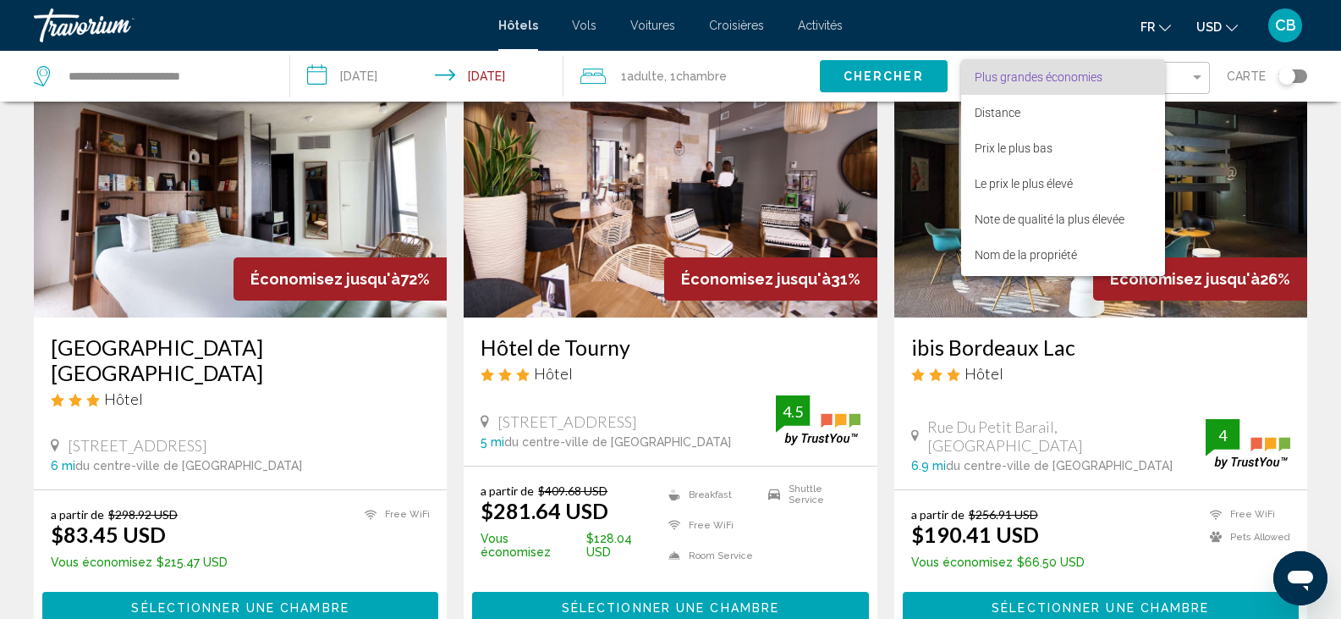
click at [1237, 118] on div at bounding box center [670, 309] width 1341 height 619
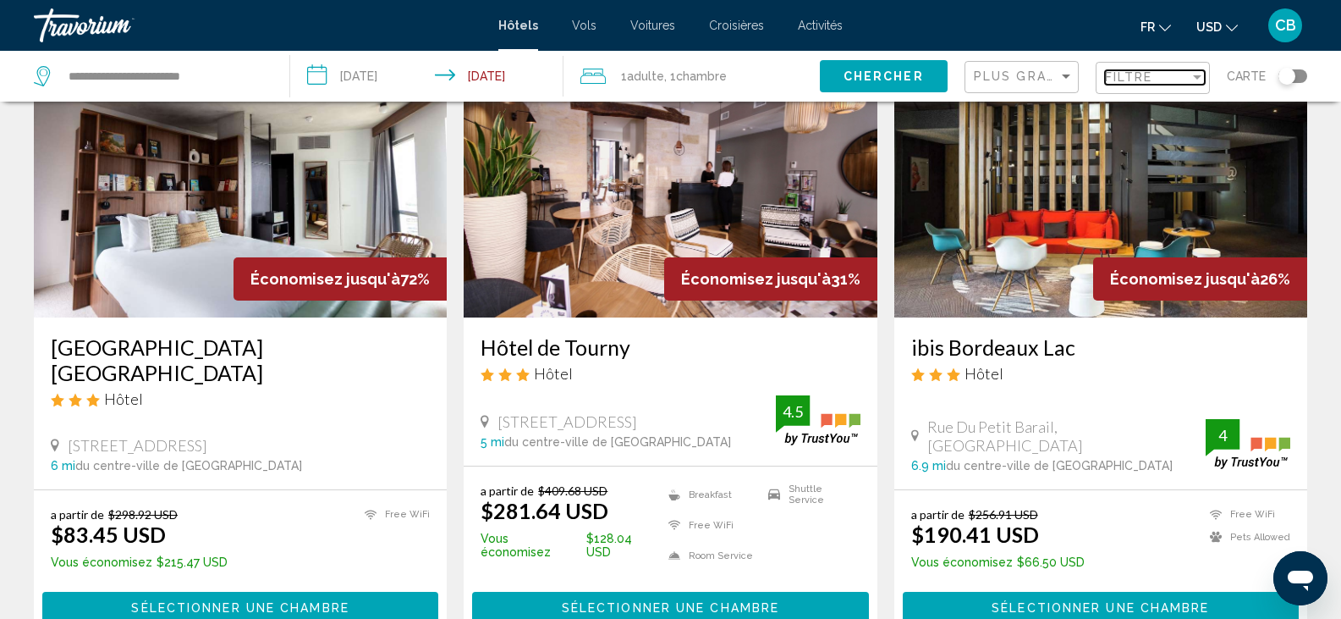
click at [1201, 84] on div "Filter" at bounding box center [1197, 77] width 15 height 14
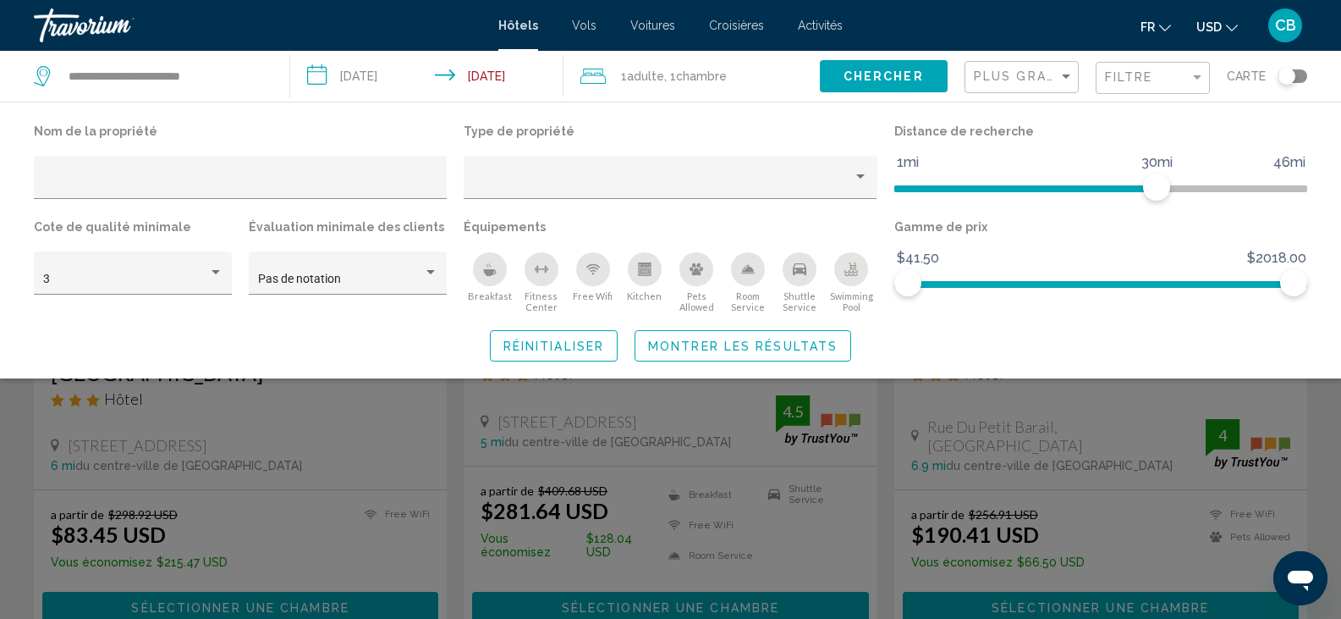
click at [592, 267] on icon "Free Wifi" at bounding box center [594, 269] width 14 height 14
click at [530, 338] on button "Réinitialiser" at bounding box center [554, 345] width 128 height 31
click at [625, 400] on div "Search widget" at bounding box center [670, 436] width 1341 height 365
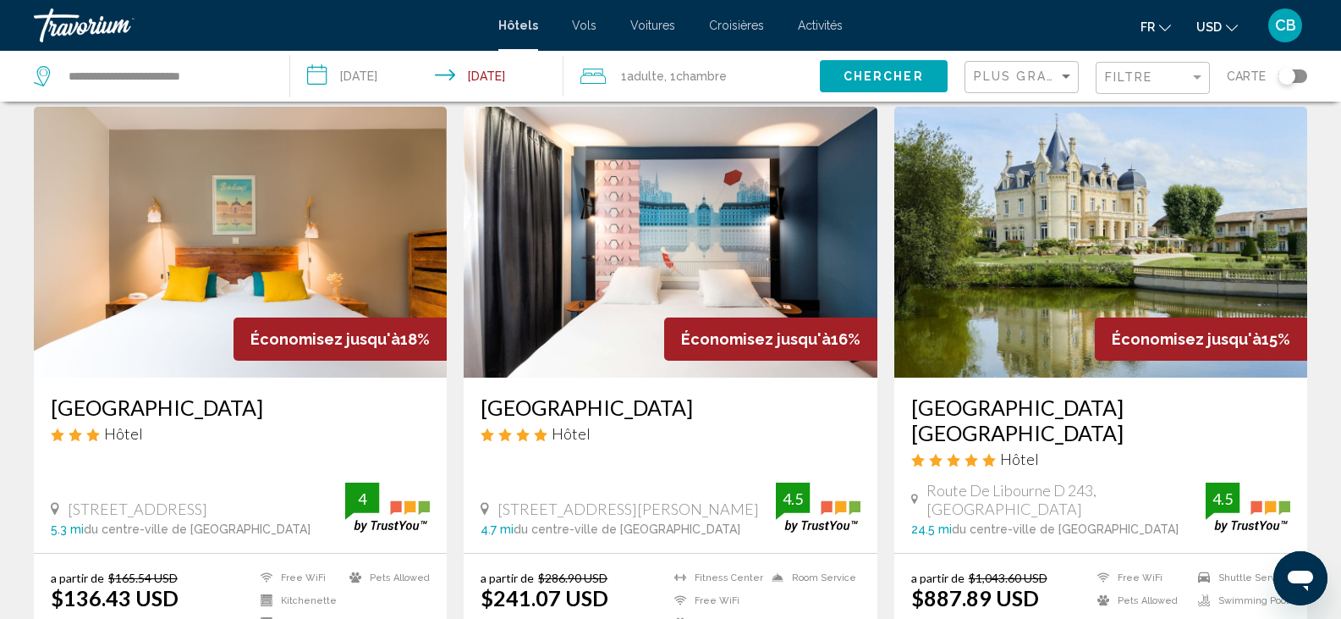
scroll to position [1331, 0]
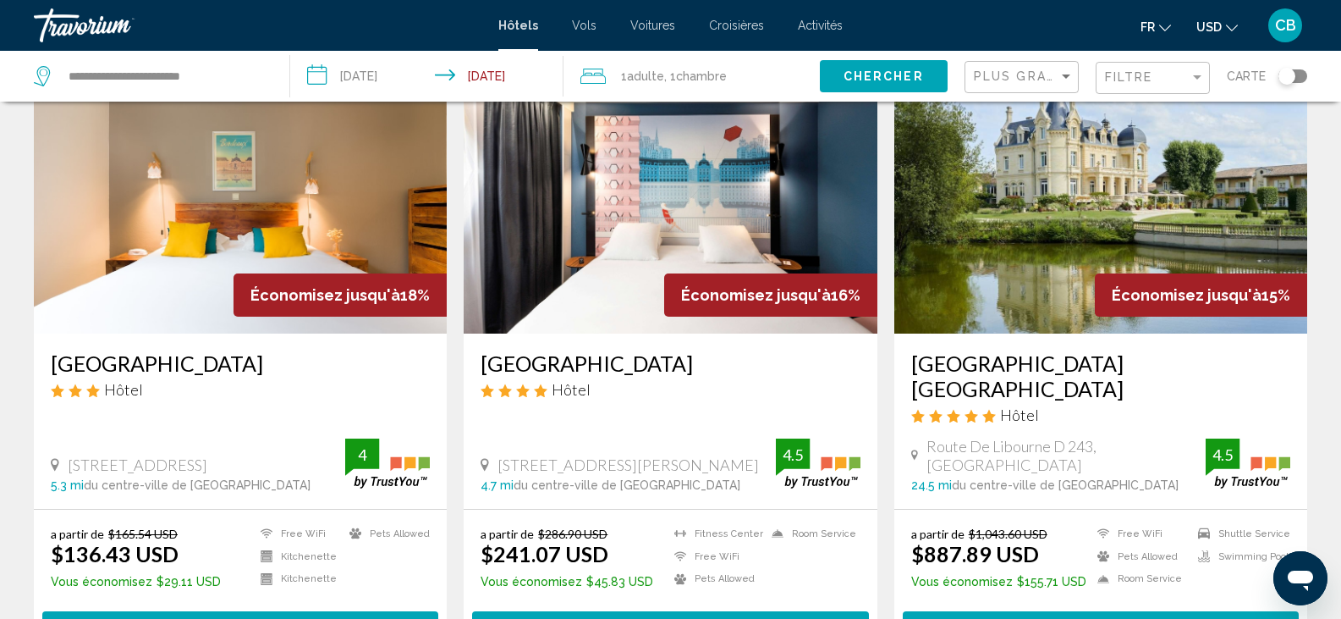
click at [1020, 202] on img "Main content" at bounding box center [1101, 198] width 413 height 271
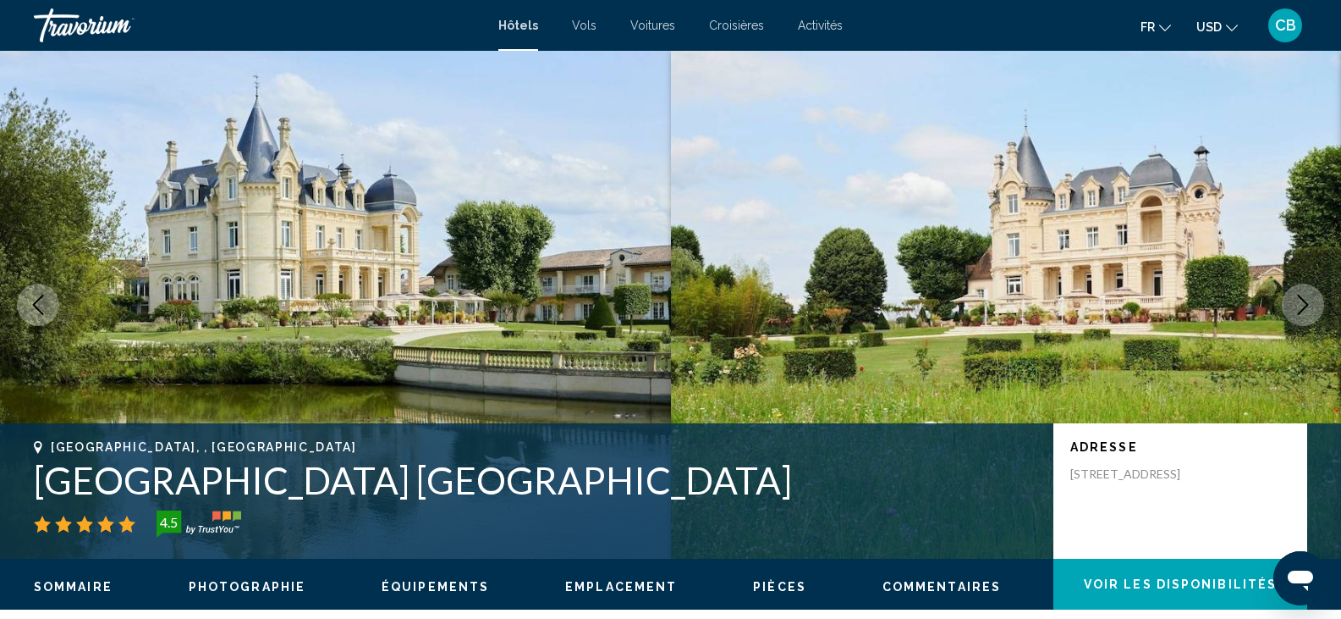
click at [1308, 299] on icon "Next image" at bounding box center [1303, 305] width 20 height 20
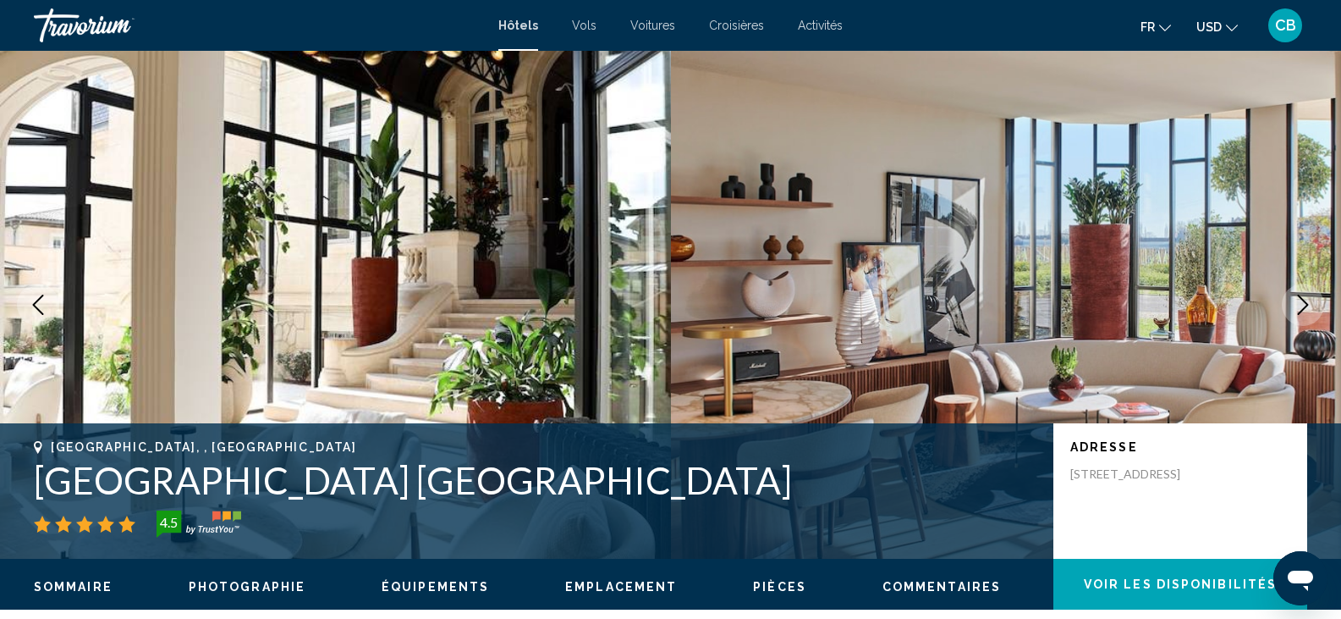
click at [1308, 299] on icon "Next image" at bounding box center [1303, 305] width 20 height 20
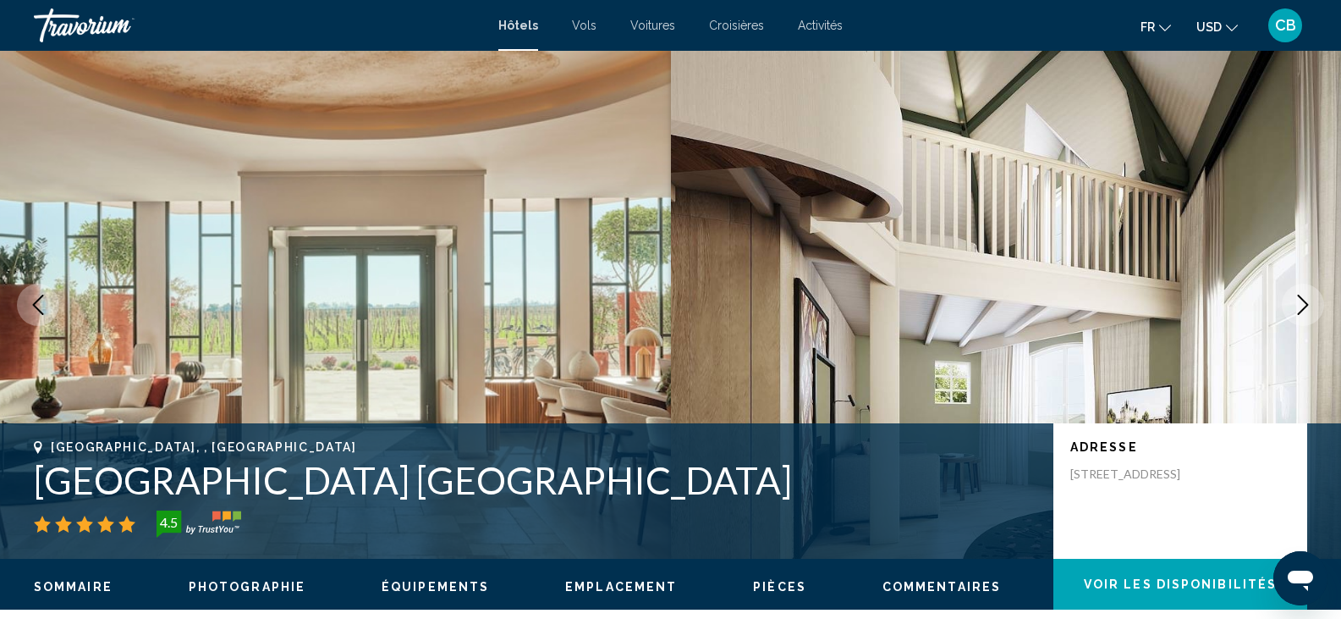
click at [1308, 299] on icon "Next image" at bounding box center [1303, 305] width 20 height 20
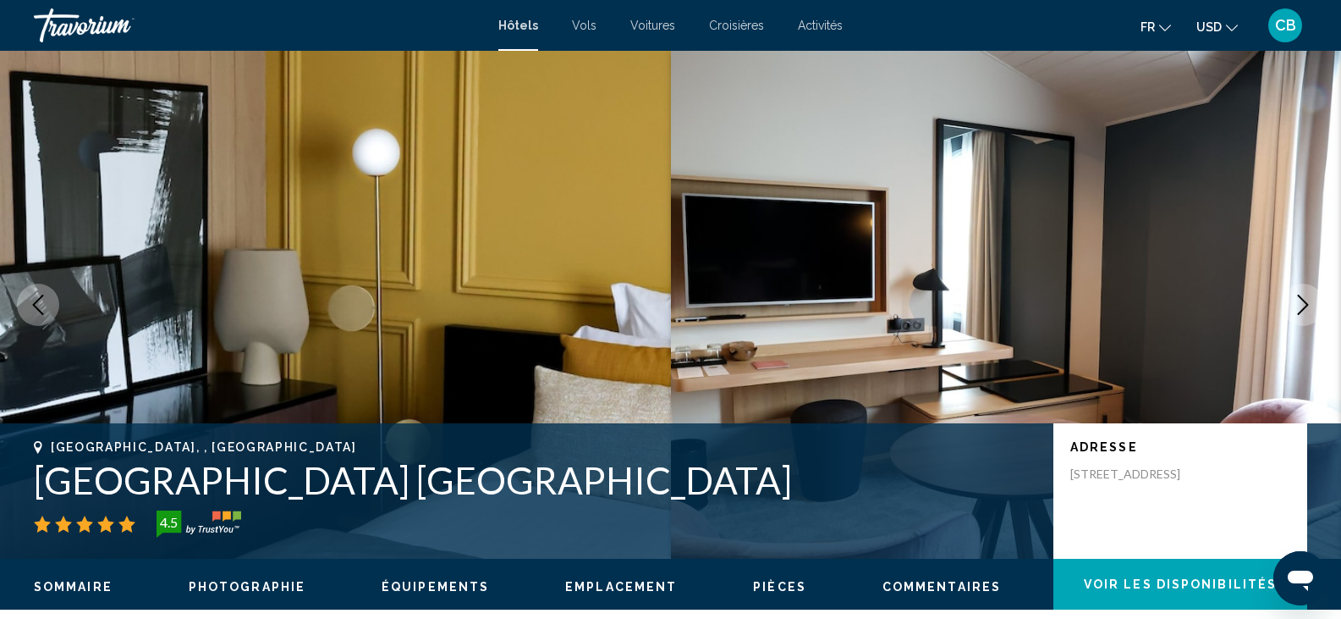
click at [1308, 299] on icon "Next image" at bounding box center [1303, 305] width 20 height 20
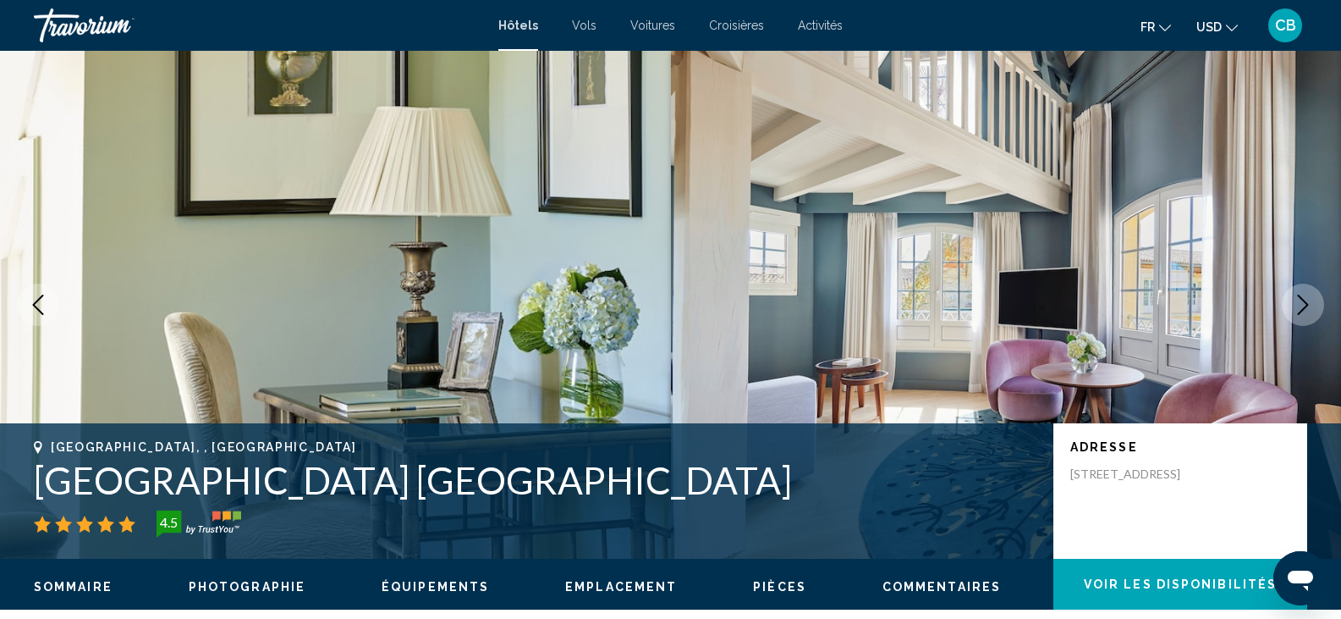
click at [1308, 299] on icon "Next image" at bounding box center [1303, 305] width 20 height 20
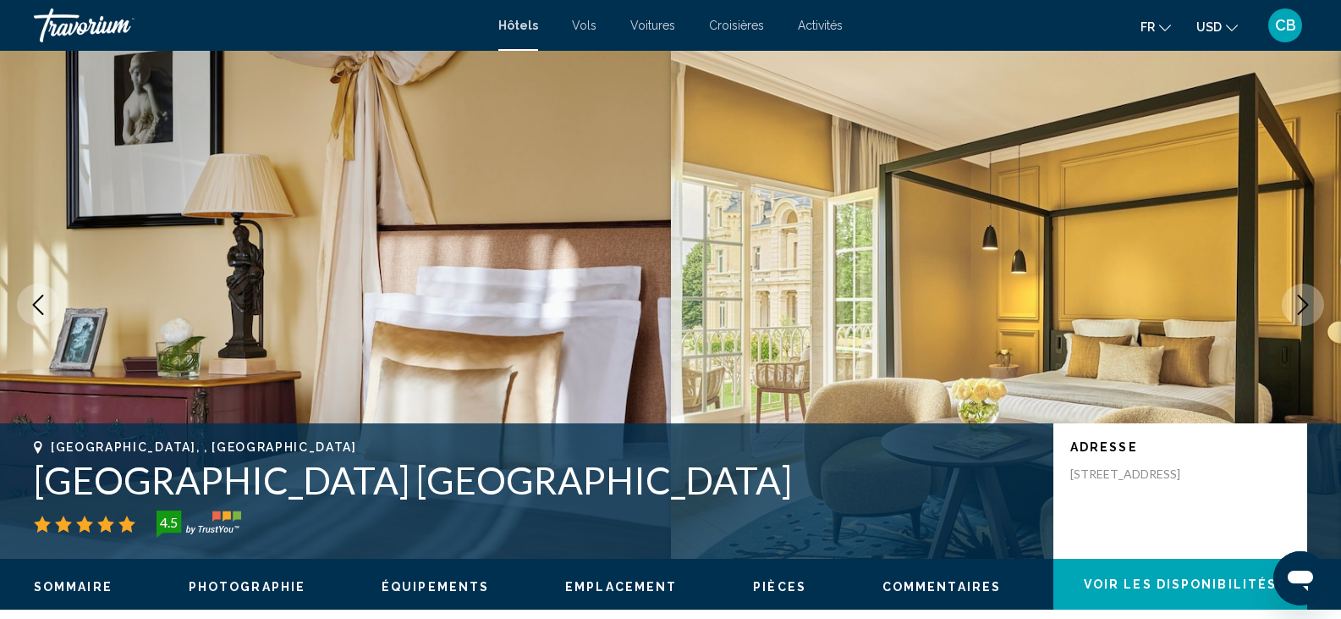
click at [1308, 299] on icon "Next image" at bounding box center [1303, 305] width 20 height 20
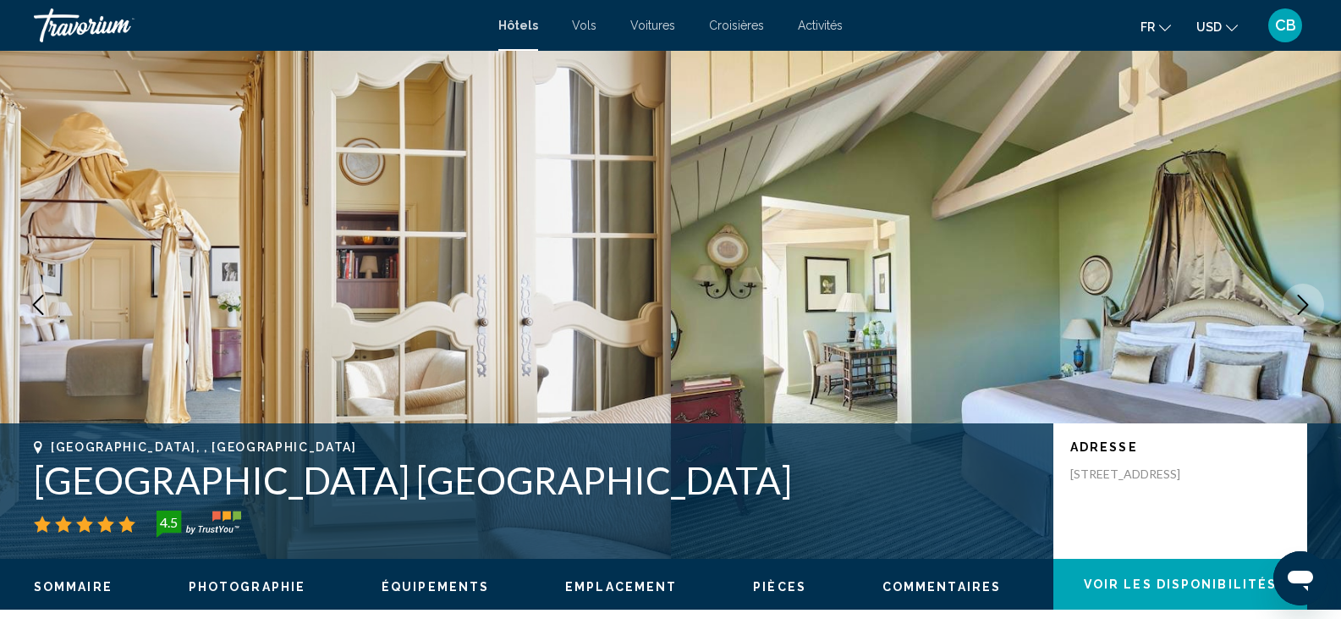
click at [1308, 299] on icon "Next image" at bounding box center [1303, 305] width 20 height 20
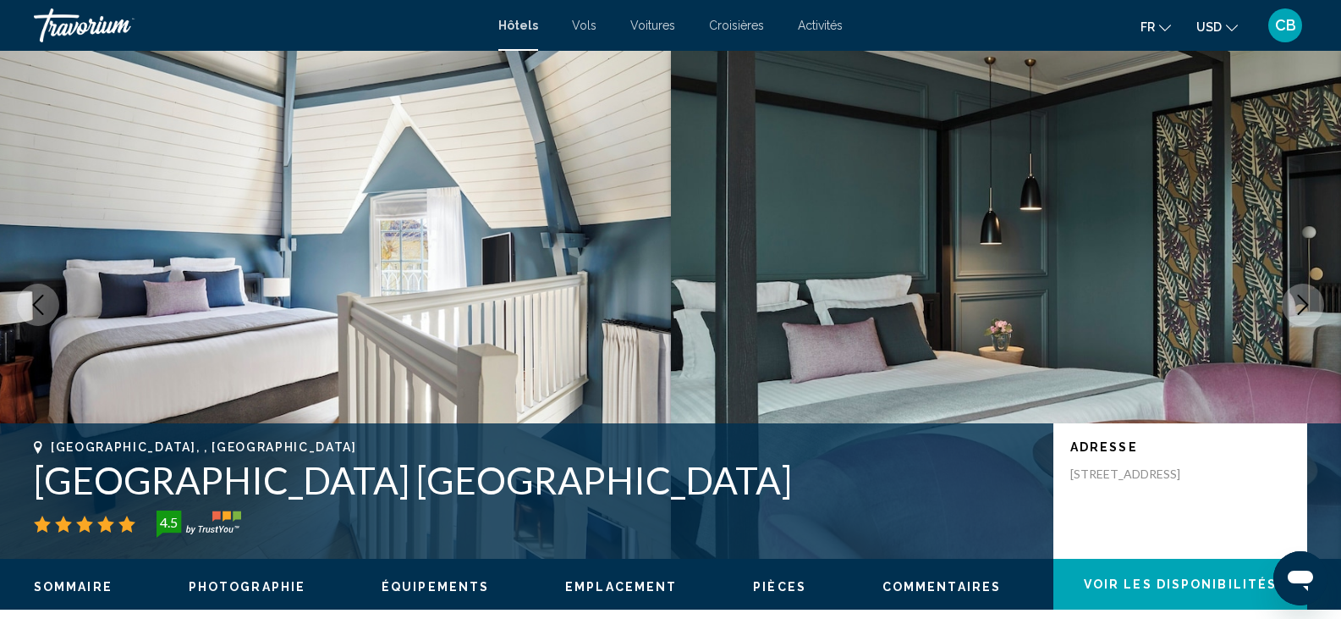
click at [1308, 299] on icon "Next image" at bounding box center [1303, 305] width 20 height 20
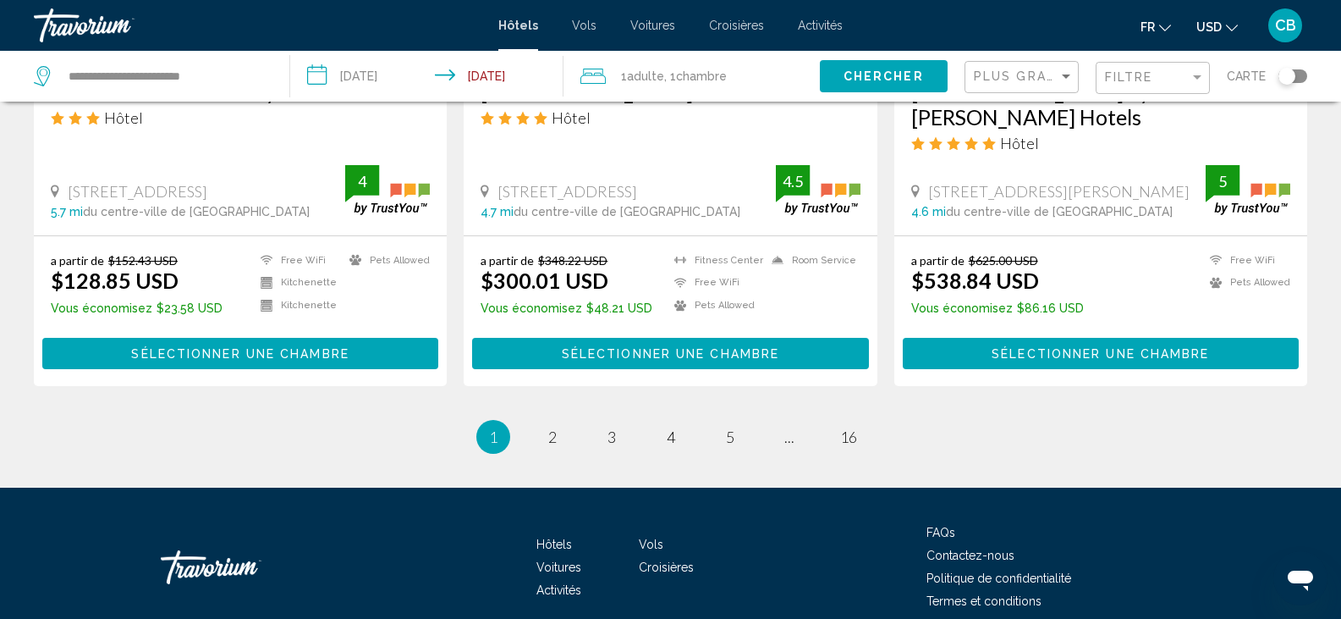
scroll to position [2243, 0]
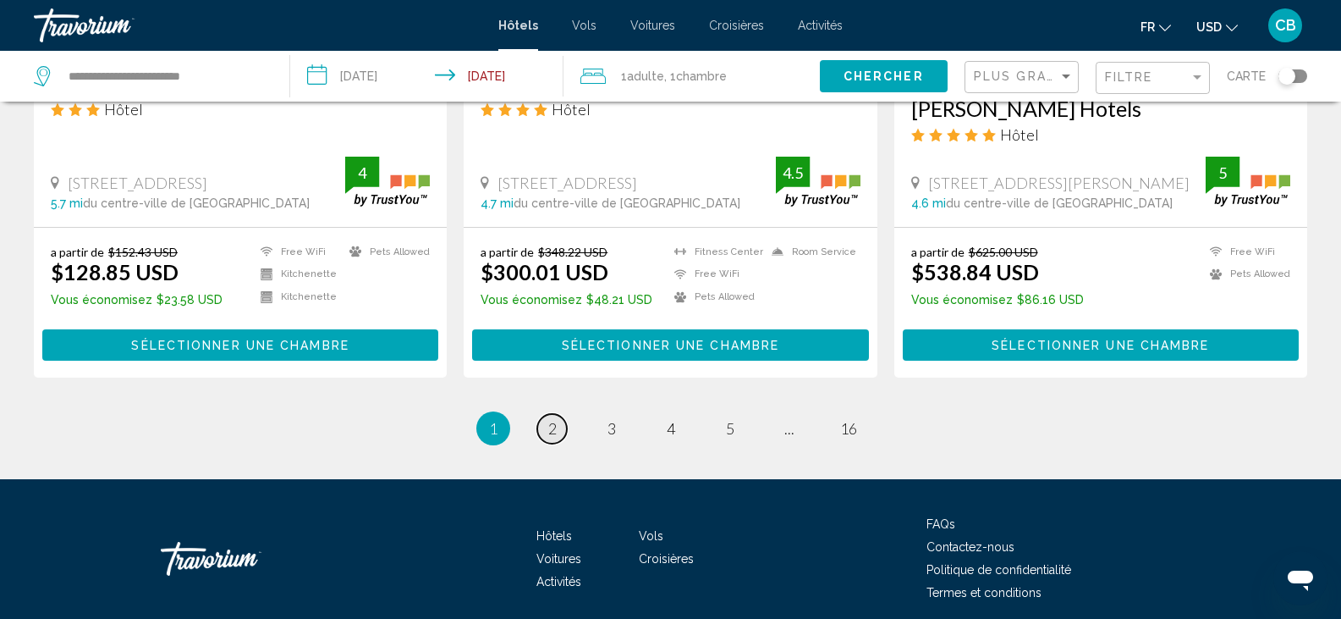
click at [545, 414] on link "page 2" at bounding box center [552, 429] width 30 height 30
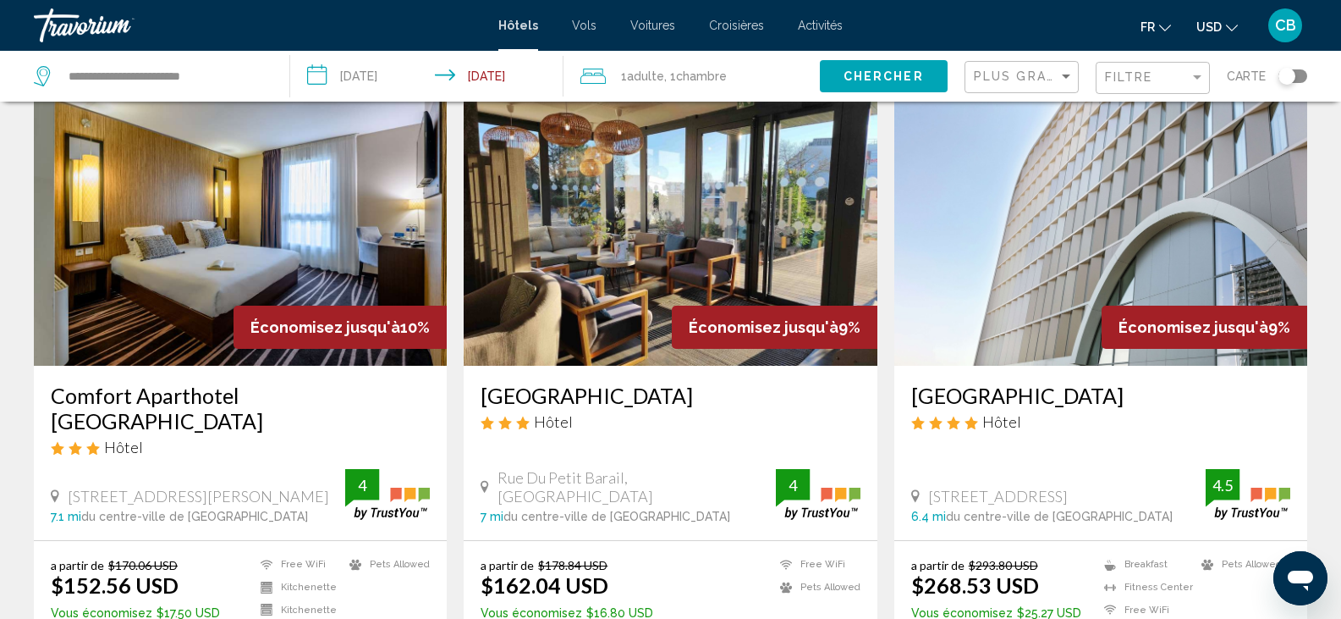
scroll to position [1315, 0]
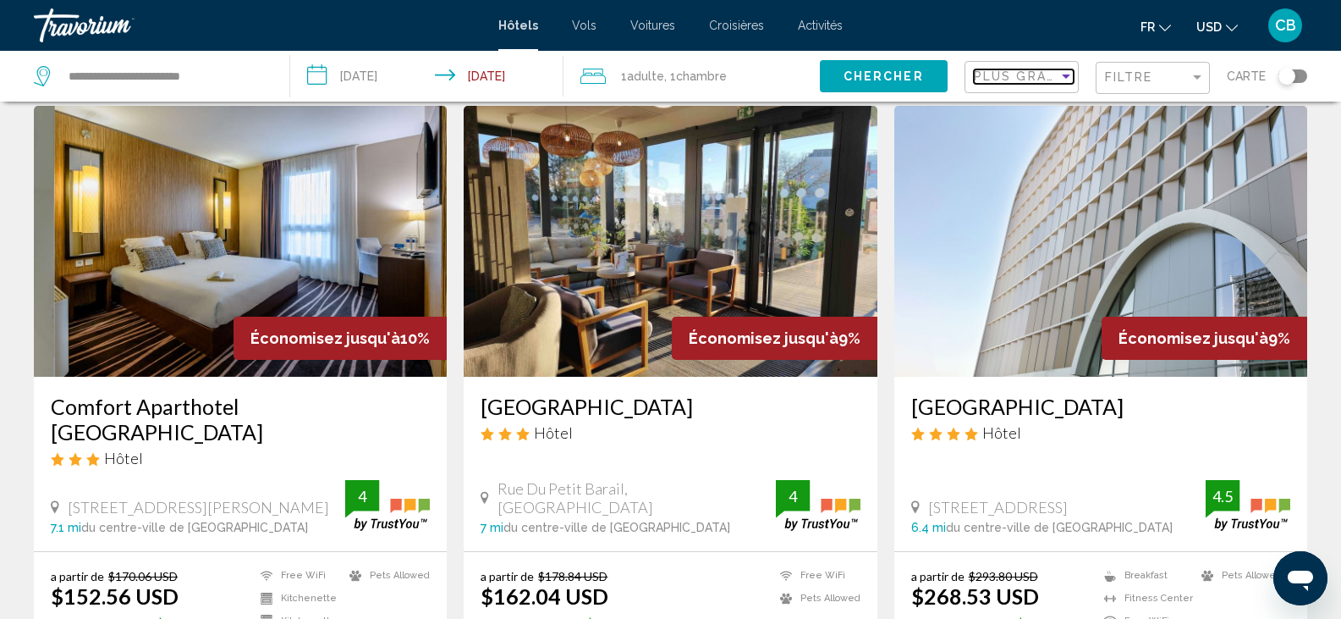
click at [1012, 82] on span "Plus grandes économies" at bounding box center [1074, 76] width 201 height 14
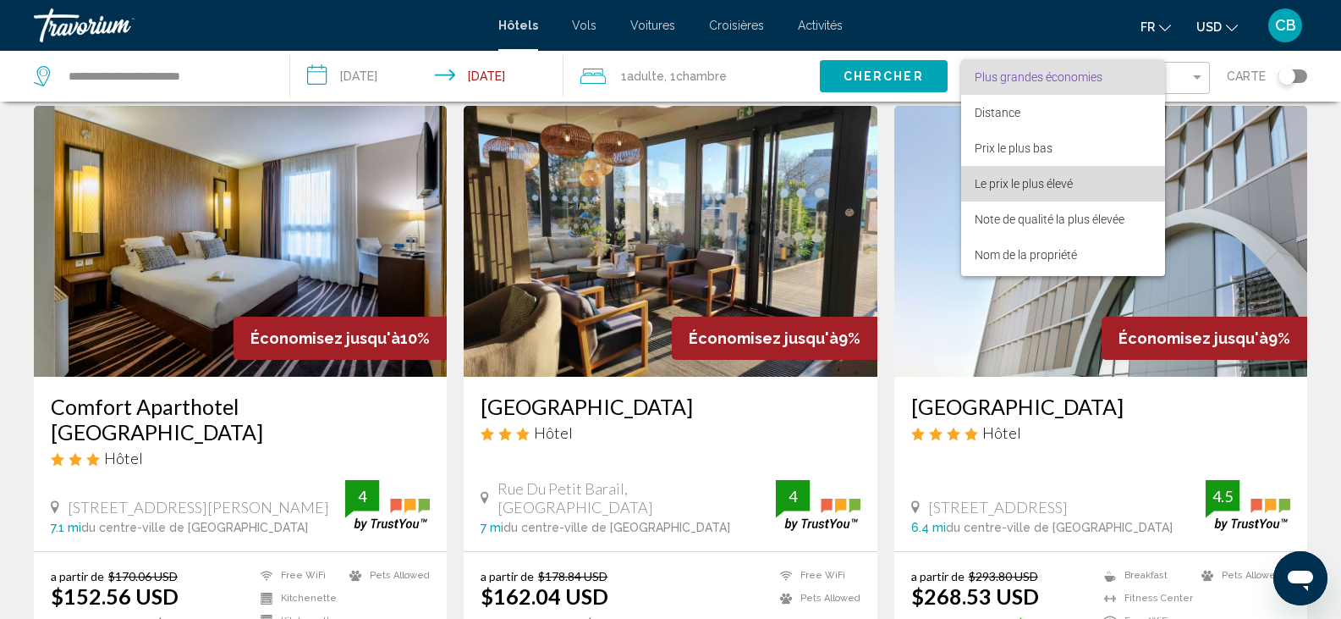
click at [994, 167] on span "Le prix le plus élevé" at bounding box center [1063, 184] width 177 height 36
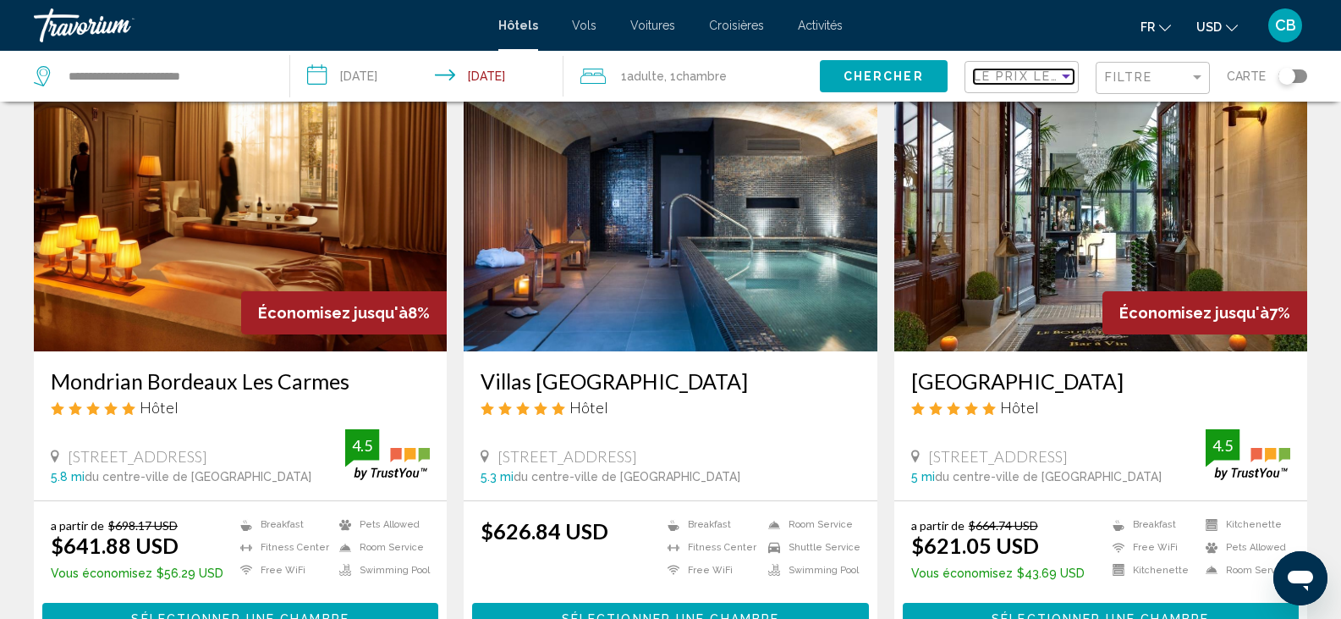
click at [1044, 77] on span "Le prix le plus élevé" at bounding box center [1058, 76] width 169 height 14
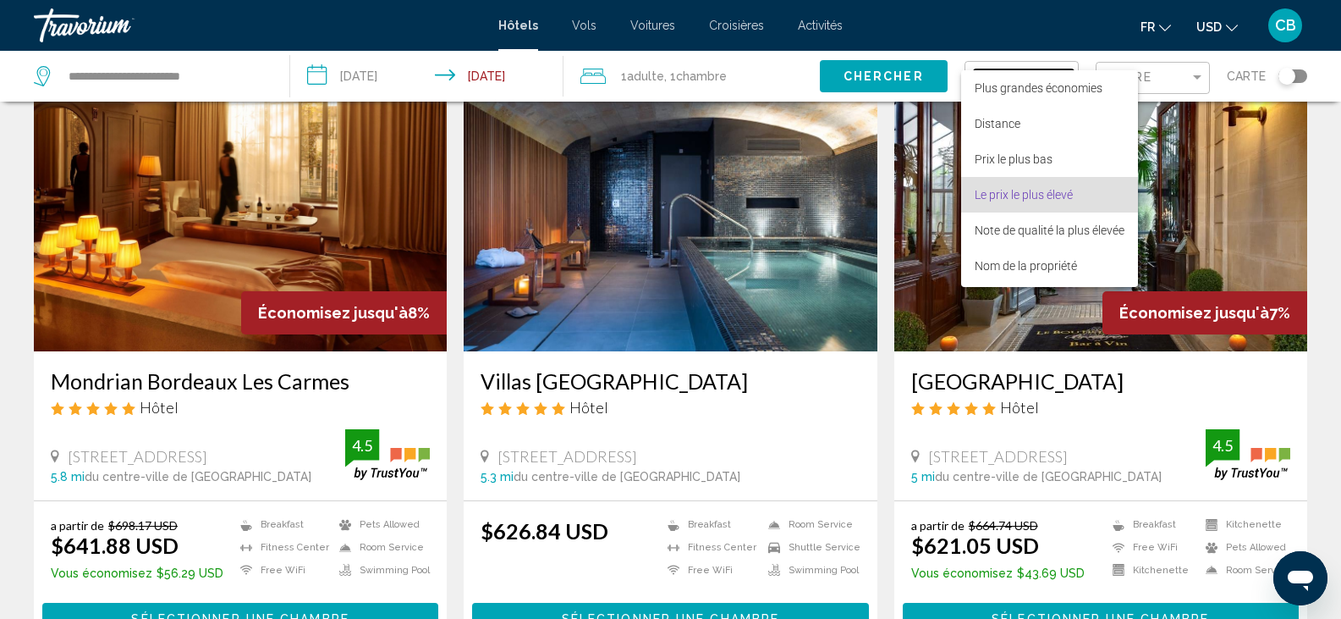
scroll to position [32, 0]
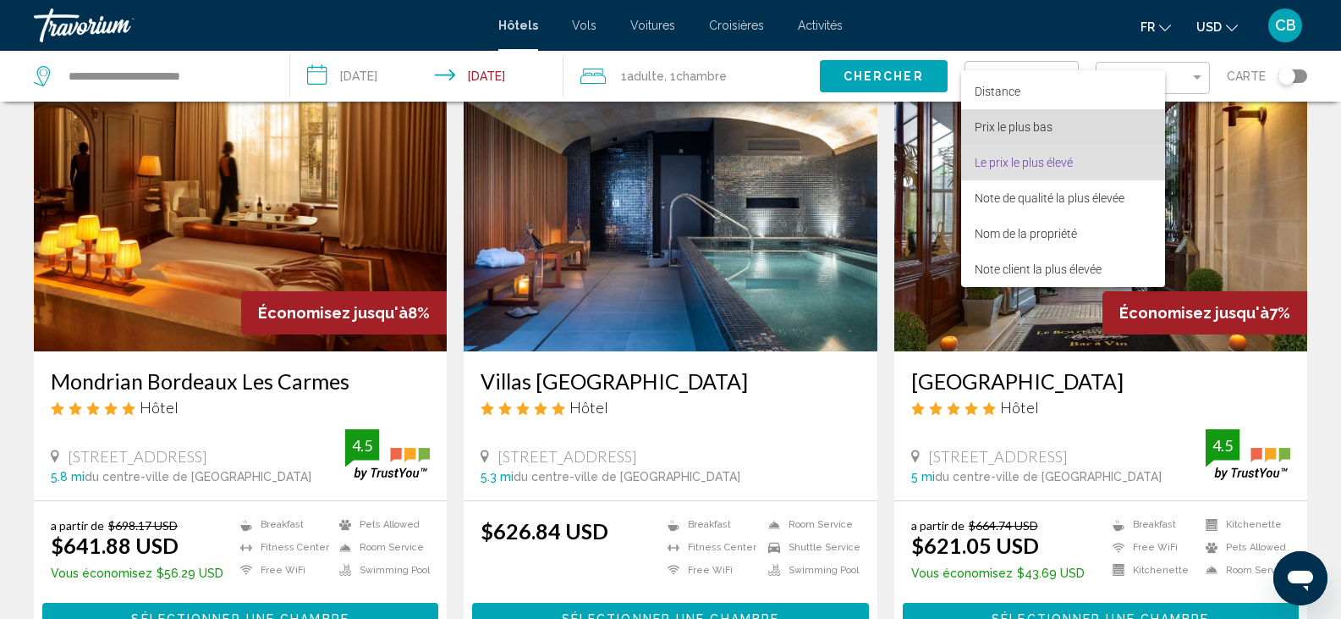
click at [1027, 121] on span "Prix le plus bas" at bounding box center [1014, 127] width 78 height 14
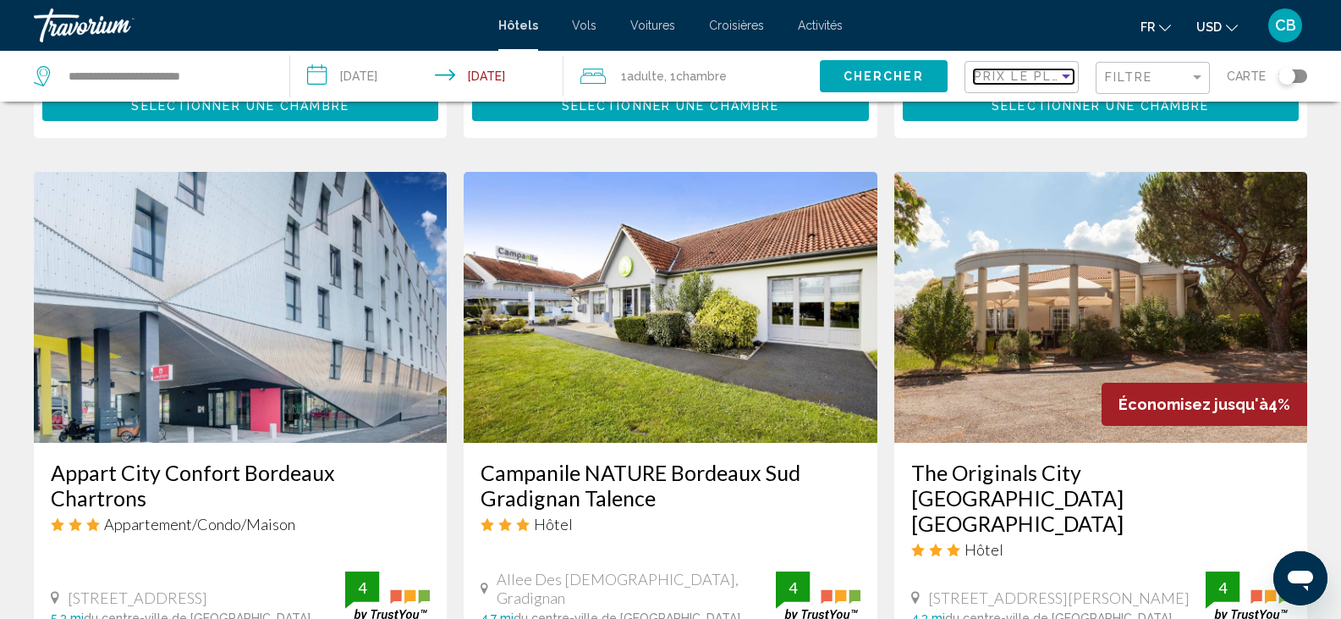
scroll to position [1826, 0]
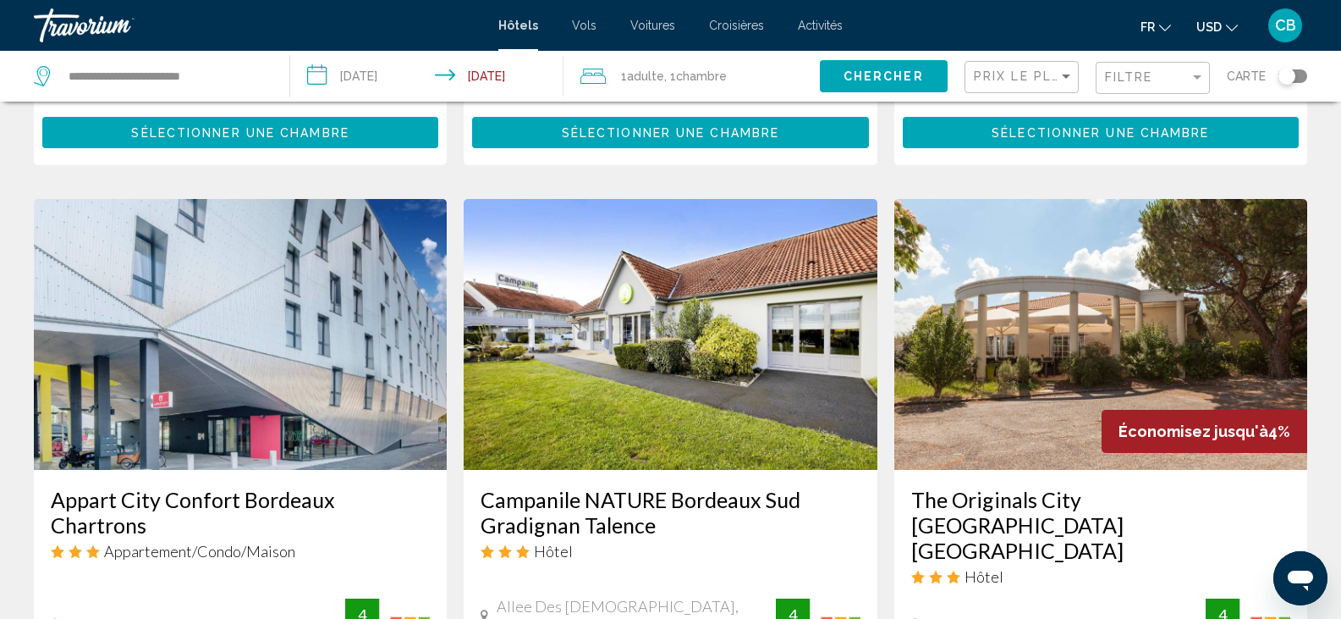
click at [1173, 90] on div "Filtre" at bounding box center [1155, 78] width 100 height 31
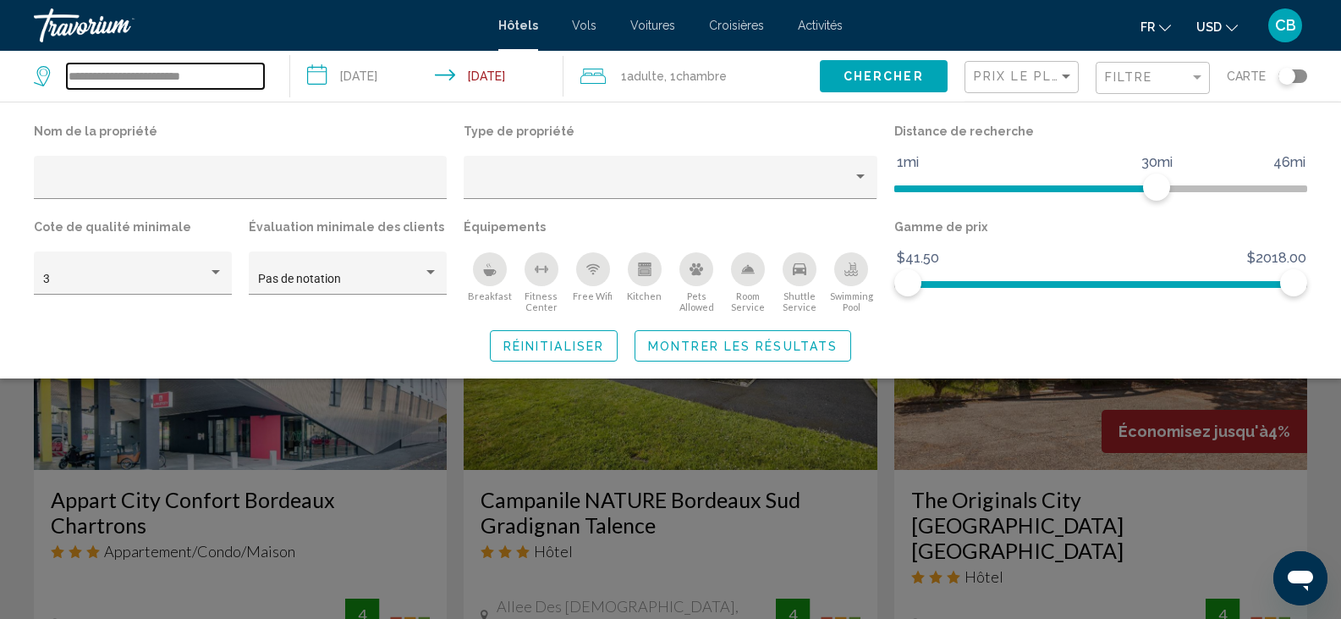
click at [245, 67] on input "**********" at bounding box center [165, 75] width 197 height 25
type input "*"
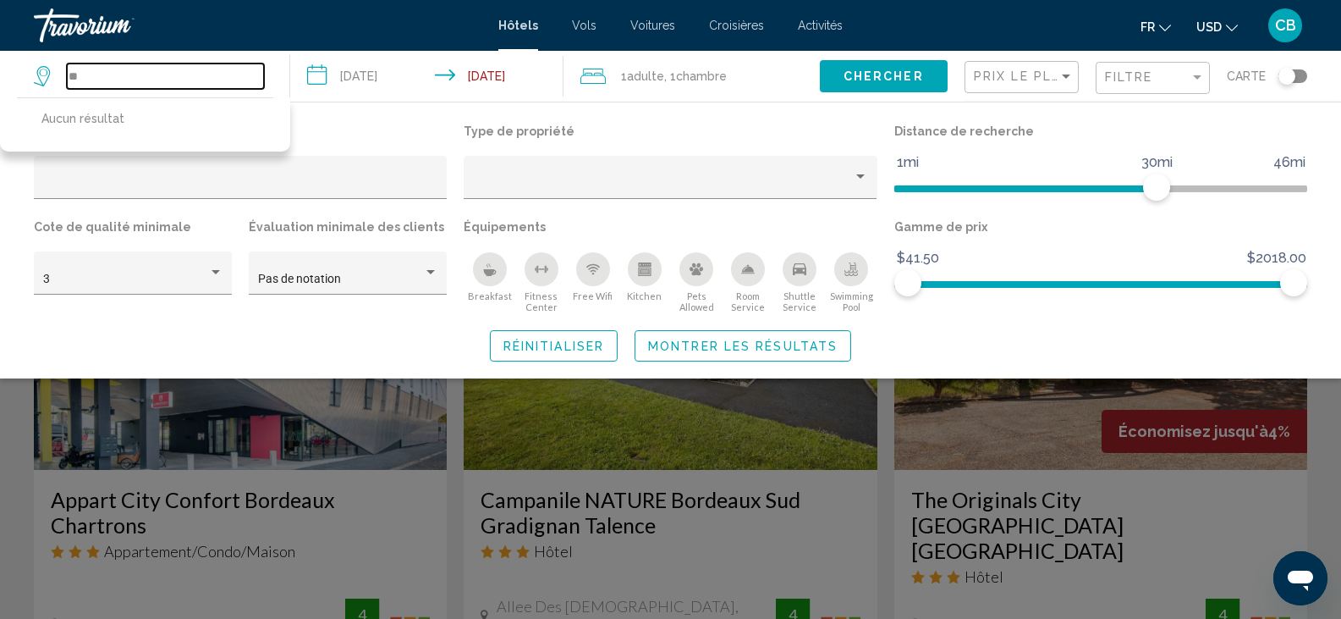
type input "*"
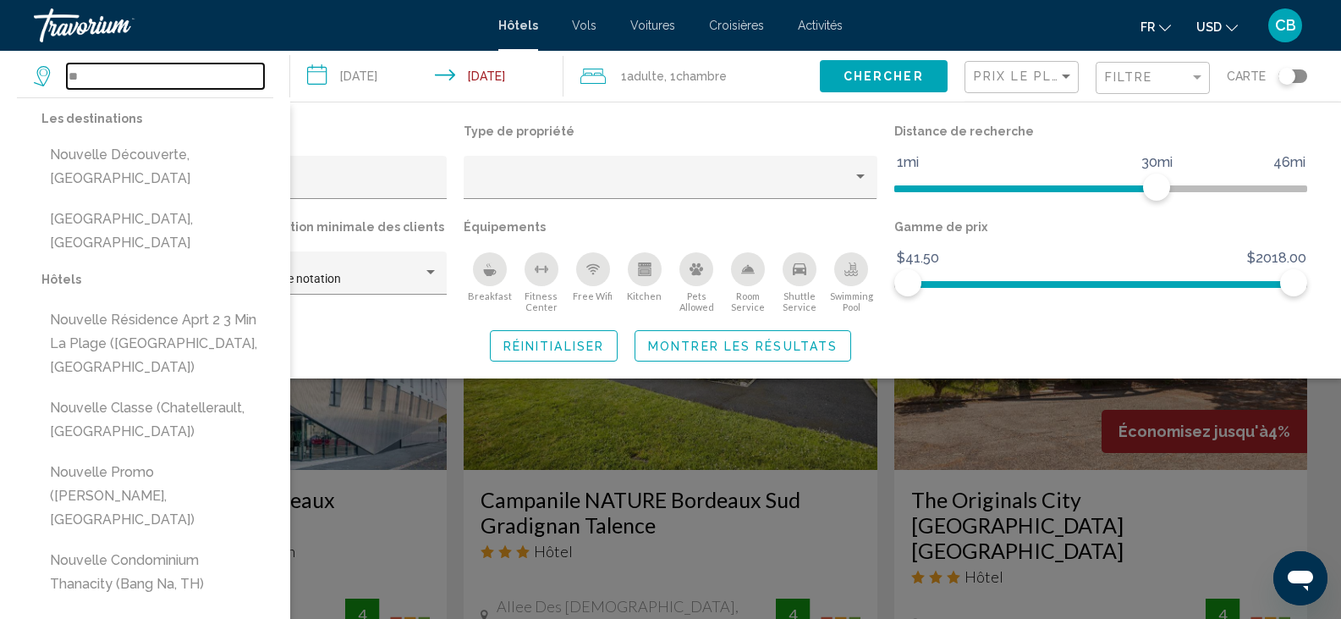
type input "*"
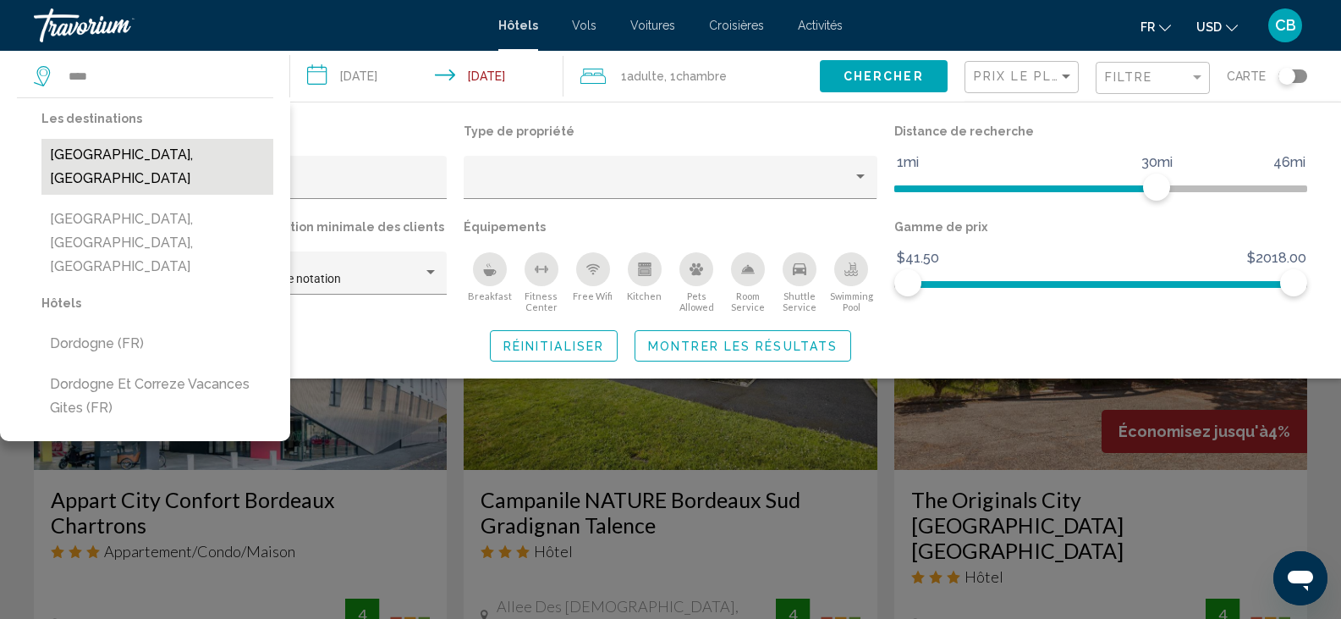
click at [156, 140] on button "[GEOGRAPHIC_DATA], [GEOGRAPHIC_DATA]" at bounding box center [157, 167] width 232 height 56
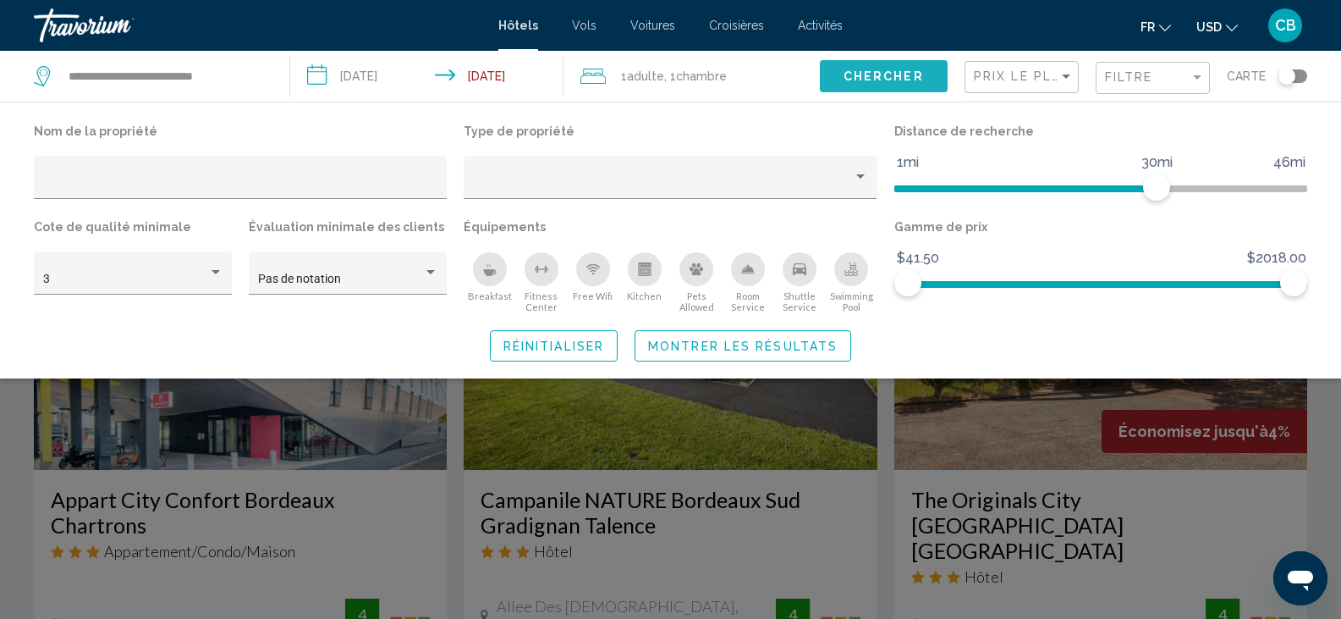
click at [864, 69] on span "Chercher" at bounding box center [884, 76] width 80 height 14
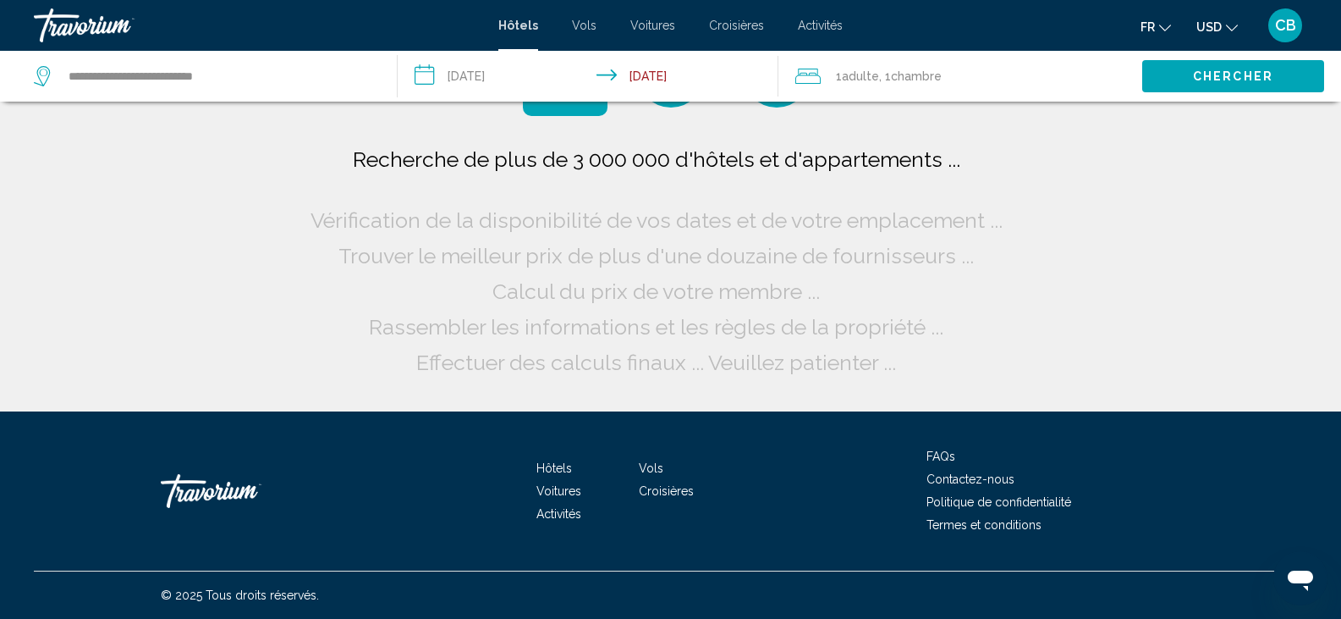
scroll to position [0, 0]
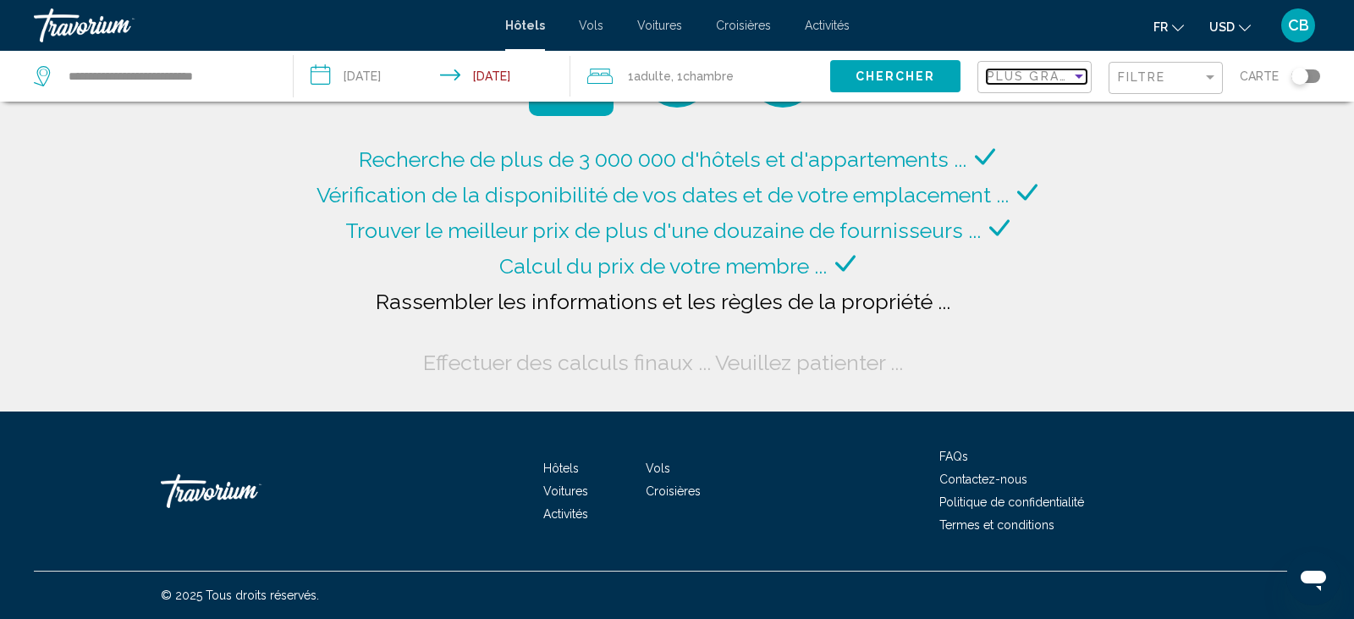
click at [1023, 80] on span "Plus grandes économies" at bounding box center [1087, 76] width 201 height 14
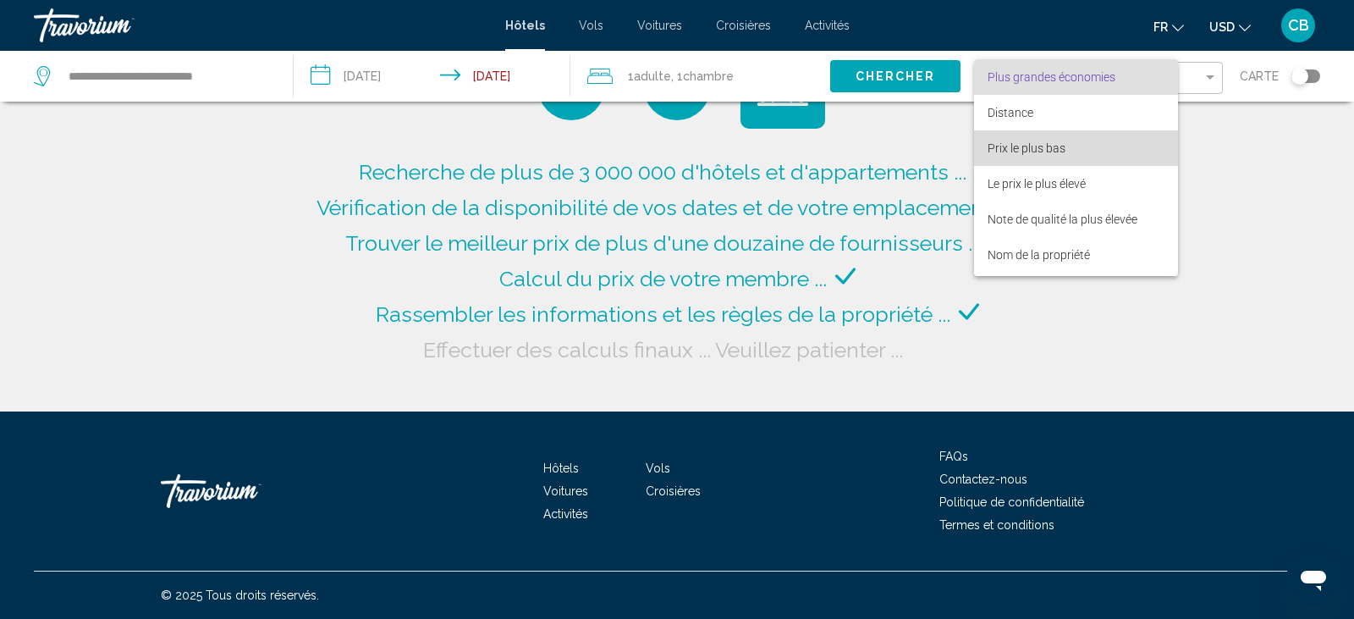
click at [1000, 148] on span "Prix le plus bas" at bounding box center [1027, 148] width 78 height 14
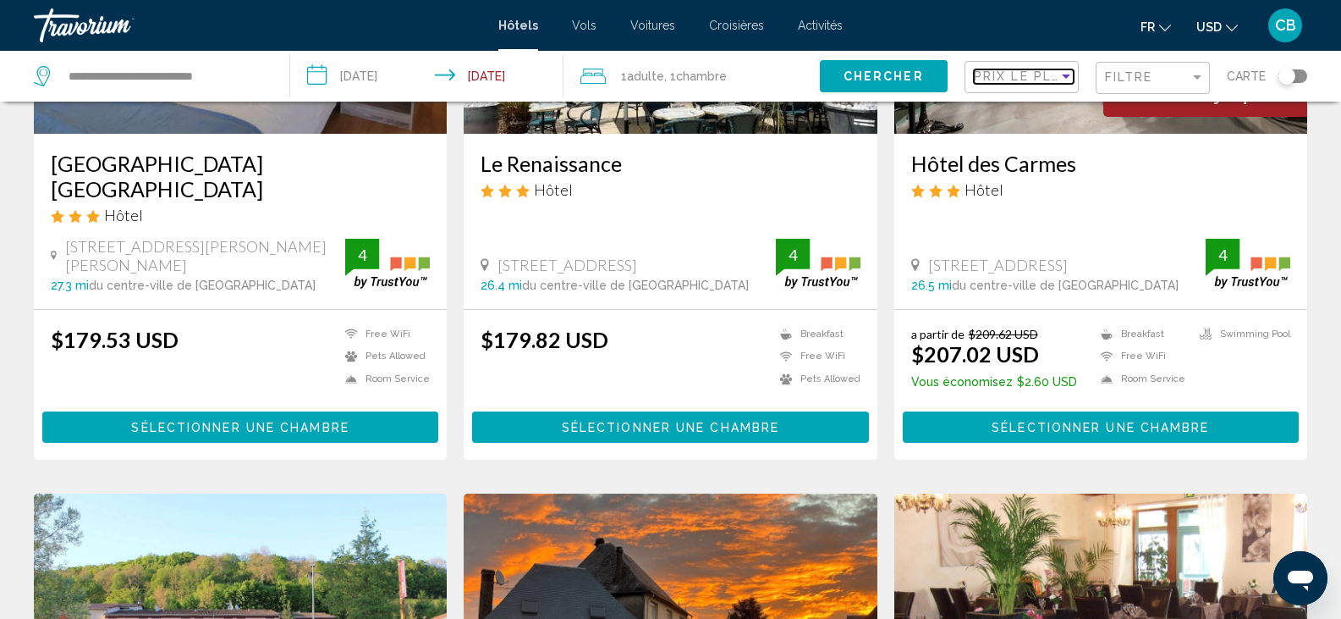
scroll to position [306, 0]
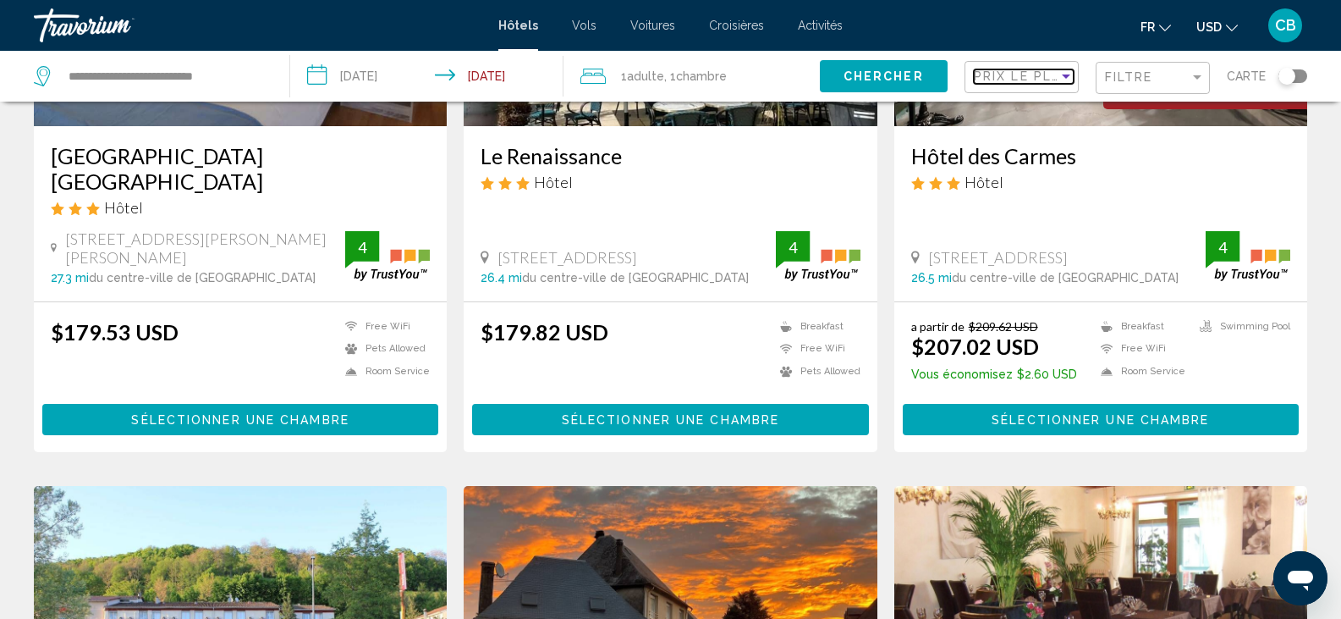
click at [1033, 74] on span "Prix le plus bas" at bounding box center [1039, 76] width 131 height 14
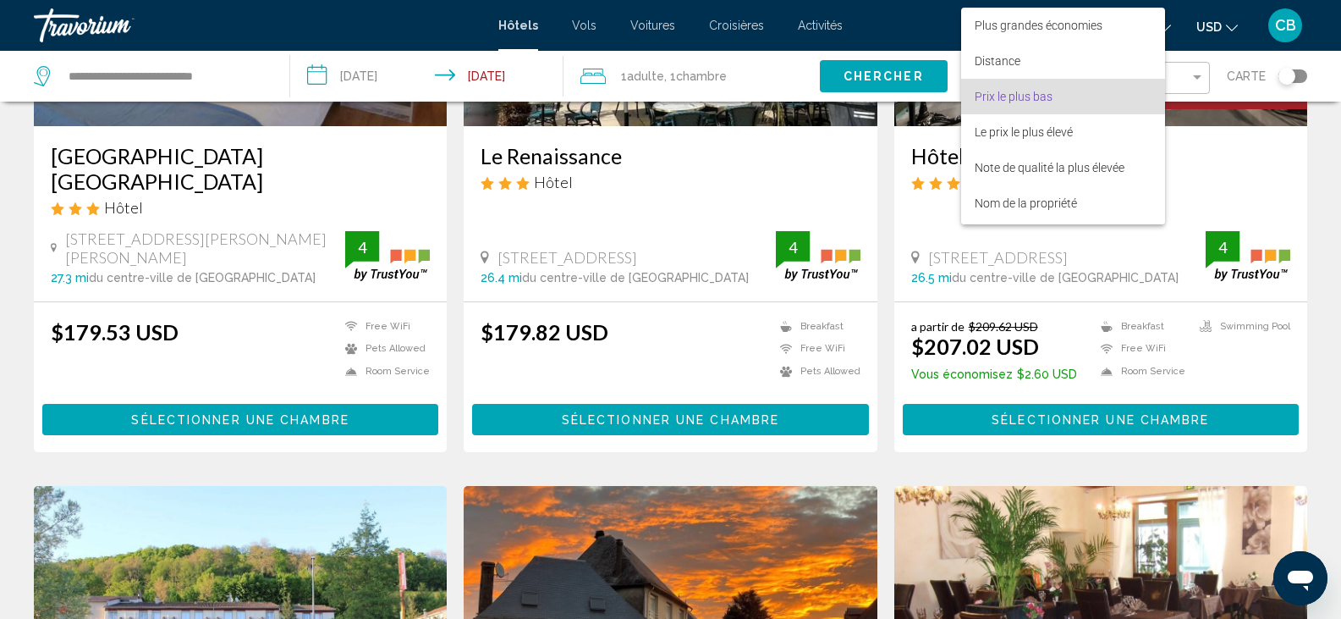
scroll to position [19, 0]
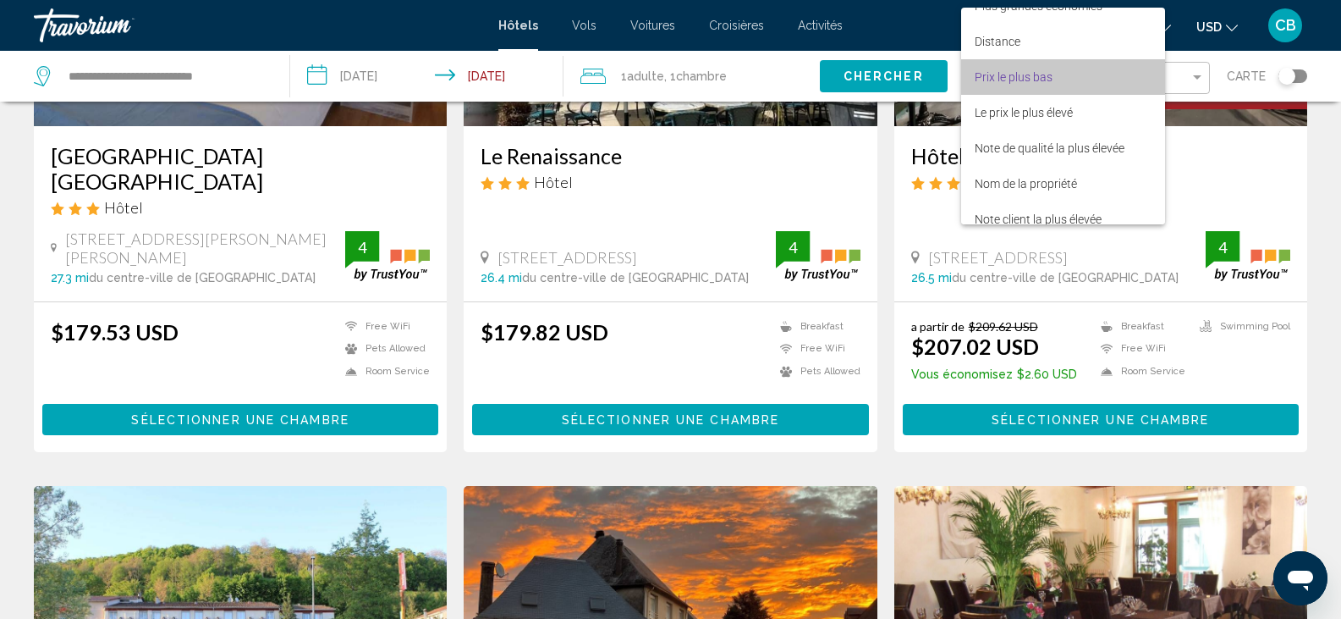
click at [1025, 86] on span "Prix le plus bas" at bounding box center [1063, 77] width 177 height 36
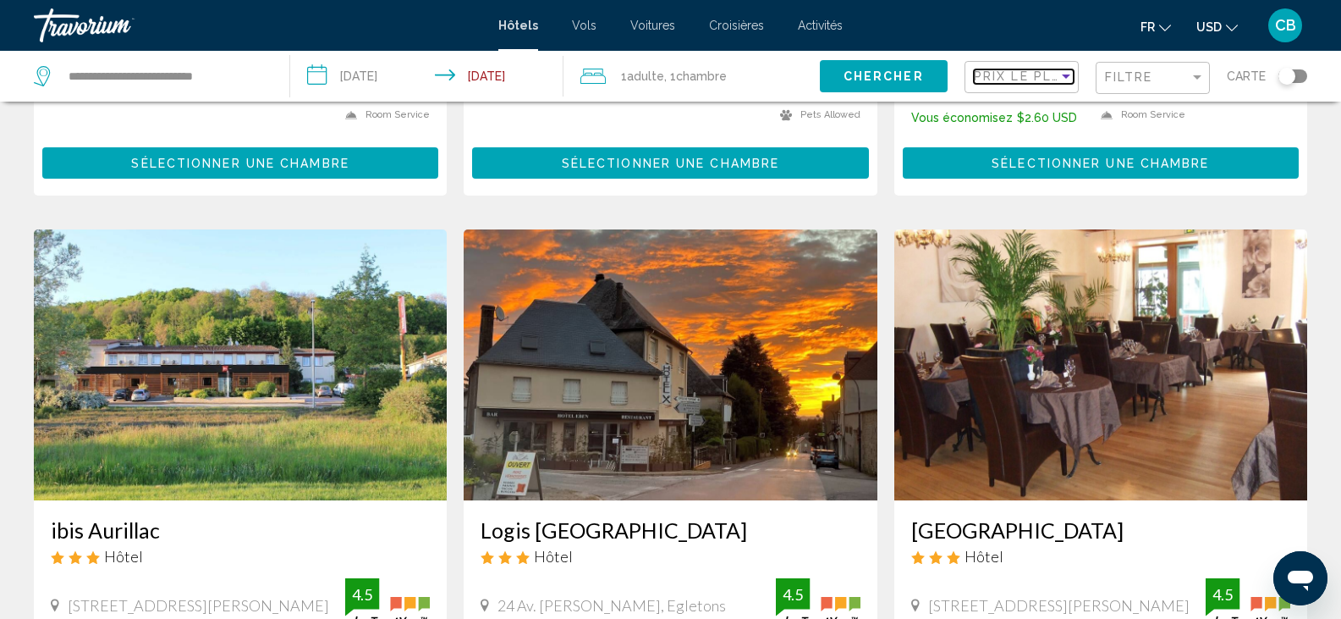
scroll to position [474, 0]
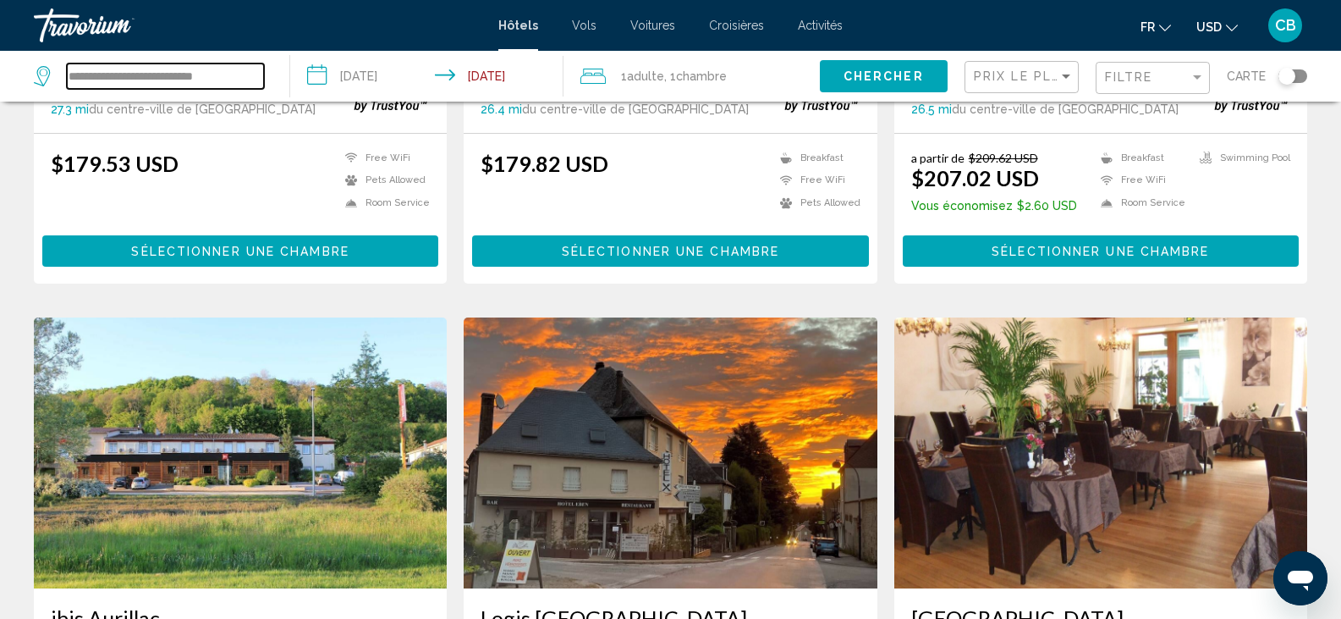
click at [209, 74] on input "**********" at bounding box center [165, 75] width 197 height 25
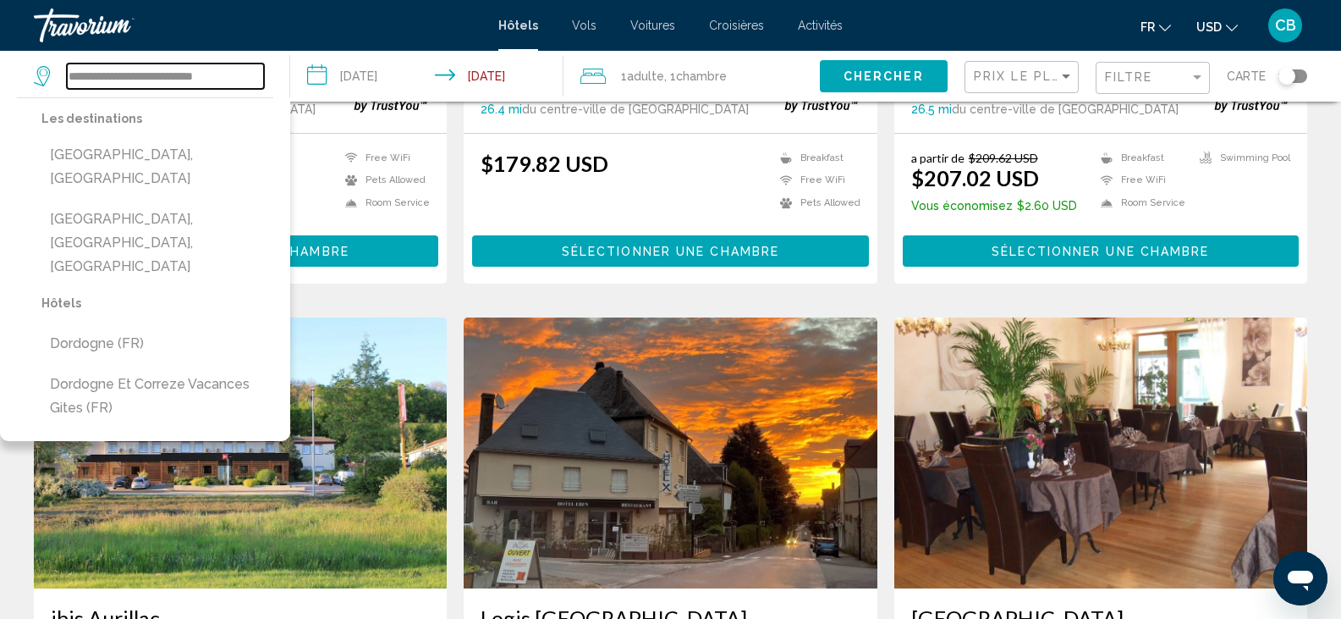
click at [187, 74] on input "**********" at bounding box center [165, 75] width 197 height 25
click at [190, 76] on input "**********" at bounding box center [165, 75] width 197 height 25
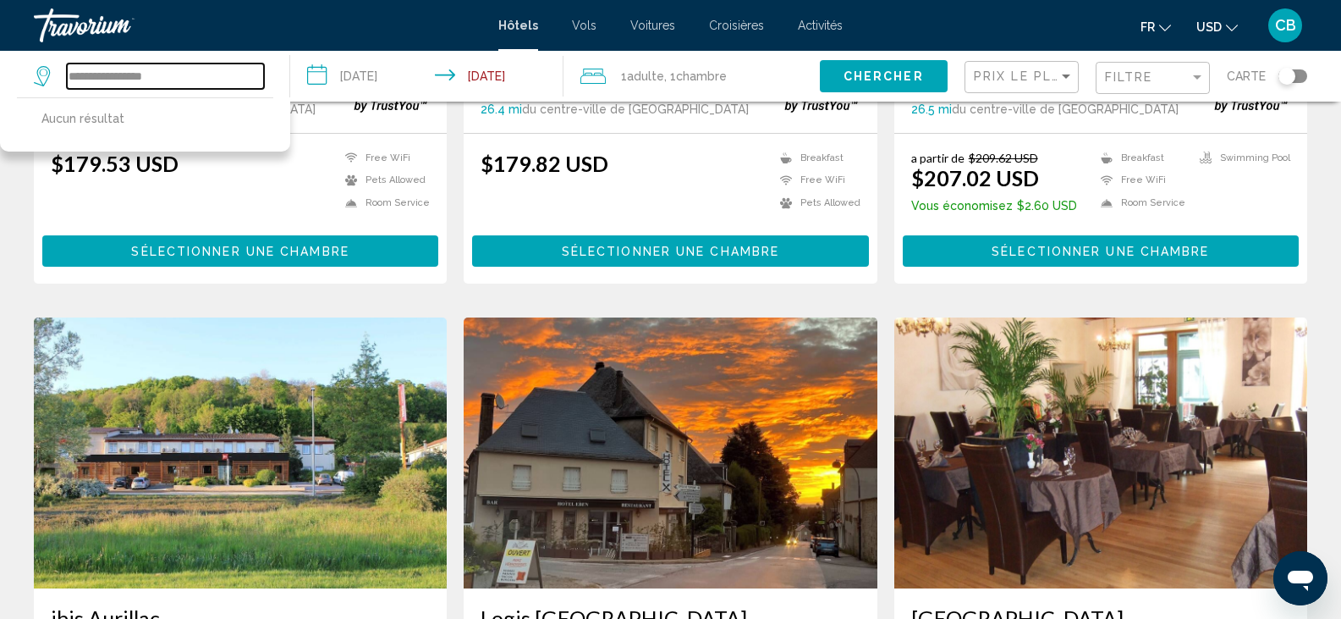
click at [202, 74] on input "**********" at bounding box center [165, 75] width 197 height 25
type input "*"
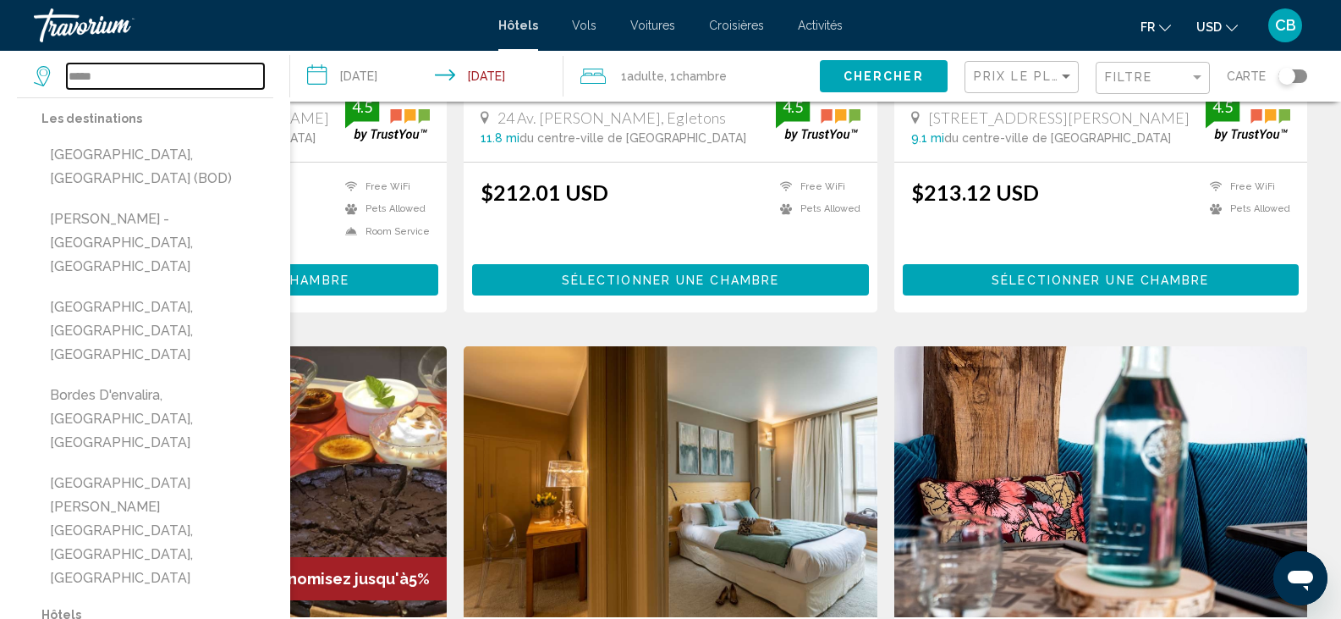
scroll to position [1073, 0]
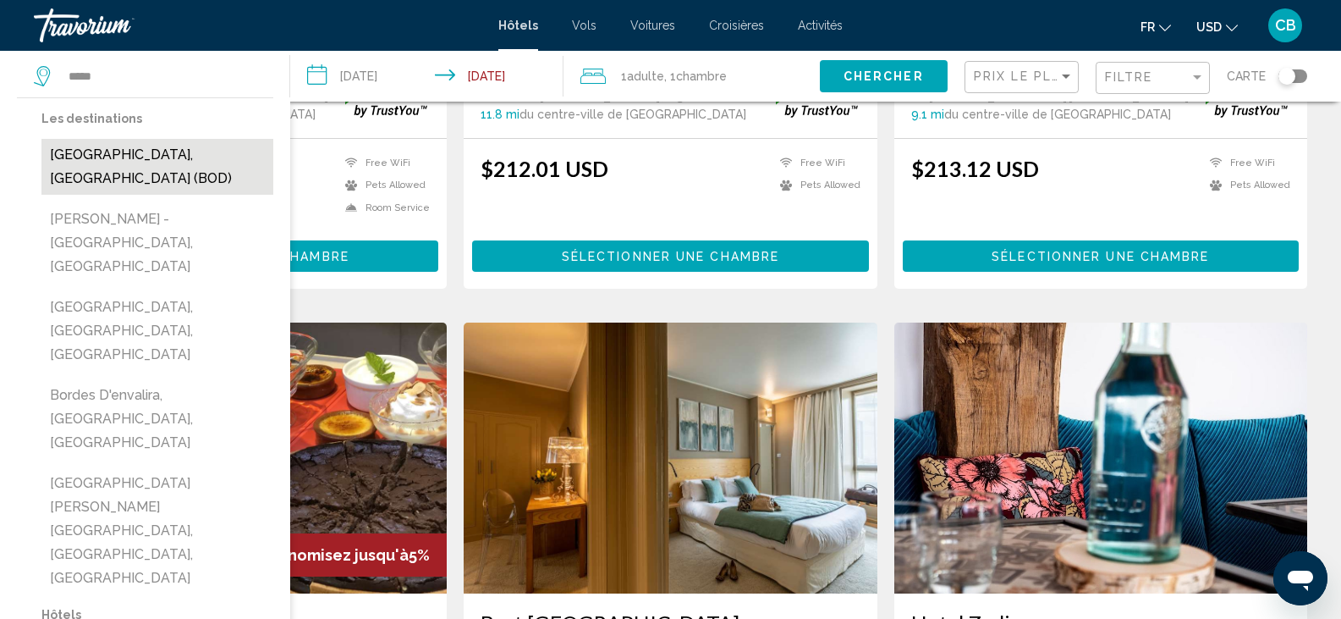
click at [169, 162] on button "[GEOGRAPHIC_DATA], [GEOGRAPHIC_DATA] (BOD)" at bounding box center [157, 167] width 232 height 56
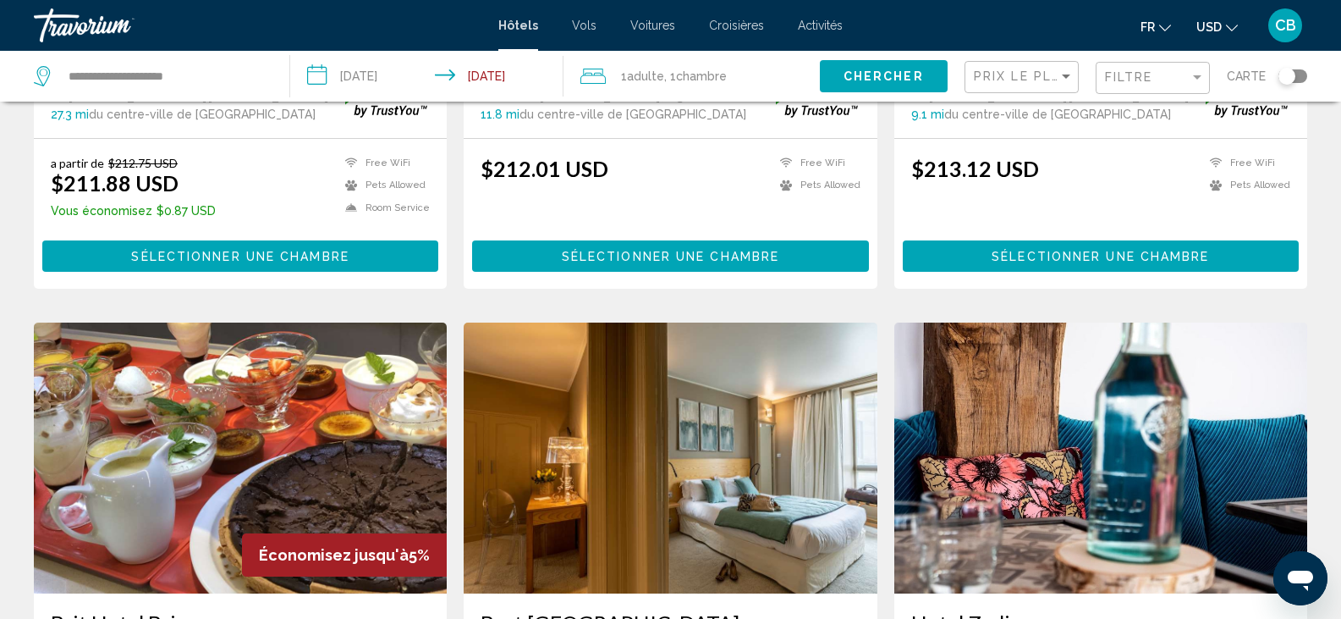
click at [852, 82] on span "Chercher" at bounding box center [884, 77] width 80 height 14
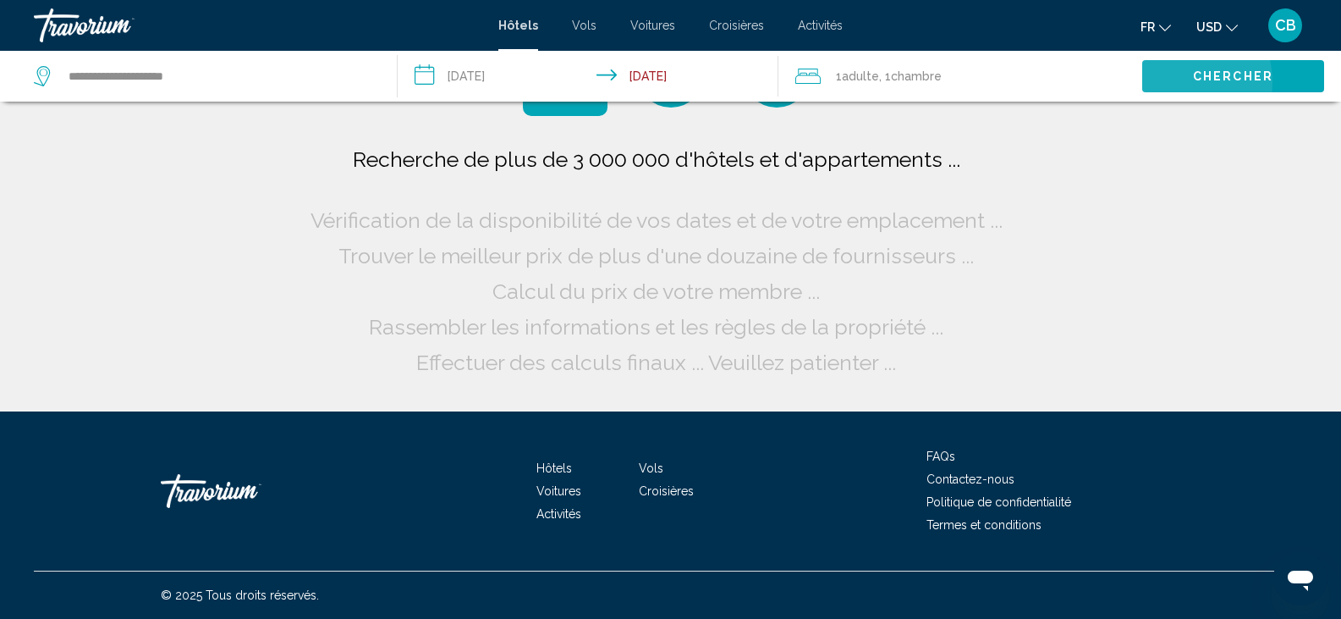
scroll to position [0, 0]
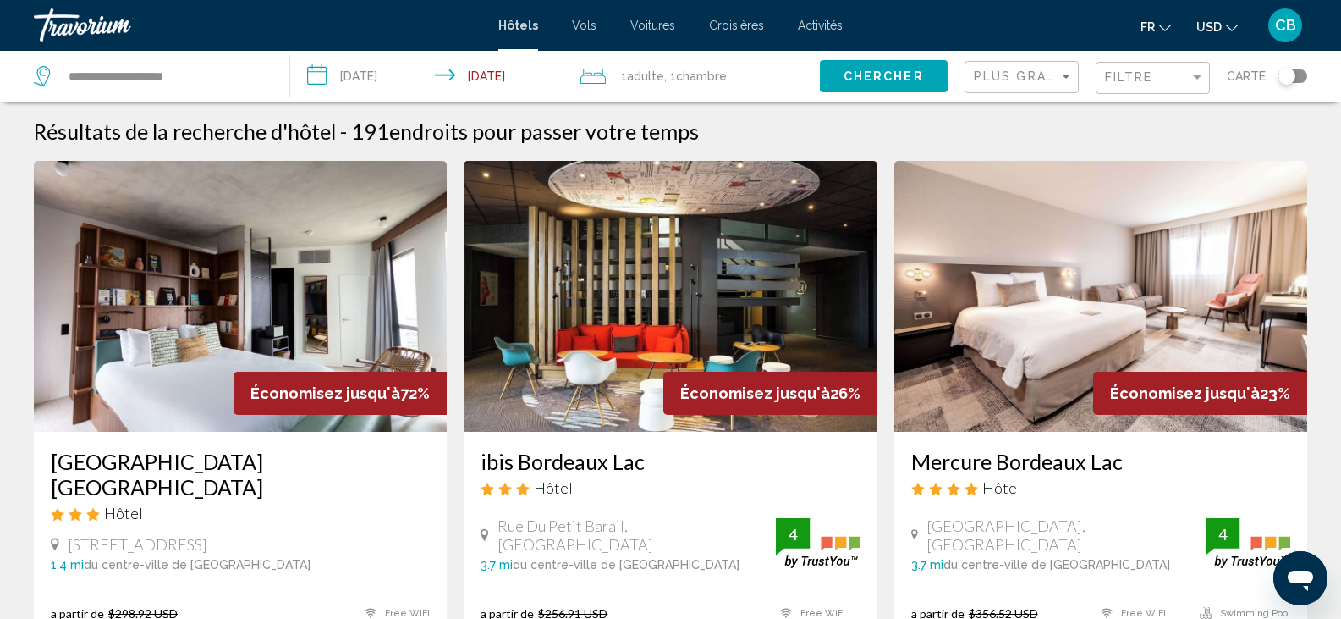
drag, startPoint x: 852, startPoint y: 82, endPoint x: 785, endPoint y: 124, distance: 79.8
click at [785, 124] on div "Résultats de la recherche d'hôtel - 191 endroits pour passer votre temps" at bounding box center [671, 130] width 1274 height 25
click at [989, 74] on div "**********" at bounding box center [670, 76] width 1341 height 51
click at [989, 74] on span "Plus grandes économies" at bounding box center [1074, 76] width 201 height 14
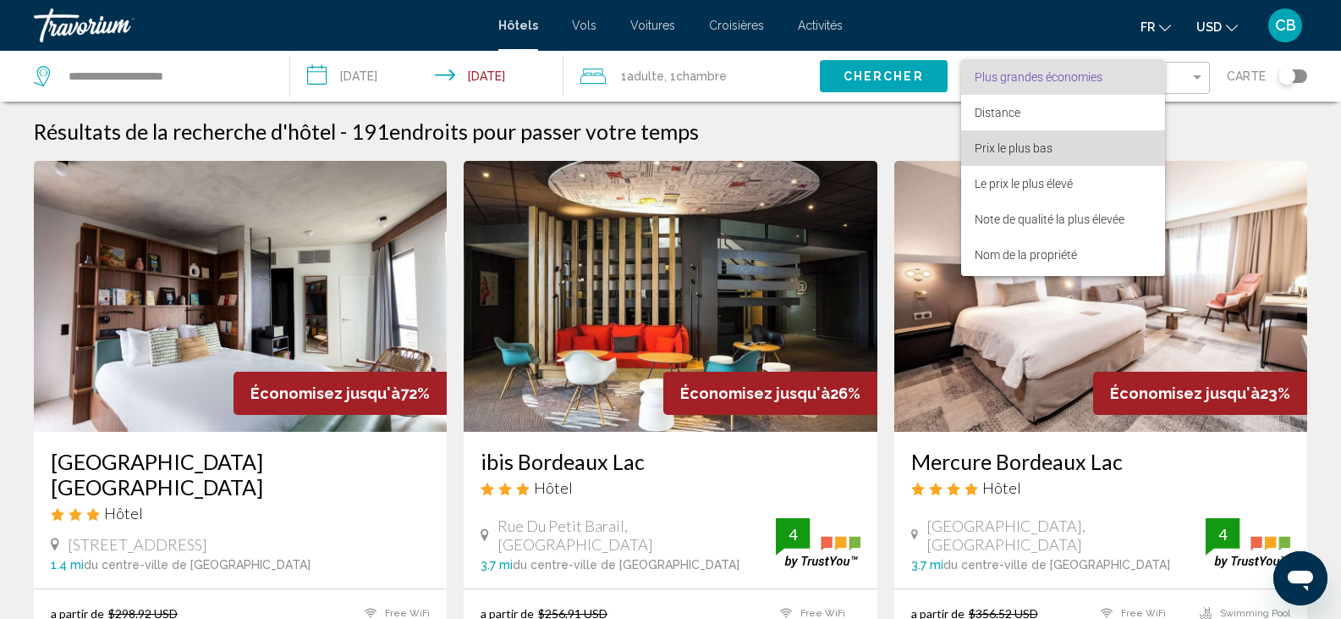
click at [982, 137] on span "Prix le plus bas" at bounding box center [1063, 148] width 177 height 36
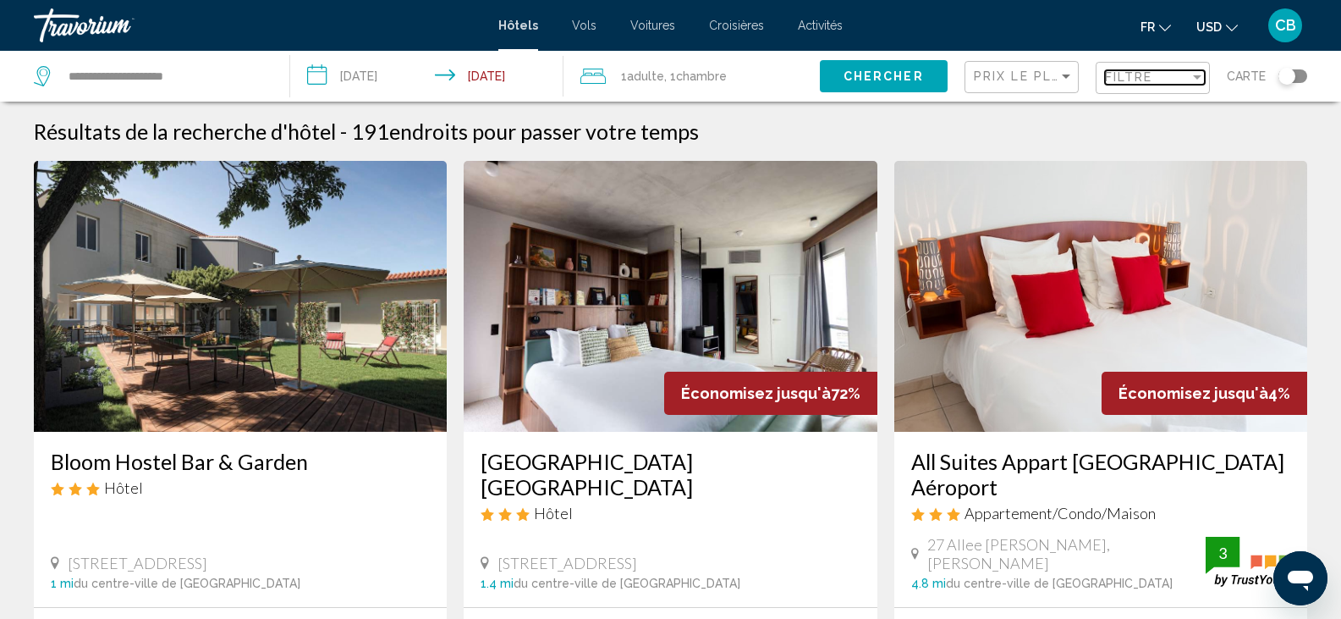
click at [1162, 80] on div "Filtre" at bounding box center [1147, 77] width 85 height 14
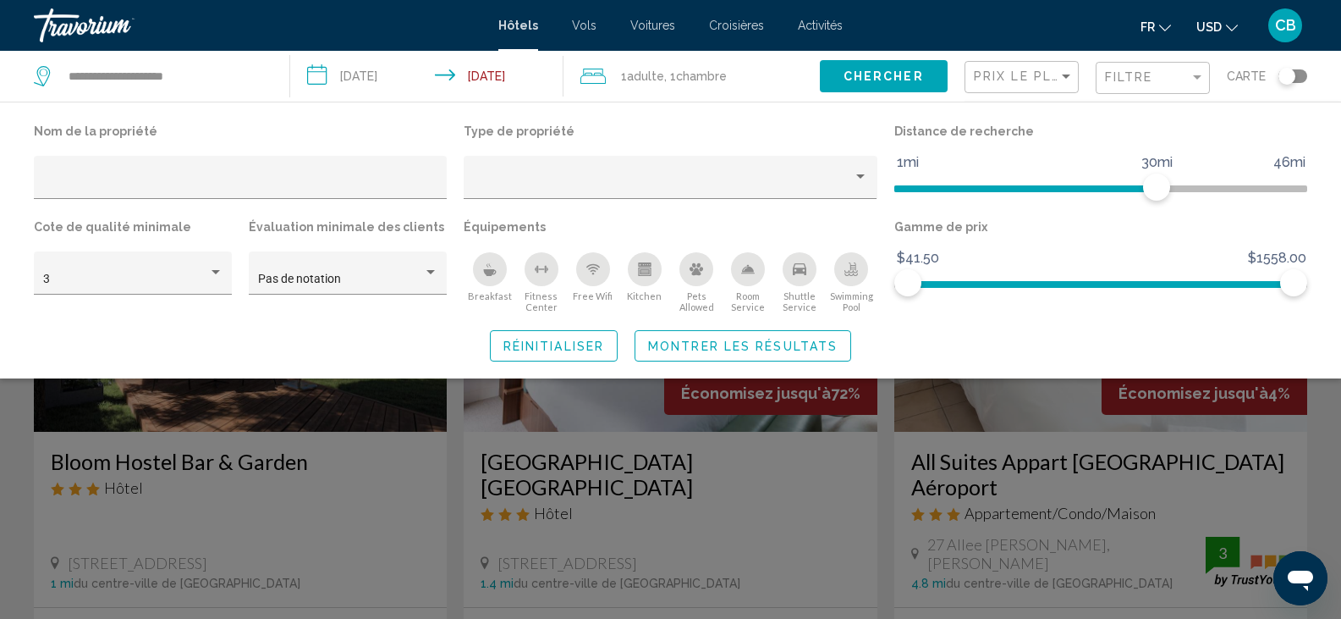
click at [861, 267] on div "Swimming Pool" at bounding box center [852, 269] width 34 height 34
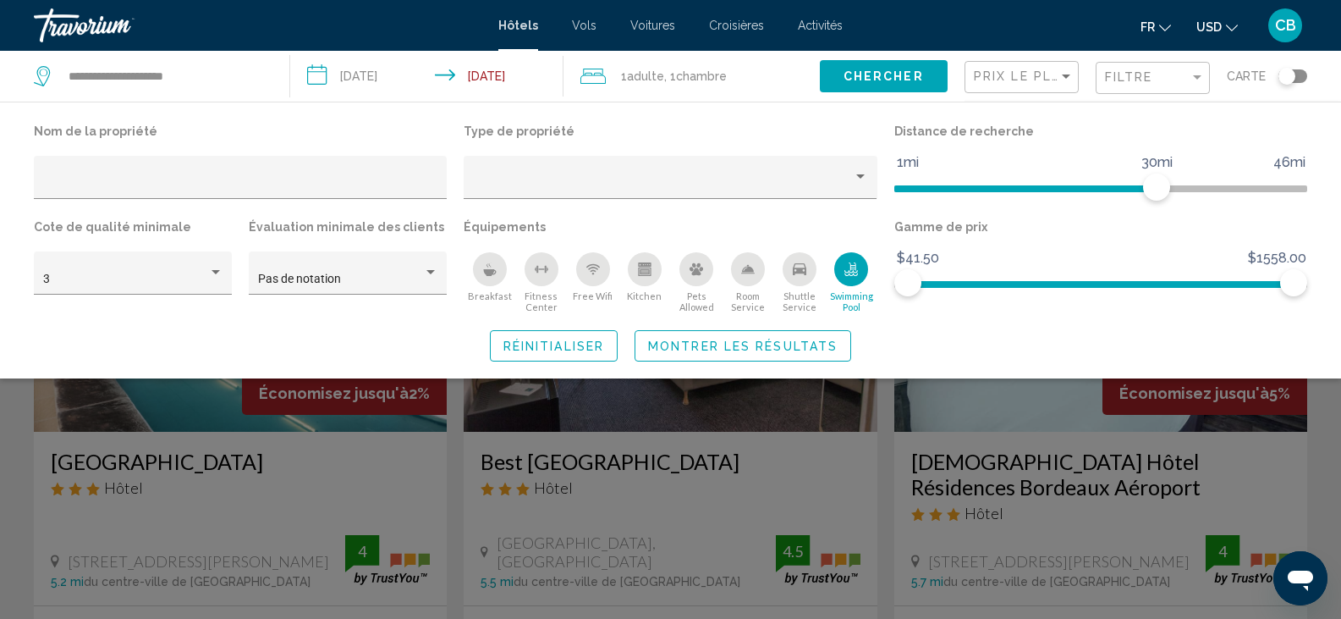
click at [583, 276] on div "Free Wifi" at bounding box center [593, 269] width 34 height 34
click at [642, 289] on button "Kitchen" at bounding box center [645, 282] width 52 height 62
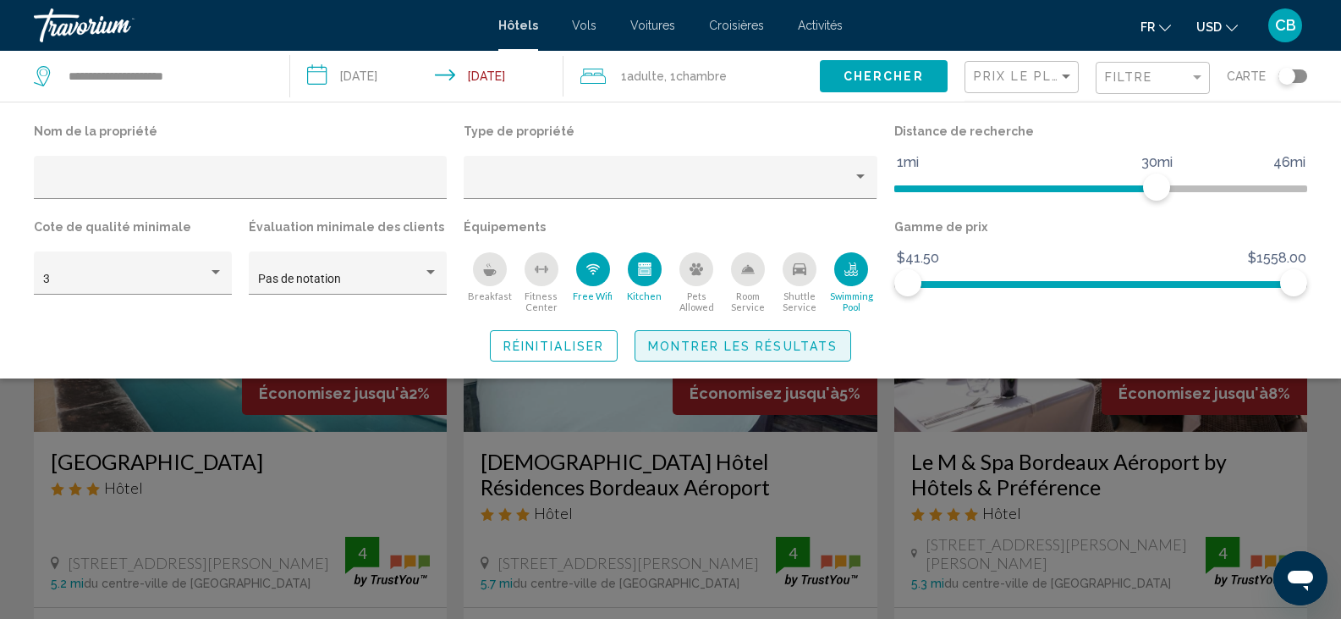
click at [685, 345] on span "Montrer les résultats" at bounding box center [743, 346] width 190 height 14
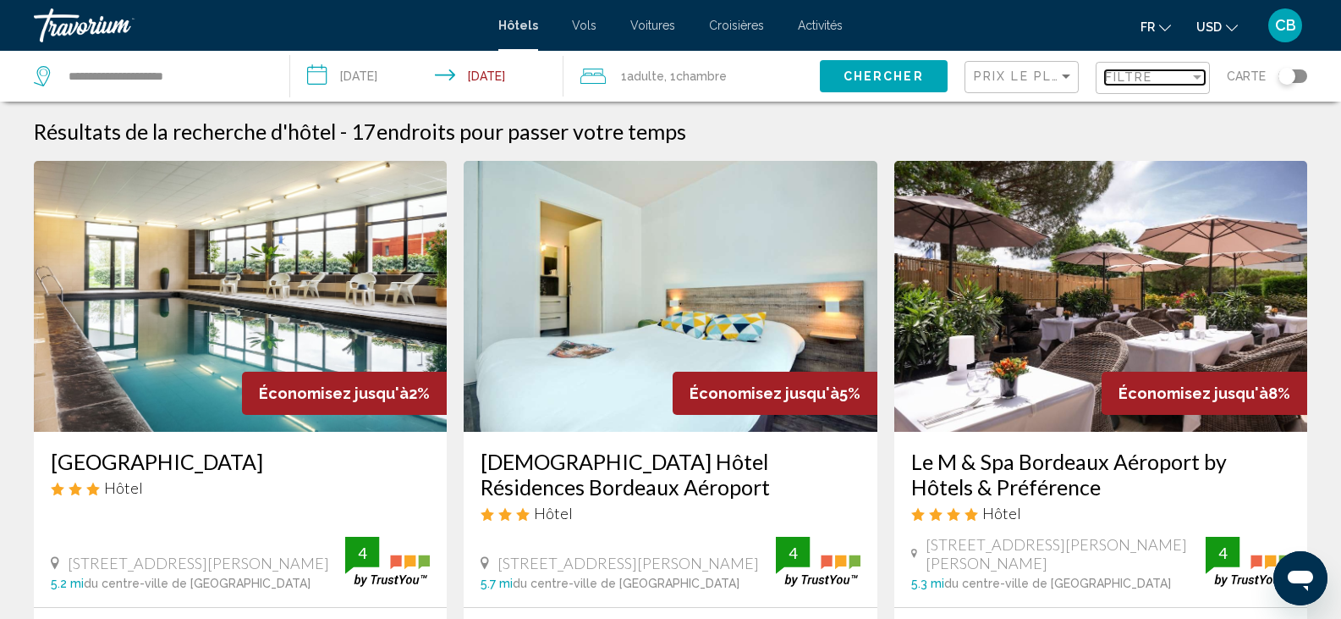
click at [1110, 80] on span "Filtre" at bounding box center [1129, 77] width 48 height 14
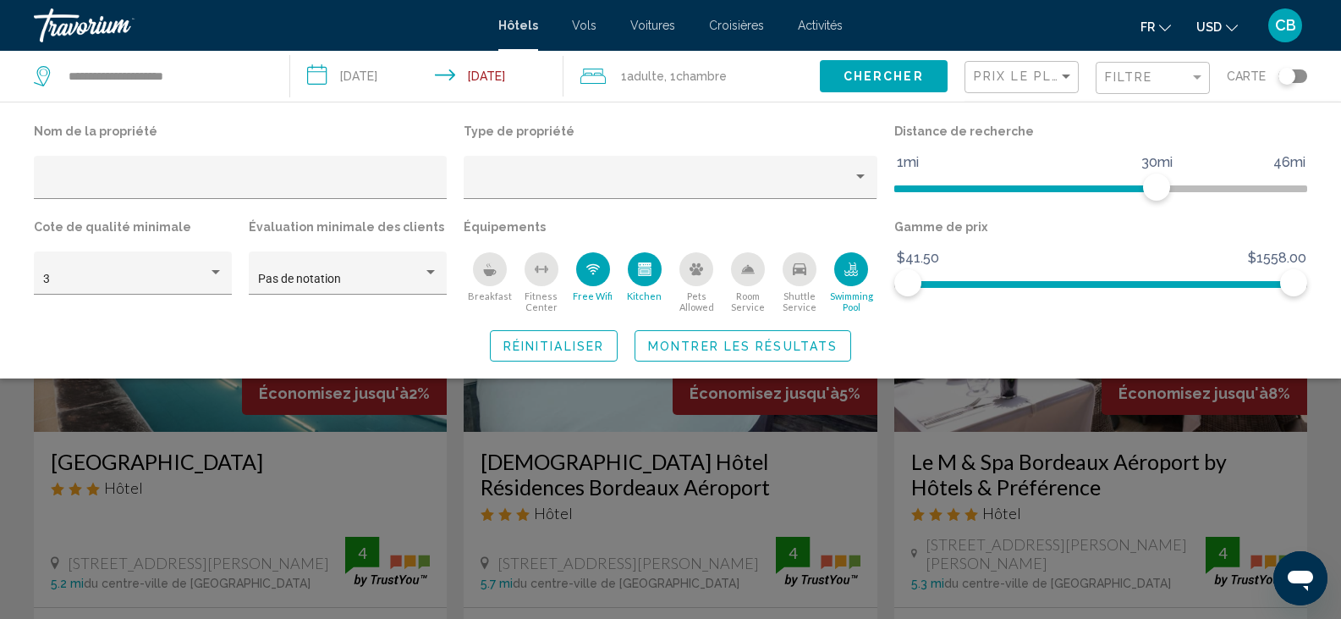
click at [846, 278] on div "Swimming Pool" at bounding box center [852, 269] width 34 height 34
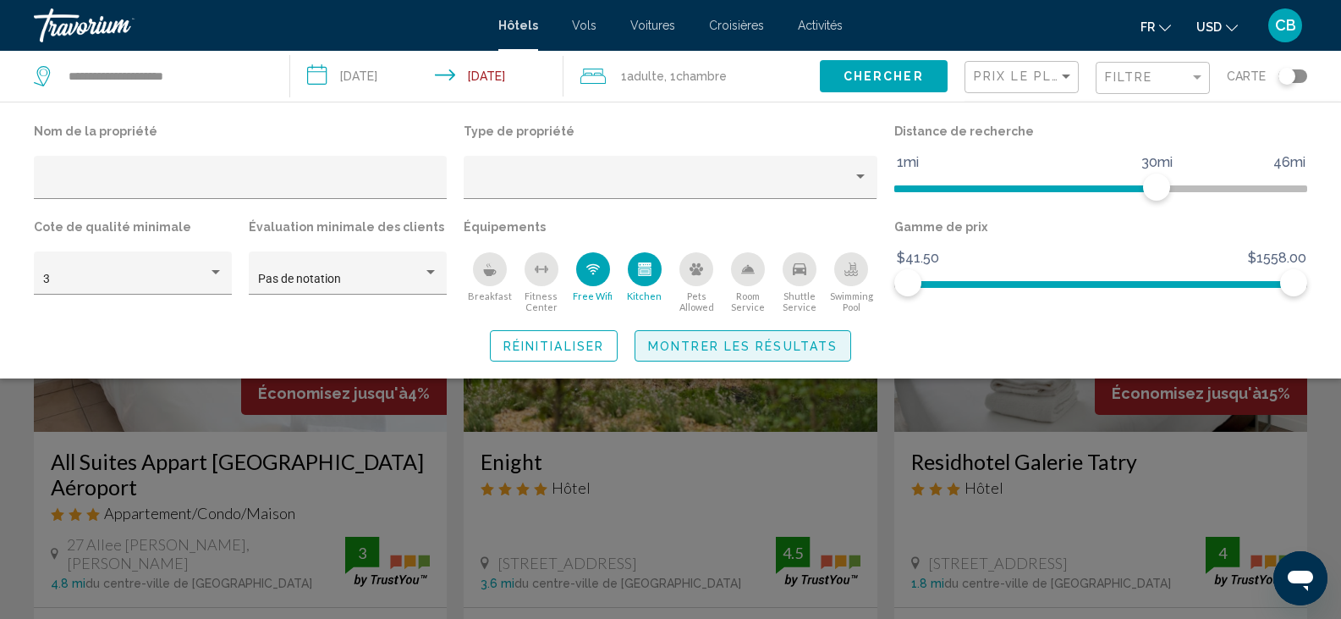
click at [657, 346] on span "Montrer les résultats" at bounding box center [743, 346] width 190 height 14
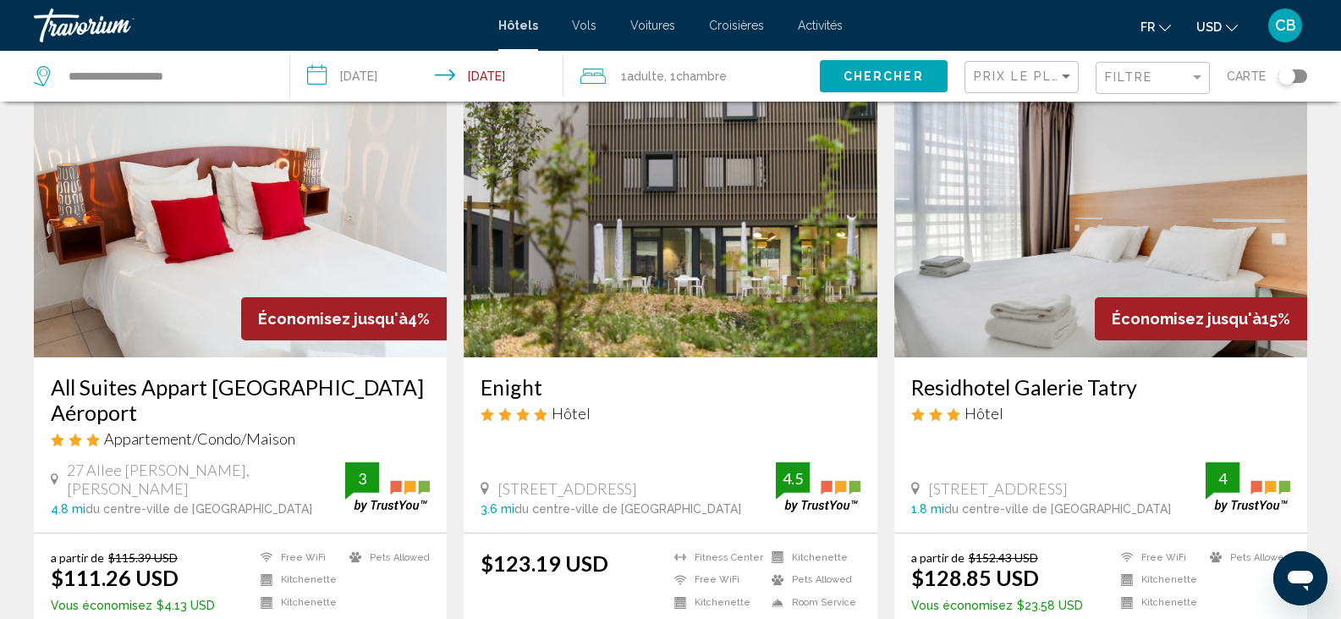
scroll to position [66, 0]
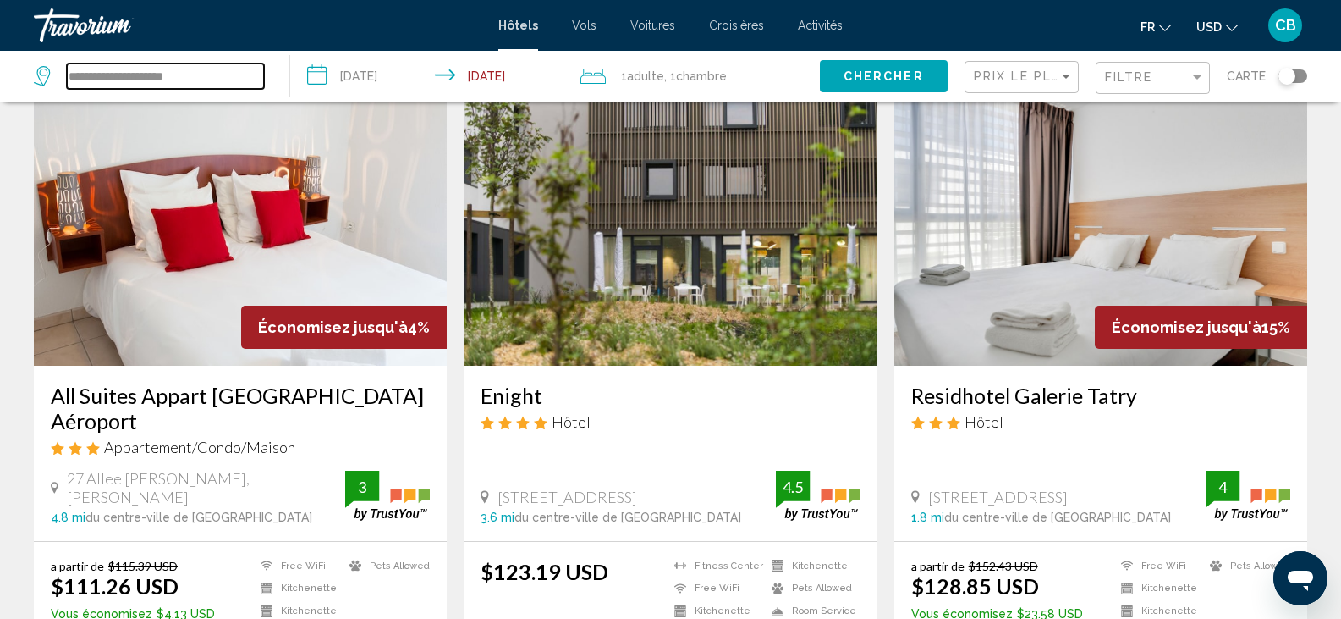
click at [207, 73] on input "**********" at bounding box center [165, 75] width 197 height 25
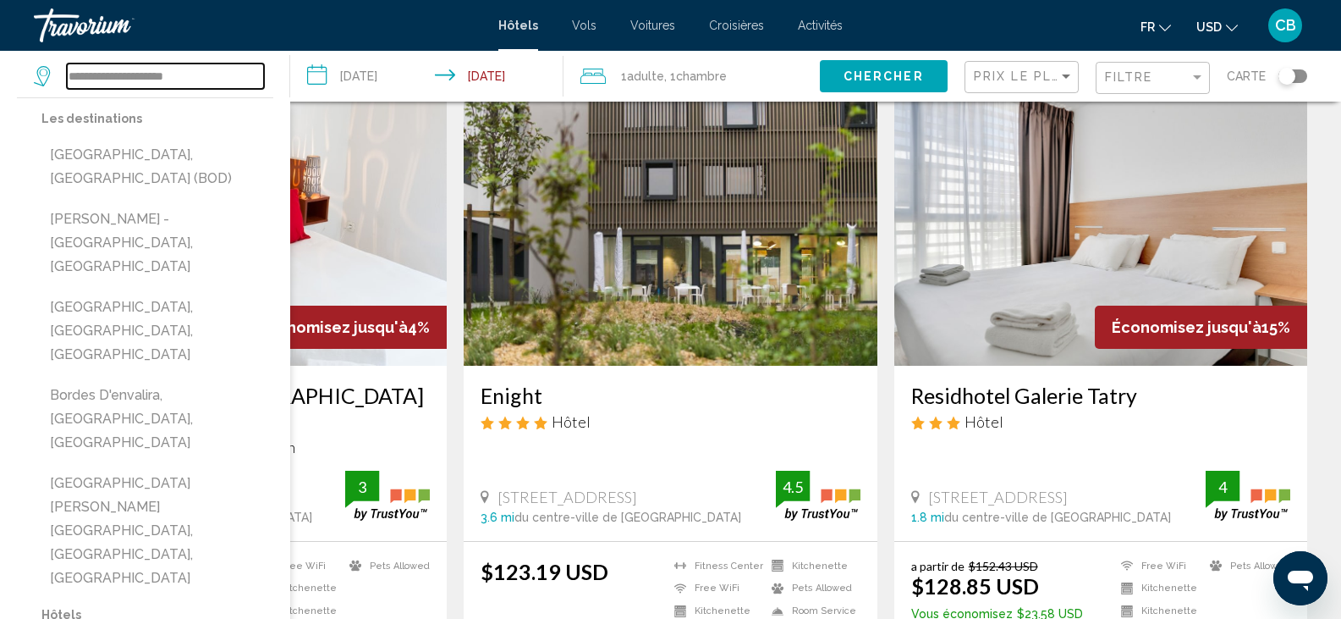
click at [207, 73] on input "**********" at bounding box center [165, 75] width 197 height 25
type input "*"
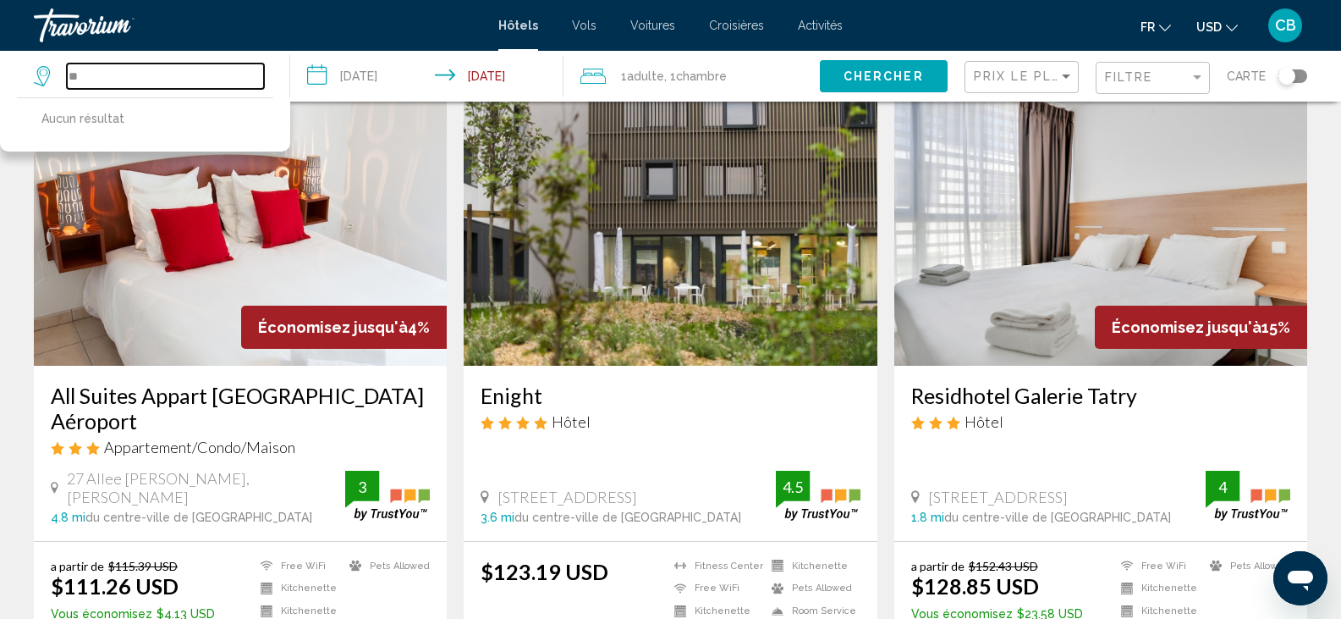
type input "*"
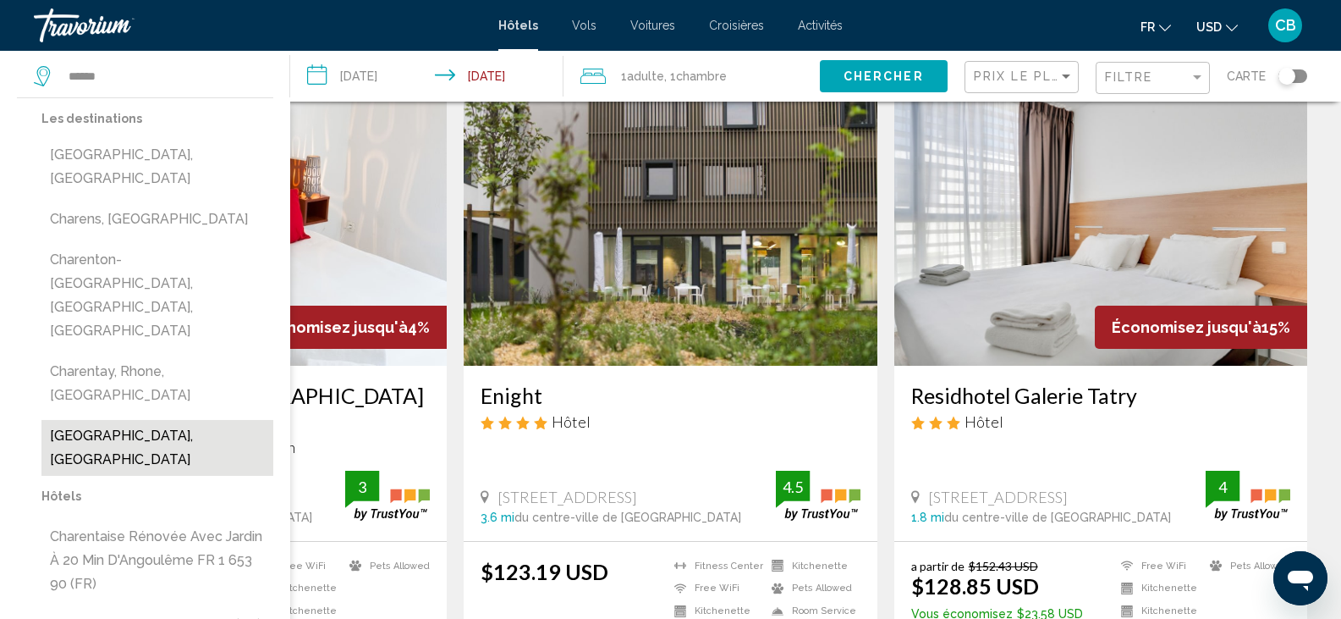
click at [125, 420] on button "[GEOGRAPHIC_DATA], [GEOGRAPHIC_DATA]" at bounding box center [157, 448] width 232 height 56
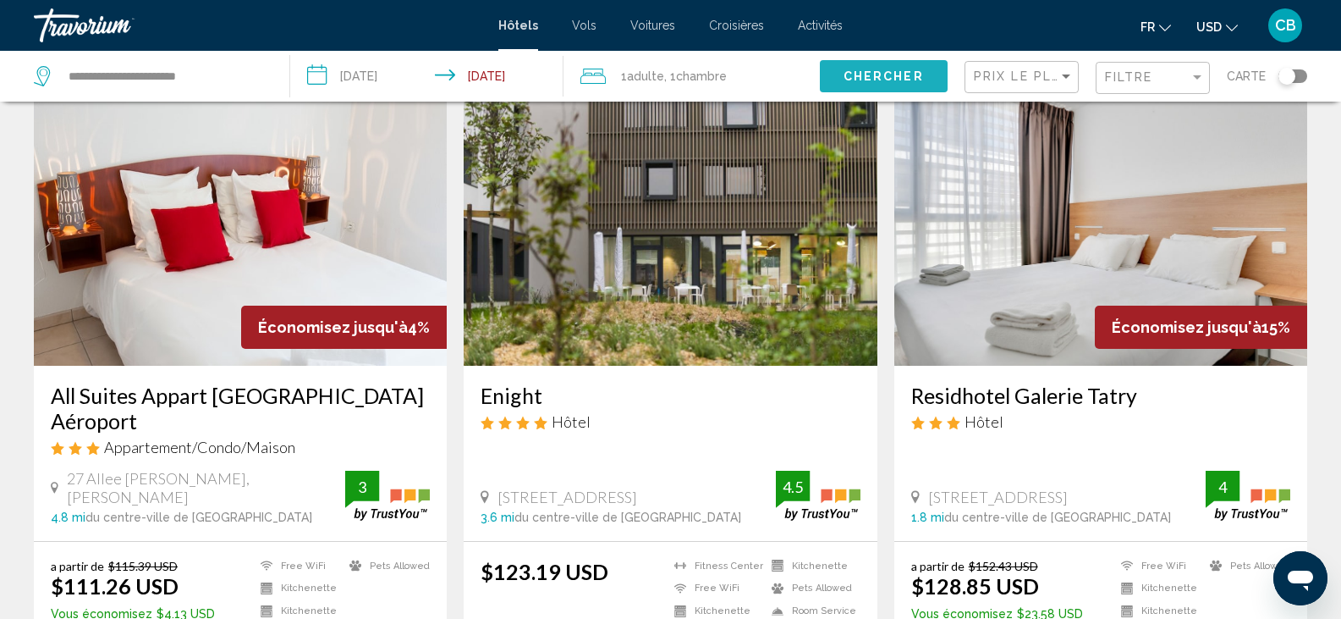
click at [881, 65] on button "Chercher" at bounding box center [884, 75] width 128 height 31
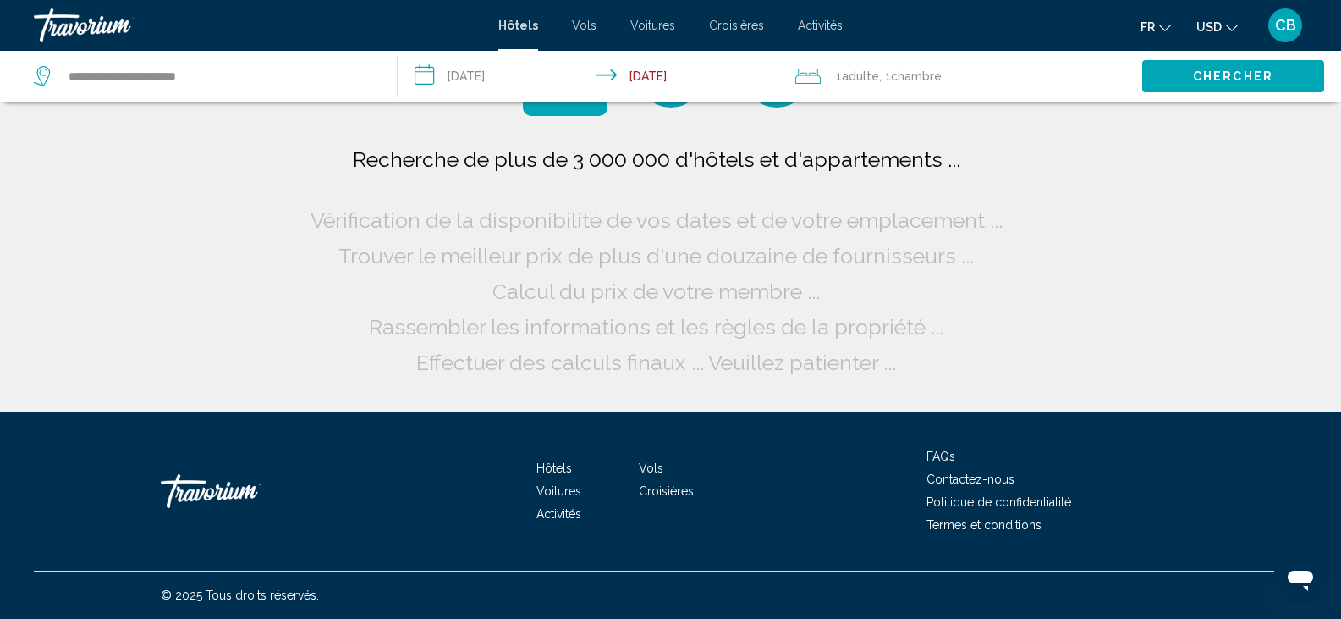
scroll to position [0, 0]
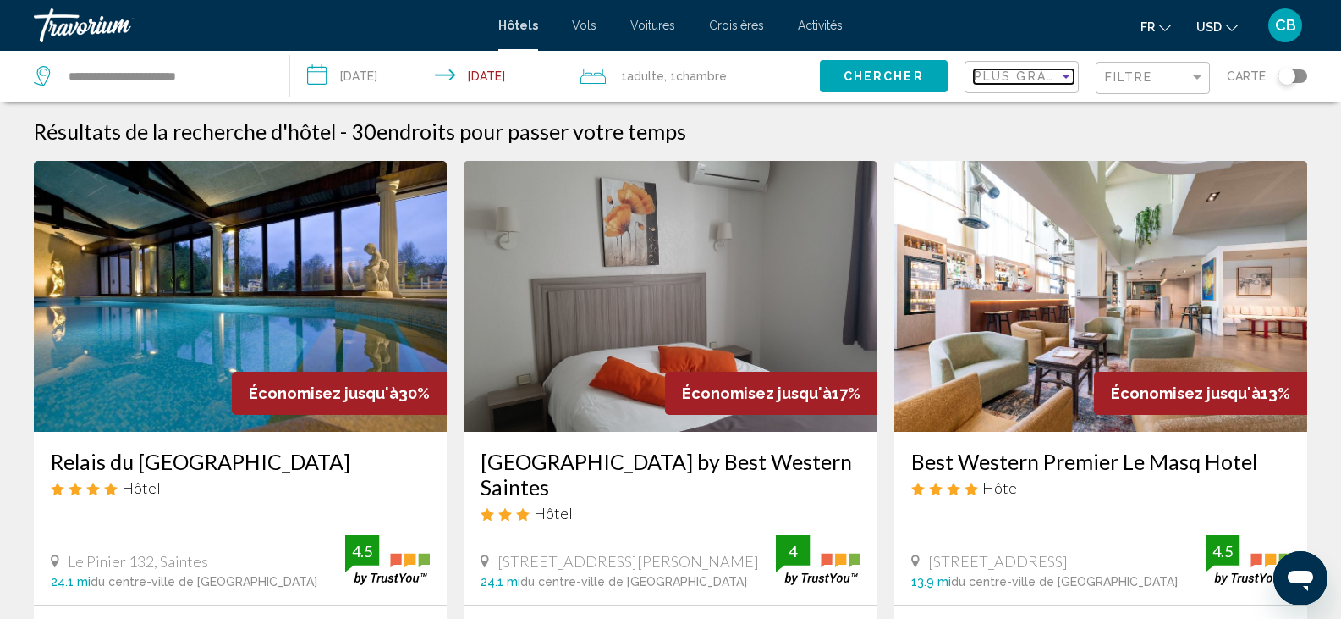
click at [1057, 71] on span "Plus grandes économies" at bounding box center [1074, 76] width 201 height 14
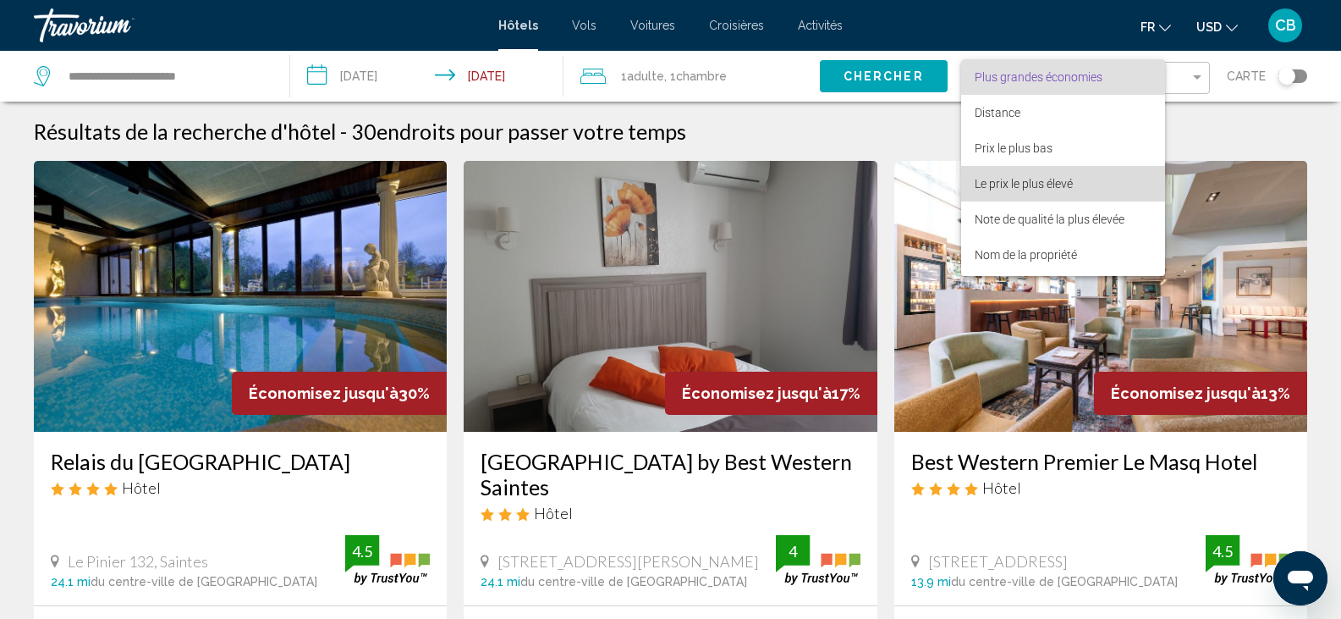
click at [1027, 174] on span "Le prix le plus élevé" at bounding box center [1063, 184] width 177 height 36
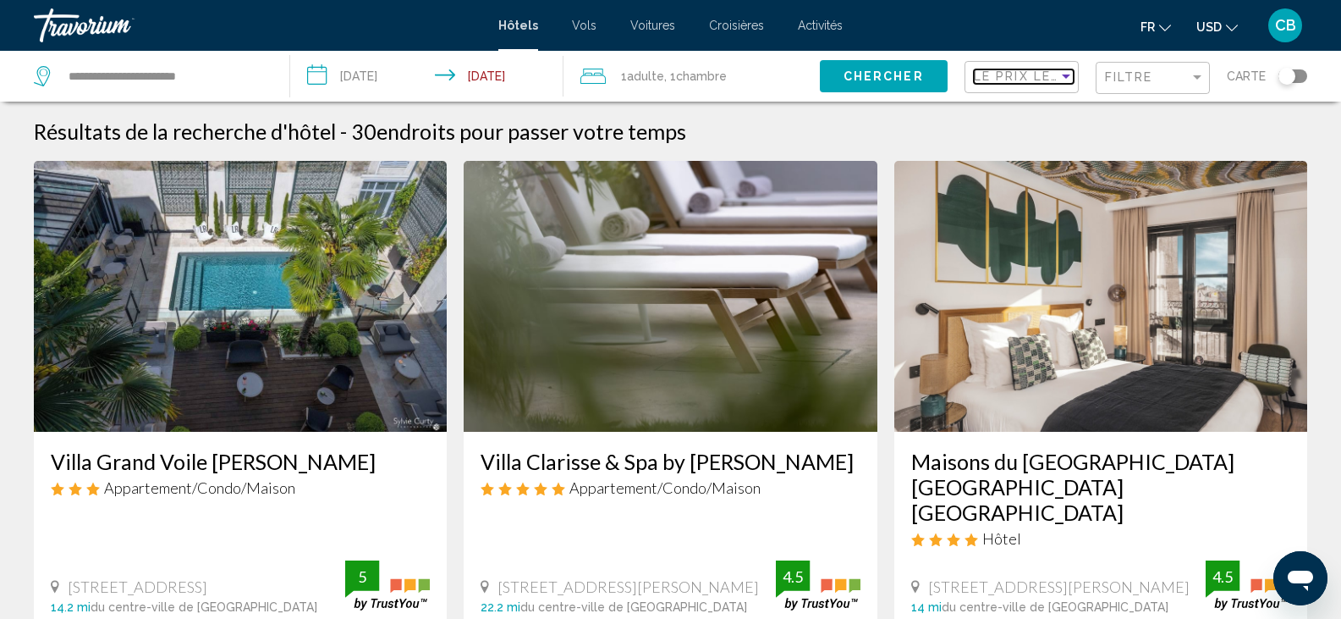
click at [1038, 75] on span "Le prix le plus élevé" at bounding box center [1058, 76] width 169 height 14
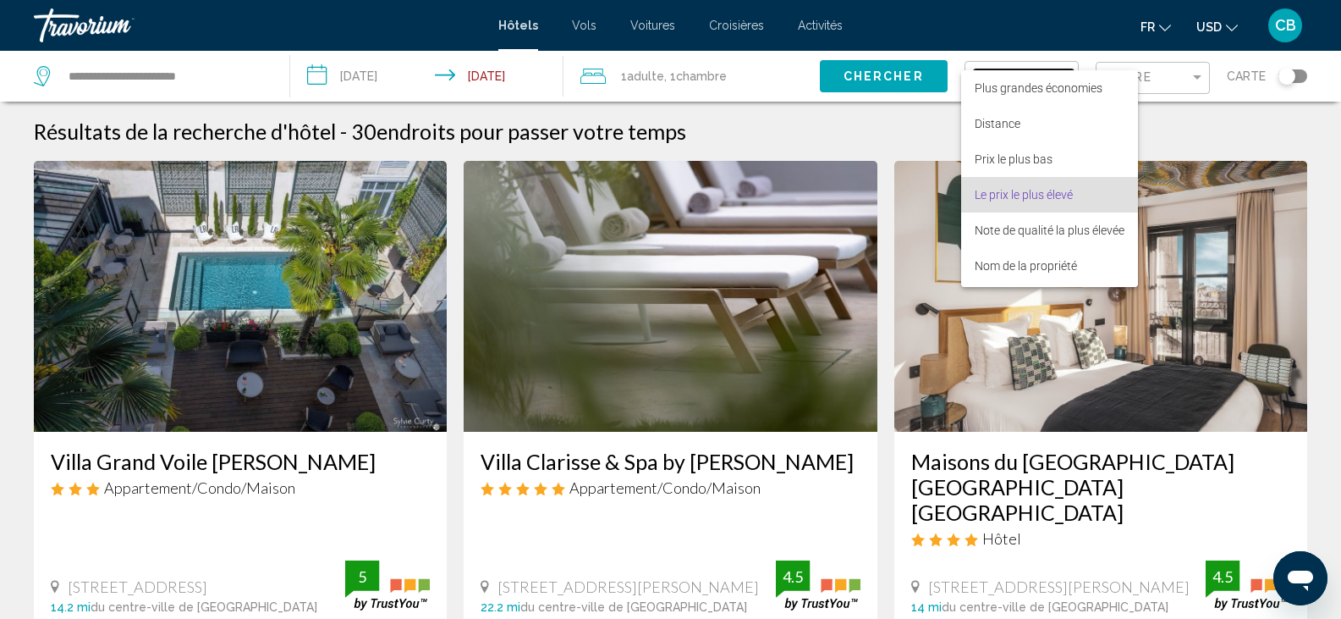
scroll to position [32, 0]
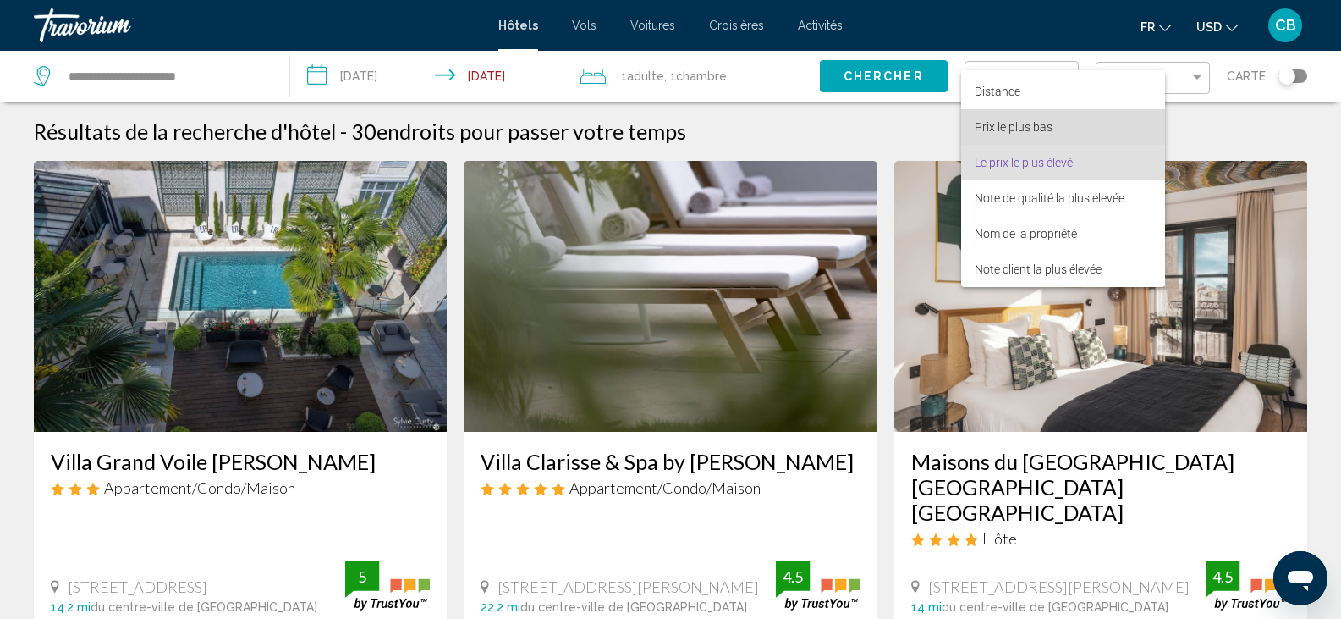
click at [1033, 130] on span "Prix le plus bas" at bounding box center [1014, 127] width 78 height 14
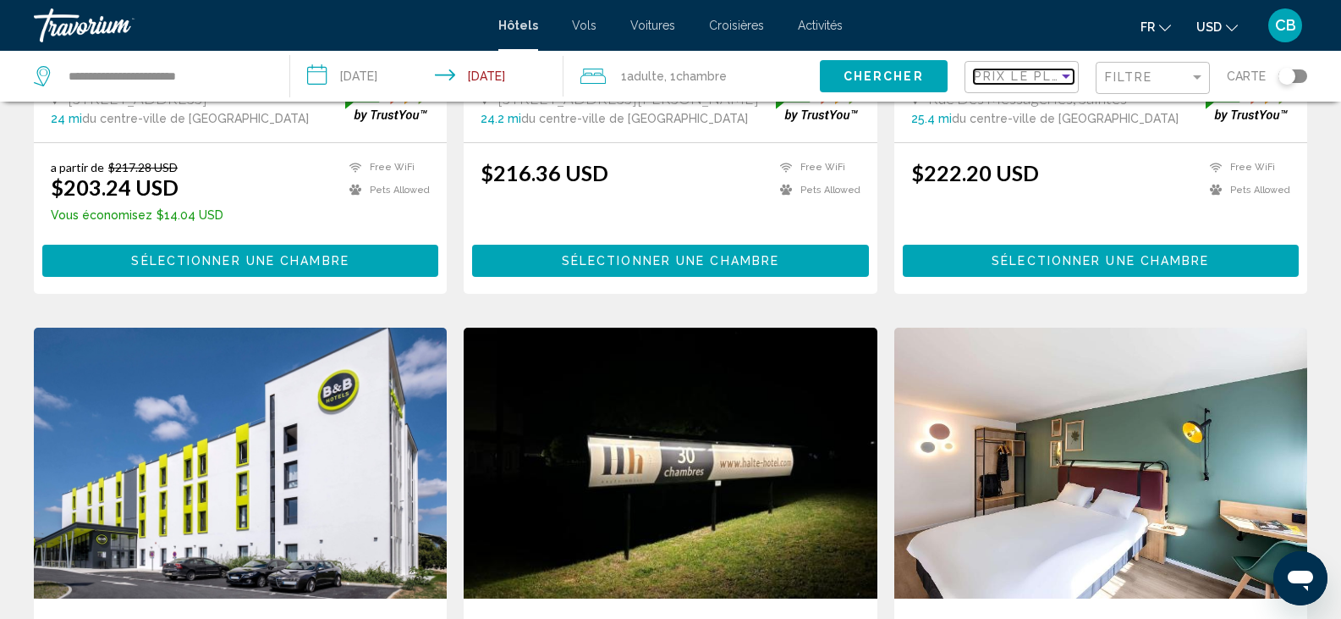
scroll to position [1068, 0]
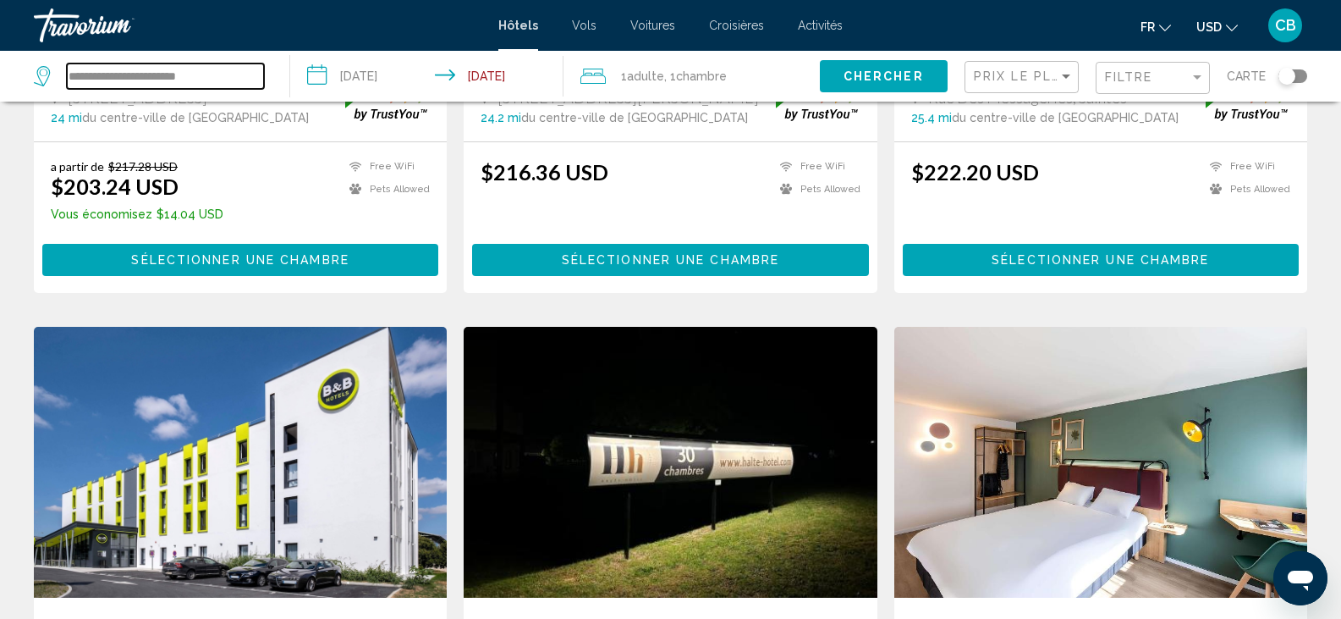
click at [225, 63] on input "**********" at bounding box center [165, 75] width 197 height 25
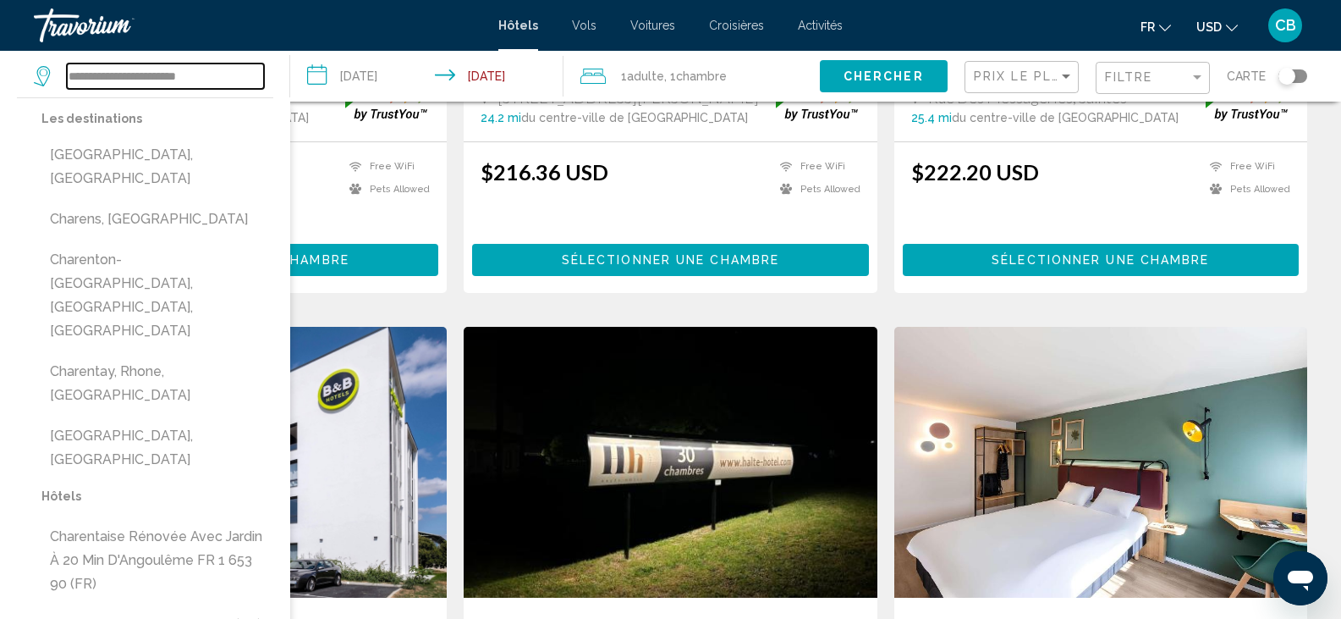
click at [168, 74] on input "**********" at bounding box center [165, 75] width 197 height 25
click at [216, 76] on input "**********" at bounding box center [165, 75] width 197 height 25
type input "*"
click at [1280, 80] on div "Toggle map" at bounding box center [1287, 76] width 17 height 17
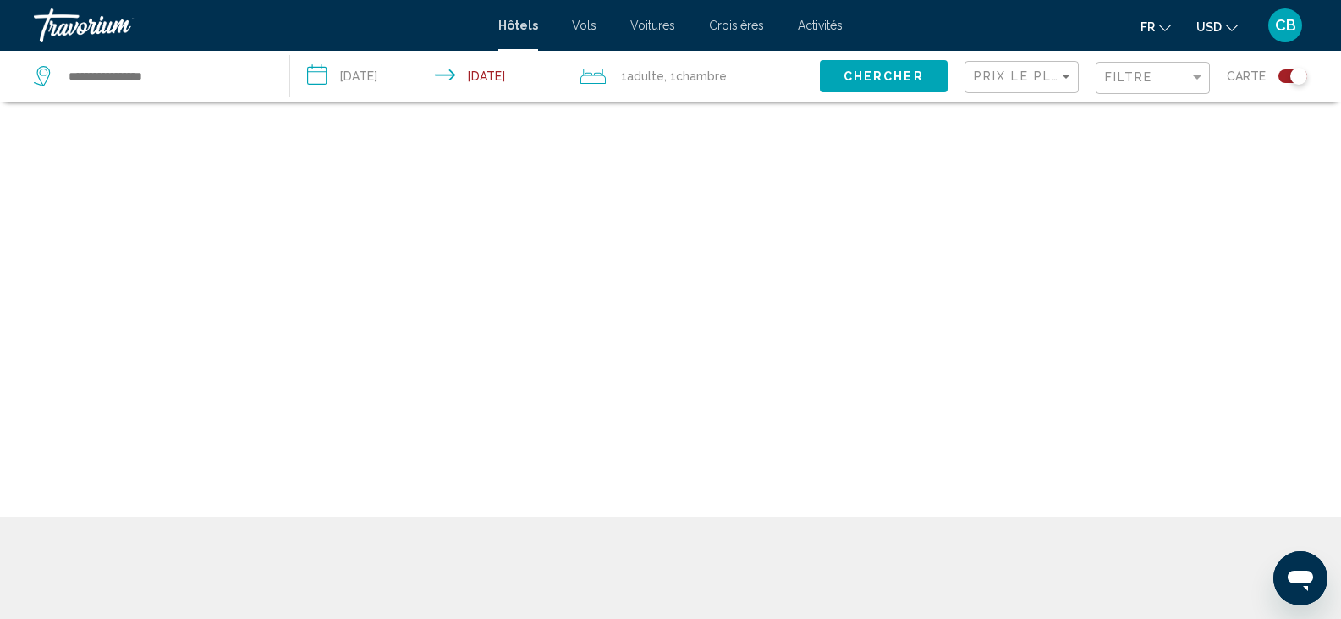
scroll to position [102, 0]
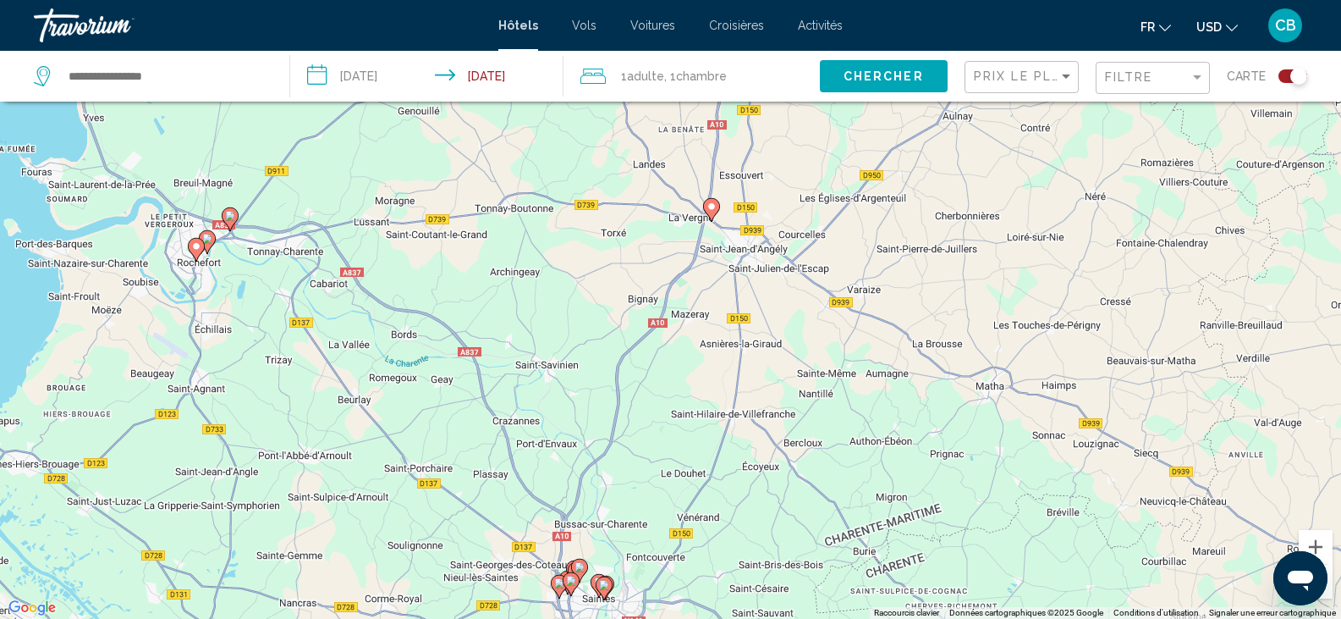
click at [1323, 590] on div "Ouvrir la fenêtre de messagerie" at bounding box center [1300, 578] width 51 height 51
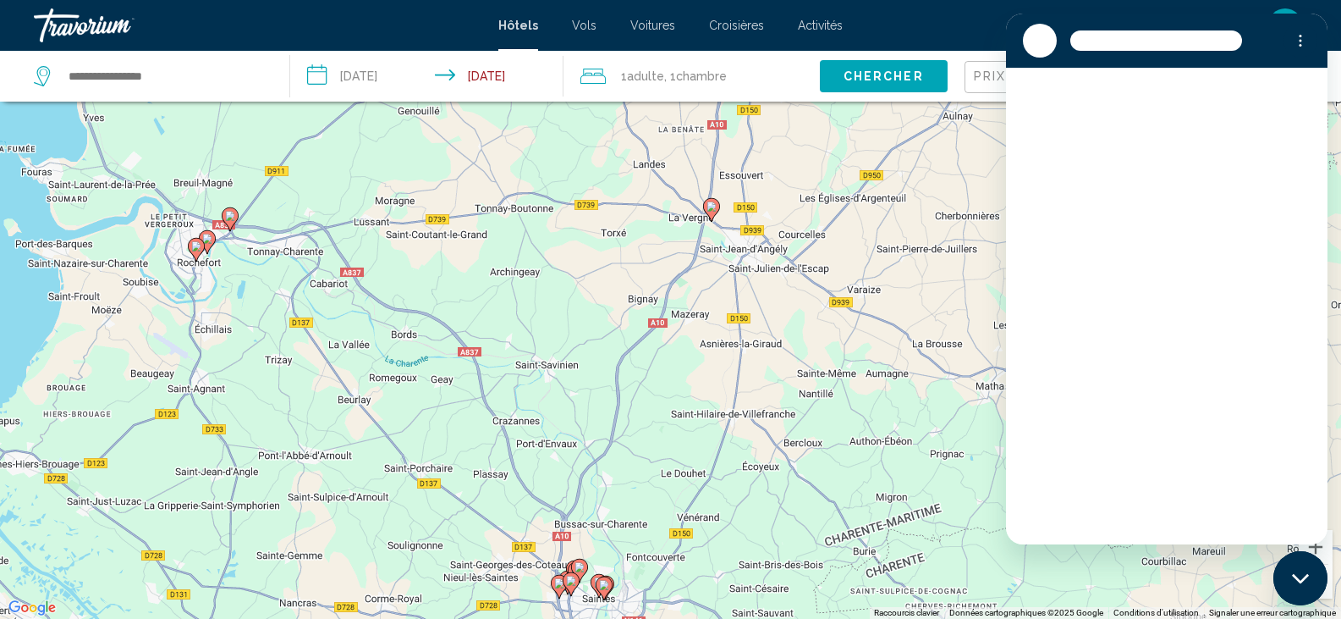
scroll to position [0, 0]
click at [1308, 582] on icon "Fermer la fenêtre de messagerie" at bounding box center [1301, 578] width 18 height 11
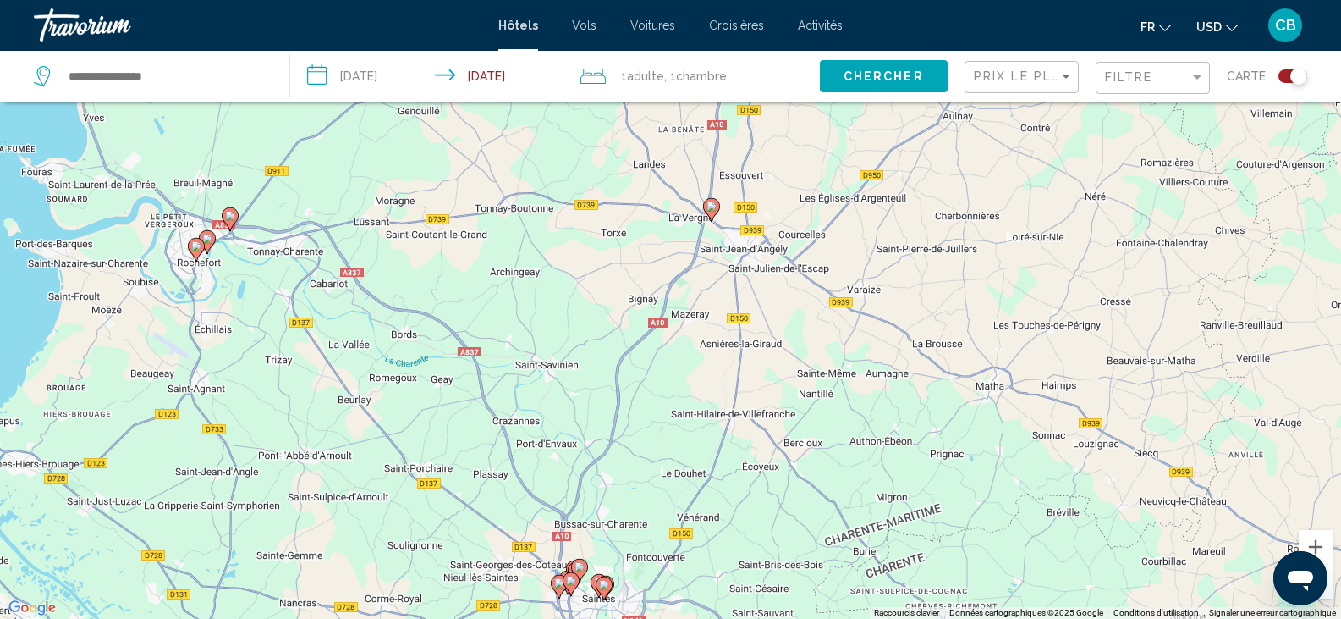
type textarea "*"
click at [1330, 585] on button "Zoom arrière" at bounding box center [1316, 582] width 34 height 34
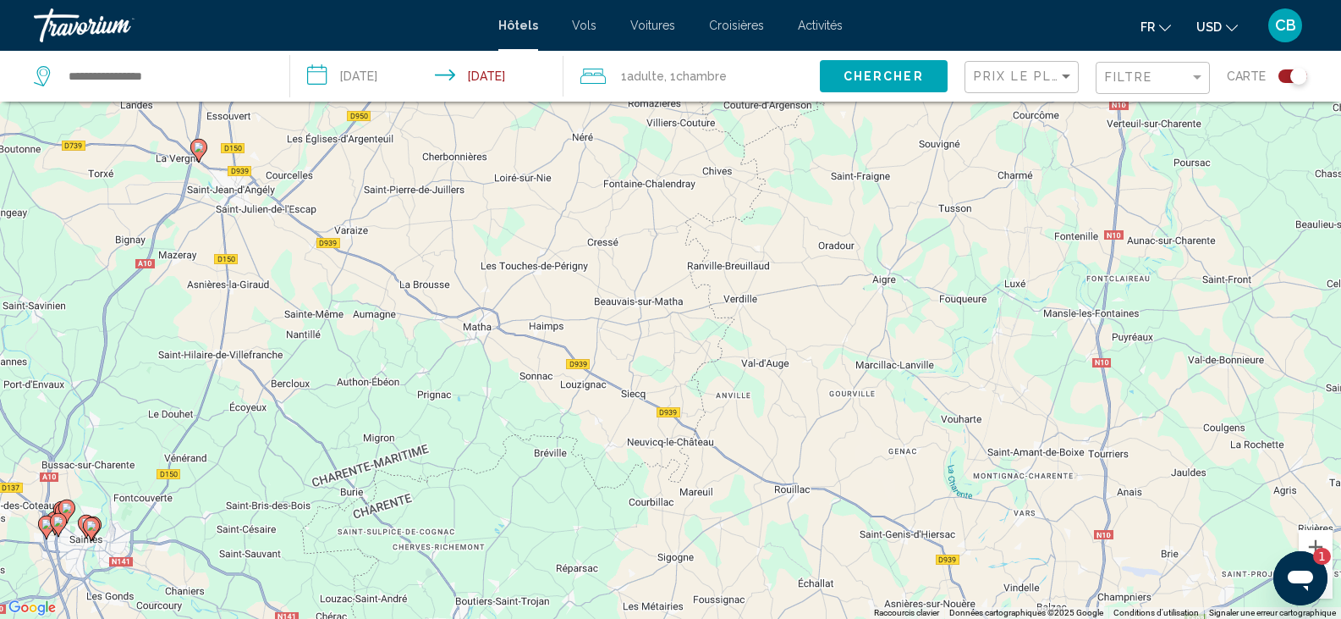
click at [281, 72] on app-destination-search "Search widget" at bounding box center [145, 76] width 290 height 51
click at [217, 85] on input "Search widget" at bounding box center [165, 75] width 197 height 25
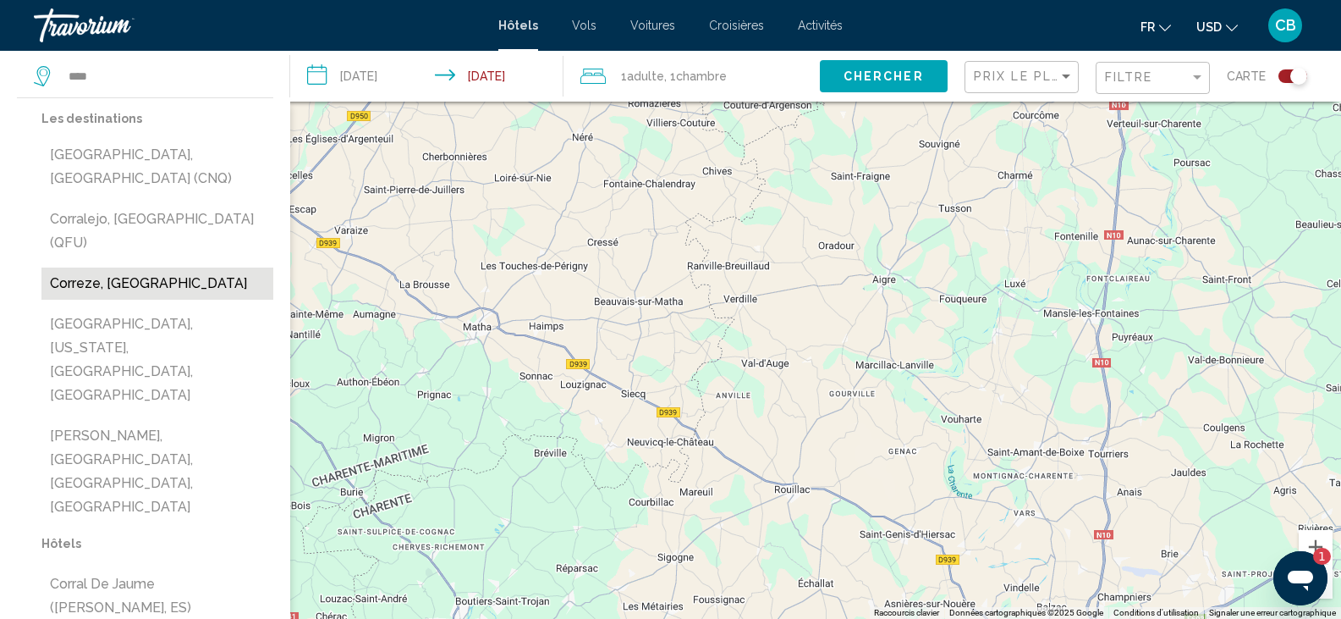
click at [122, 267] on button "Correze, [GEOGRAPHIC_DATA]" at bounding box center [157, 283] width 232 height 32
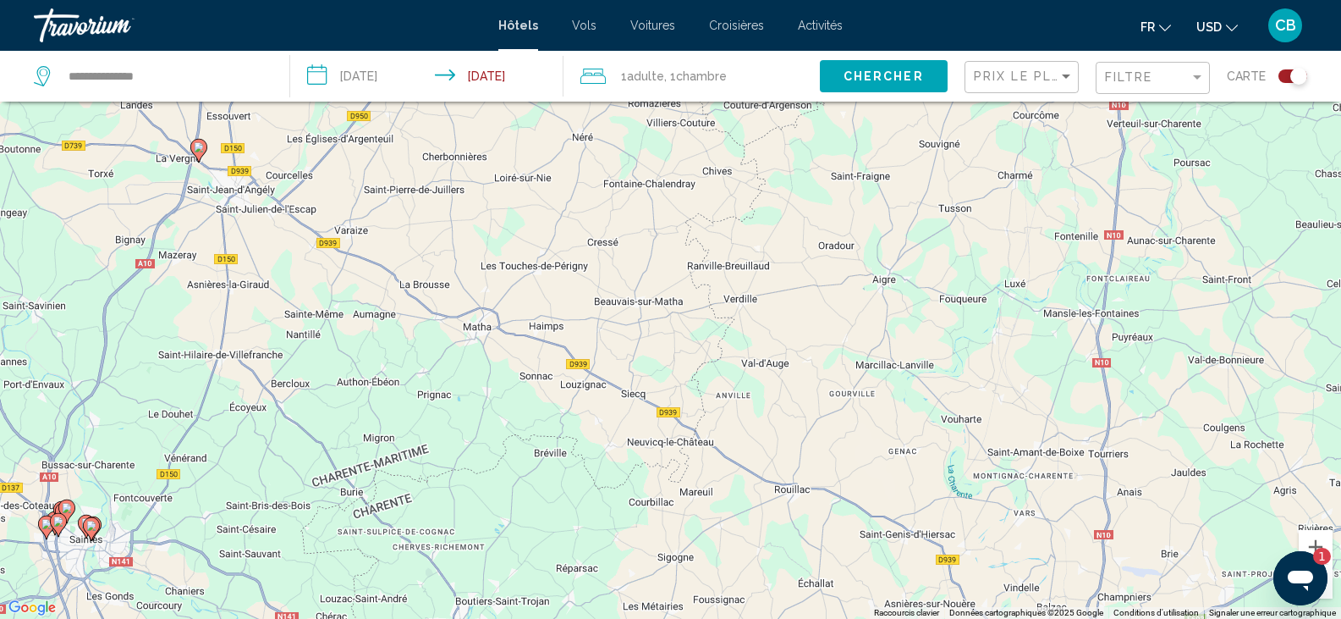
click at [907, 52] on div "Chercher" at bounding box center [892, 76] width 145 height 51
click at [911, 84] on button "Chercher" at bounding box center [884, 75] width 128 height 31
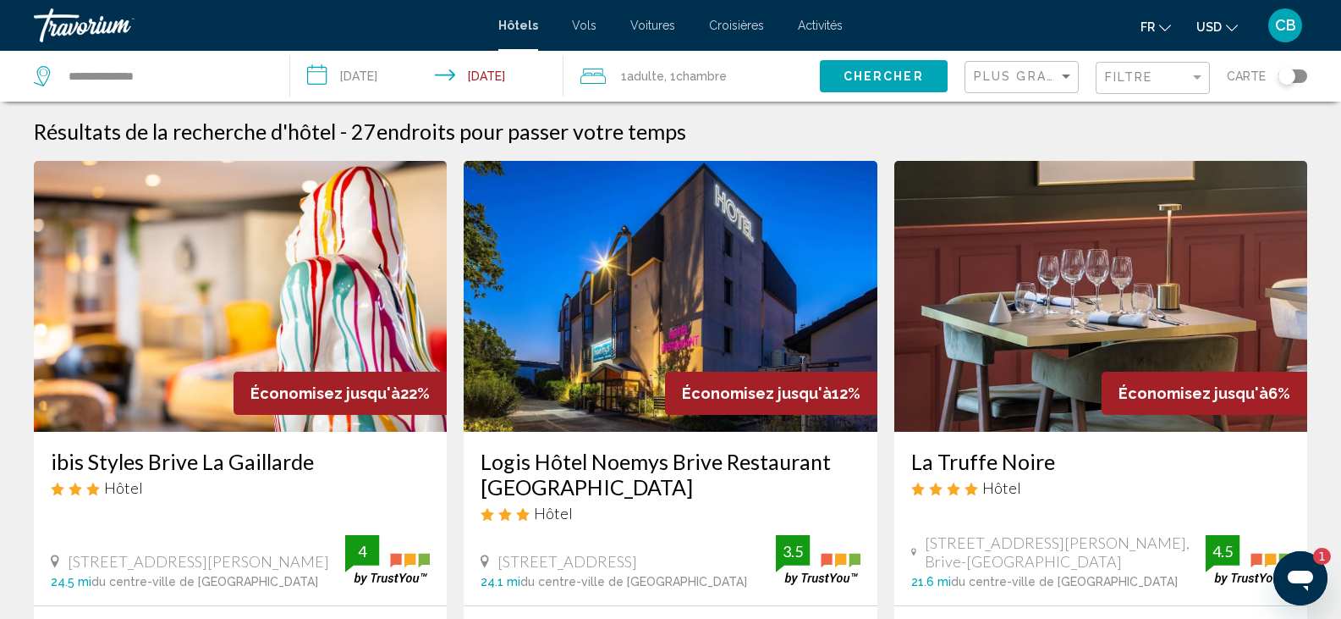
click at [964, 74] on div "Chercher" at bounding box center [892, 76] width 145 height 51
click at [997, 74] on span "Plus grandes économies" at bounding box center [1074, 76] width 201 height 14
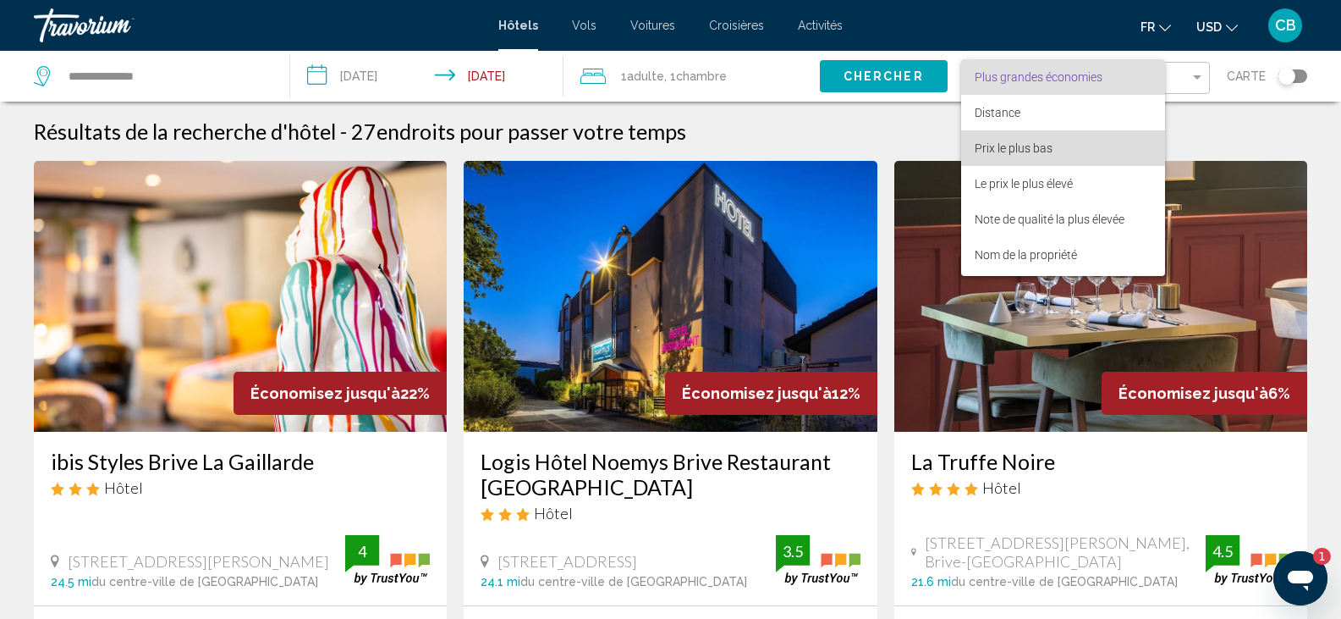
click at [998, 147] on span "Prix le plus bas" at bounding box center [1014, 148] width 78 height 14
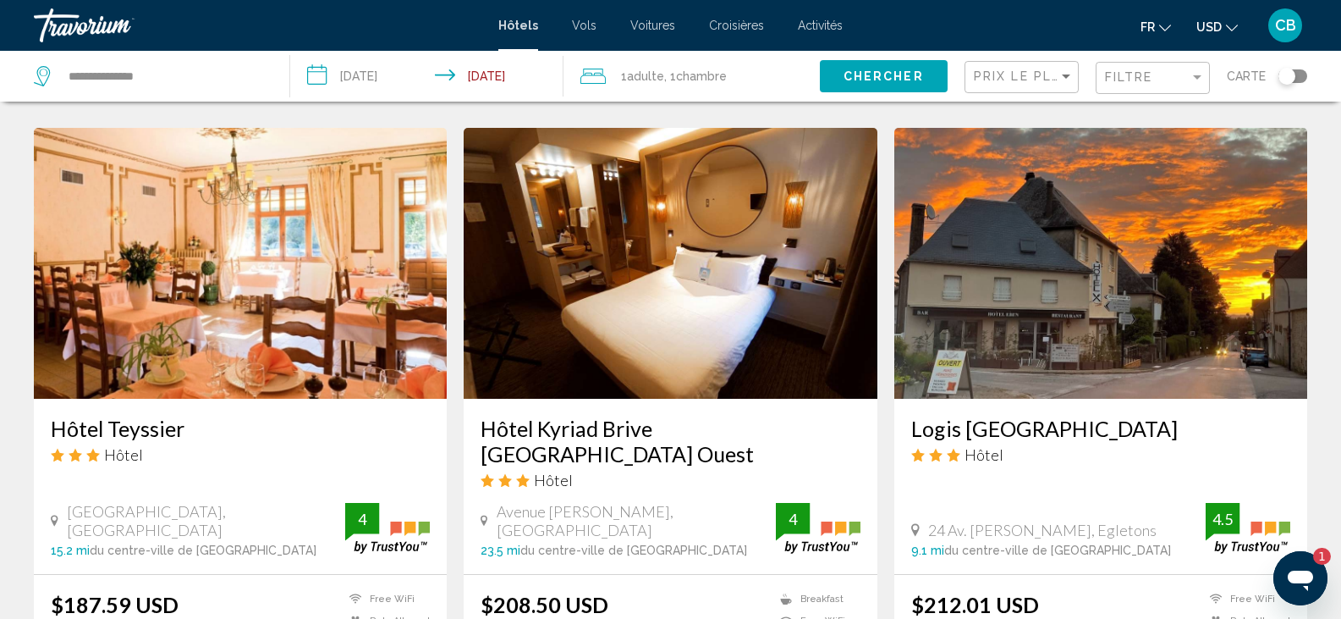
scroll to position [664, 0]
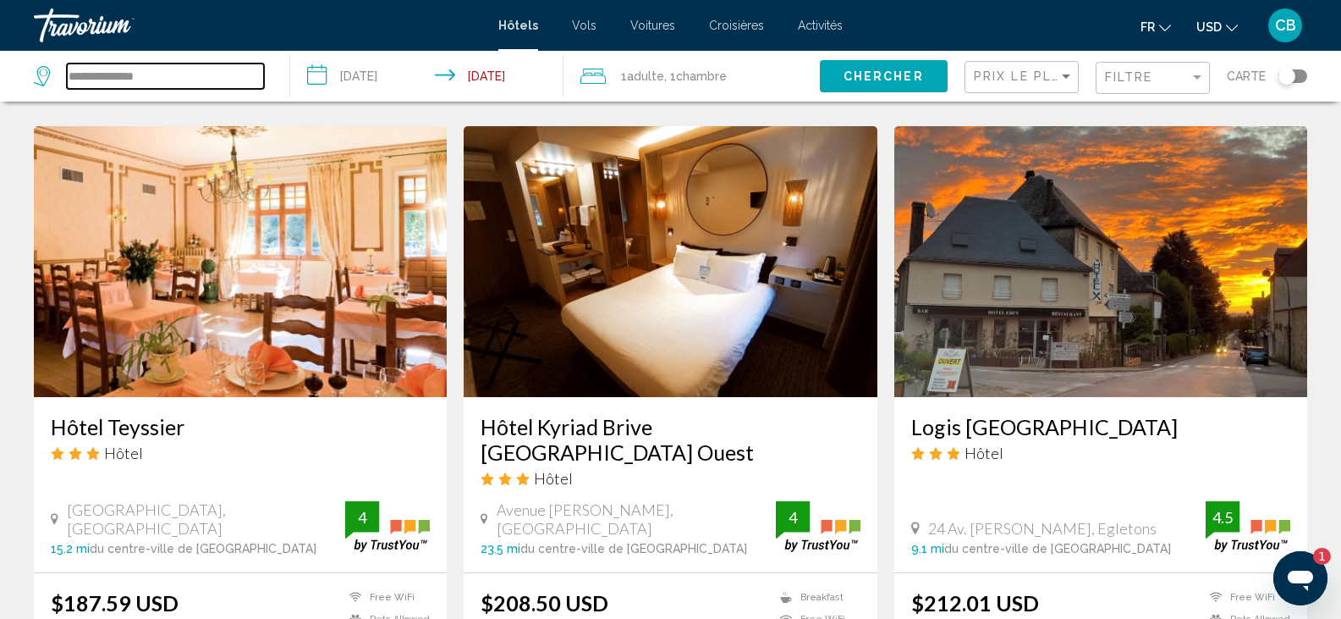
click at [260, 78] on input "**********" at bounding box center [165, 75] width 197 height 25
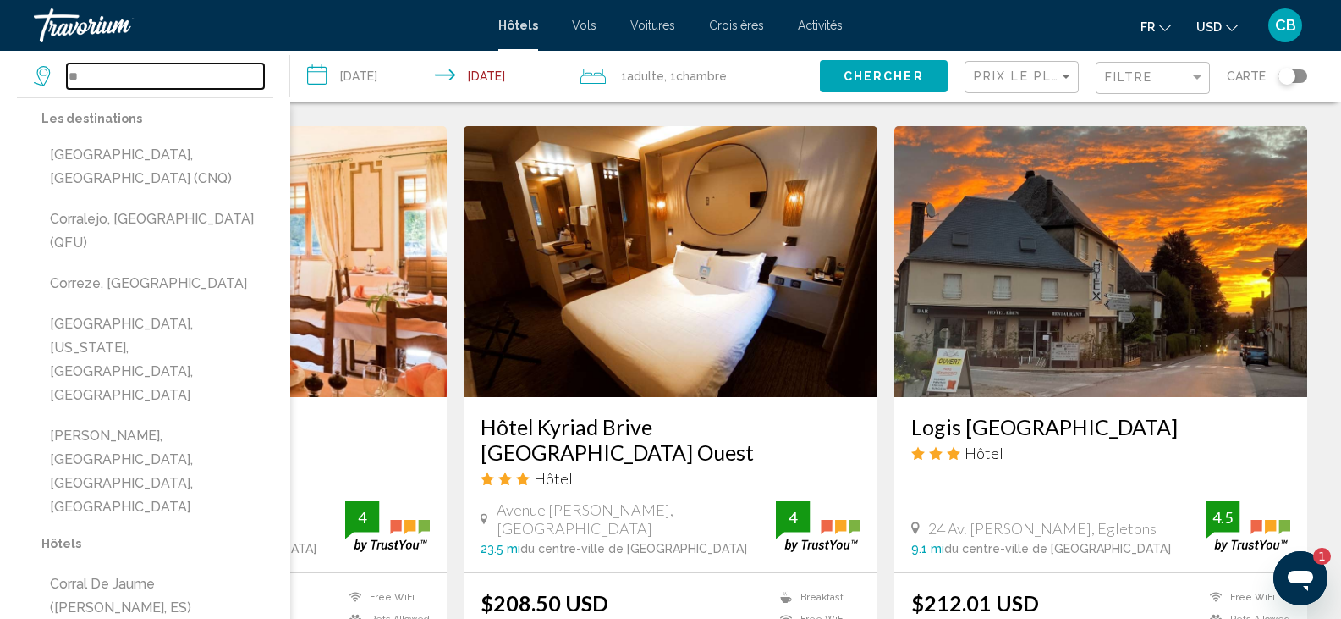
type input "*"
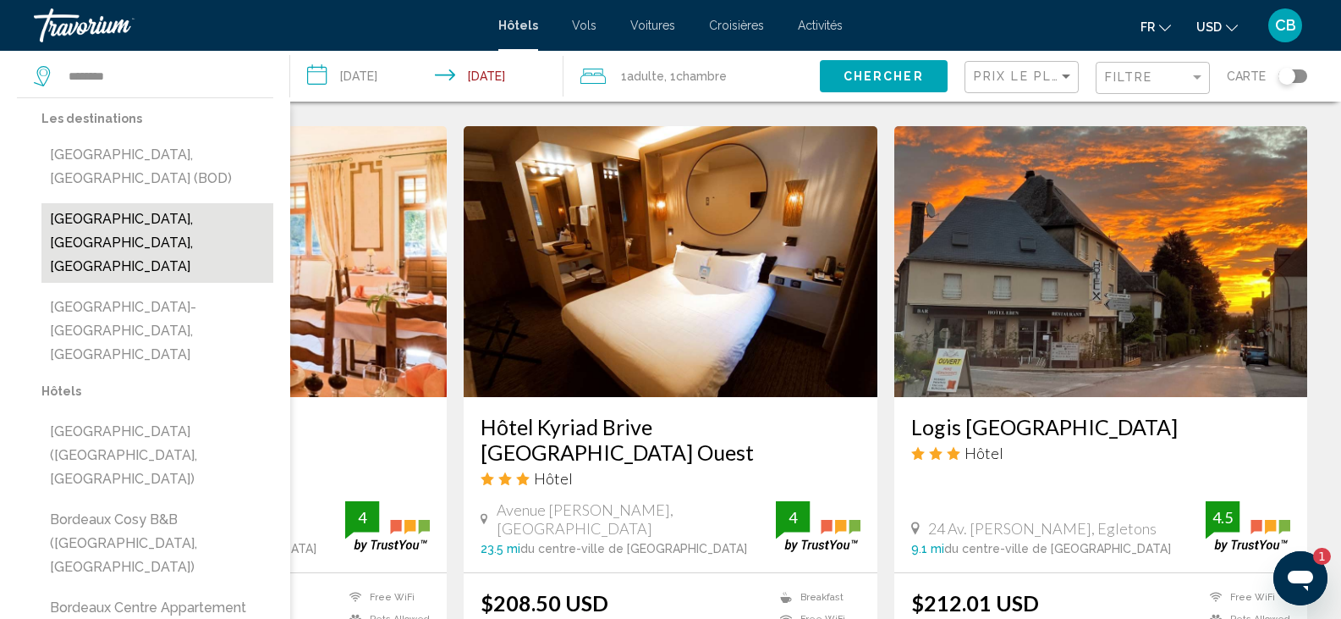
click at [192, 206] on button "[GEOGRAPHIC_DATA], [GEOGRAPHIC_DATA], [GEOGRAPHIC_DATA]" at bounding box center [157, 243] width 232 height 80
type input "**********"
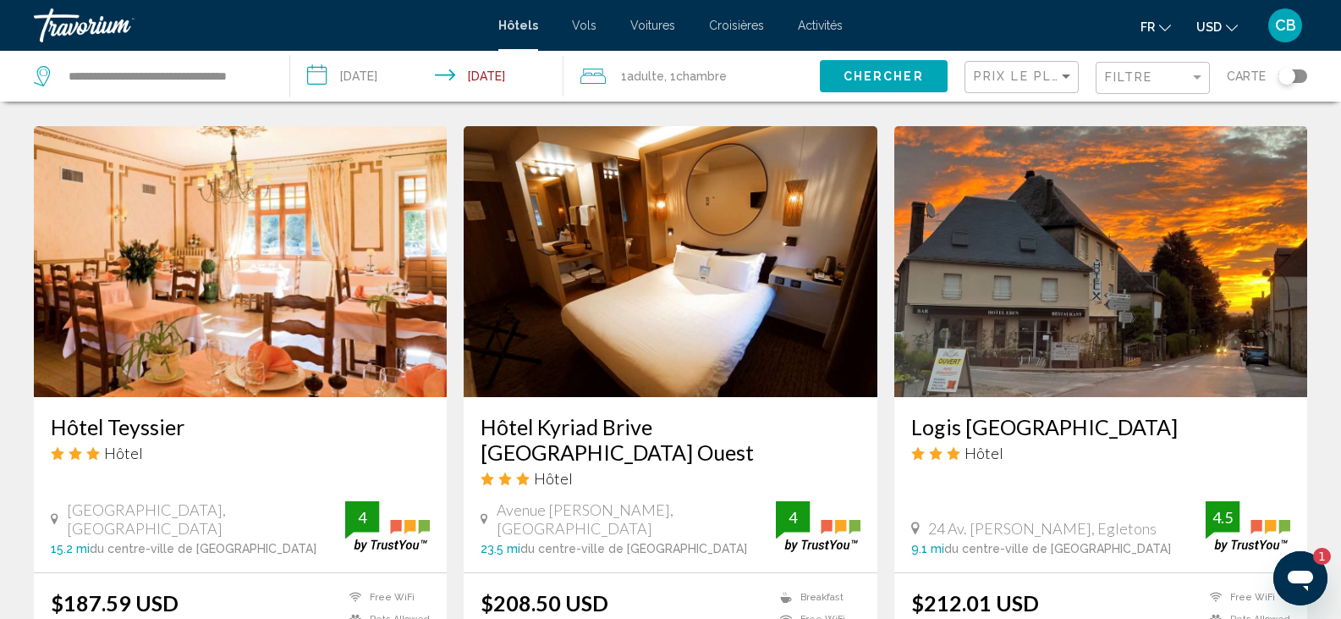
click at [837, 82] on button "Chercher" at bounding box center [884, 75] width 128 height 31
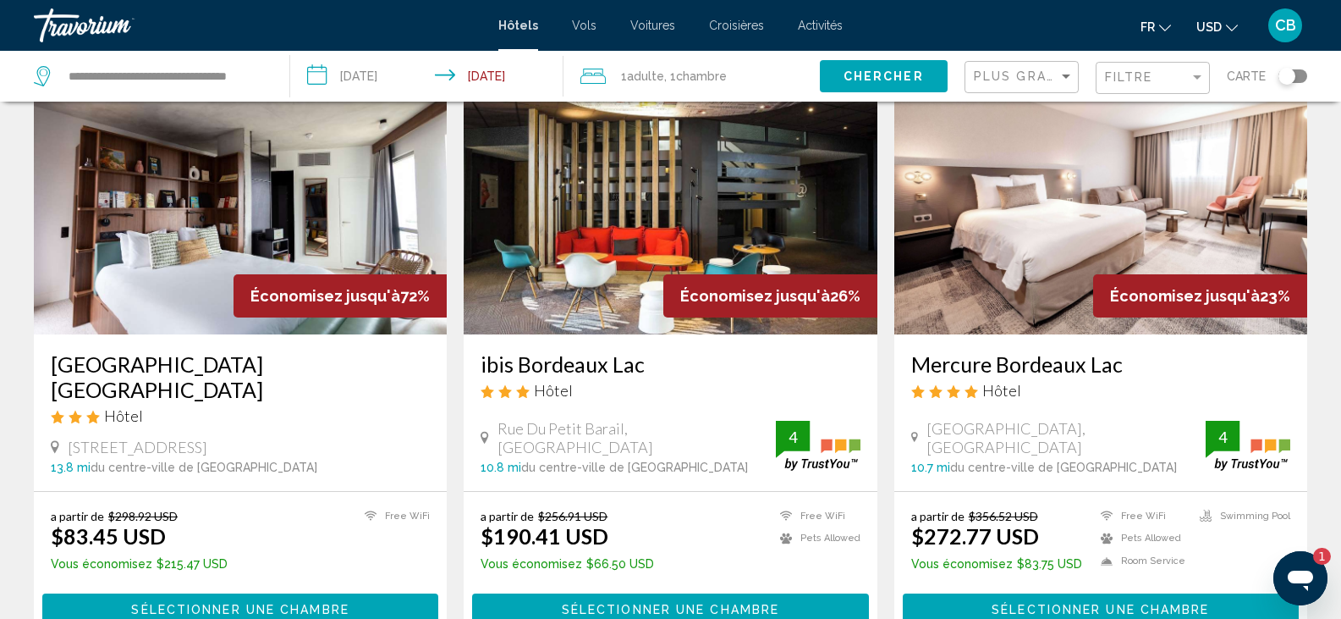
scroll to position [114, 0]
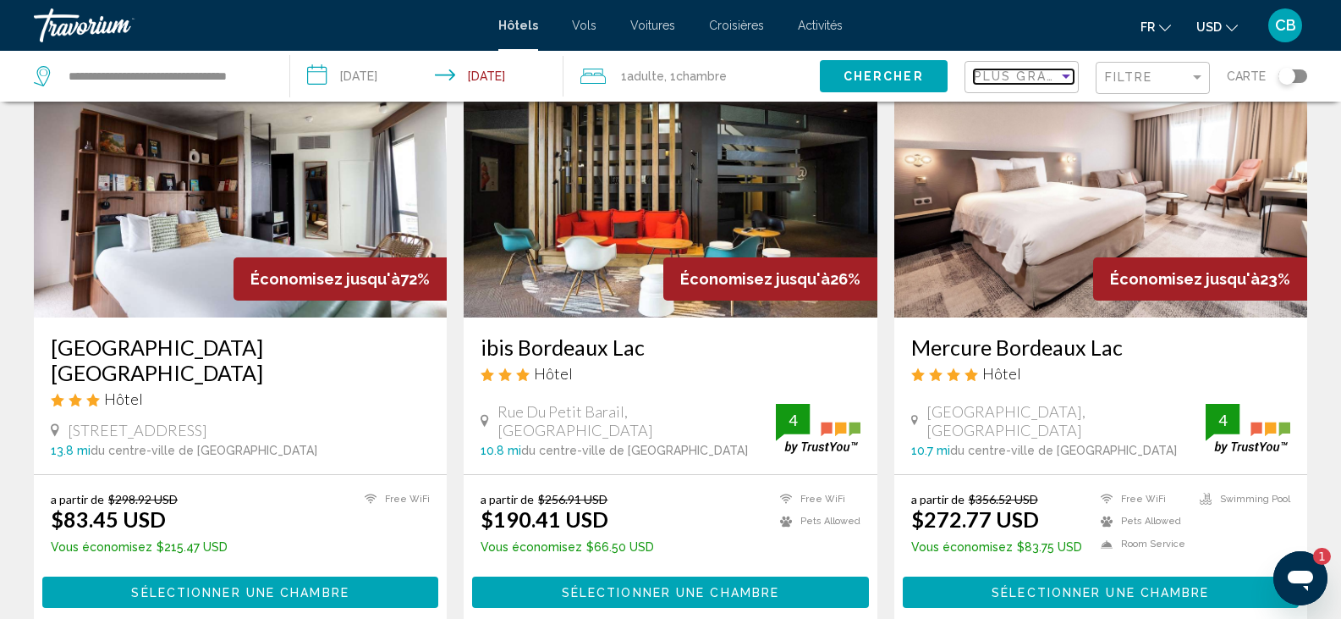
click at [992, 73] on span "Plus grandes économies" at bounding box center [1074, 76] width 201 height 14
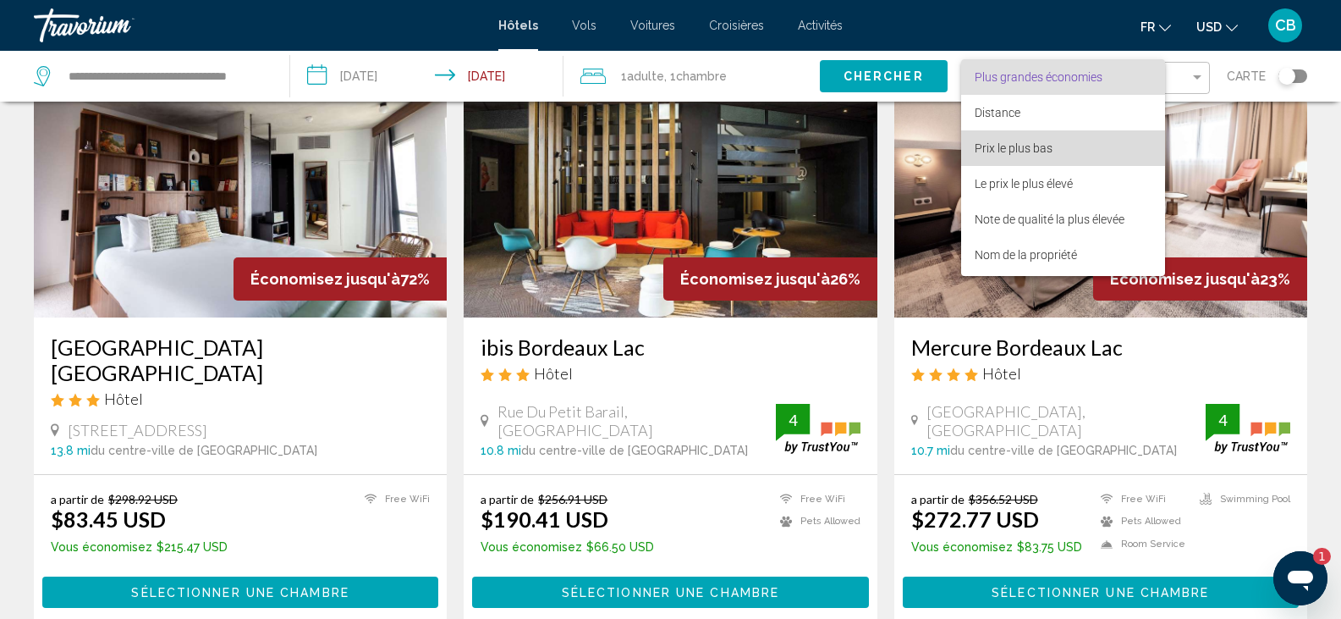
click at [1002, 135] on span "Prix le plus bas" at bounding box center [1063, 148] width 177 height 36
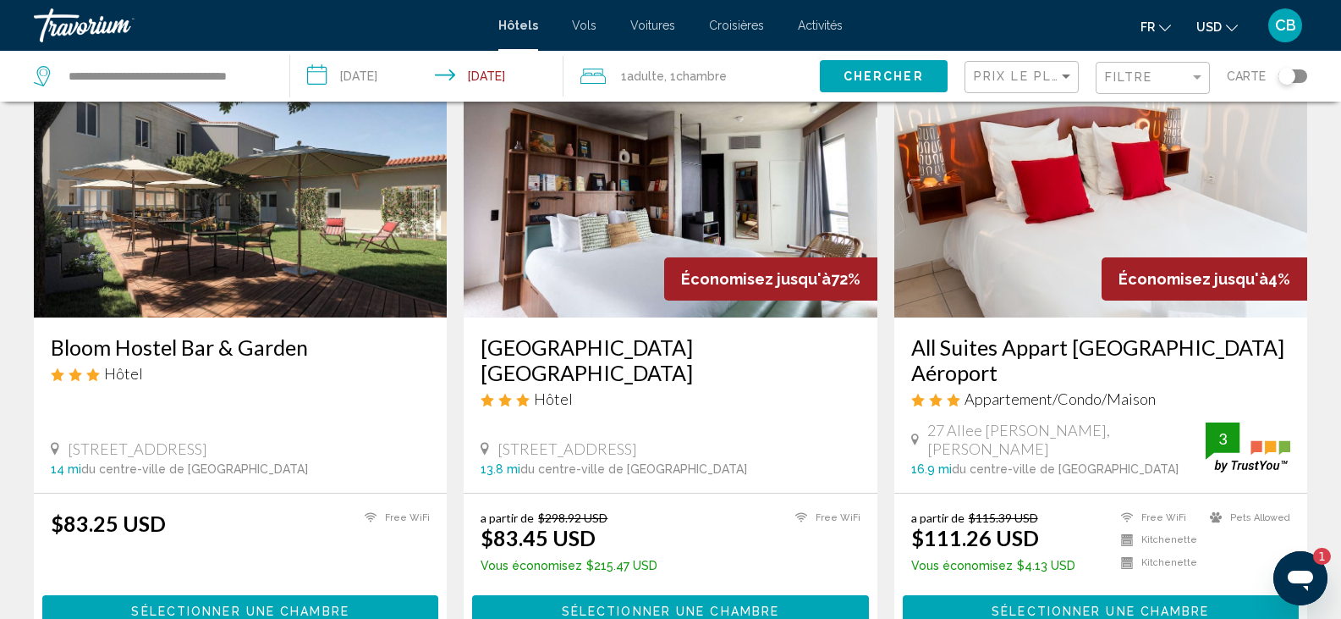
click at [946, 262] on img "Main content" at bounding box center [1101, 182] width 413 height 271
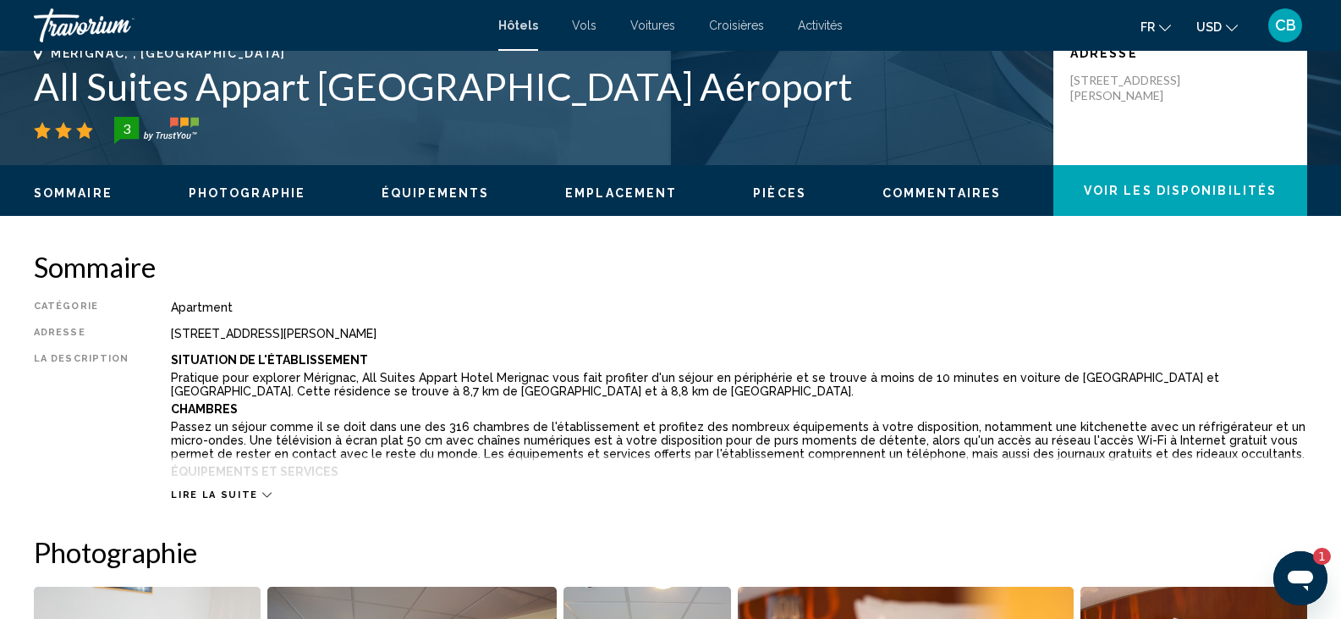
scroll to position [417, 0]
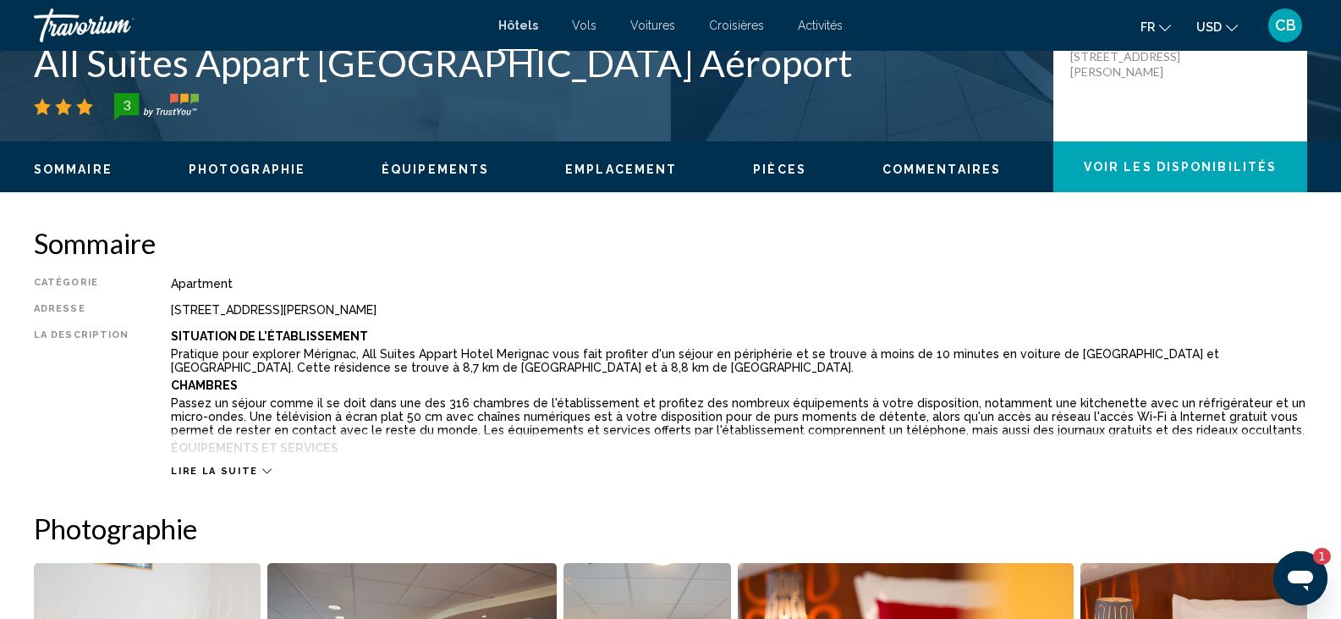
drag, startPoint x: 217, startPoint y: 484, endPoint x: 234, endPoint y: 473, distance: 20.9
click at [234, 473] on span "Lire la suite" at bounding box center [214, 470] width 86 height 11
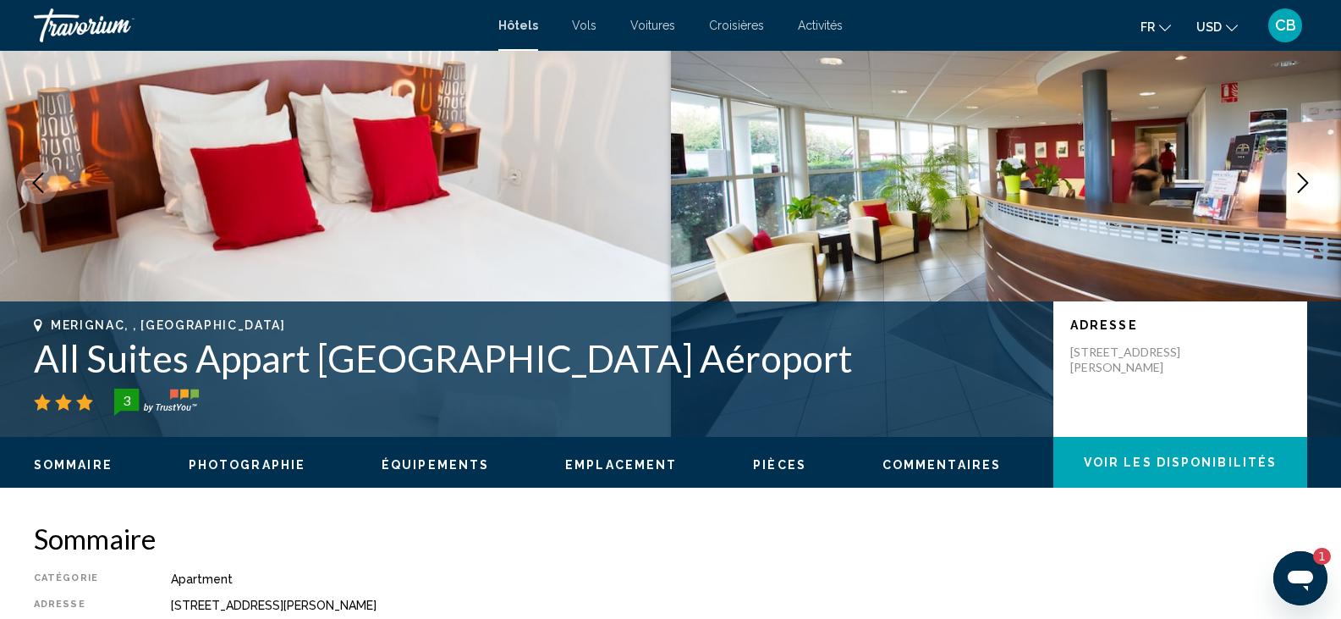
scroll to position [120, 0]
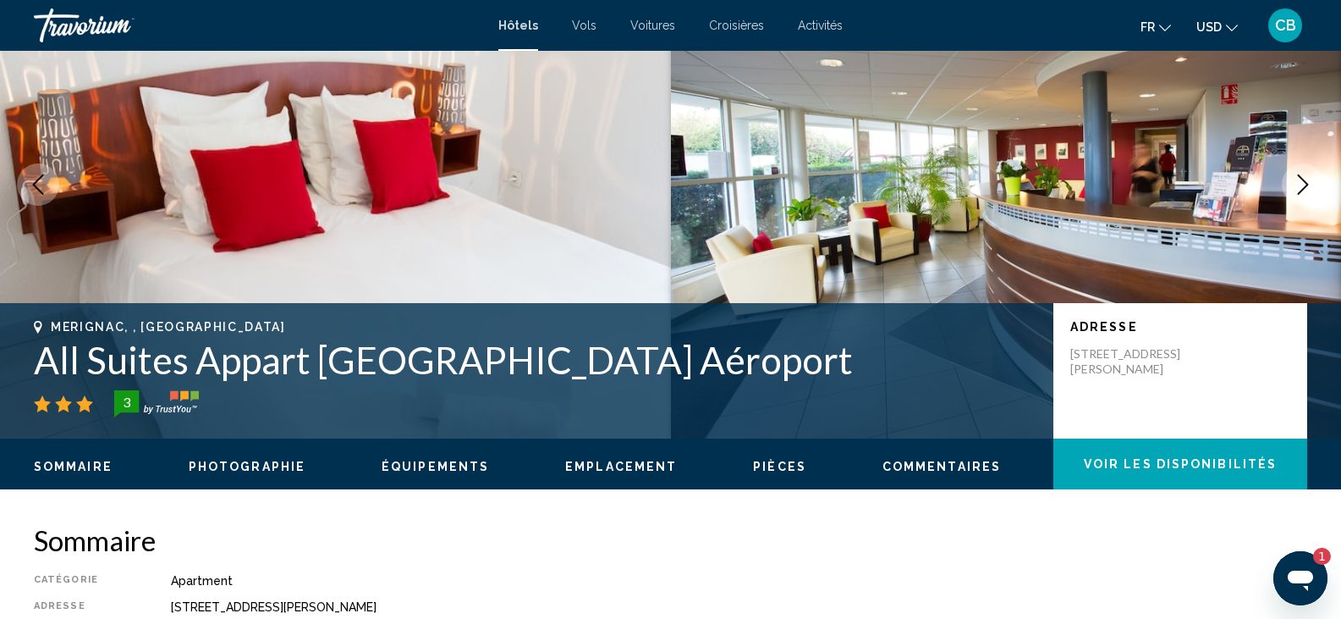
click at [1297, 182] on icon "Next image" at bounding box center [1303, 184] width 20 height 20
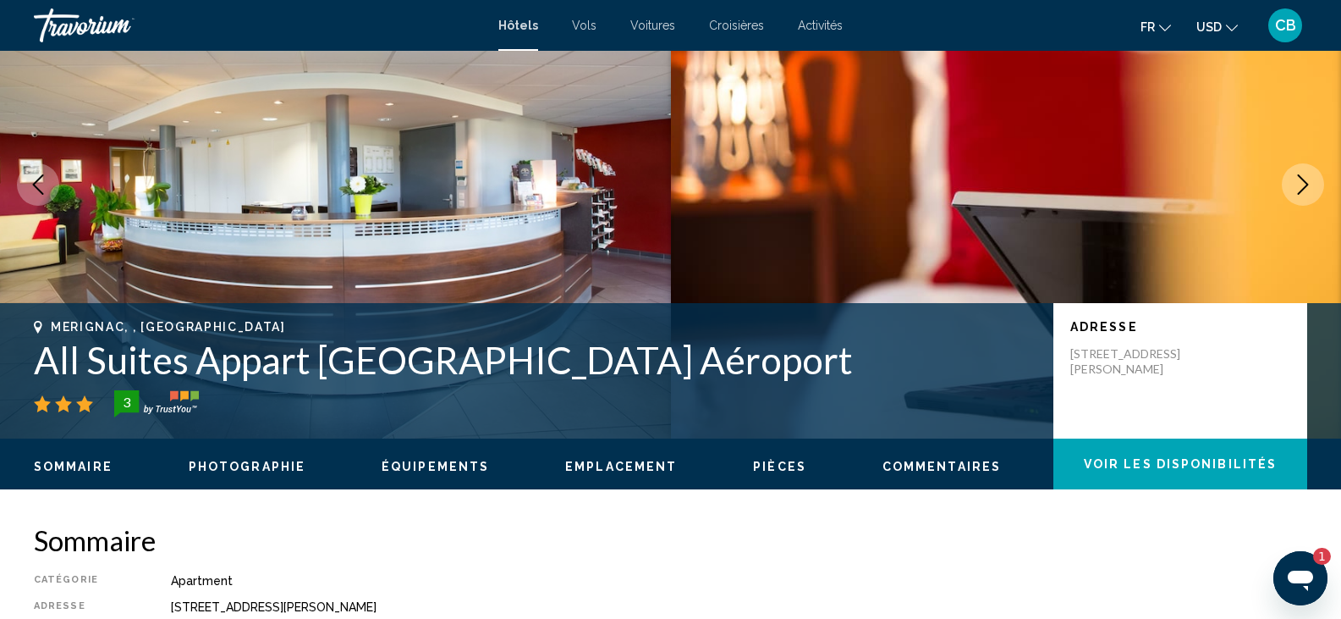
click at [1297, 182] on icon "Next image" at bounding box center [1303, 184] width 20 height 20
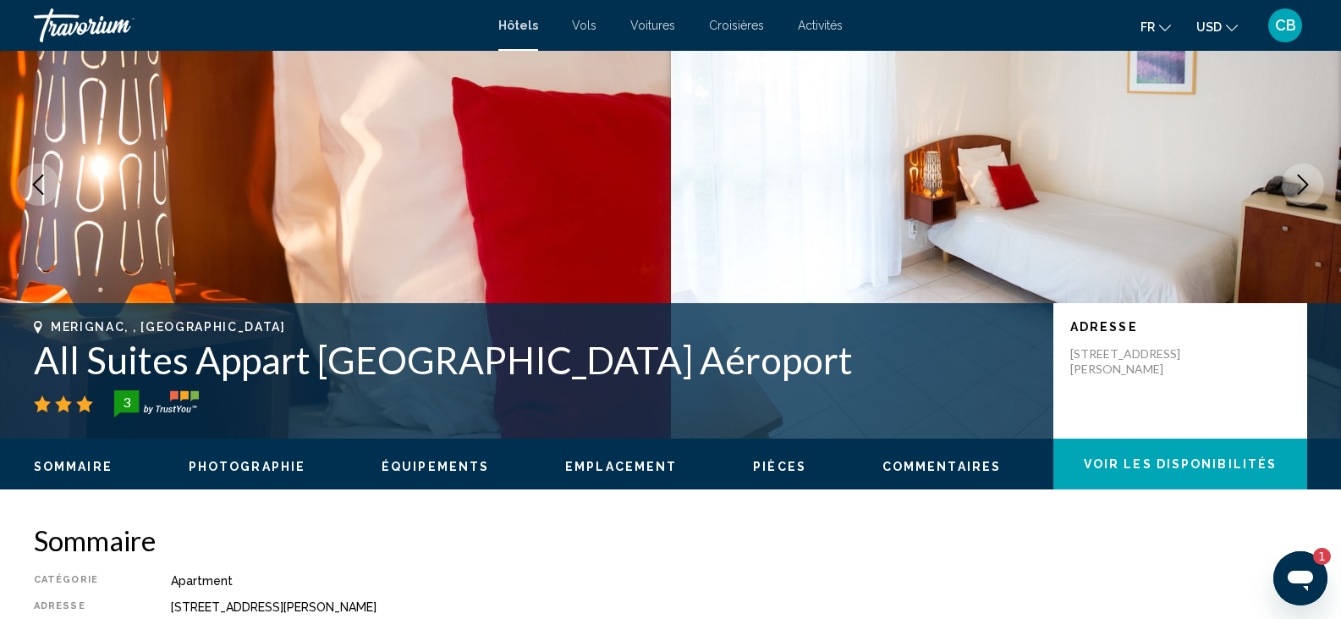
click at [1297, 182] on icon "Next image" at bounding box center [1303, 184] width 20 height 20
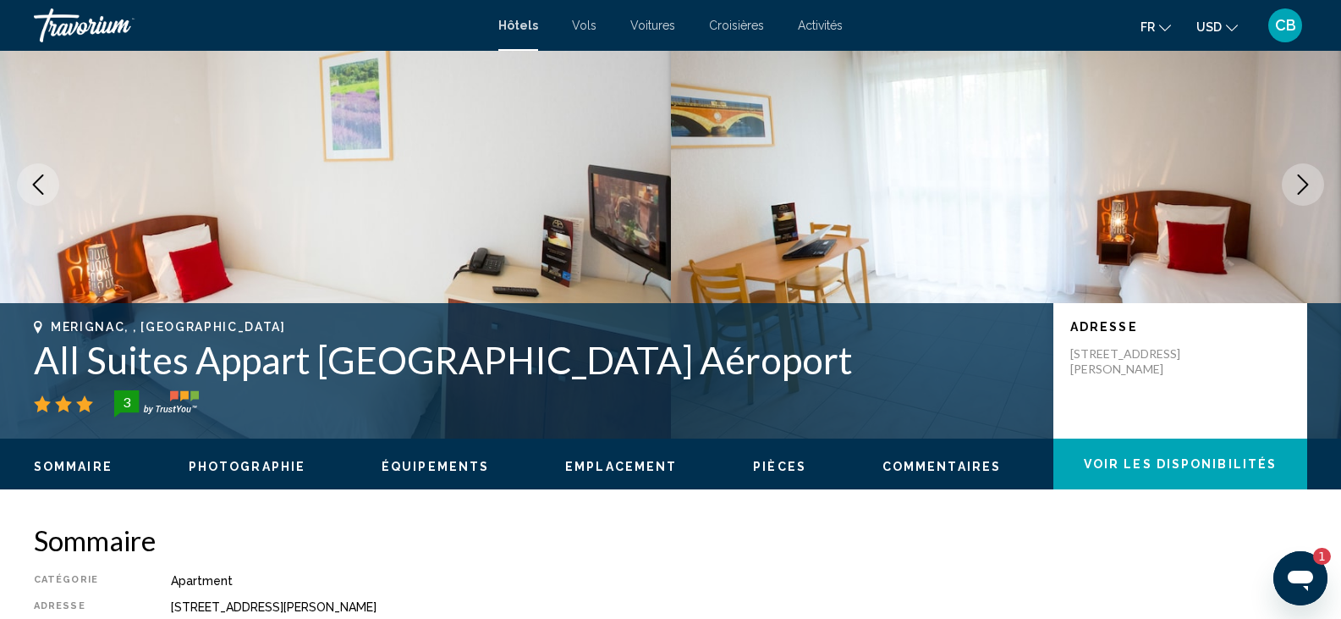
click at [1297, 182] on icon "Next image" at bounding box center [1303, 184] width 20 height 20
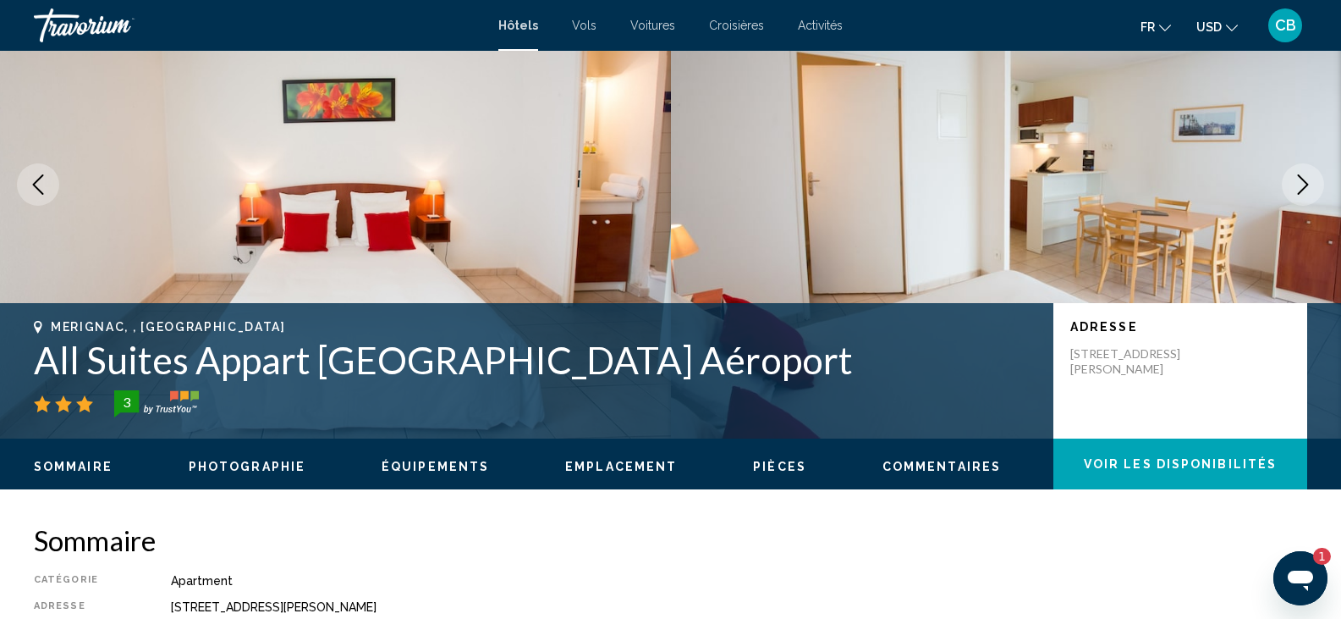
click at [1297, 182] on icon "Next image" at bounding box center [1303, 184] width 20 height 20
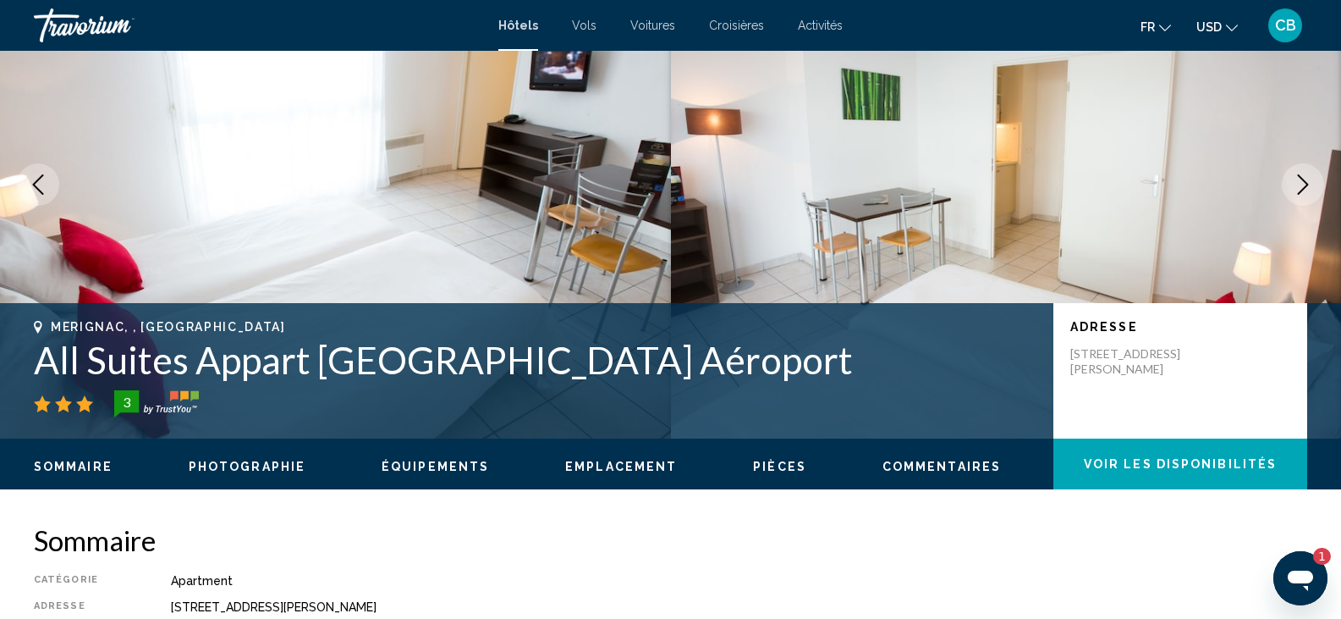
click at [1297, 182] on icon "Next image" at bounding box center [1303, 184] width 20 height 20
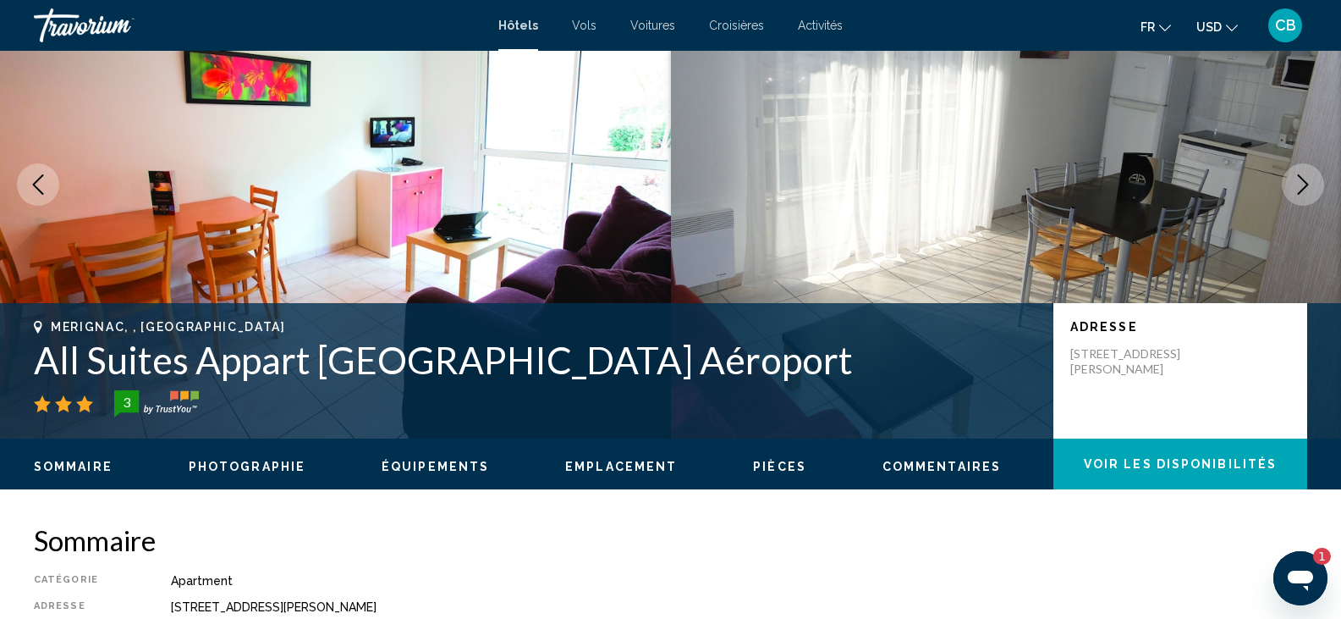
click at [1297, 182] on icon "Next image" at bounding box center [1303, 184] width 20 height 20
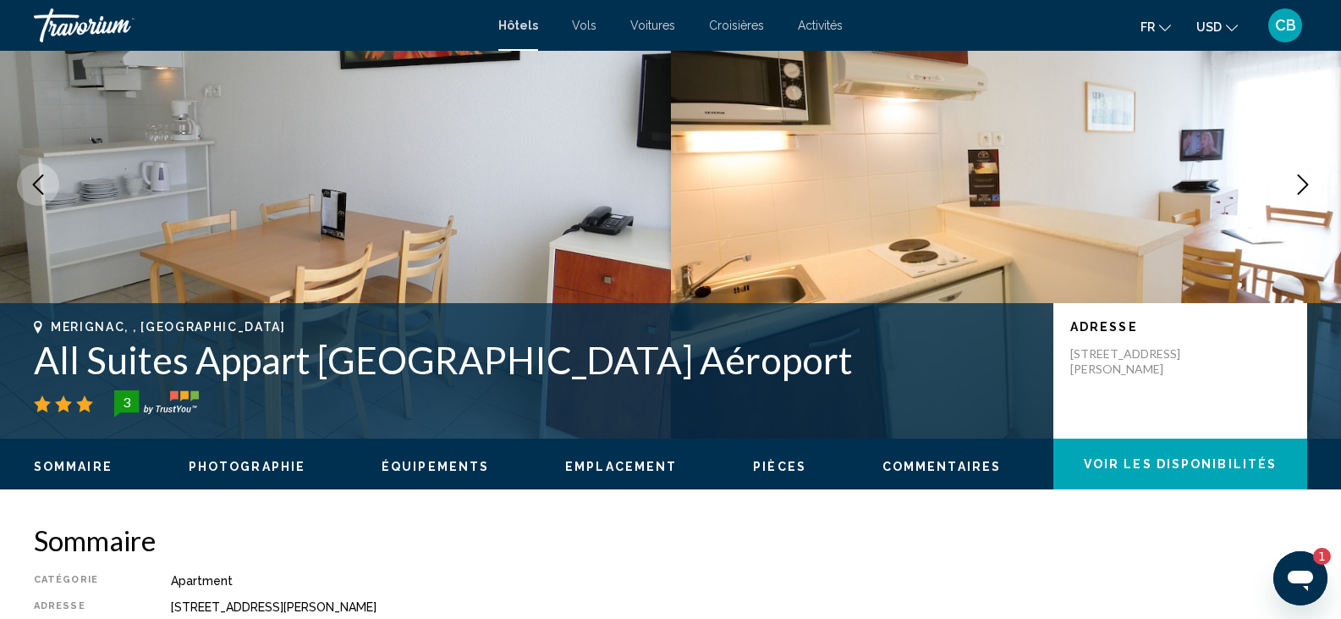
click at [1297, 182] on icon "Next image" at bounding box center [1303, 184] width 20 height 20
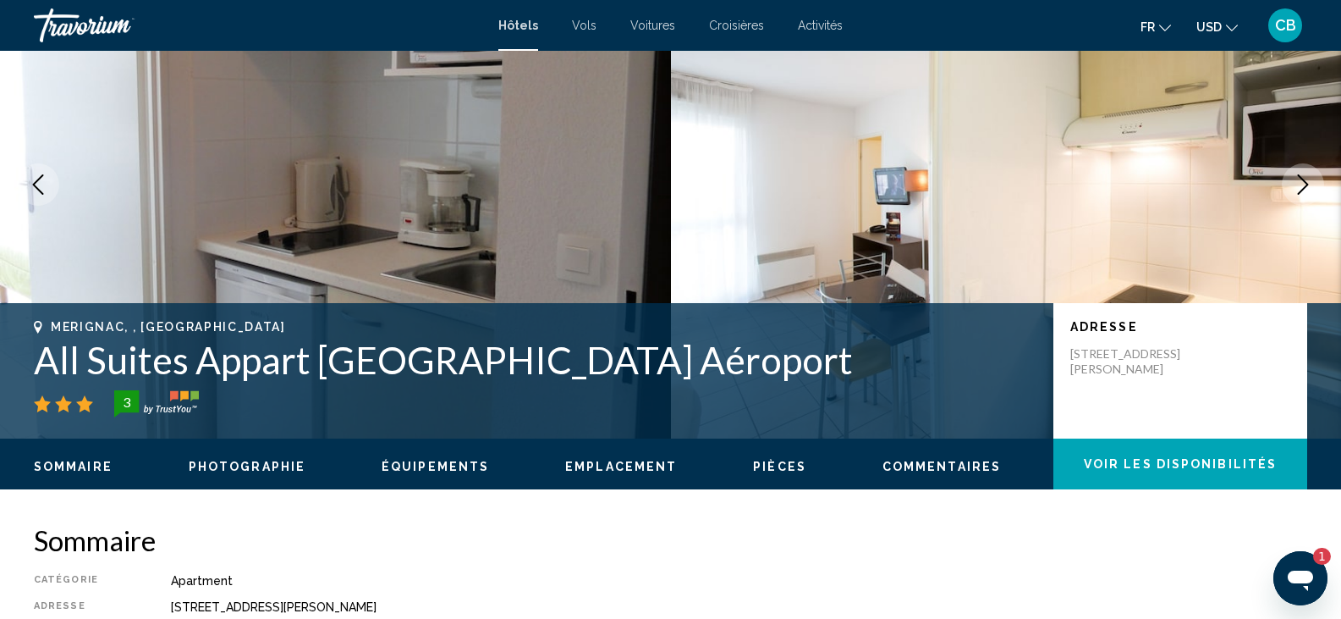
click at [1297, 182] on icon "Next image" at bounding box center [1303, 184] width 20 height 20
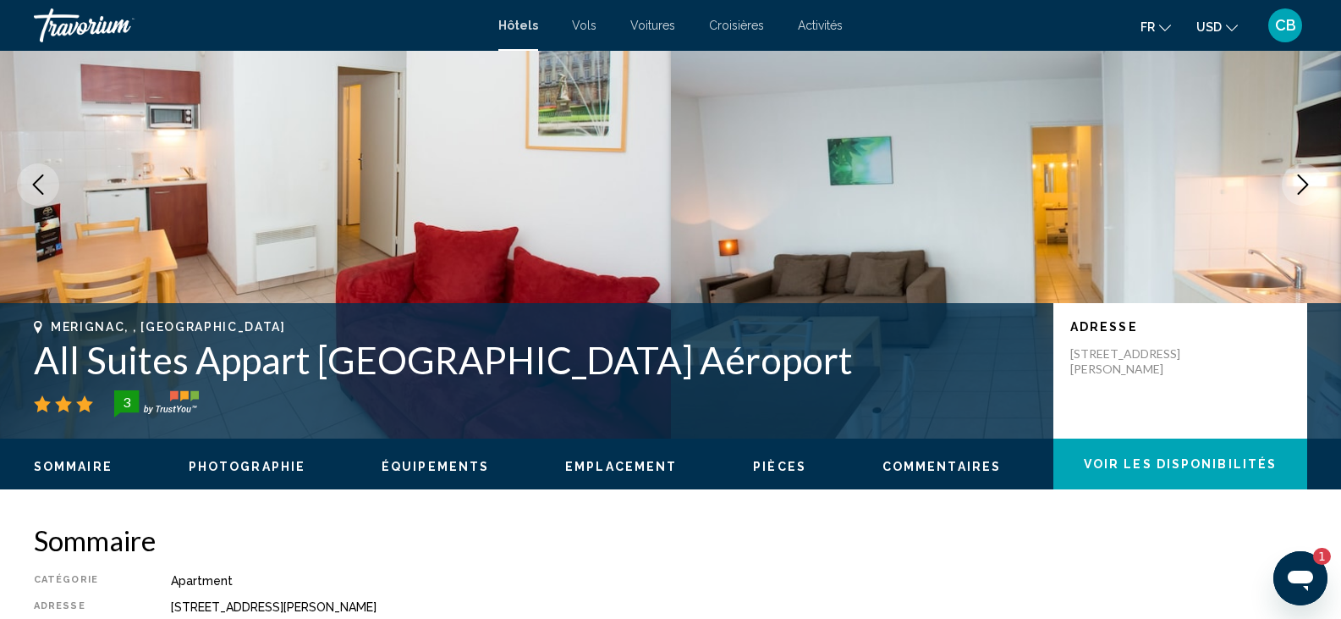
click at [1297, 182] on icon "Next image" at bounding box center [1303, 184] width 20 height 20
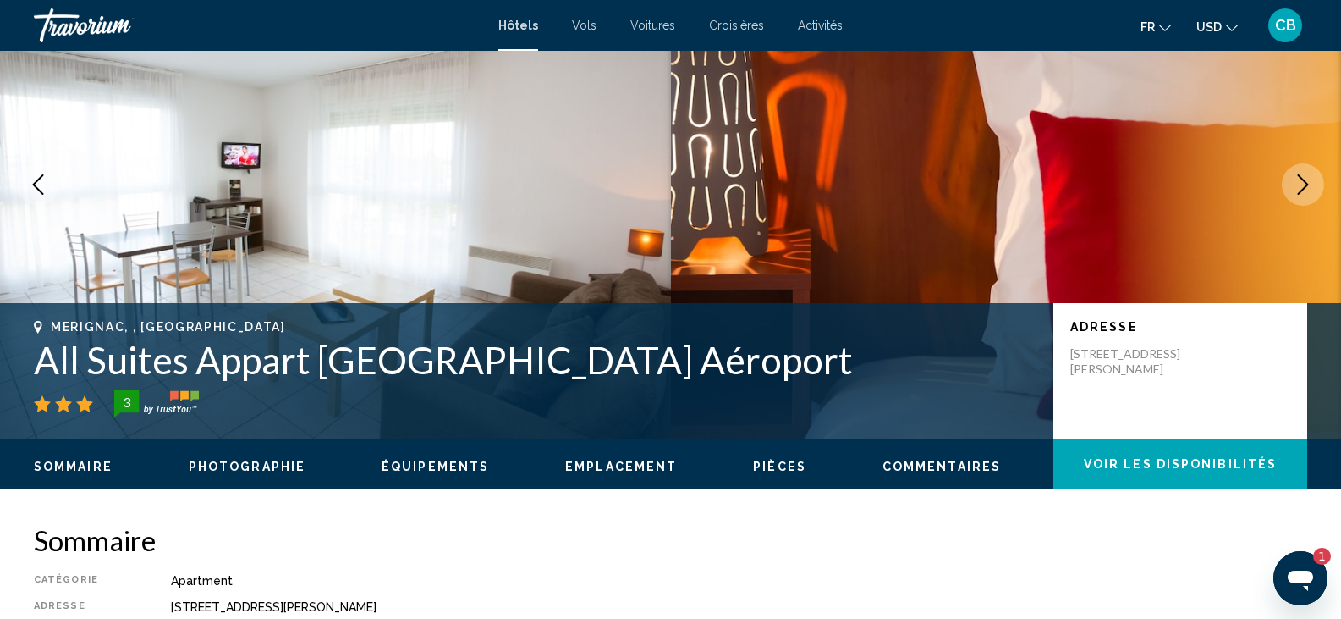
click at [1297, 182] on icon "Next image" at bounding box center [1303, 184] width 20 height 20
